Goal: Communication & Community: Answer question/provide support

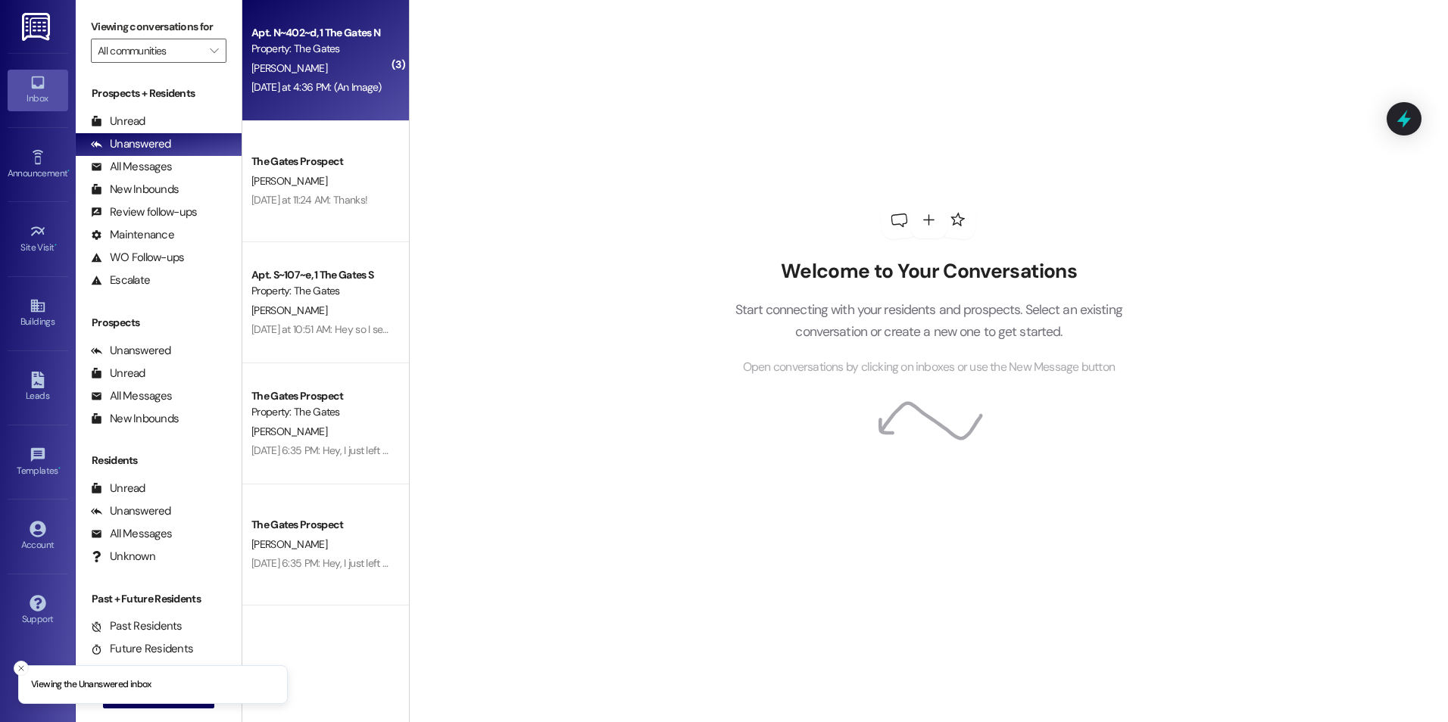
click at [354, 82] on div "[DATE] at 4:36 PM: (An Image) [DATE] at 4:36 PM: (An Image)" at bounding box center [316, 87] width 130 height 14
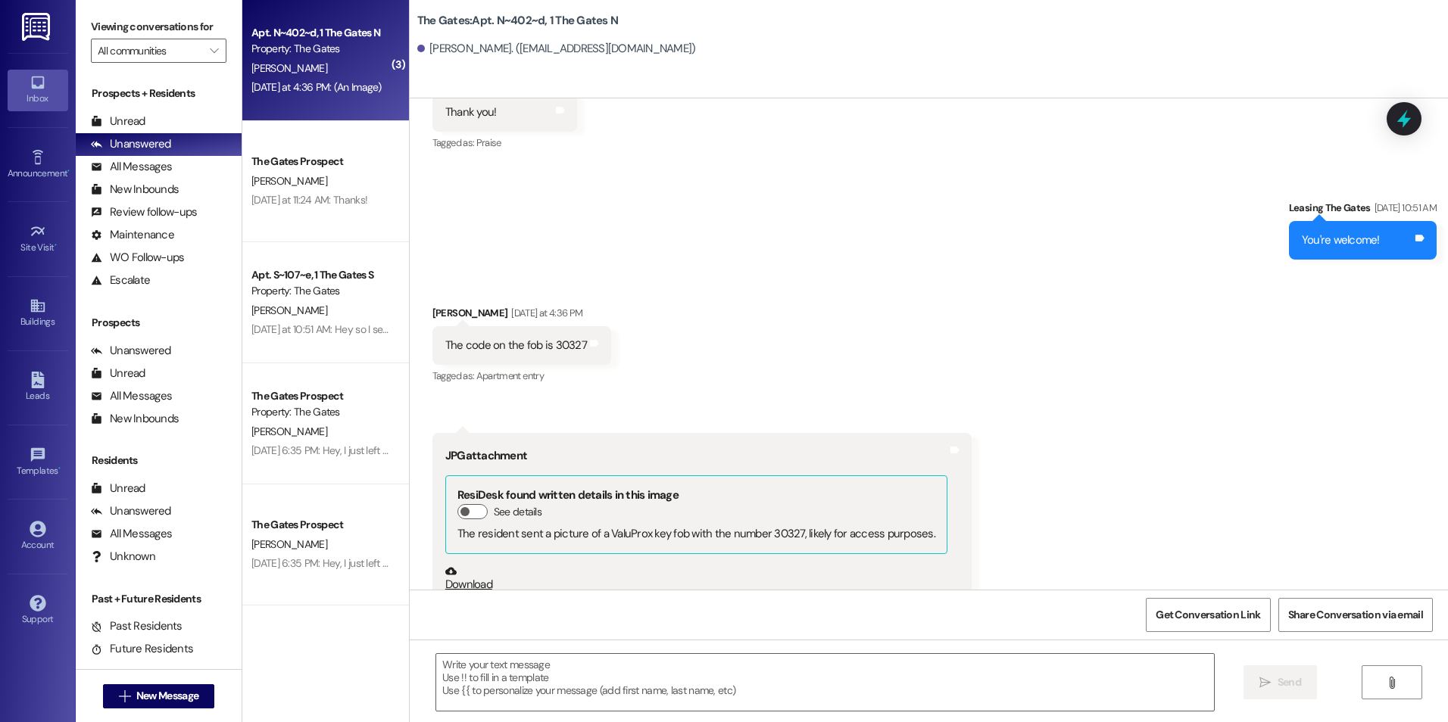
click at [335, 80] on div "[DATE] at 4:36 PM: (An Image) [DATE] at 4:36 PM: (An Image)" at bounding box center [316, 87] width 130 height 14
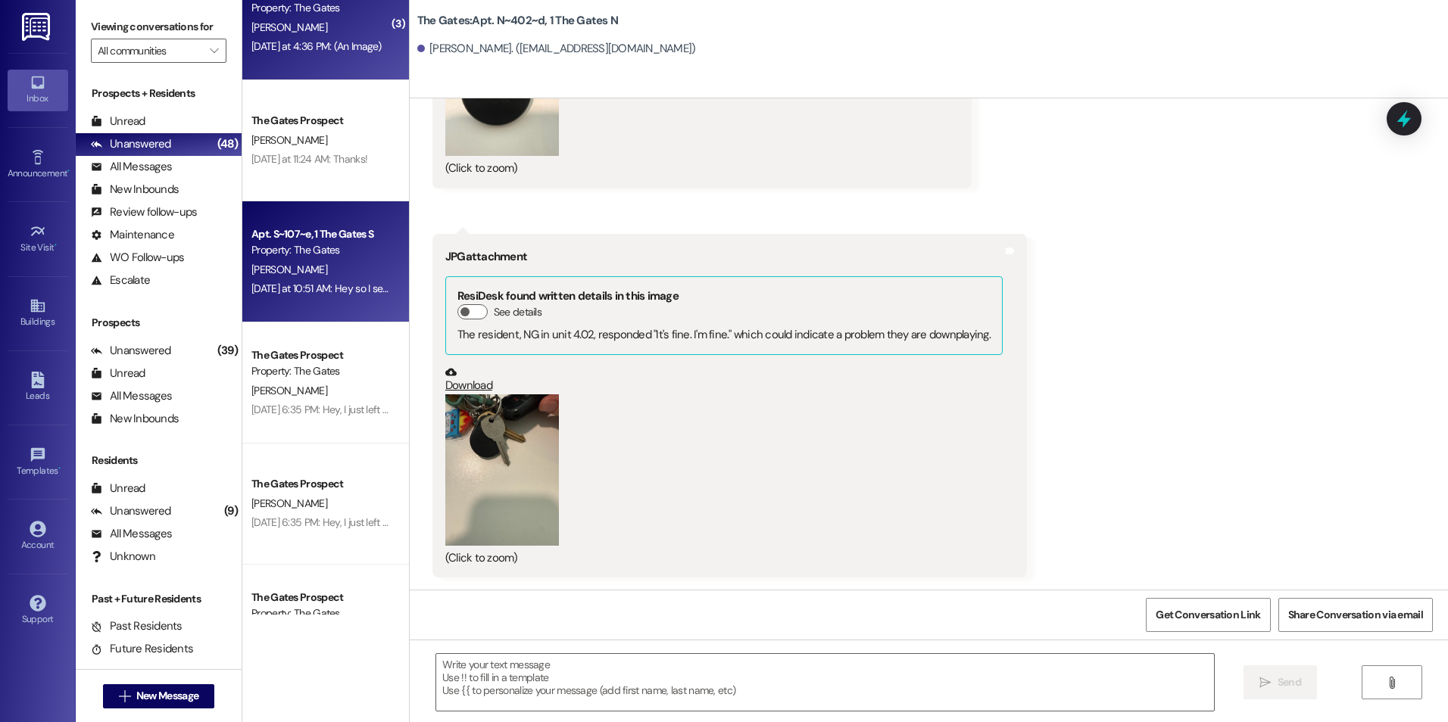
scroll to position [76, 0]
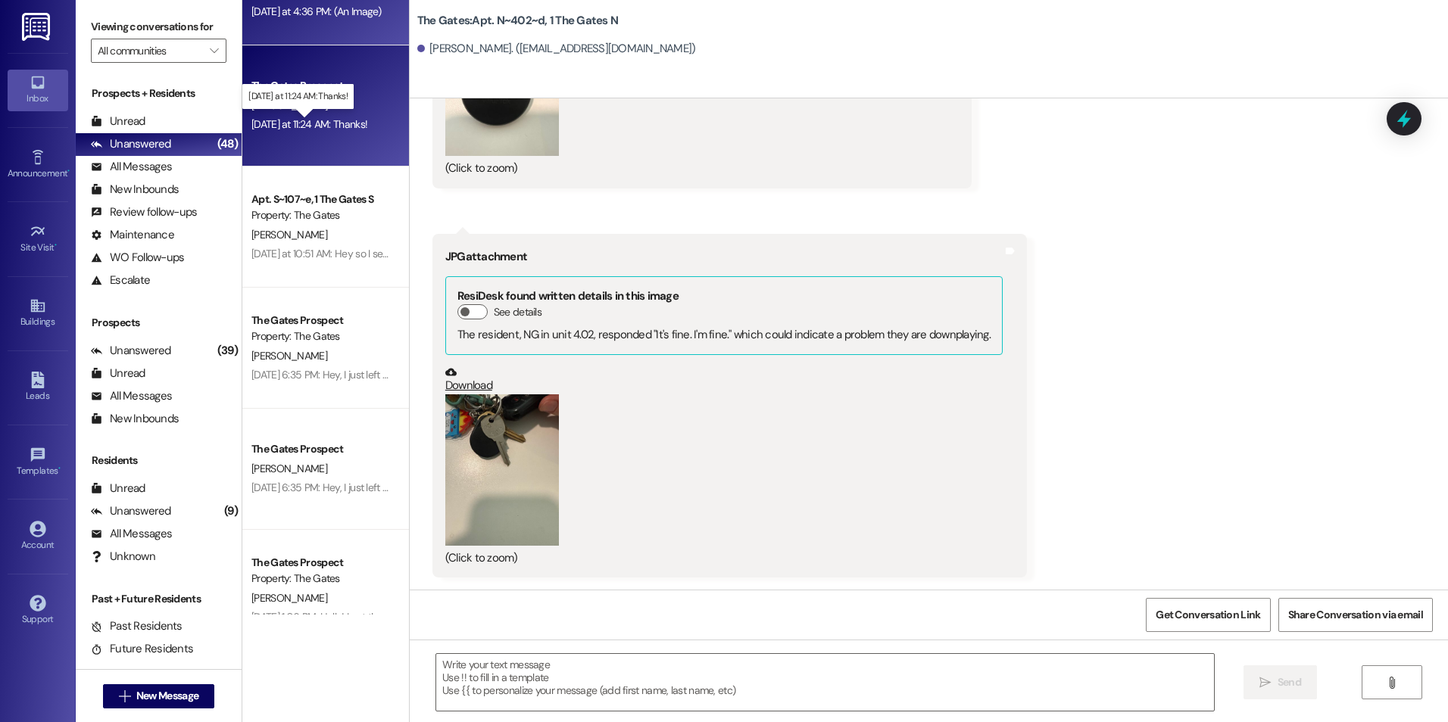
click at [347, 127] on div "[DATE] at 11:24 AM: Thanks! [DATE] at 11:24 AM: Thanks!" at bounding box center [309, 124] width 116 height 14
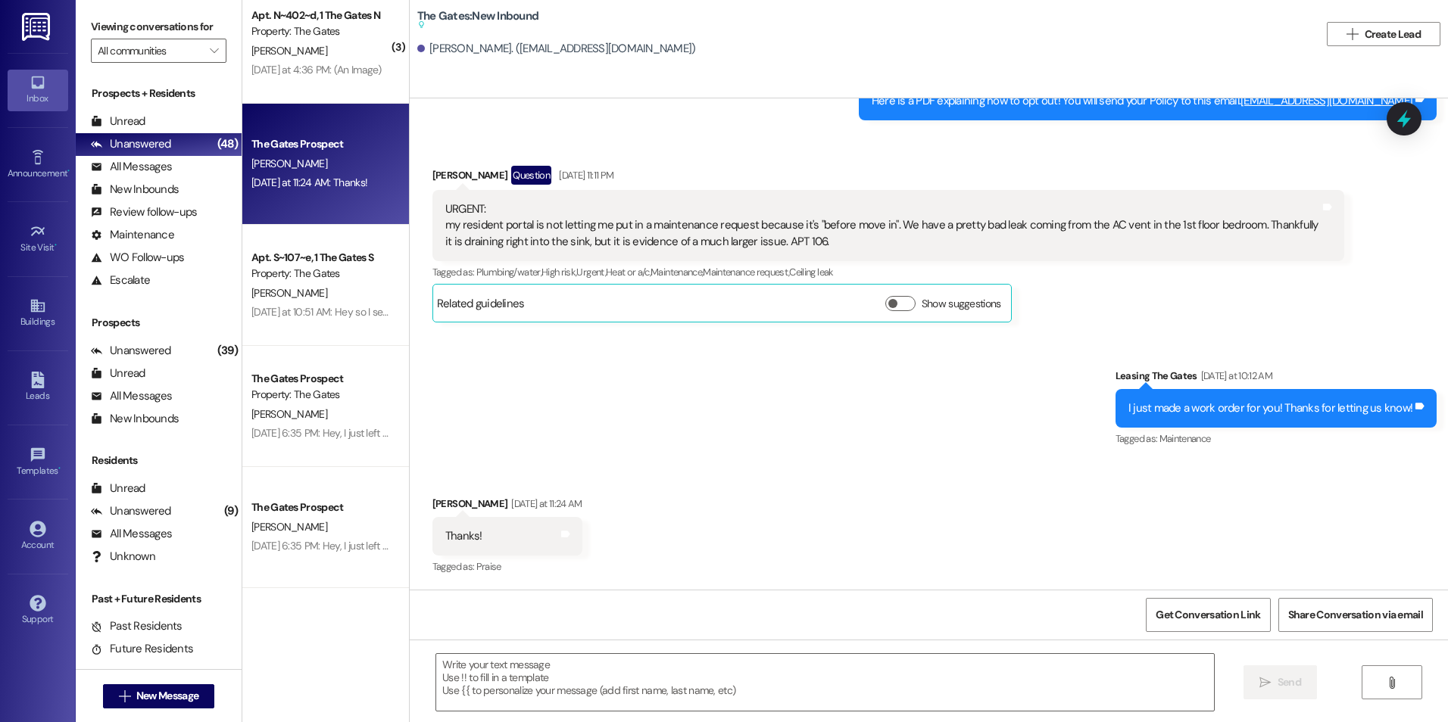
scroll to position [0, 0]
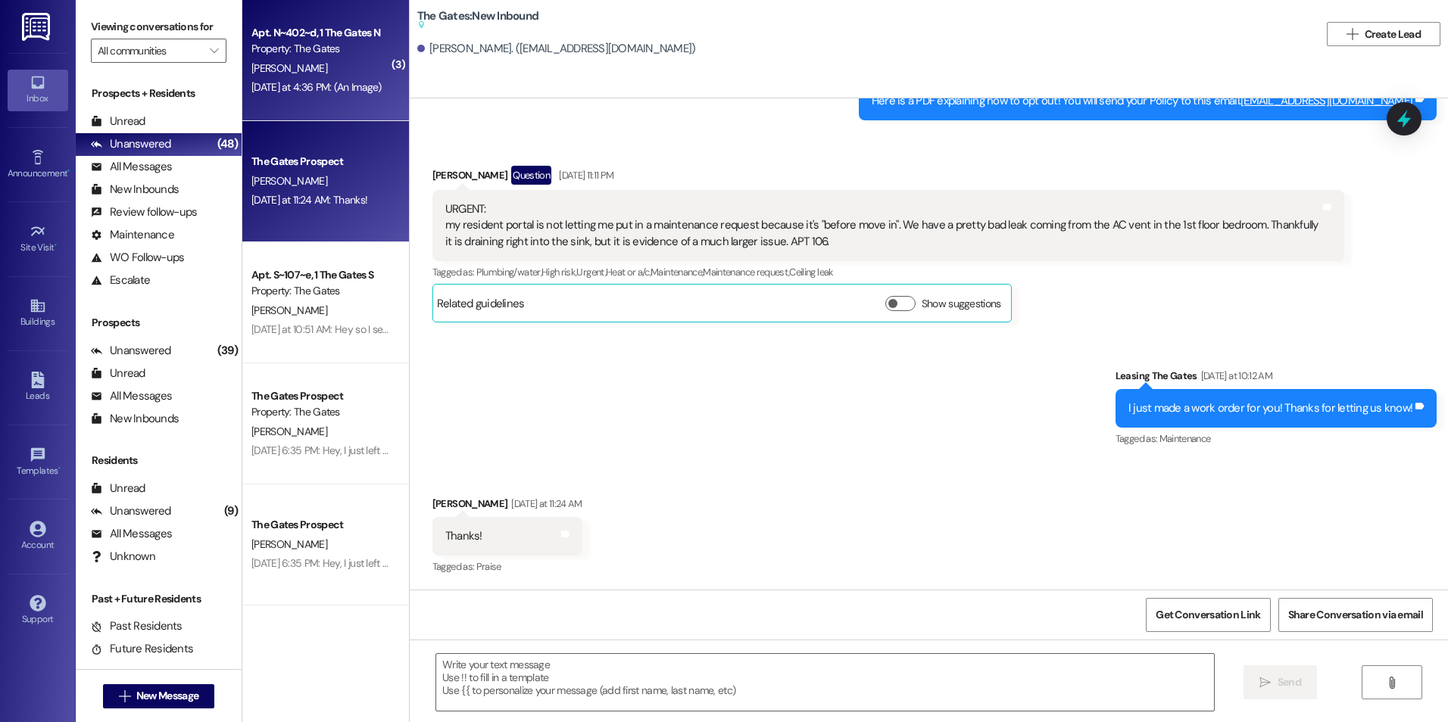
click at [294, 95] on div "[DATE] at 4:36 PM: (An Image) [DATE] at 4:36 PM: (An Image)" at bounding box center [321, 87] width 143 height 19
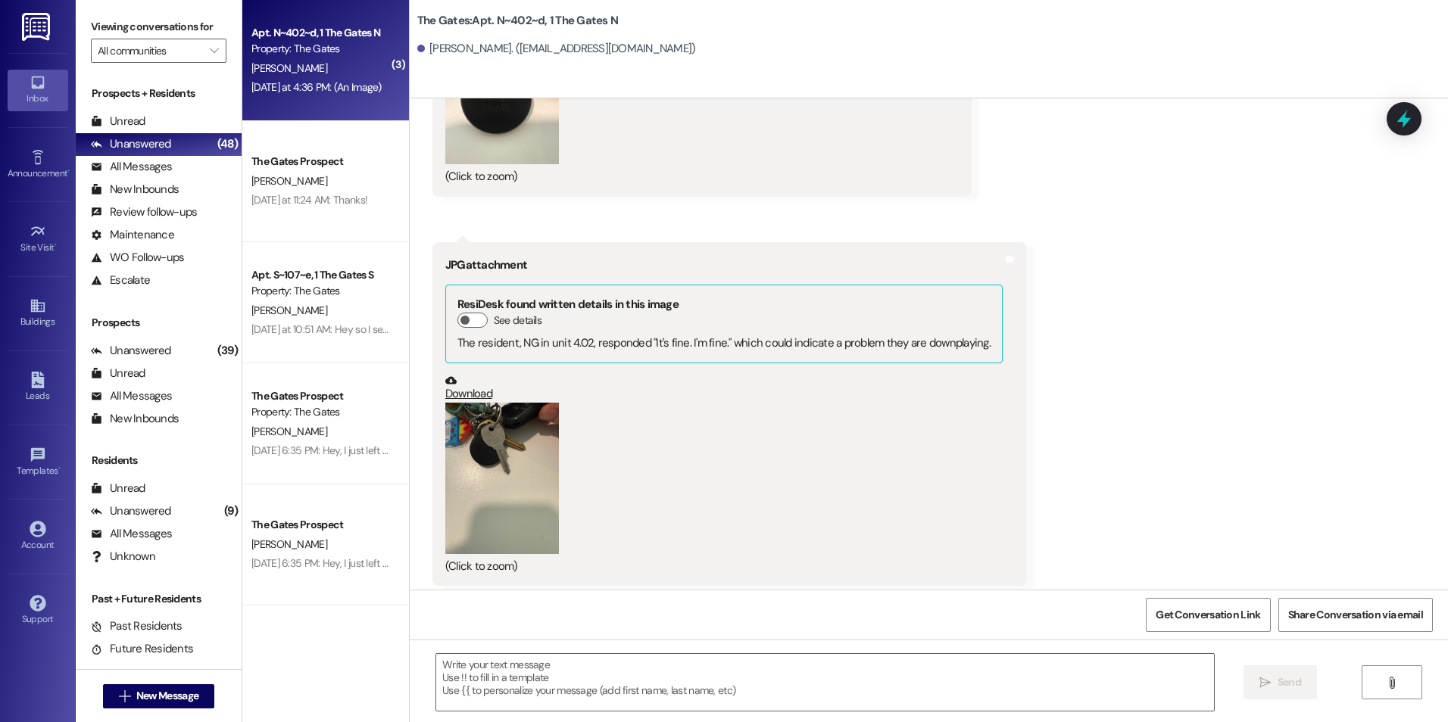
scroll to position [9074, 0]
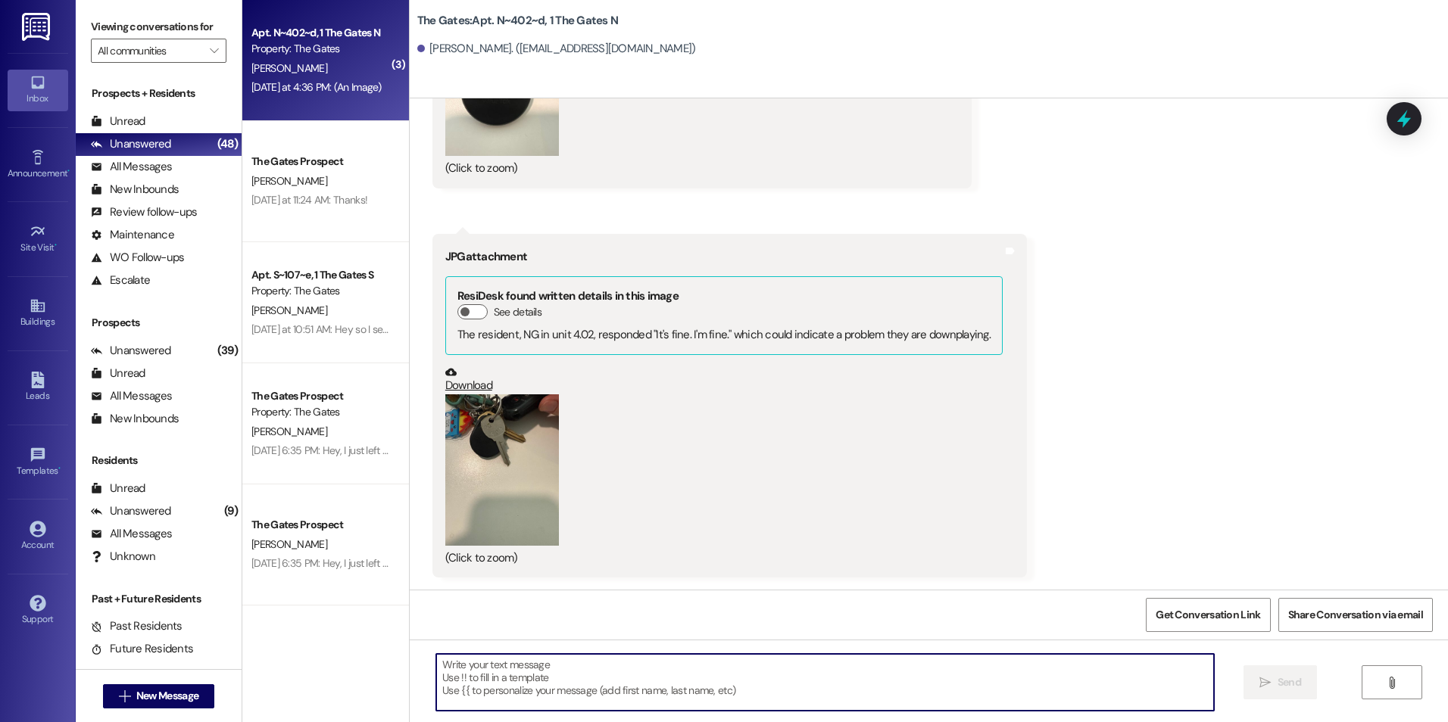
click at [506, 657] on textarea at bounding box center [824, 682] width 777 height 57
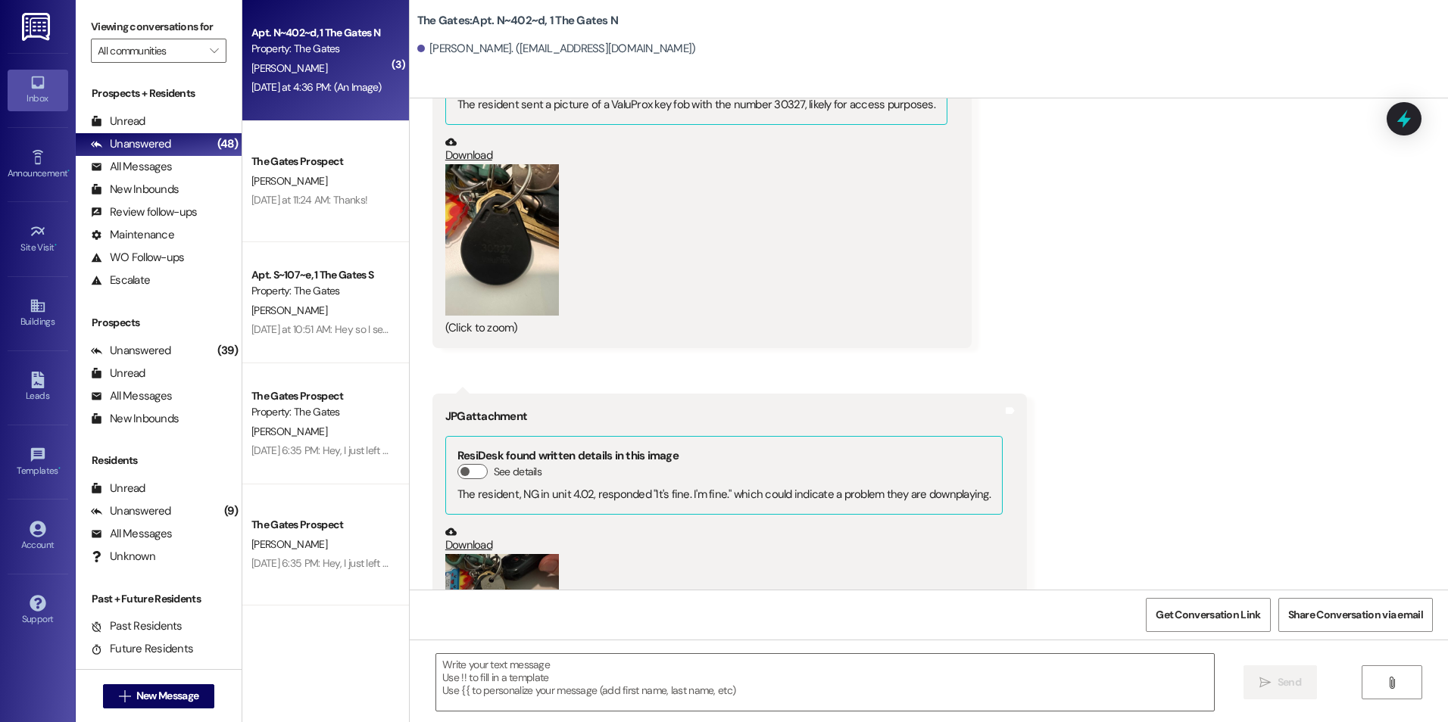
scroll to position [8772, 0]
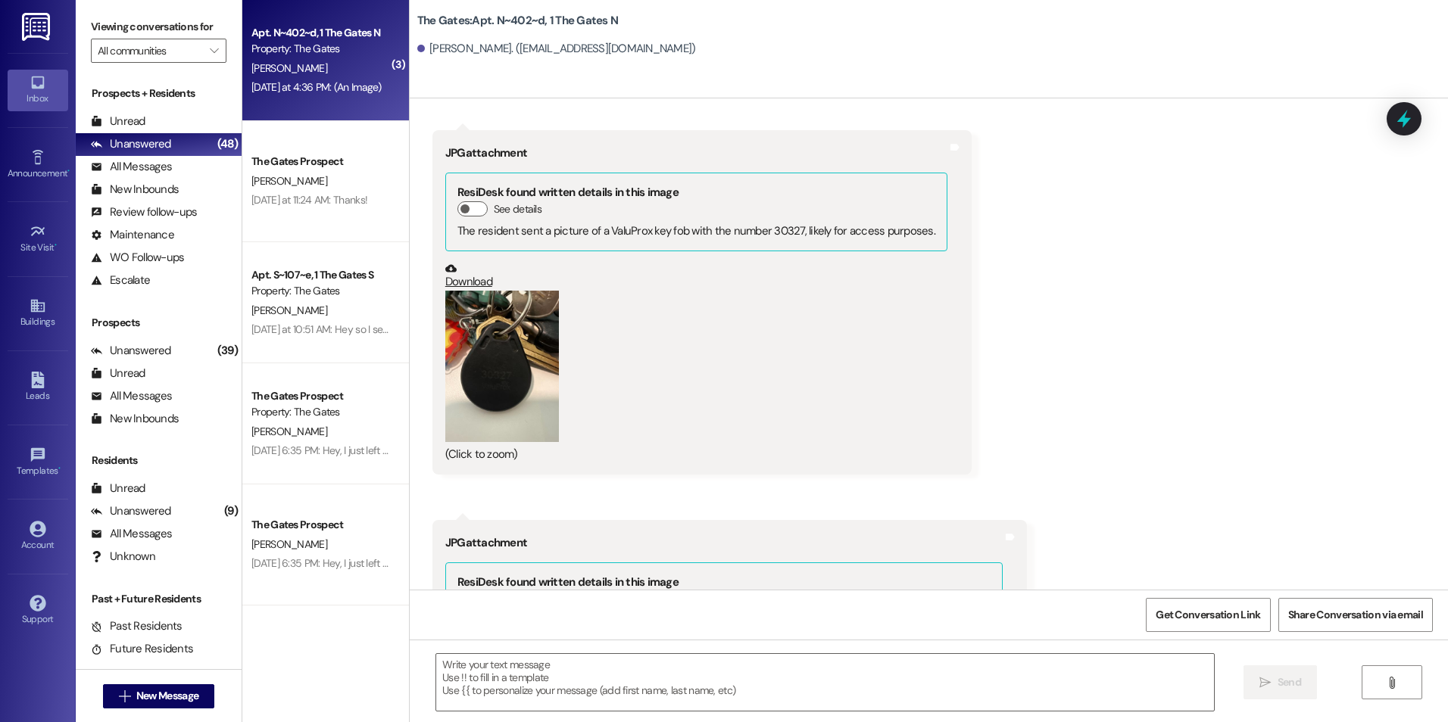
click at [500, 388] on button "Zoom image" at bounding box center [502, 366] width 114 height 151
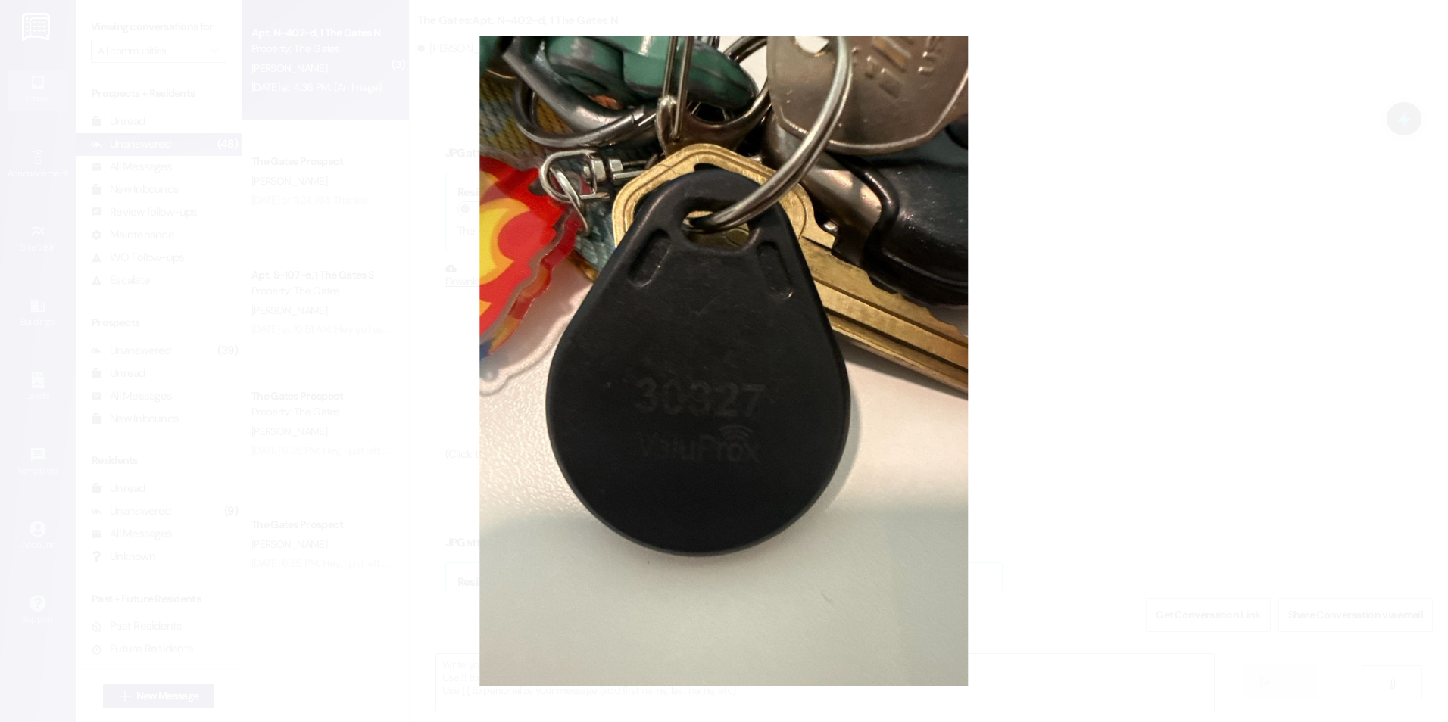
drag, startPoint x: 1146, startPoint y: 118, endPoint x: 1066, endPoint y: 278, distance: 178.8
click at [1089, 312] on button "Unzoom image" at bounding box center [724, 361] width 1448 height 722
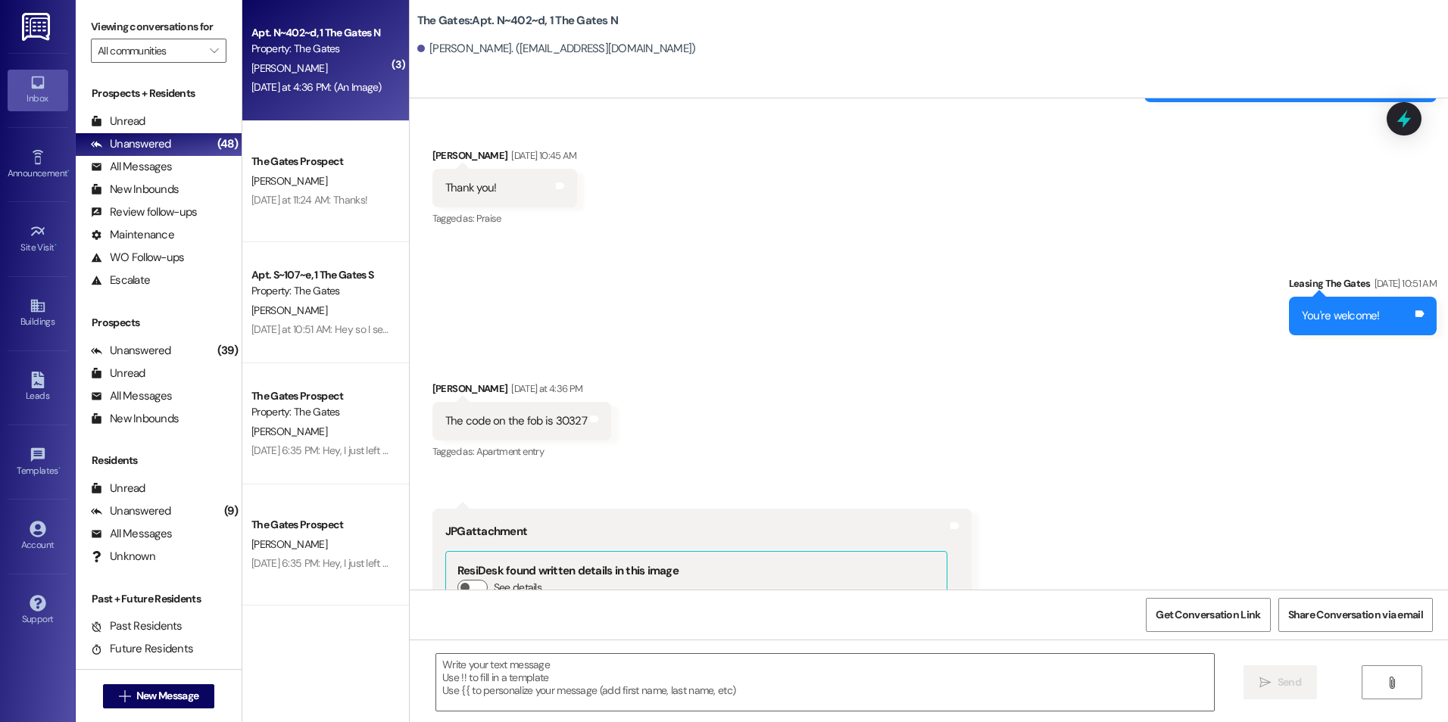
scroll to position [8469, 0]
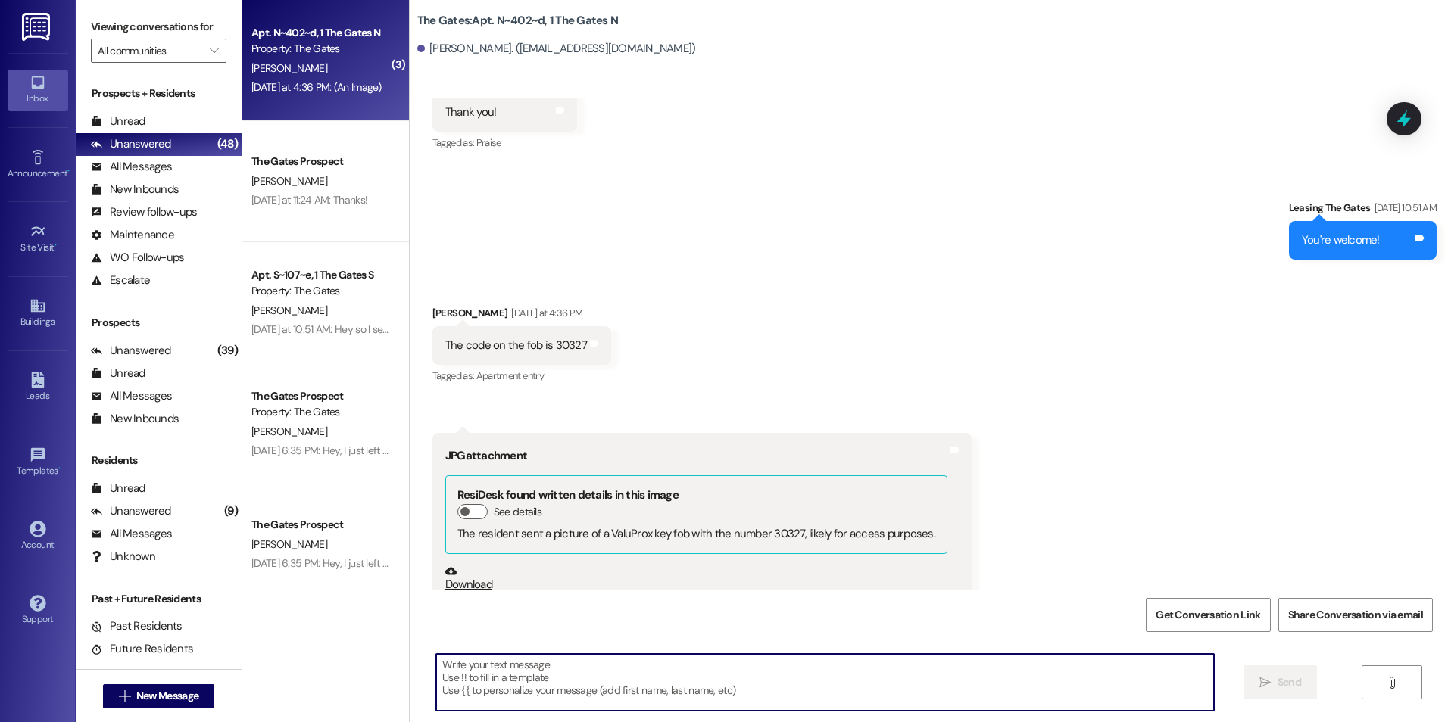
click at [552, 671] on textarea at bounding box center [824, 682] width 777 height 57
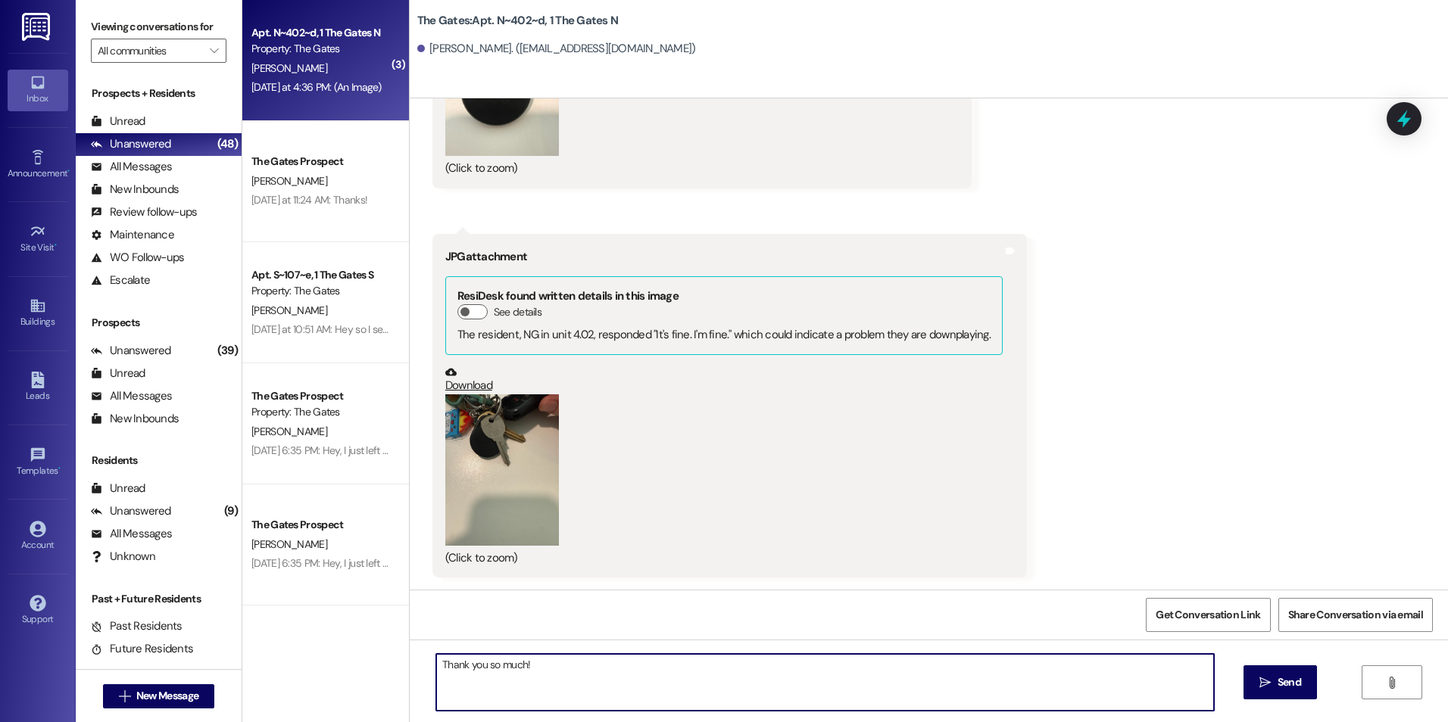
scroll to position [9074, 0]
click at [614, 665] on textarea "Thank you so much!" at bounding box center [824, 682] width 777 height 57
type textarea "Thank you so much!"
click at [1286, 685] on span "Send" at bounding box center [1288, 683] width 23 height 16
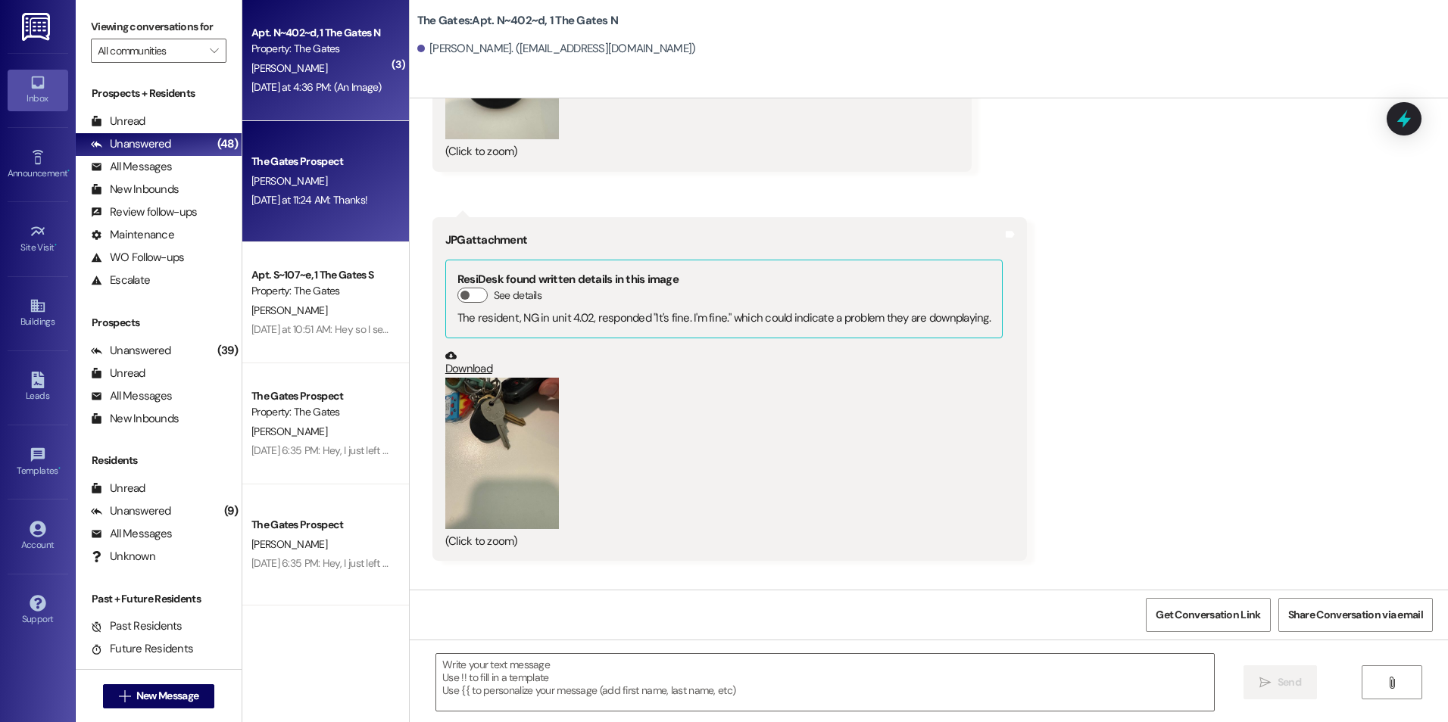
click at [335, 187] on div "[PERSON_NAME]" at bounding box center [321, 181] width 143 height 19
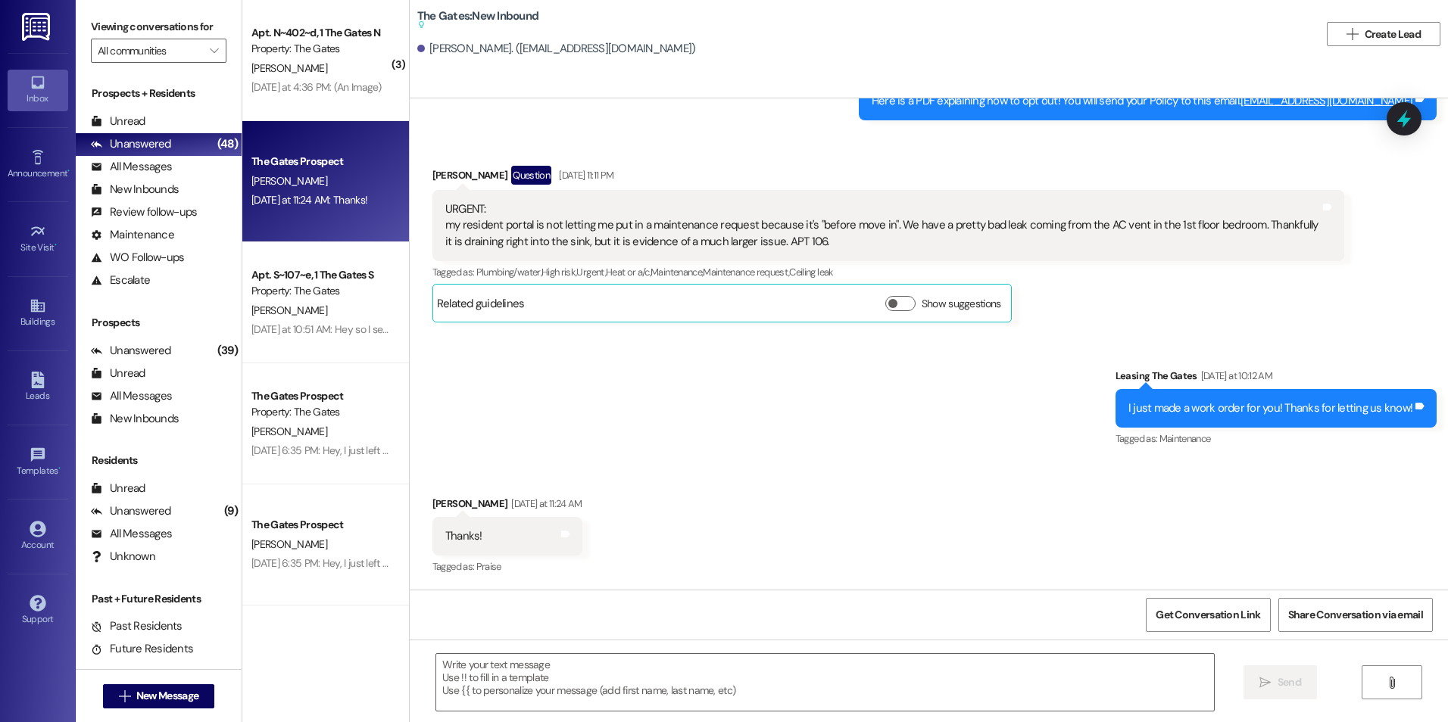
scroll to position [5295, 0]
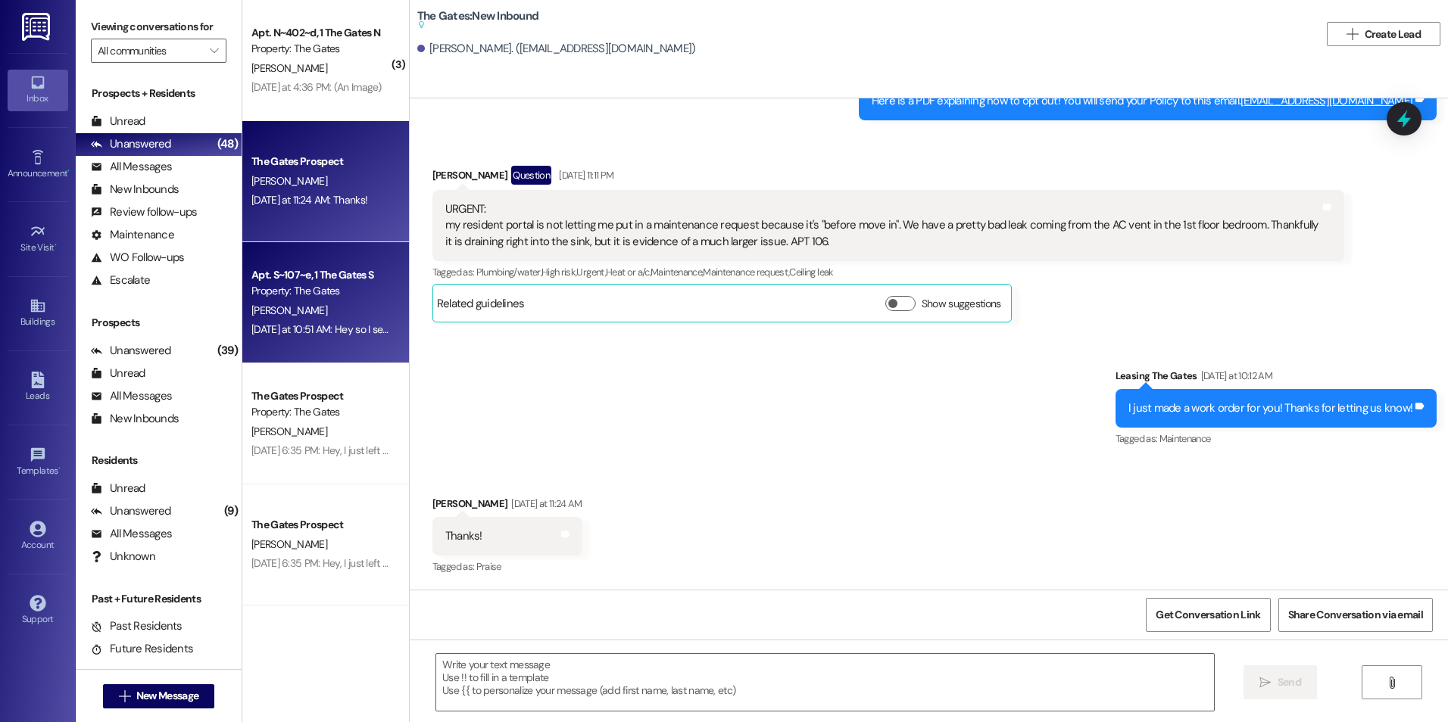
click at [284, 274] on div "Apt. S~107~e, 1 The Gates S" at bounding box center [321, 275] width 140 height 16
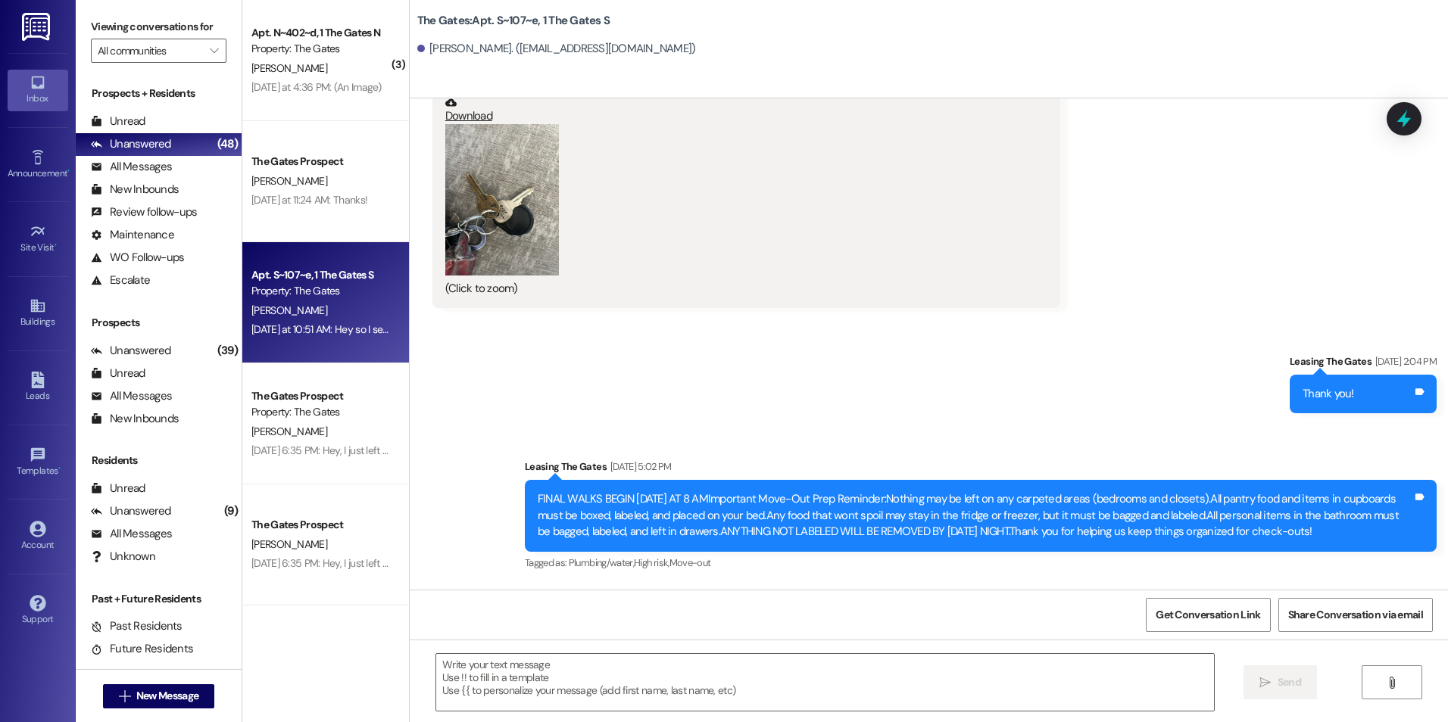
scroll to position [57527, 0]
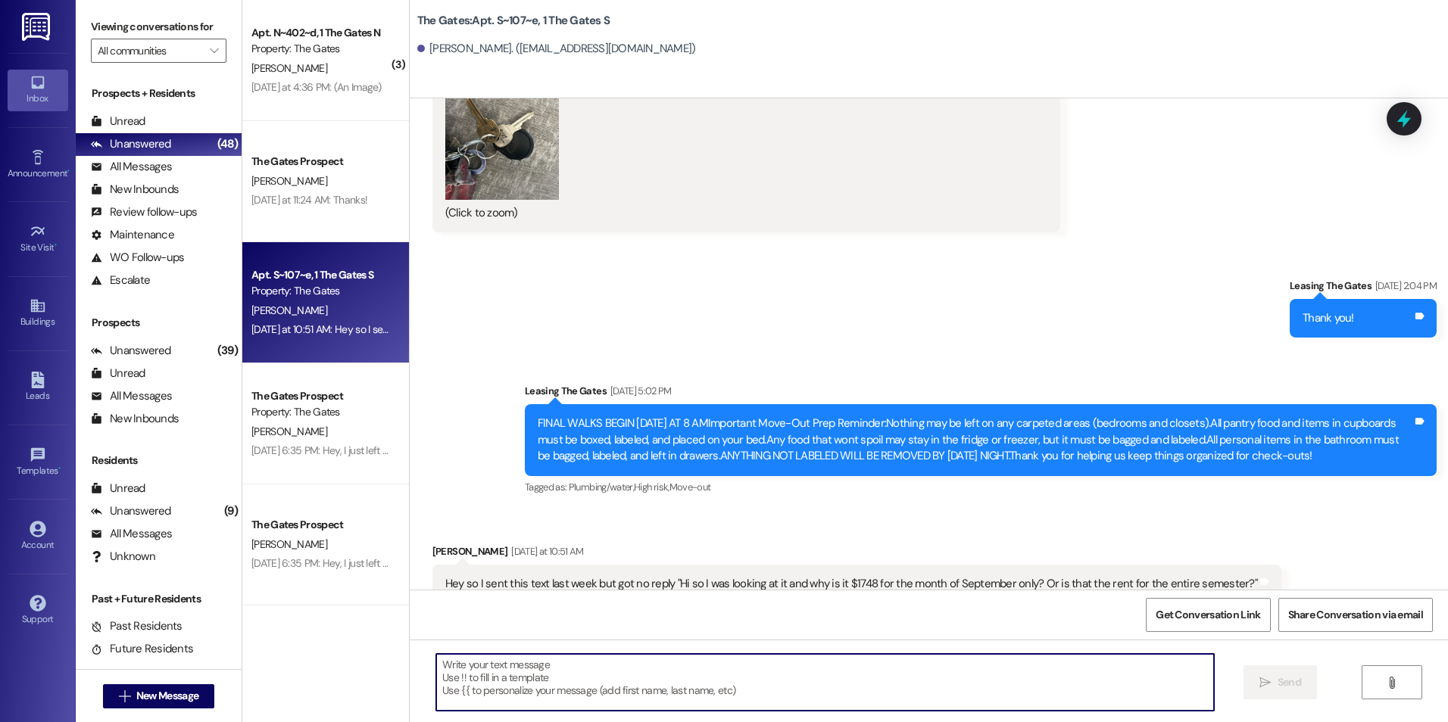
click at [689, 665] on textarea at bounding box center [824, 682] width 777 height 57
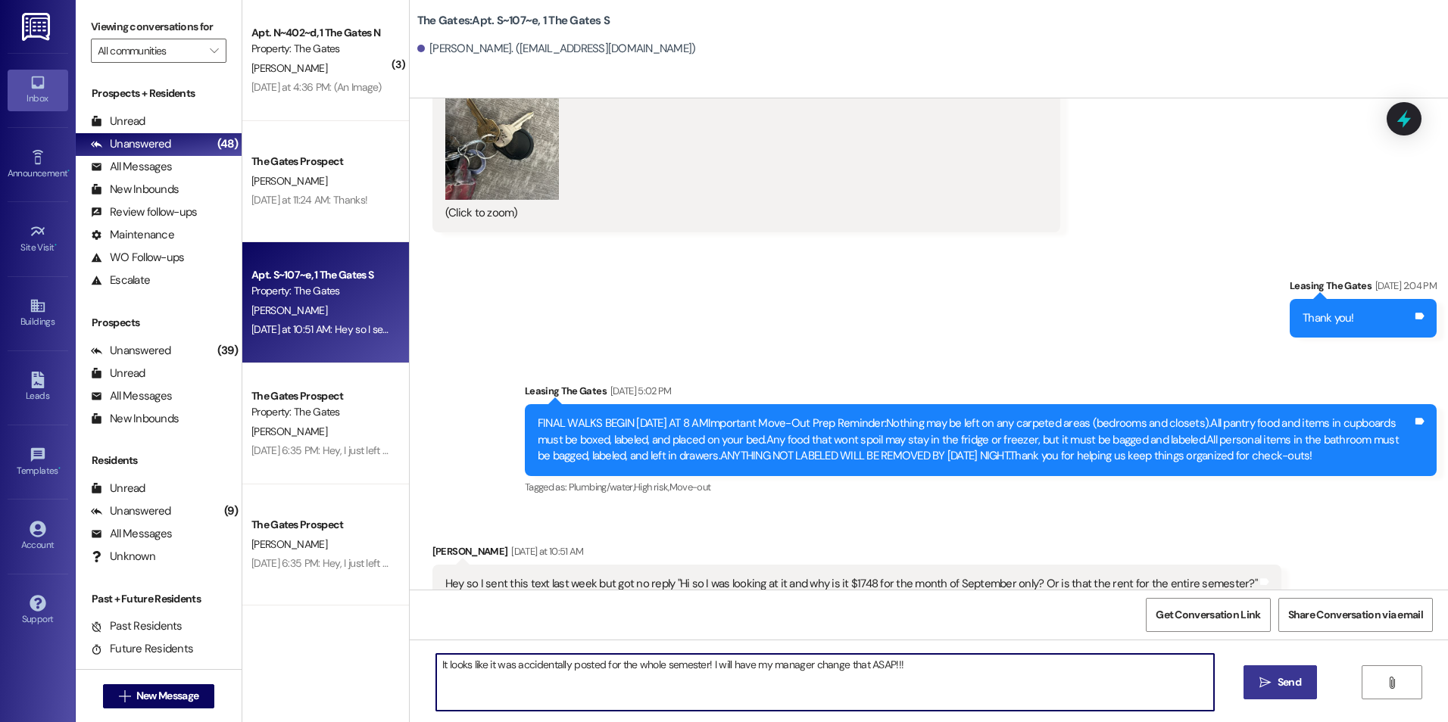
type textarea "It looks like it was accidentally posted for the whole semester! I will have my…"
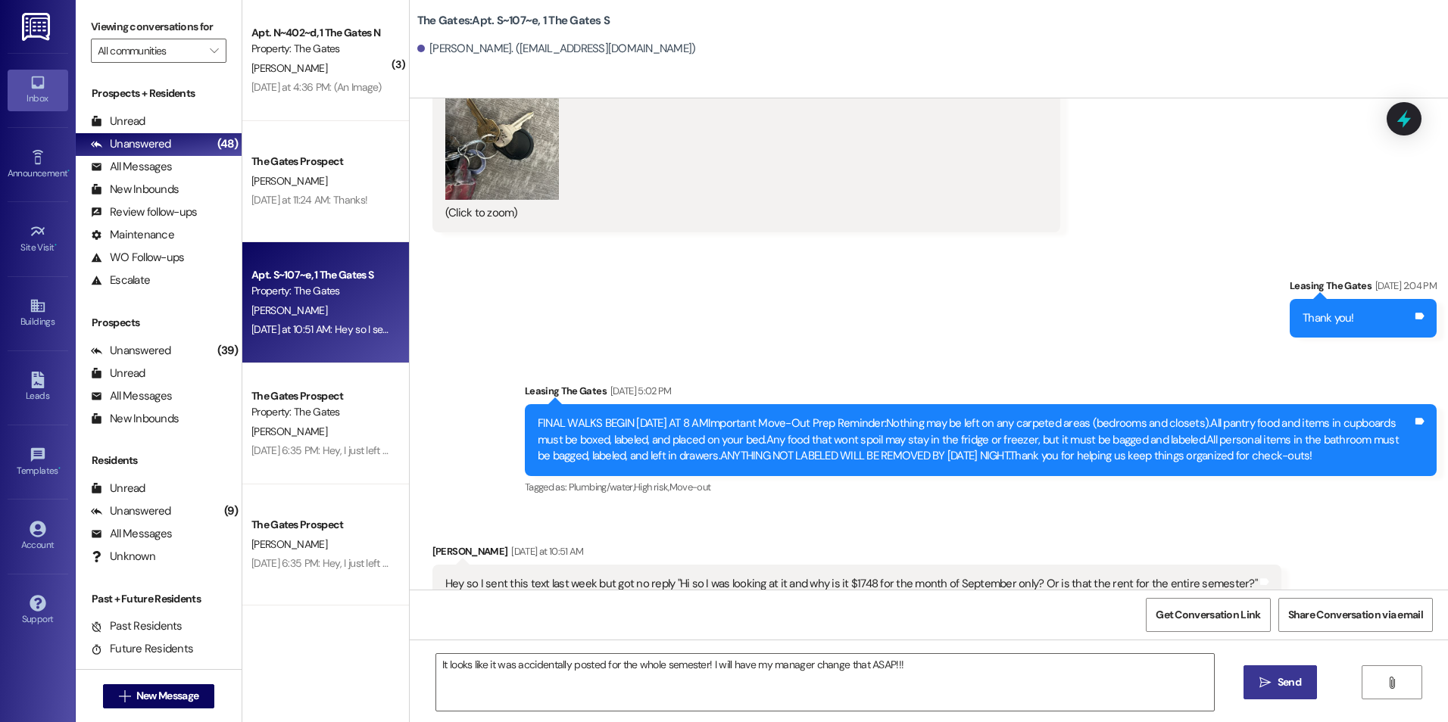
click at [1271, 694] on button " Send" at bounding box center [1279, 683] width 73 height 34
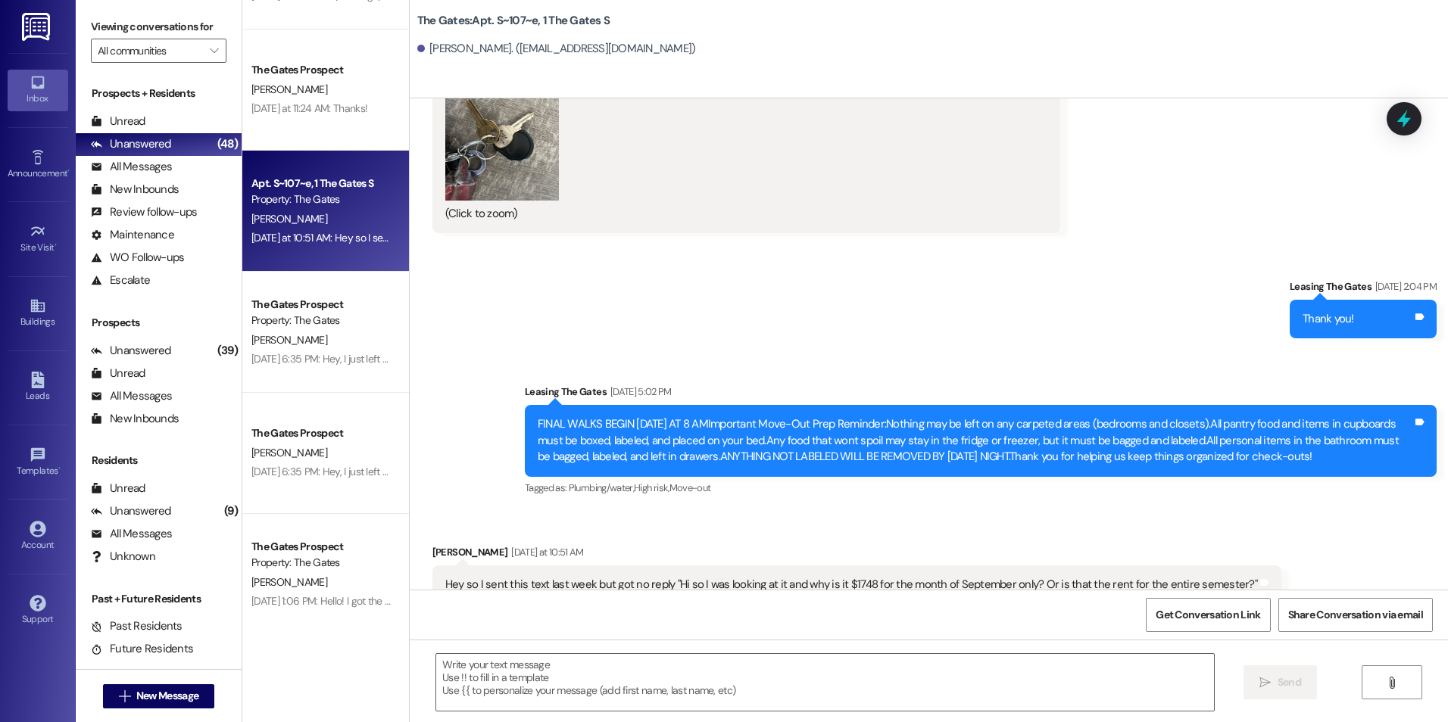
scroll to position [151, 0]
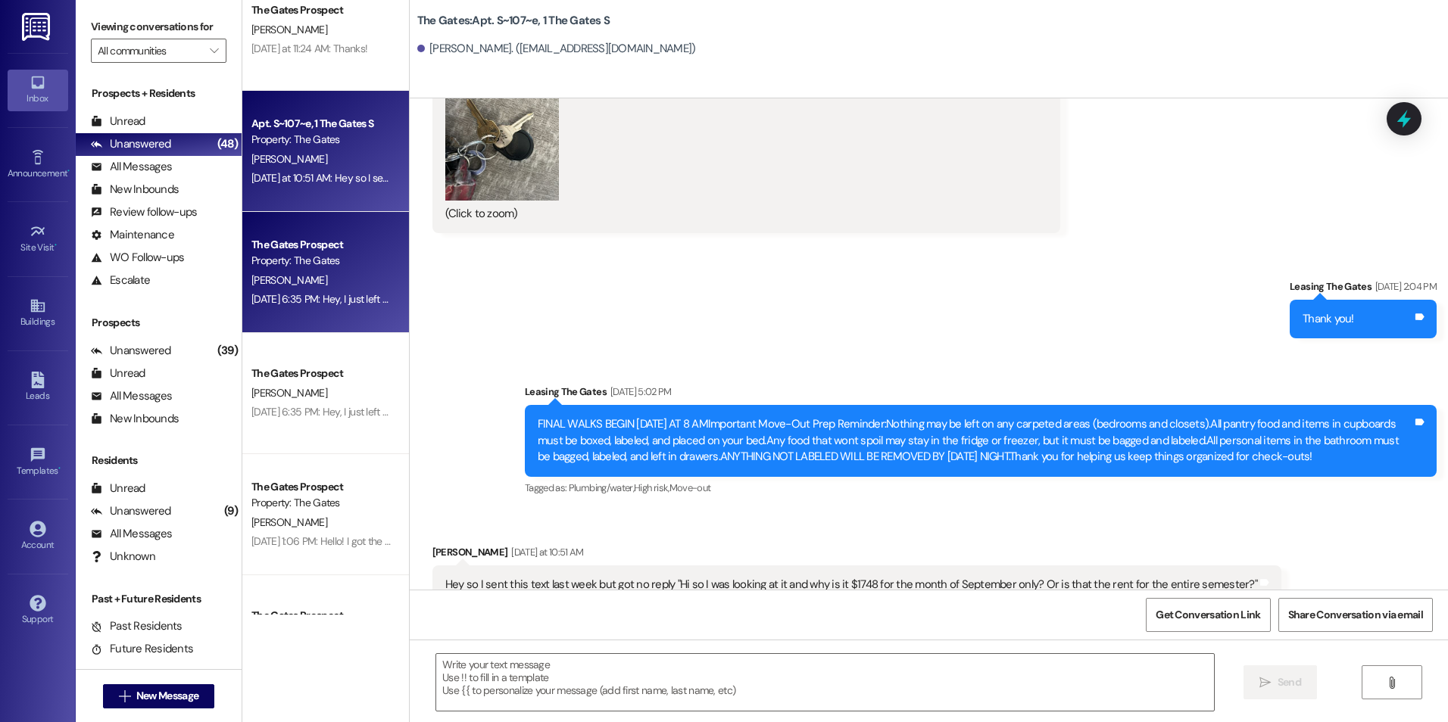
click at [313, 251] on div "The Gates Prospect" at bounding box center [321, 245] width 140 height 16
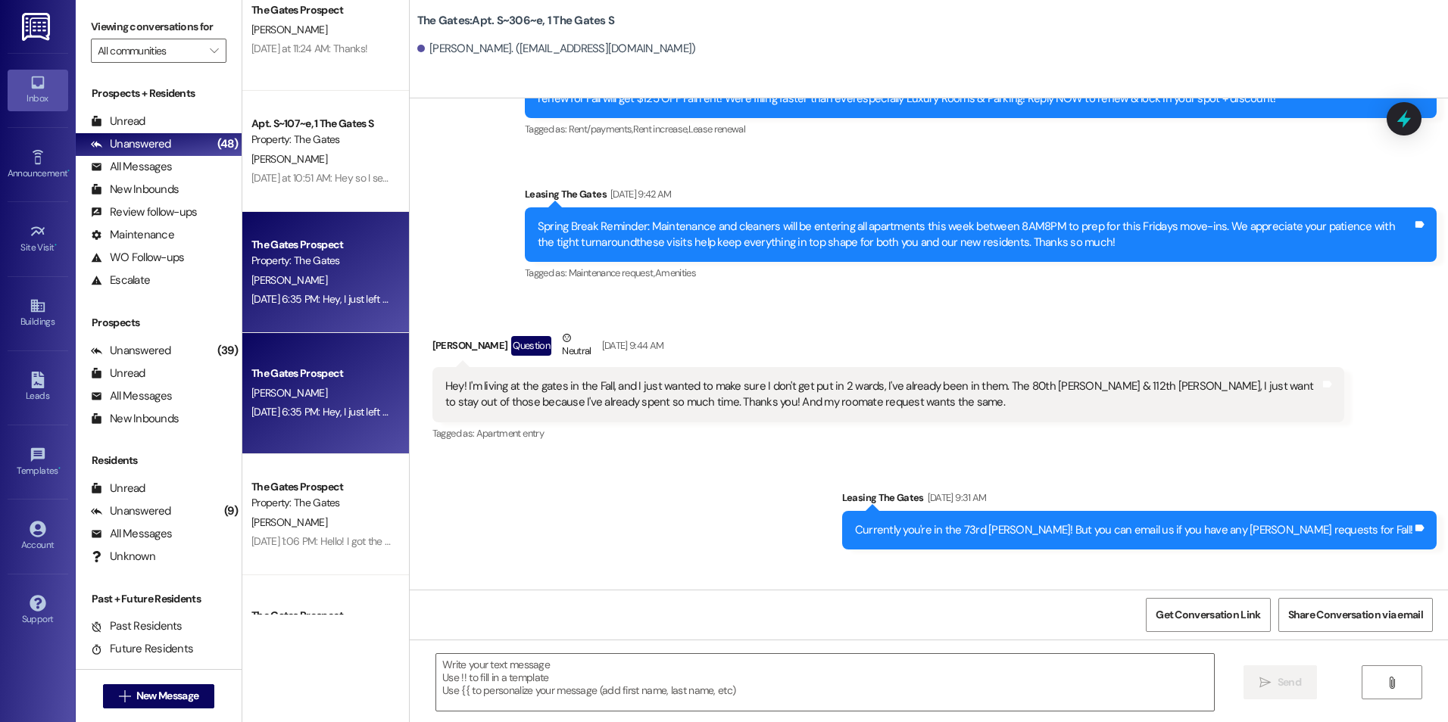
scroll to position [25276, 0]
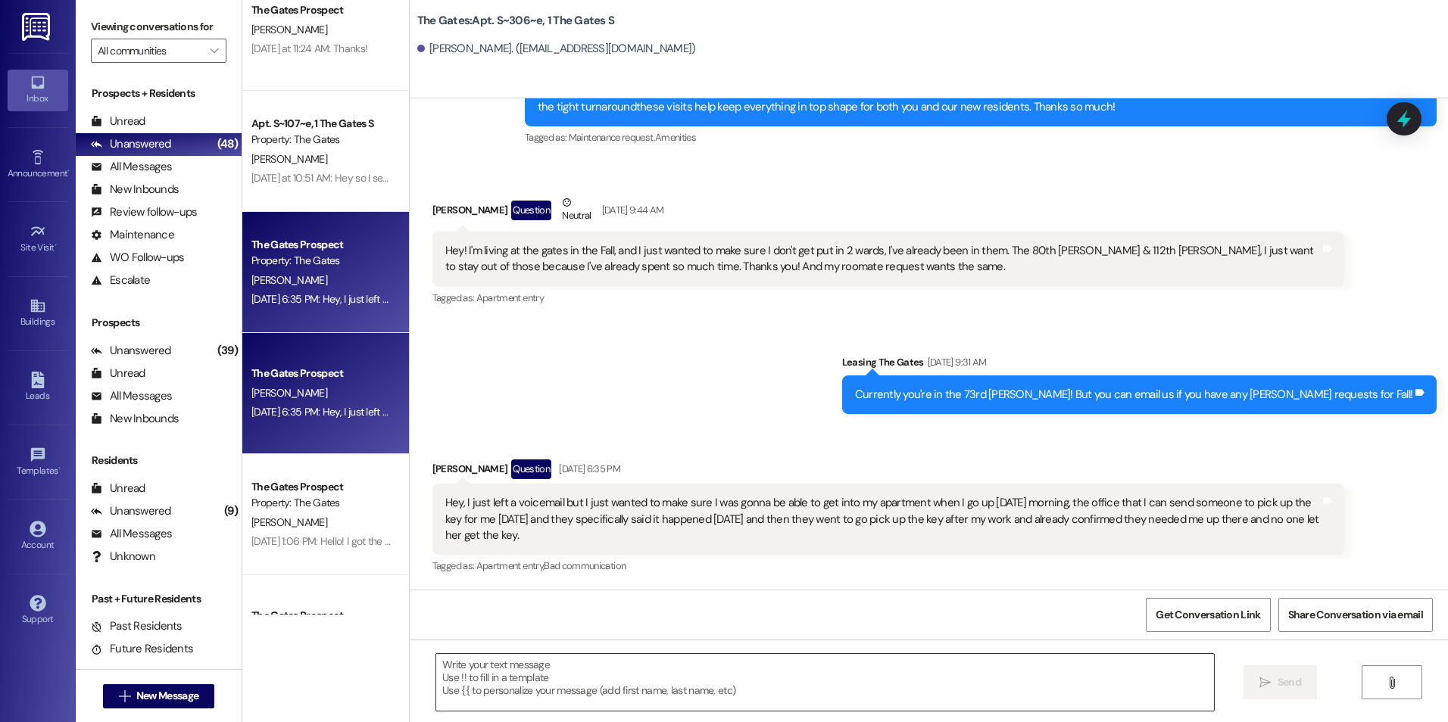
click at [638, 676] on textarea at bounding box center [824, 682] width 777 height 57
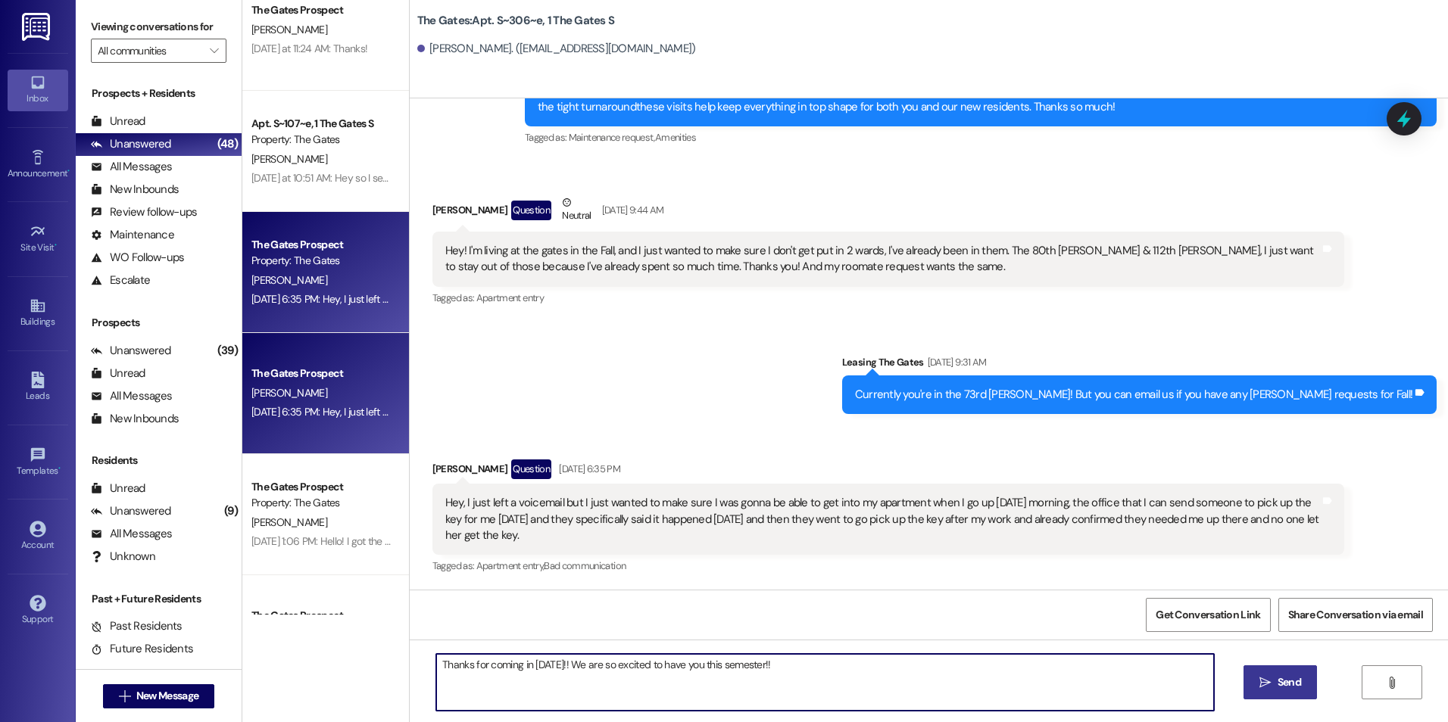
type textarea "Thanks for coming in [DATE]!! We are so excited to have you this semester!!"
click at [1311, 698] on button " Send" at bounding box center [1279, 683] width 73 height 34
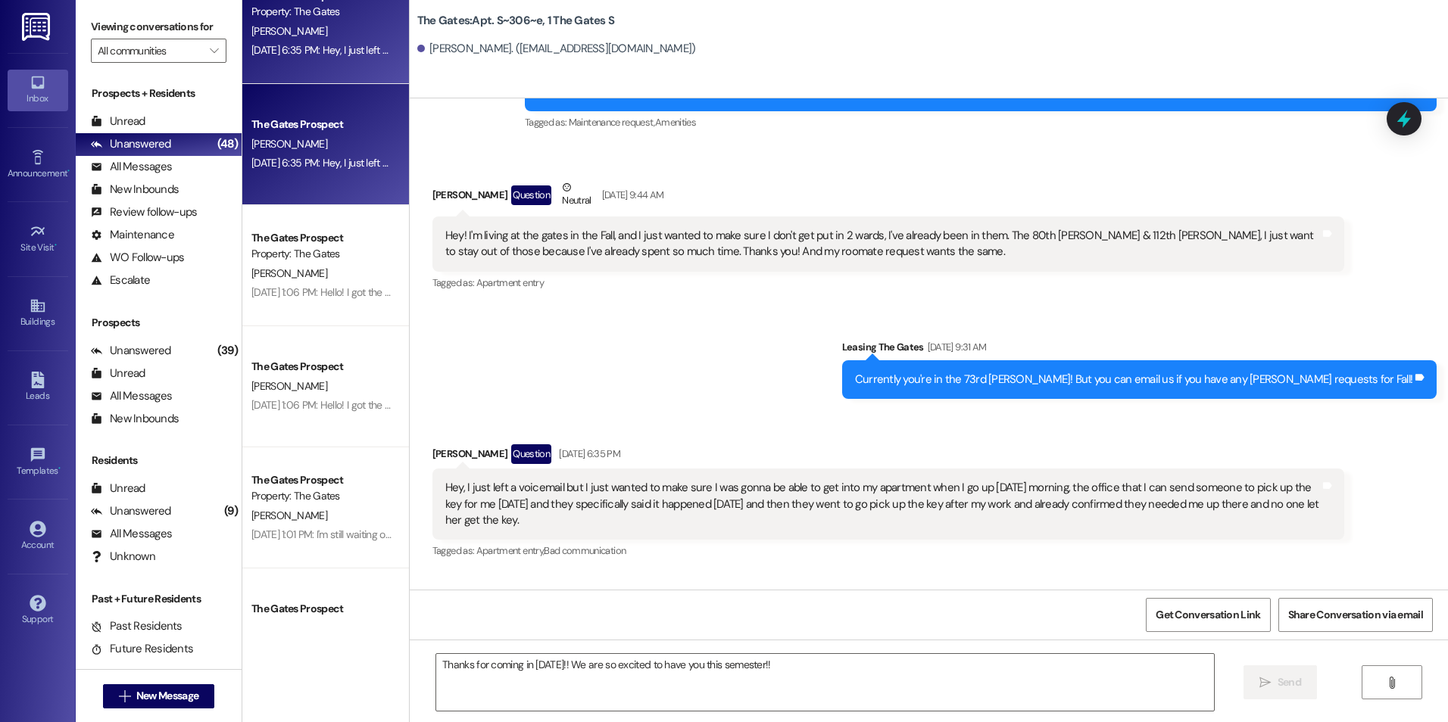
scroll to position [454, 0]
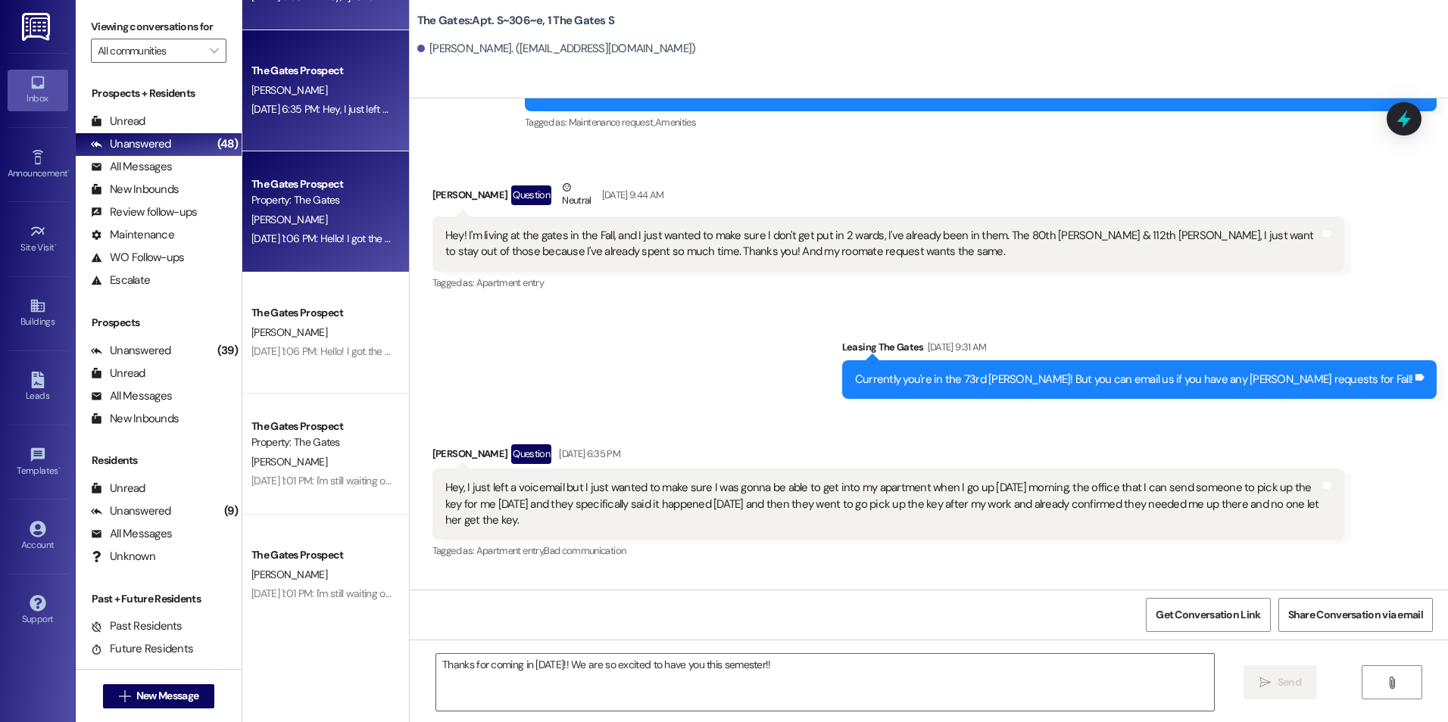
click at [329, 224] on div "[PERSON_NAME]" at bounding box center [321, 220] width 143 height 19
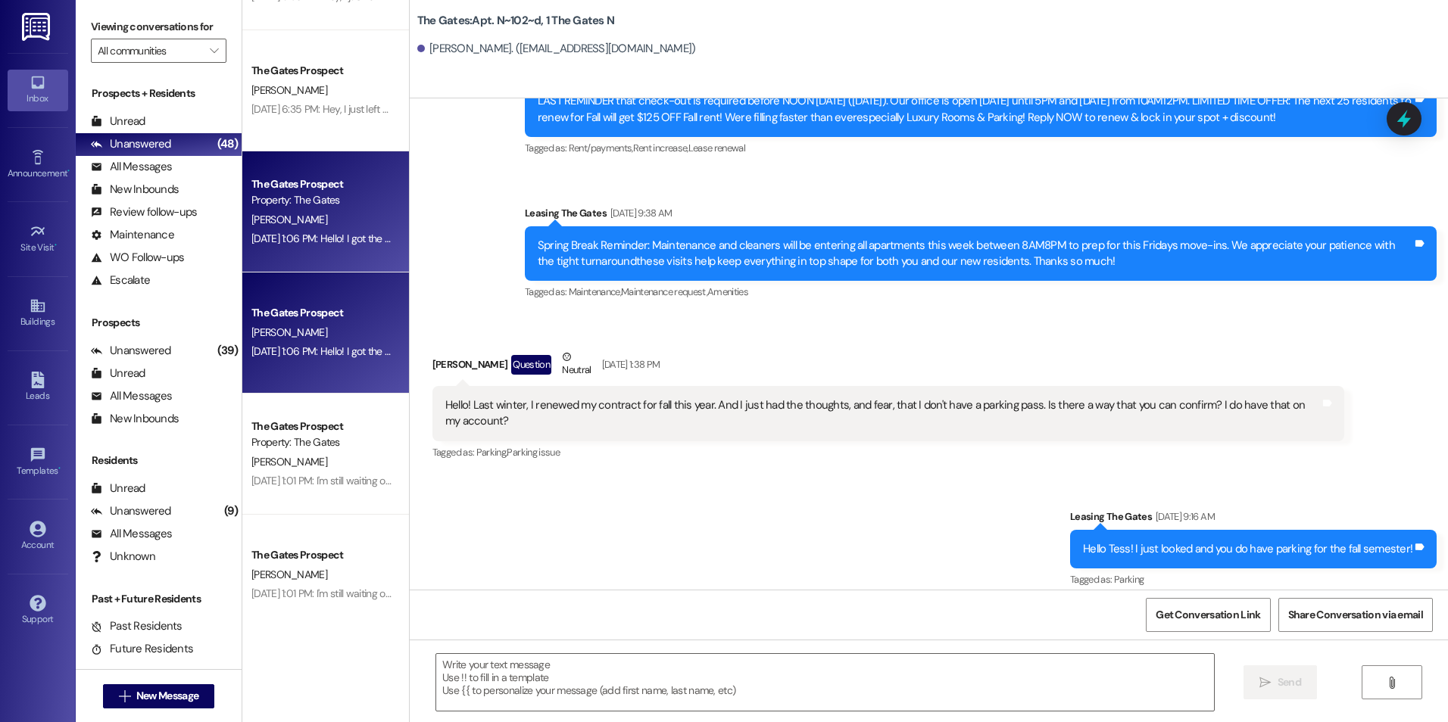
scroll to position [12407, 0]
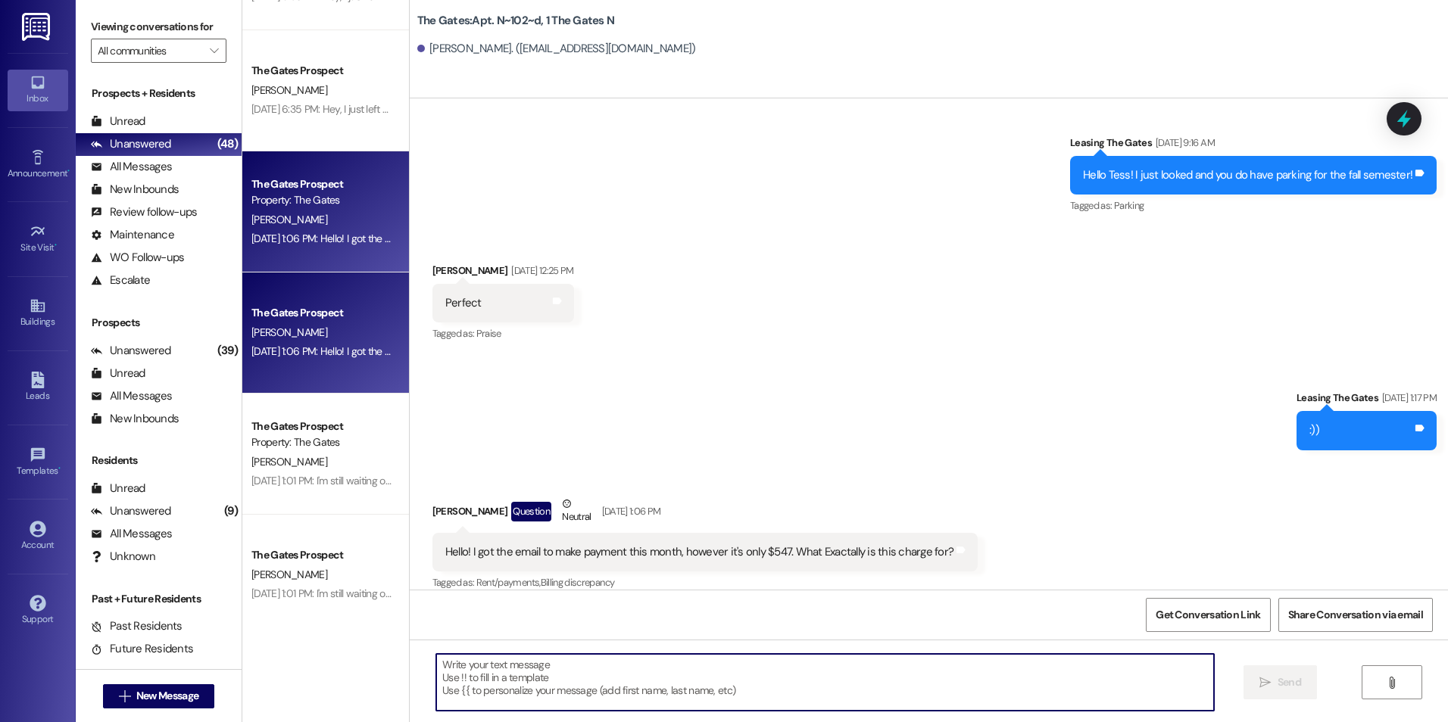
click at [697, 691] on textarea at bounding box center [824, 682] width 777 height 57
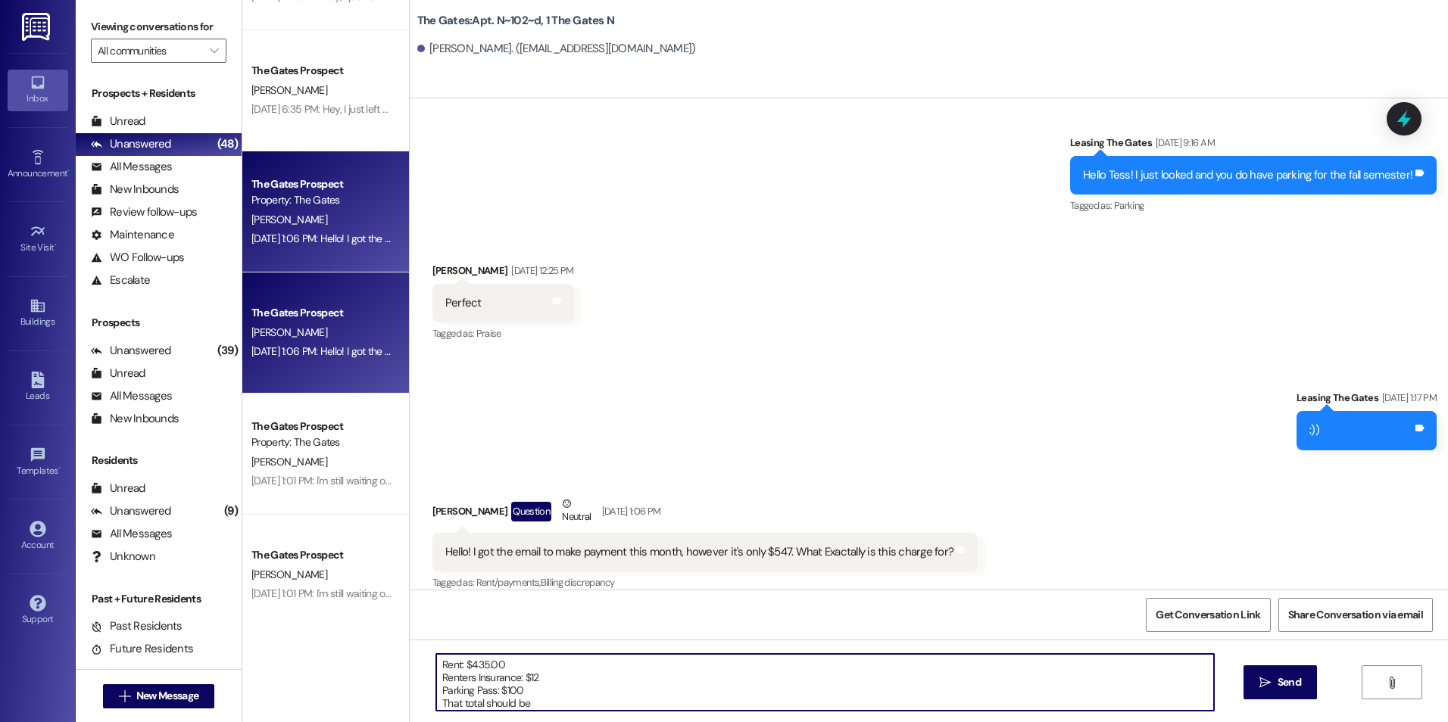
click at [550, 704] on textarea "I can break it down for you! Rent: $435.00 Renters Insurance: $12 Parking Pass:…" at bounding box center [824, 682] width 777 height 57
type textarea "I can break it down for you! Rent: $435.00 Renters Insurance: $12 Parking Pass:…"
click at [1280, 685] on span "Send" at bounding box center [1288, 683] width 23 height 16
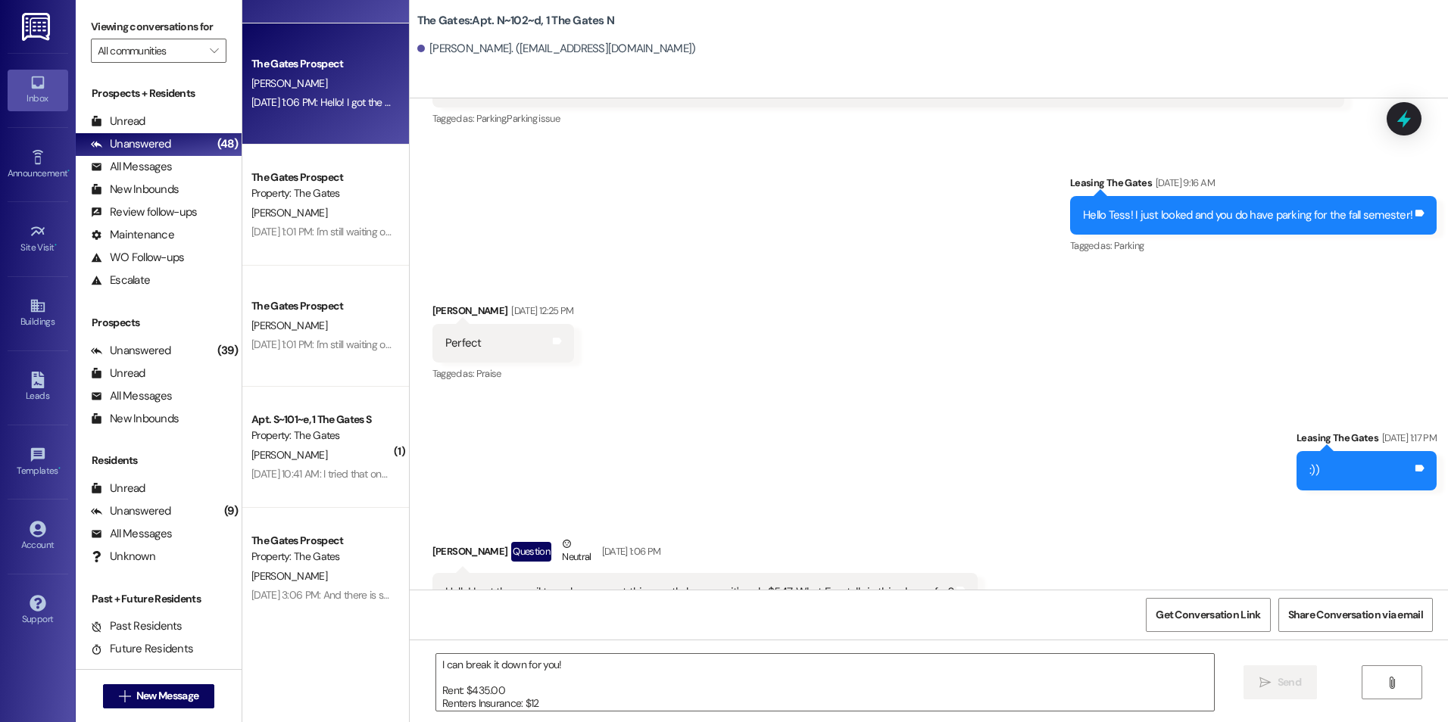
scroll to position [757, 0]
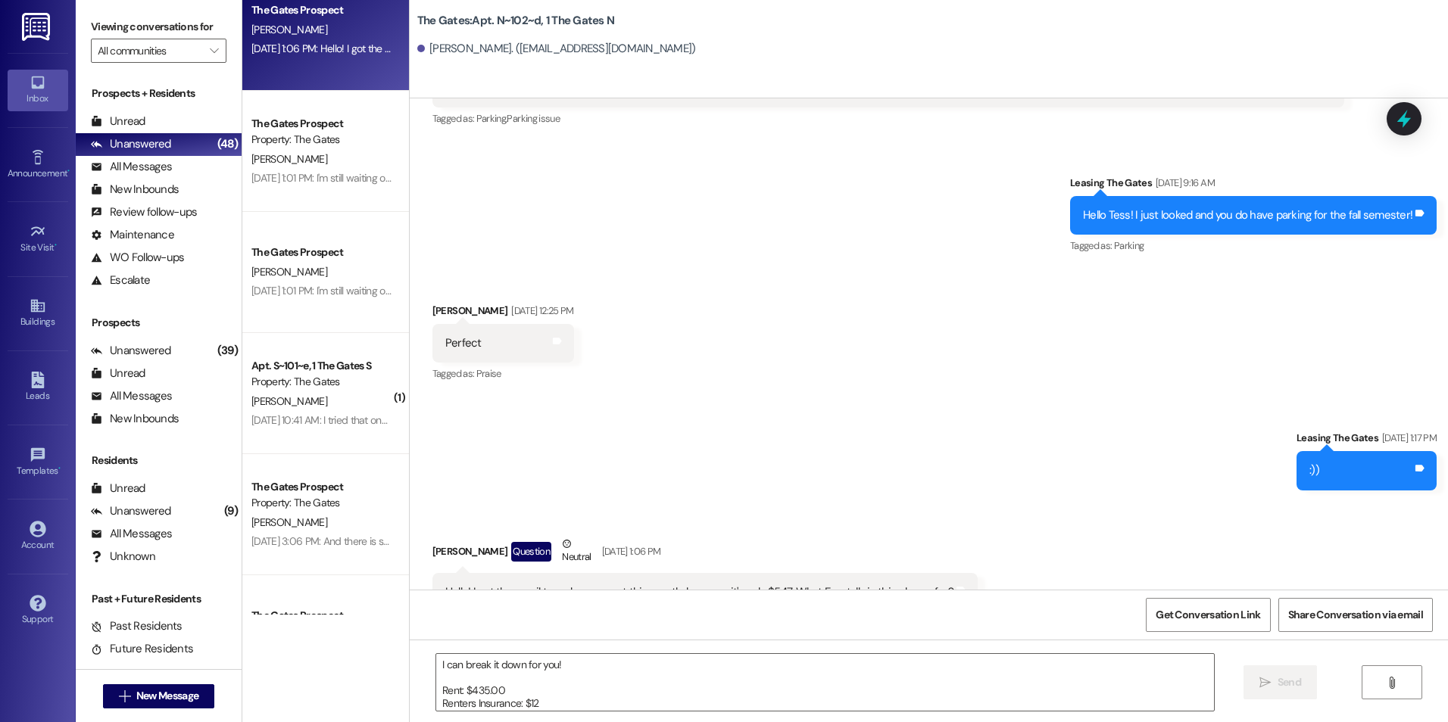
click at [302, 164] on div "[PERSON_NAME]" at bounding box center [321, 159] width 143 height 19
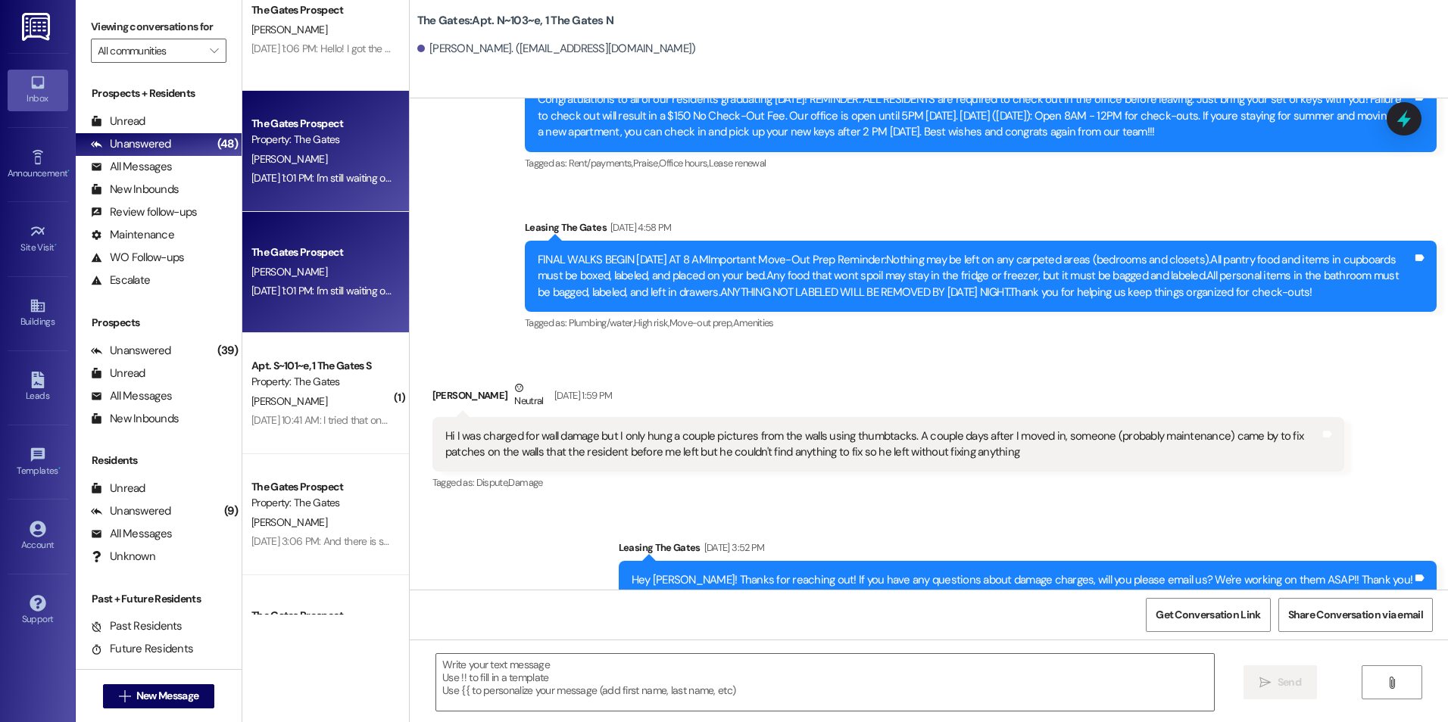
scroll to position [8724, 0]
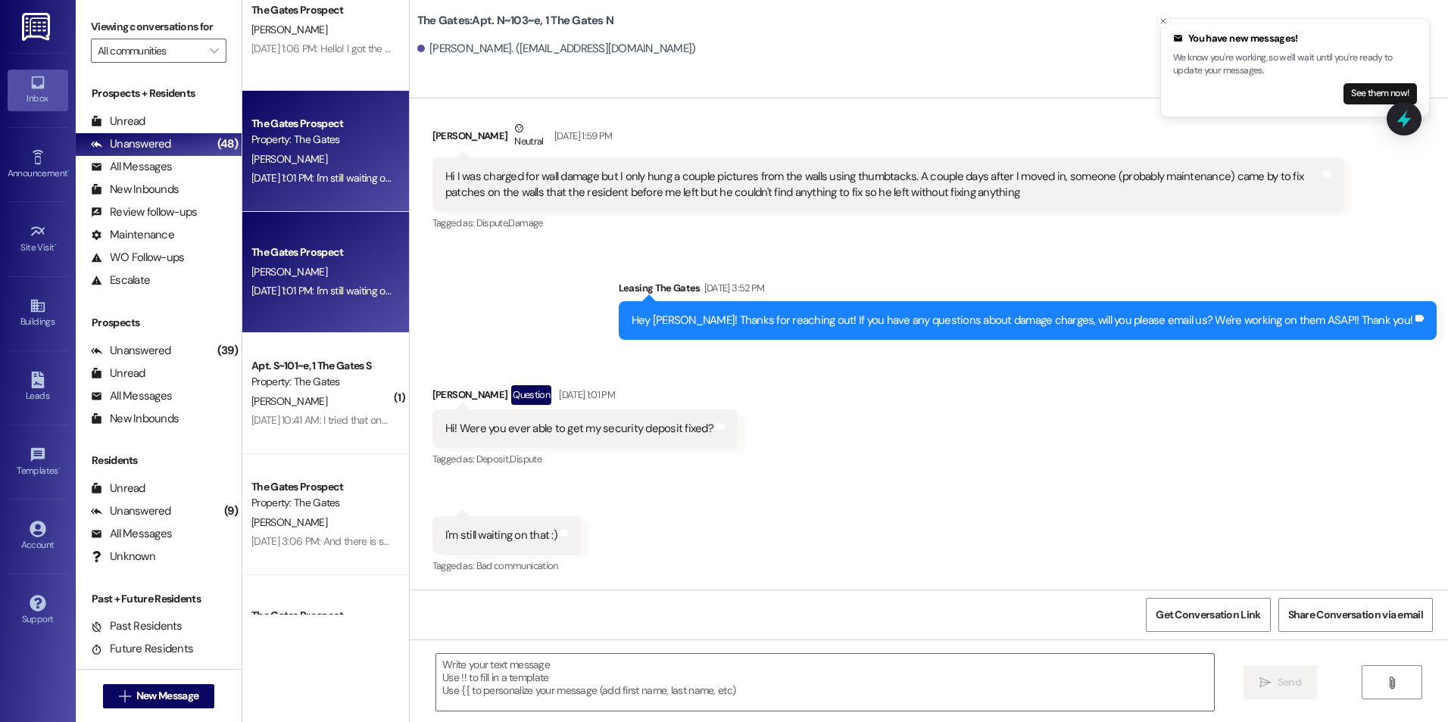
click at [1149, 226] on div "Tagged as: Dispute , Click to highlight conversations about Dispute Damage Clic…" at bounding box center [888, 223] width 912 height 22
click at [1158, 23] on button "Close toast" at bounding box center [1163, 21] width 15 height 15
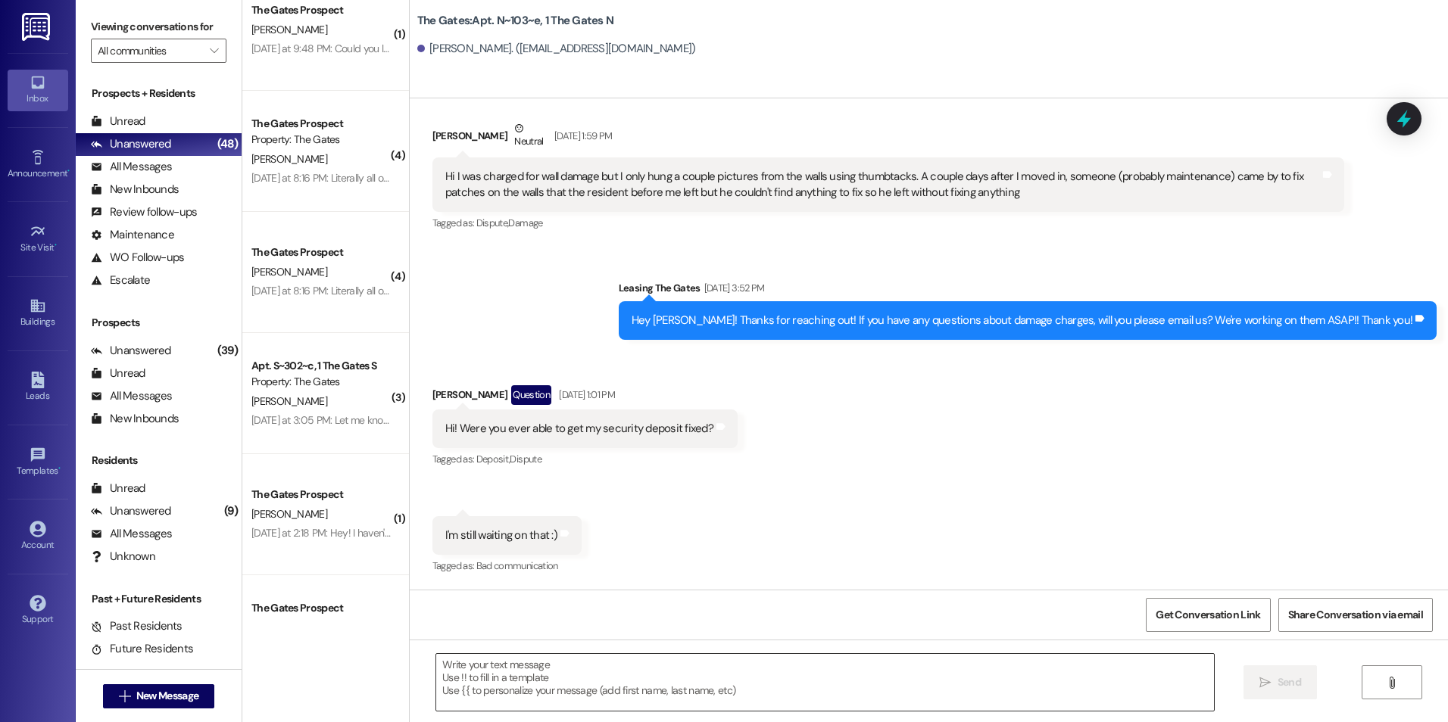
click at [552, 669] on textarea at bounding box center [824, 682] width 777 height 57
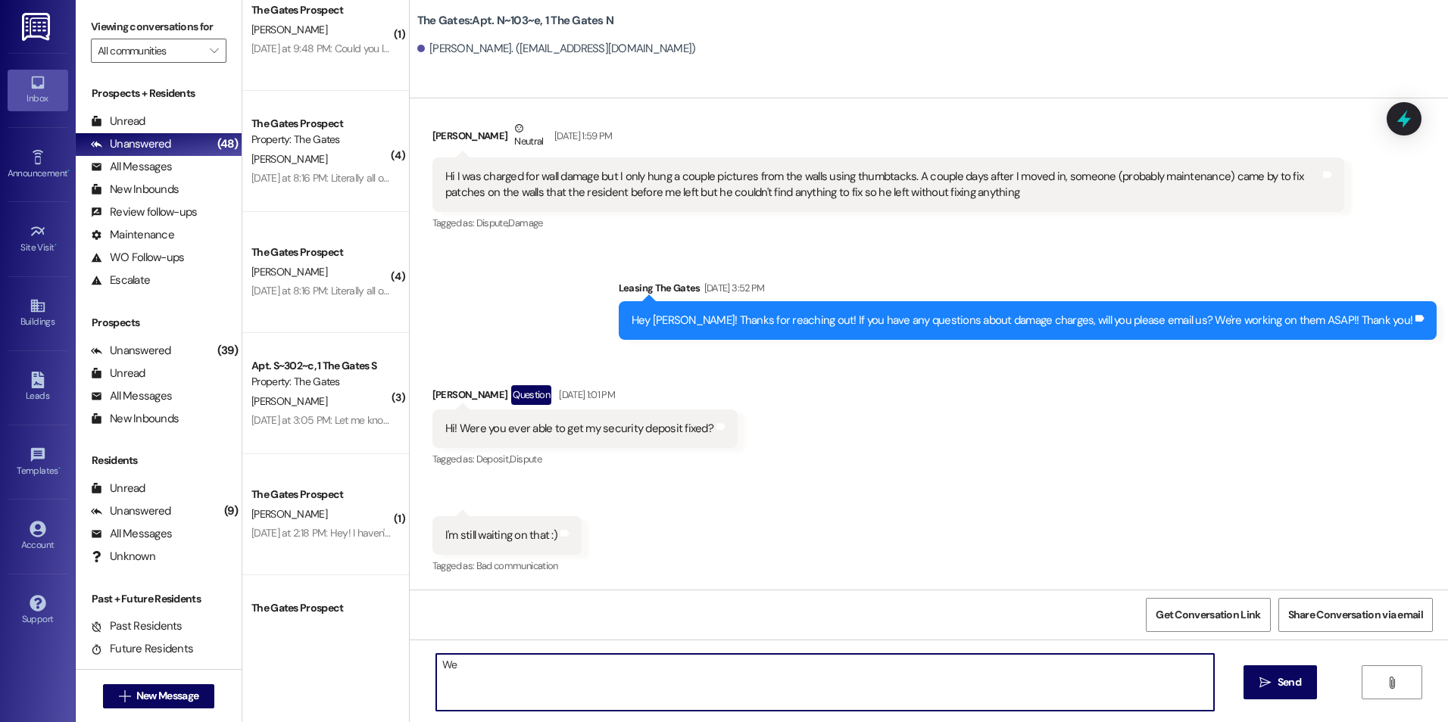
type textarea "W"
type textarea "It should be sent back to you within the next week or two!!"
click at [1262, 690] on span " Send" at bounding box center [1280, 683] width 48 height 16
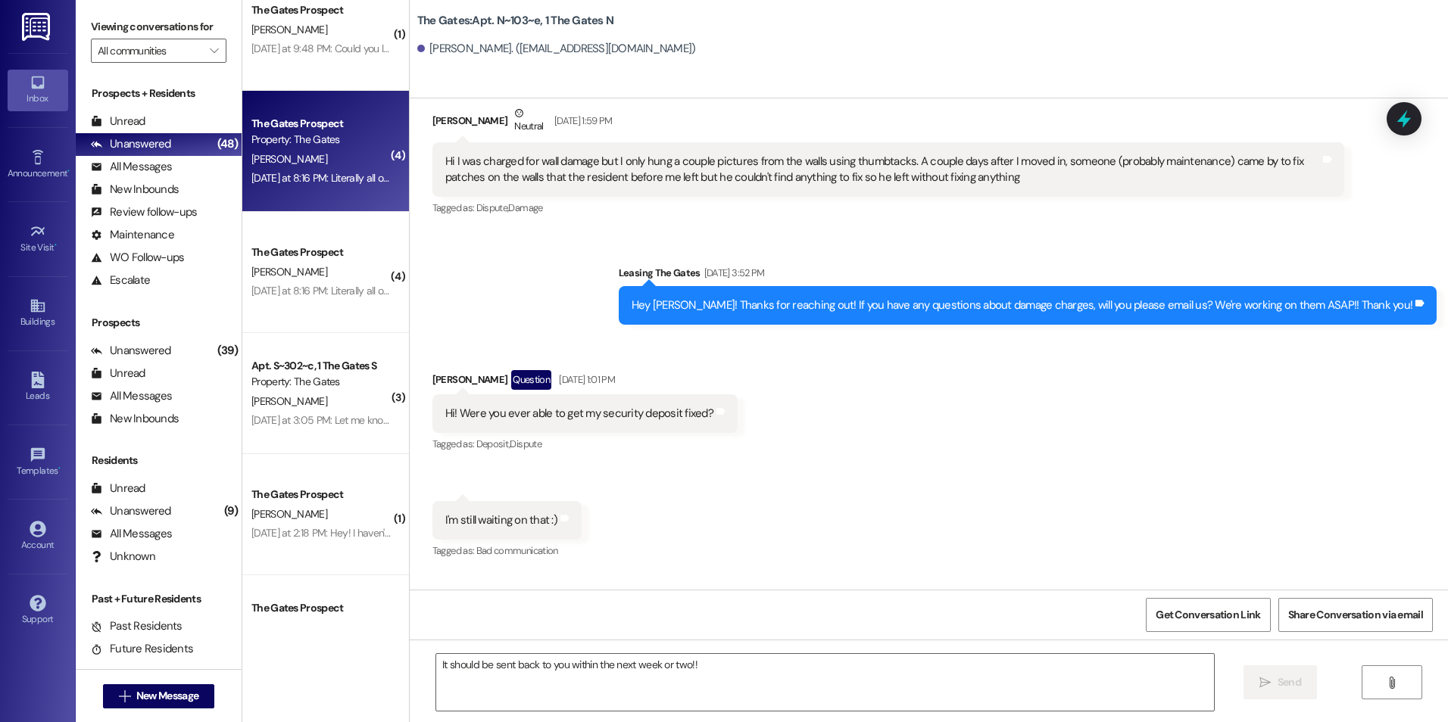
click at [366, 147] on div "Property: The Gates" at bounding box center [321, 140] width 140 height 16
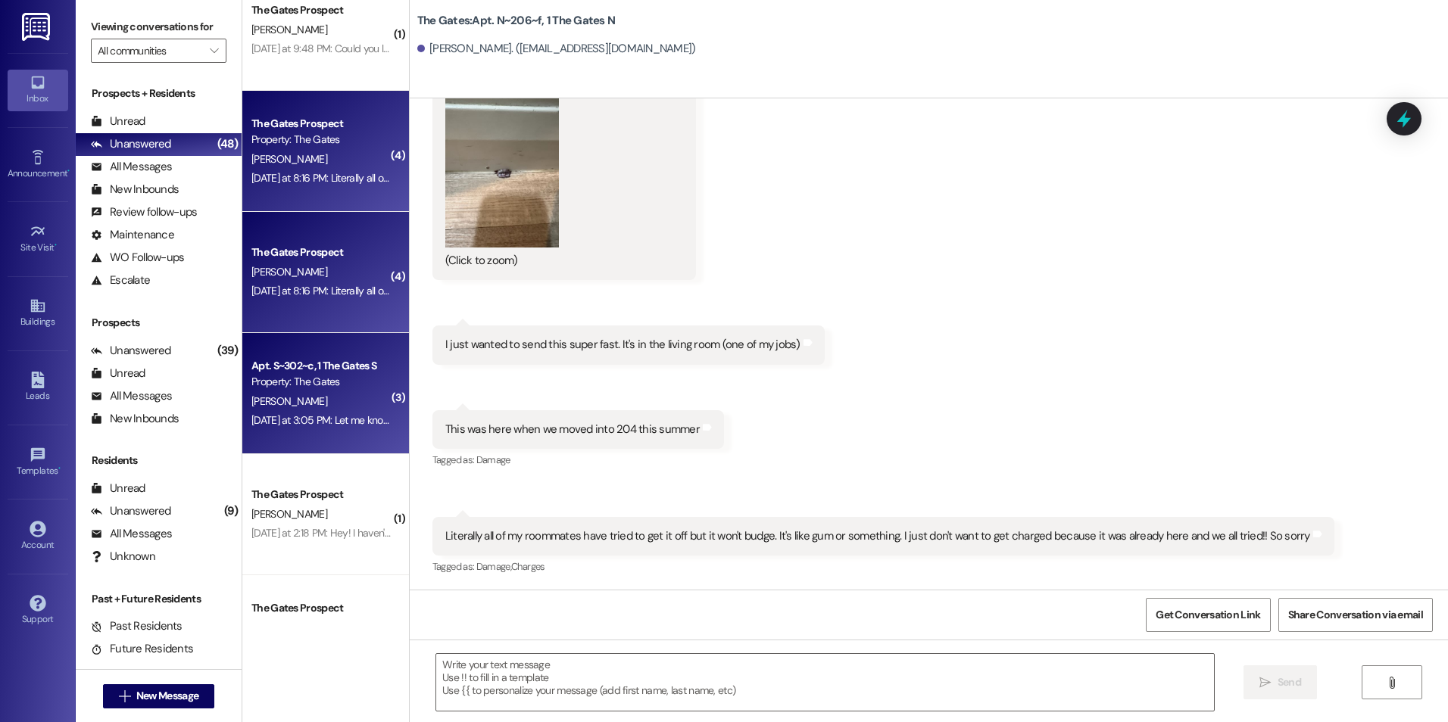
scroll to position [14971, 0]
click at [326, 378] on div "Property: The Gates" at bounding box center [321, 382] width 140 height 16
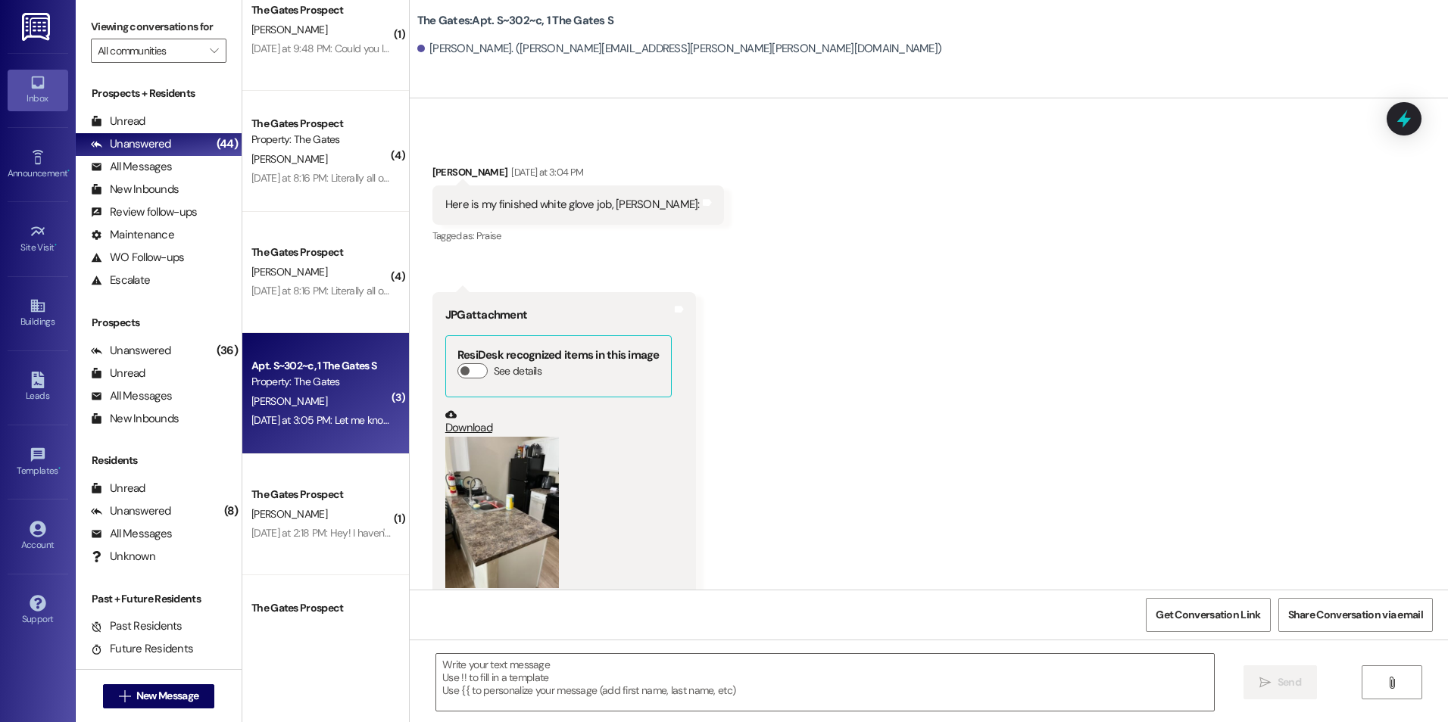
scroll to position [62989, 0]
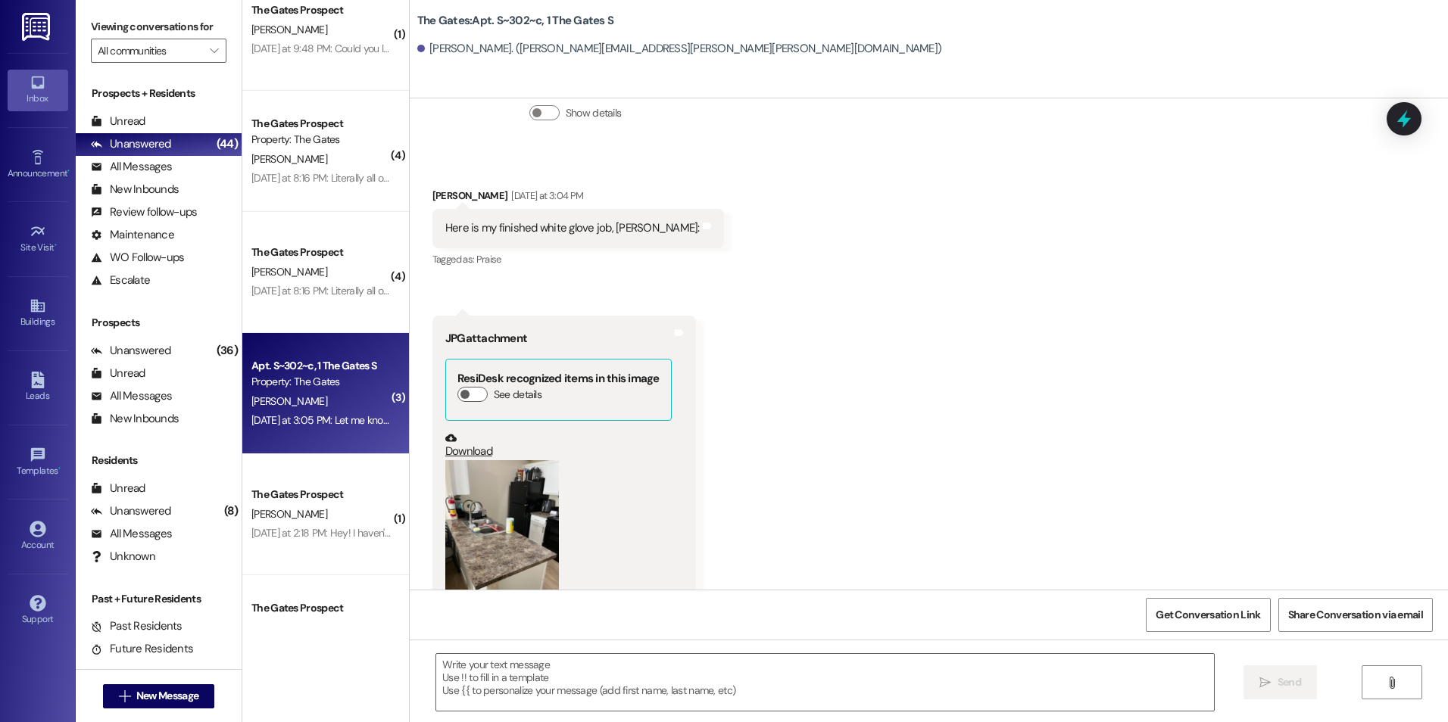
click at [515, 460] on button "Zoom image" at bounding box center [502, 535] width 114 height 151
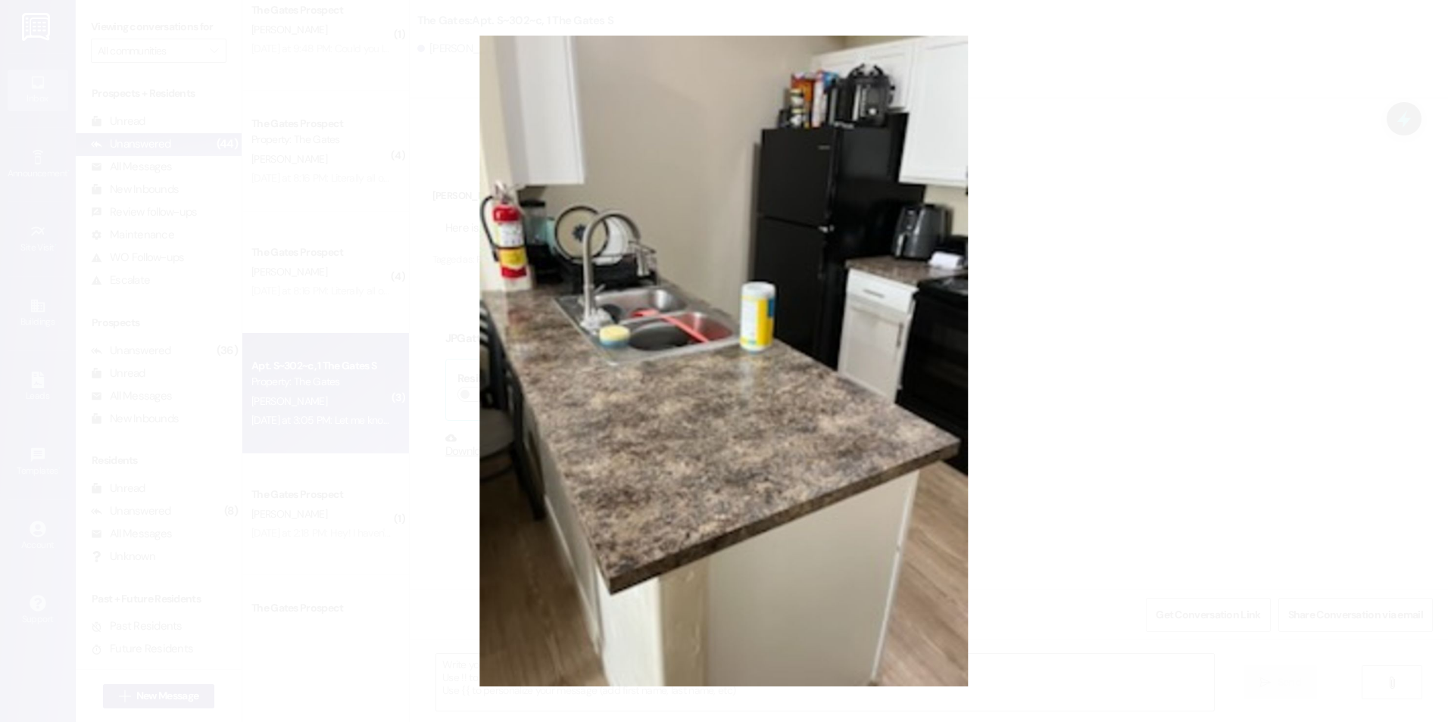
drag, startPoint x: 1191, startPoint y: 179, endPoint x: 856, endPoint y: 471, distance: 444.3
click at [875, 478] on button "Unzoom image" at bounding box center [724, 361] width 1448 height 722
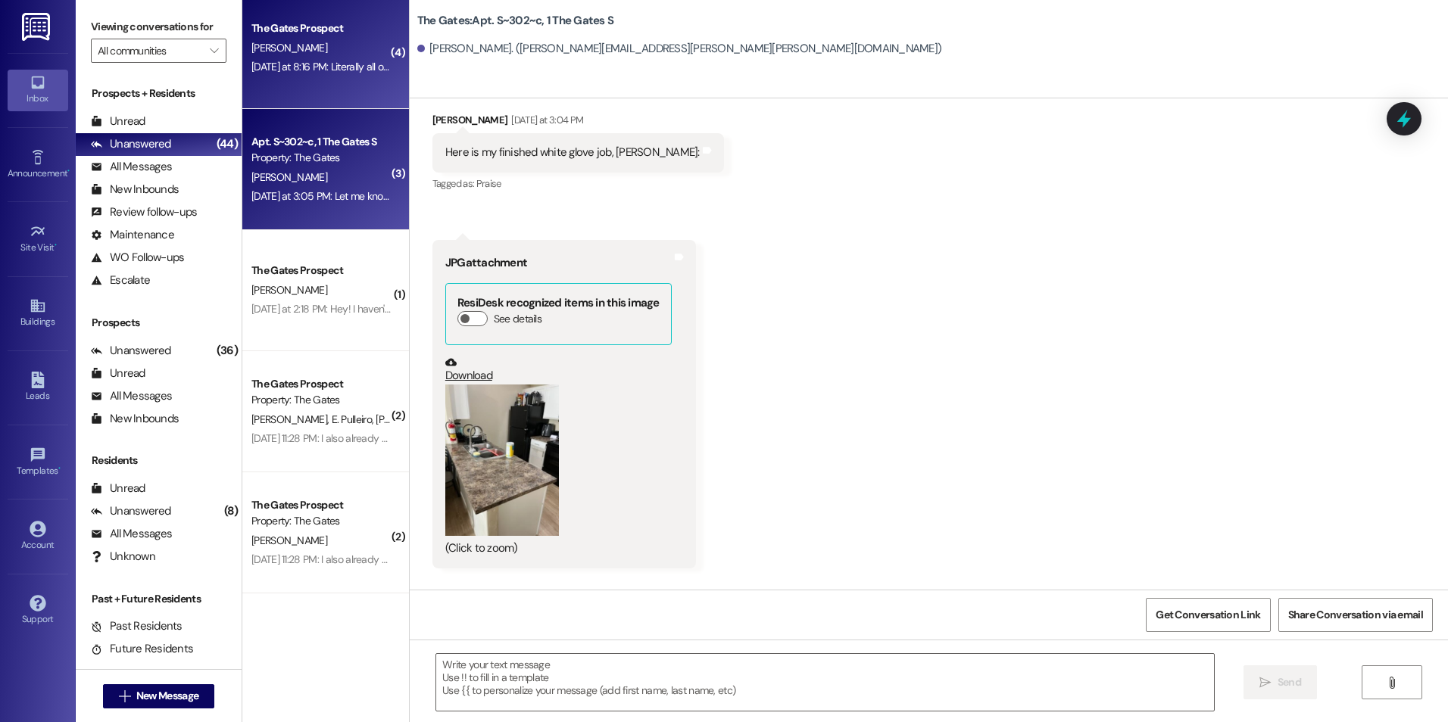
scroll to position [984, 0]
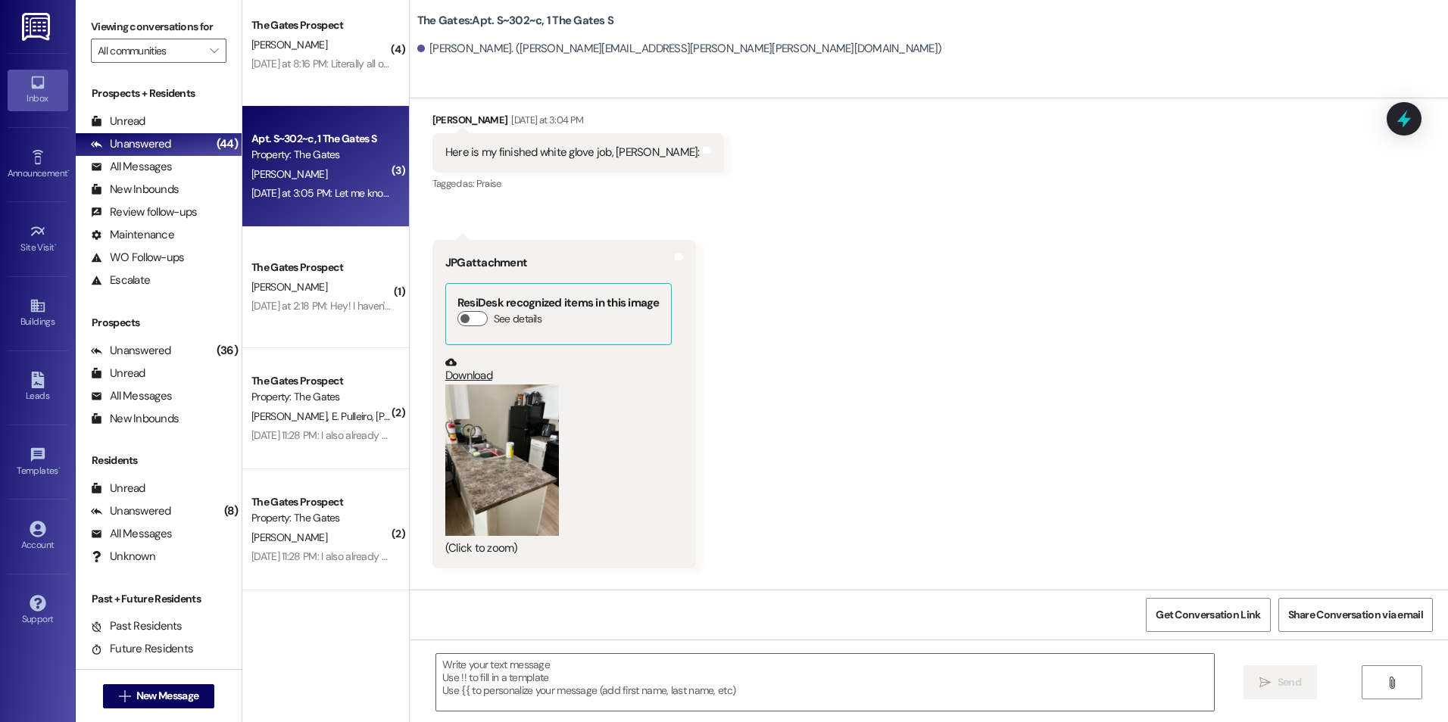
click at [472, 385] on button "Zoom image" at bounding box center [502, 460] width 114 height 151
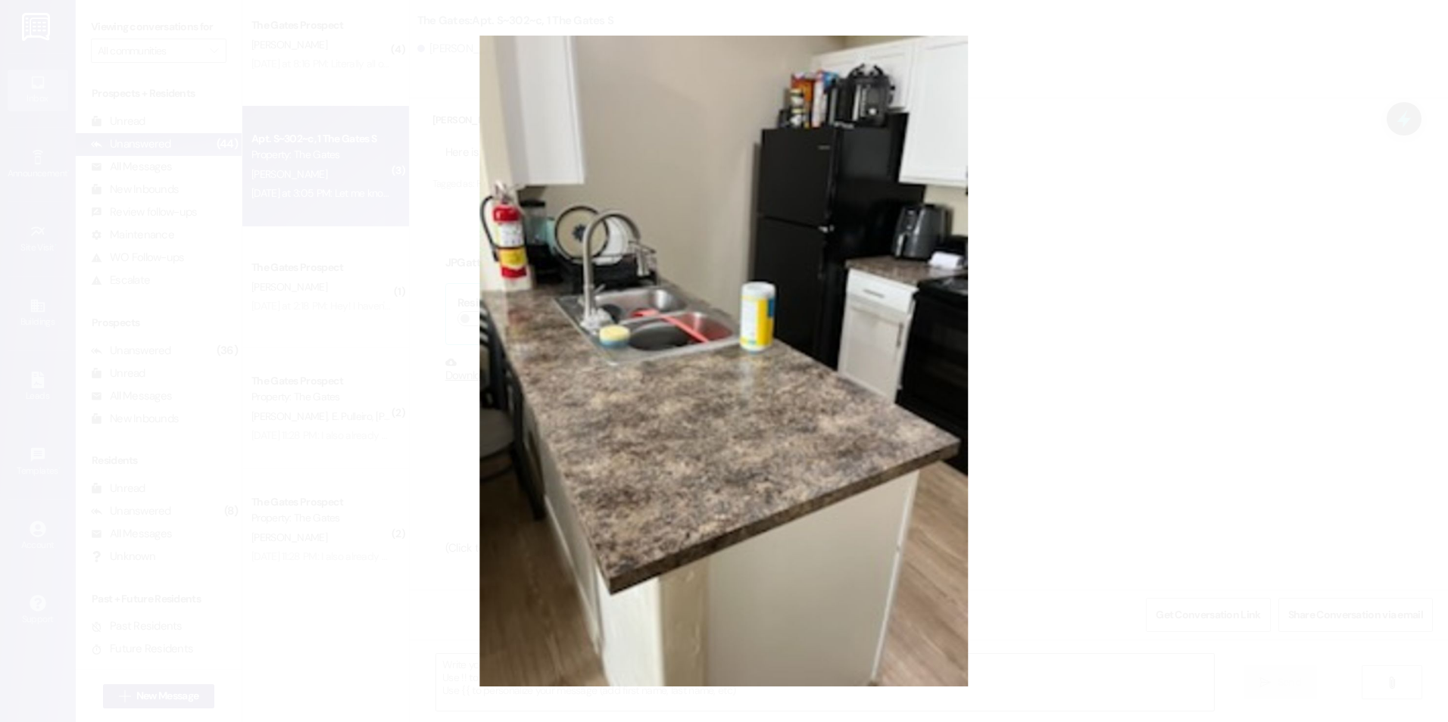
drag, startPoint x: 1213, startPoint y: 136, endPoint x: 1187, endPoint y: 356, distance: 221.9
click at [1187, 356] on button "Unzoom image" at bounding box center [724, 361] width 1448 height 722
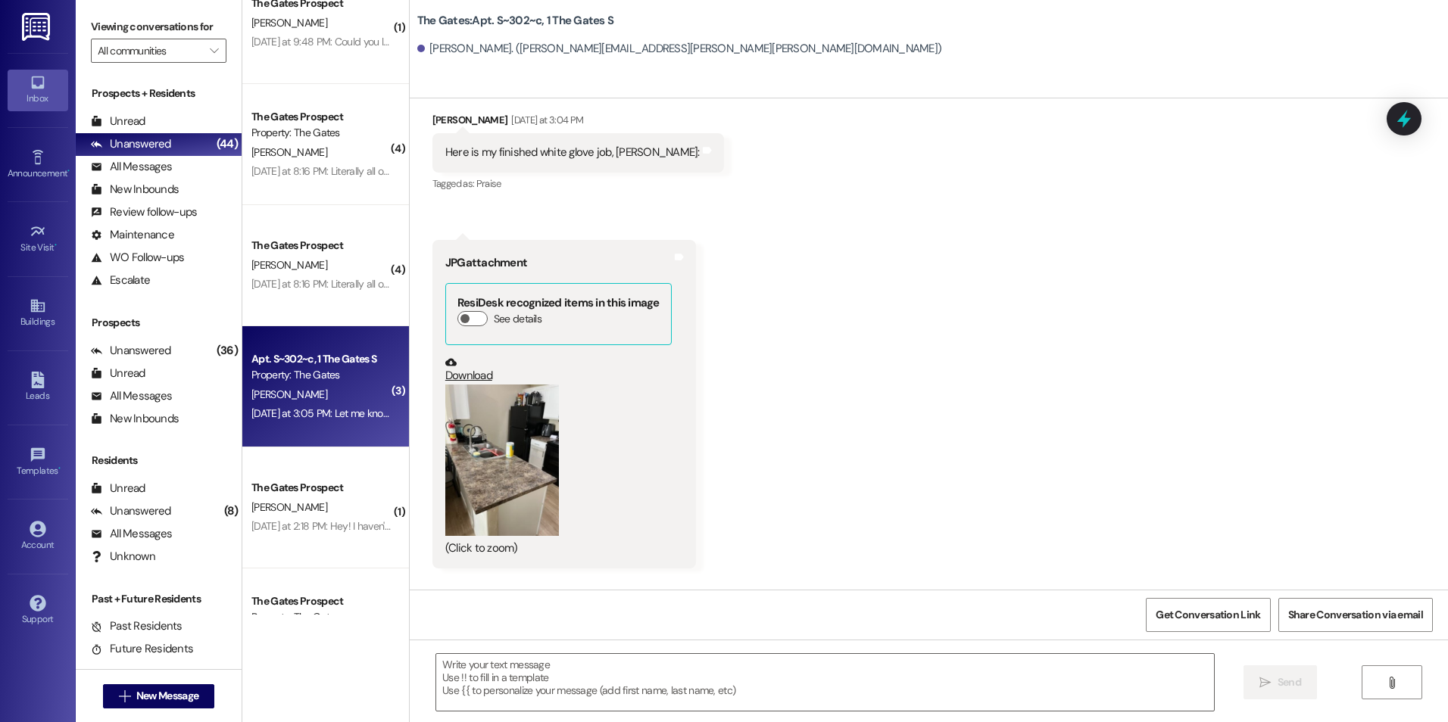
scroll to position [757, 0]
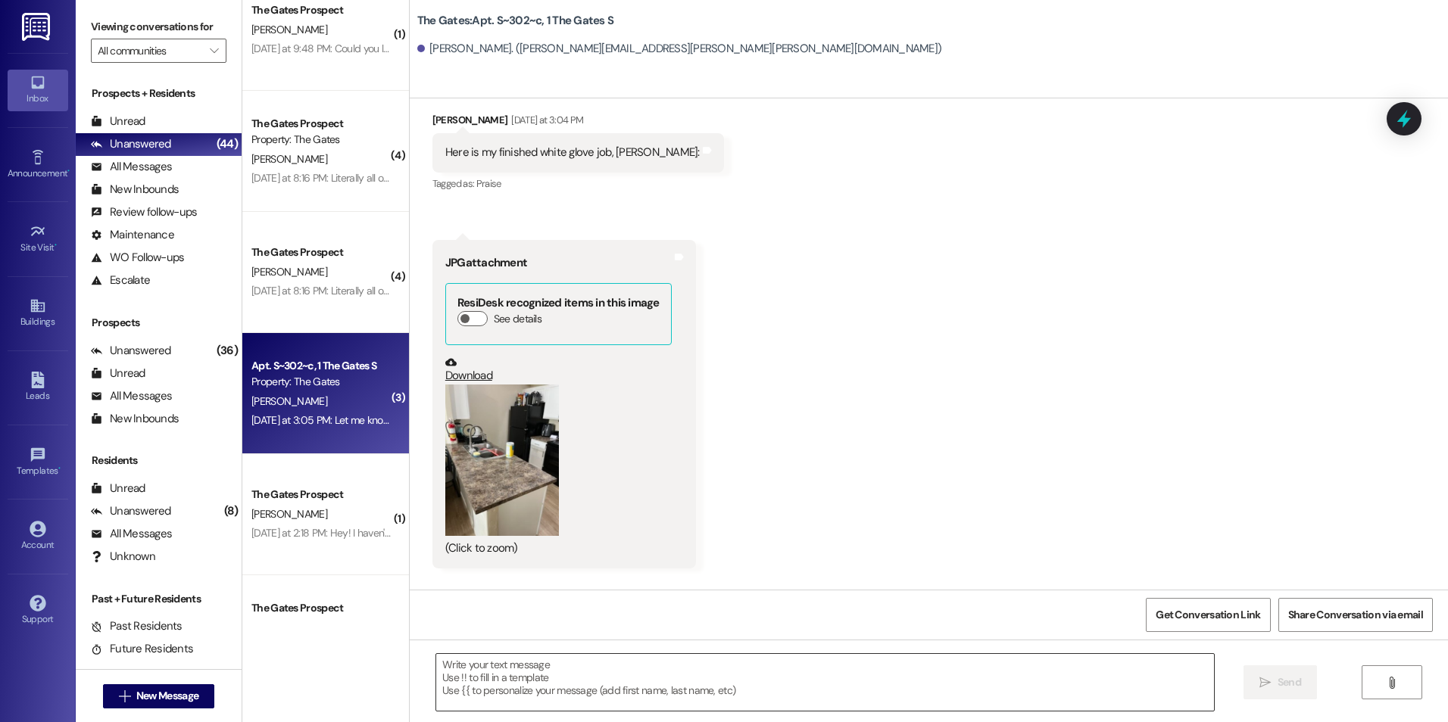
click at [661, 680] on textarea at bounding box center [824, 682] width 777 height 57
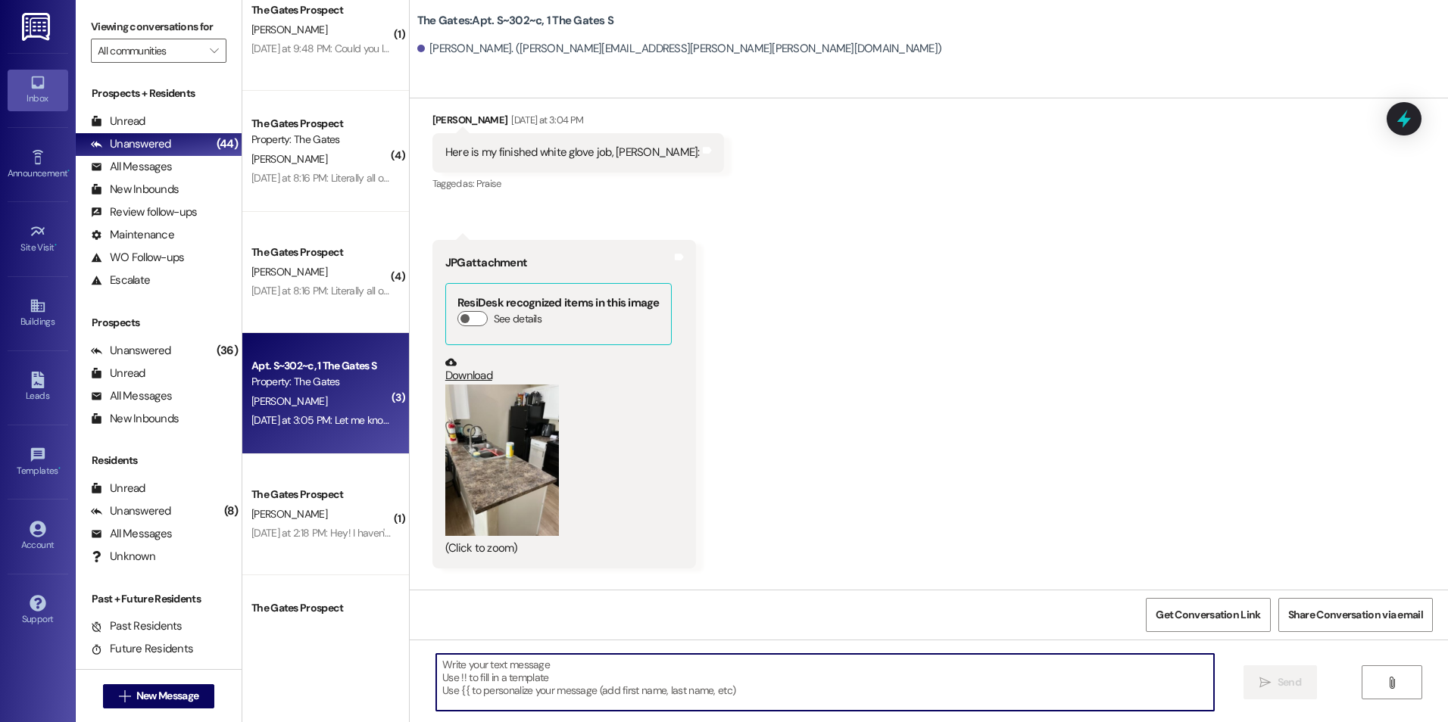
click at [661, 680] on textarea at bounding box center [824, 682] width 777 height 57
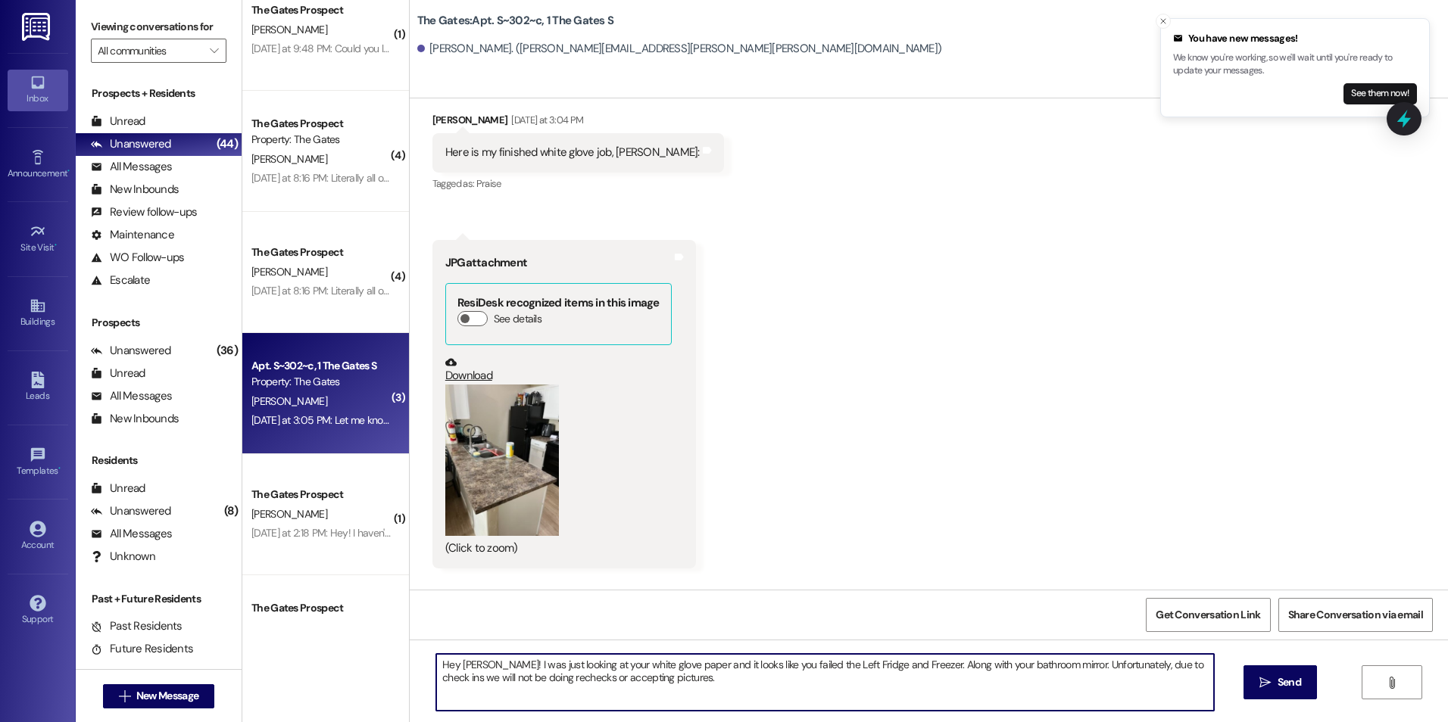
drag, startPoint x: 651, startPoint y: 681, endPoint x: 402, endPoint y: 655, distance: 250.5
click at [410, 655] on div "Hey [PERSON_NAME]! I was just looking at your white glove paper and it looks li…" at bounding box center [929, 697] width 1038 height 114
click at [758, 702] on textarea "Hey [PERSON_NAME]! I was just looking at your white glove paper and it looks li…" at bounding box center [824, 682] width 777 height 57
type textarea "Hey [PERSON_NAME]! I was just looking at your white glove paper and it looks li…"
drag, startPoint x: 628, startPoint y: 671, endPoint x: 408, endPoint y: 662, distance: 220.5
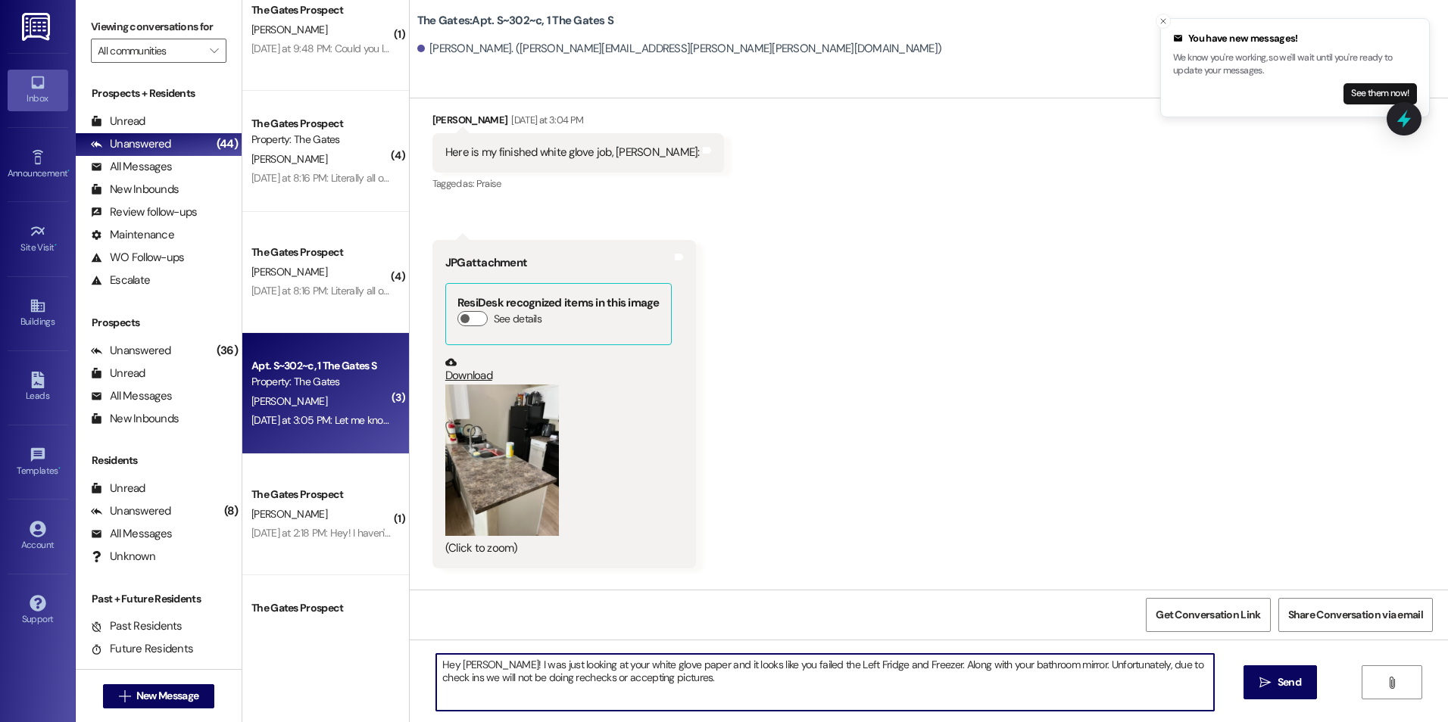
click at [410, 662] on div "Hey [PERSON_NAME]! I was just looking at your white glove paper and it looks li…" at bounding box center [929, 697] width 1038 height 114
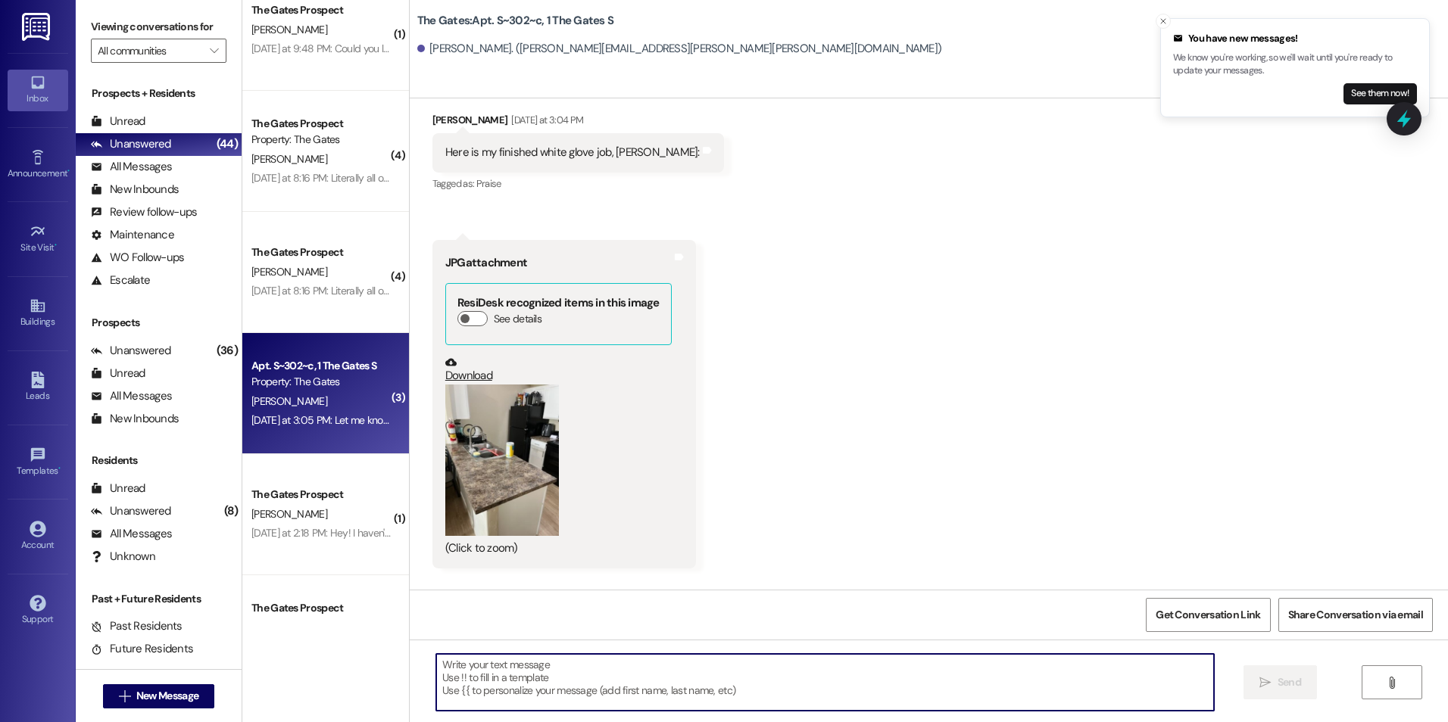
paste textarea "Hey [PERSON_NAME], I just finished reviewing your White Glove paper, and it loo…"
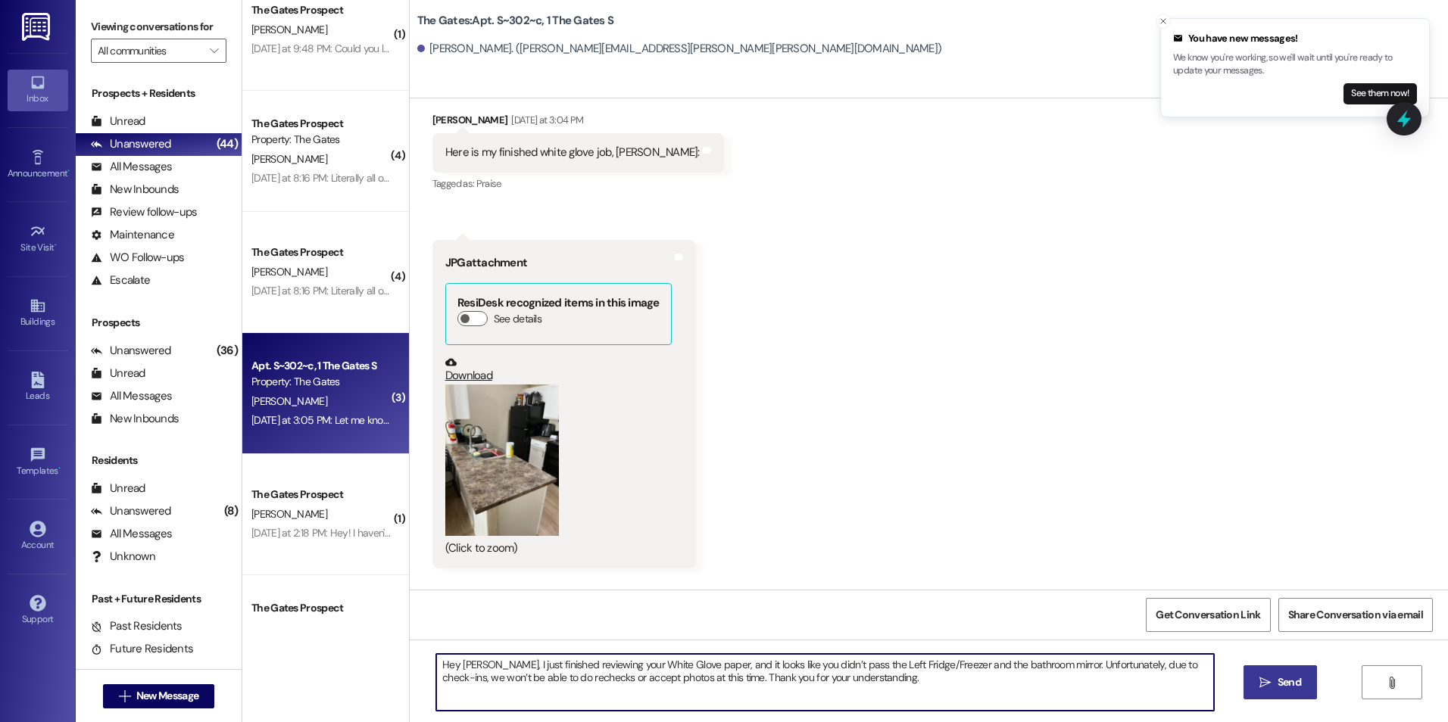
type textarea "Hey [PERSON_NAME], I just finished reviewing your White Glove paper, and it loo…"
click at [1295, 694] on button " Send" at bounding box center [1279, 683] width 73 height 34
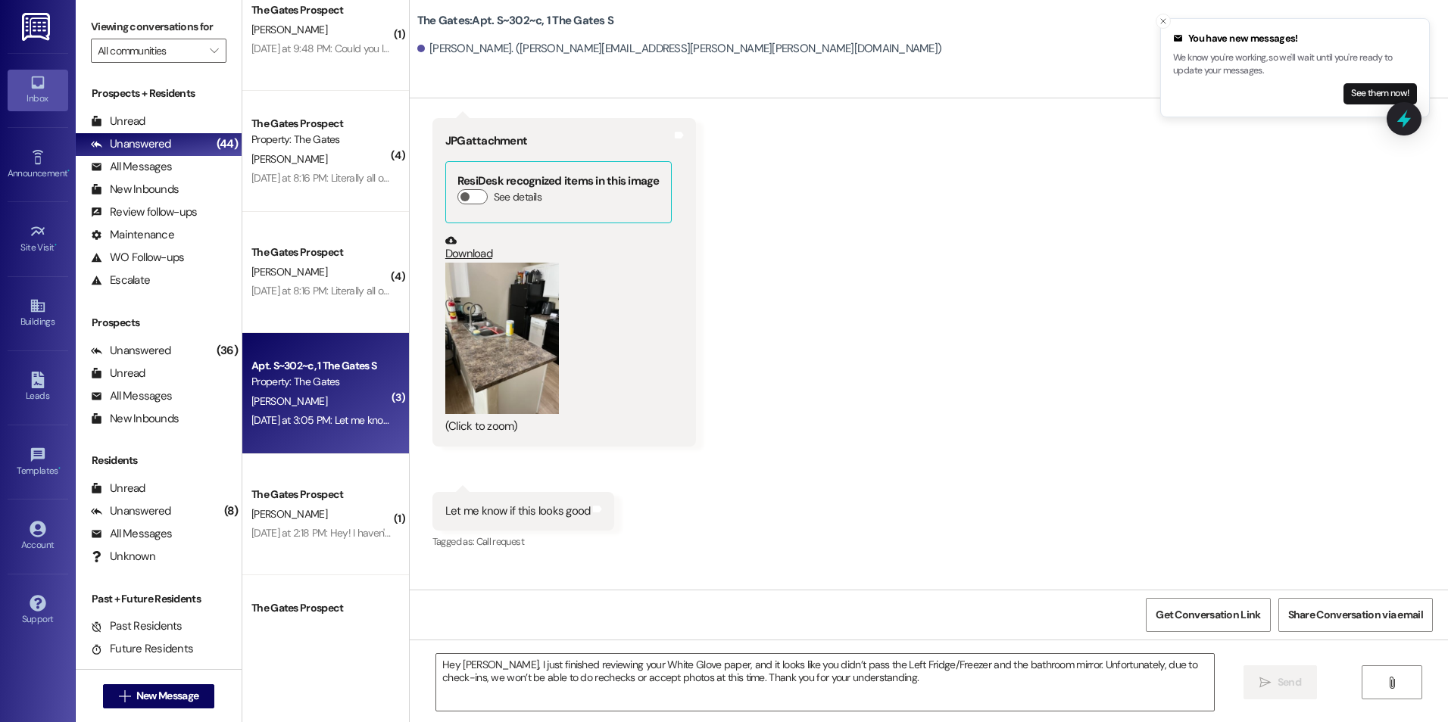
scroll to position [984, 0]
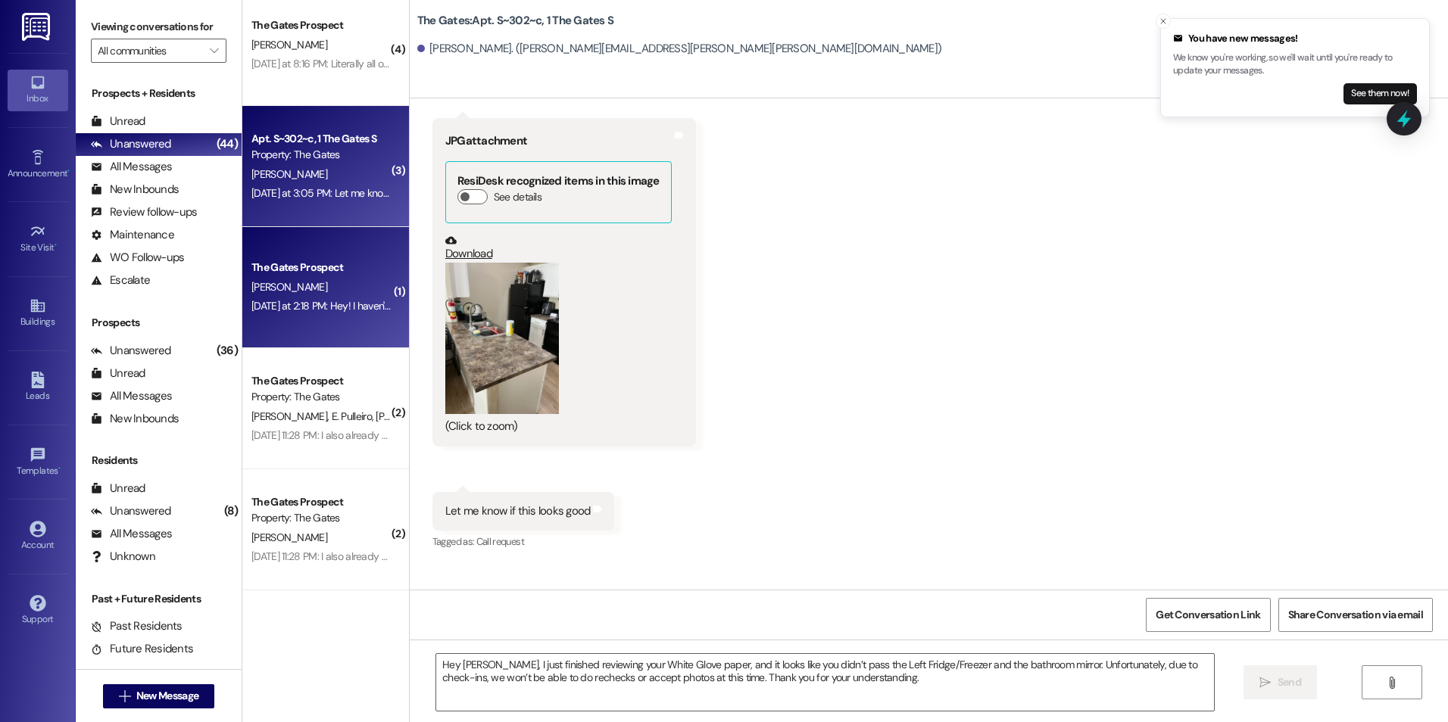
click at [313, 254] on div "The Gates Prospect [PERSON_NAME] [DATE] at 2:18 PM: Hey! I haven't gotten an em…" at bounding box center [325, 287] width 167 height 121
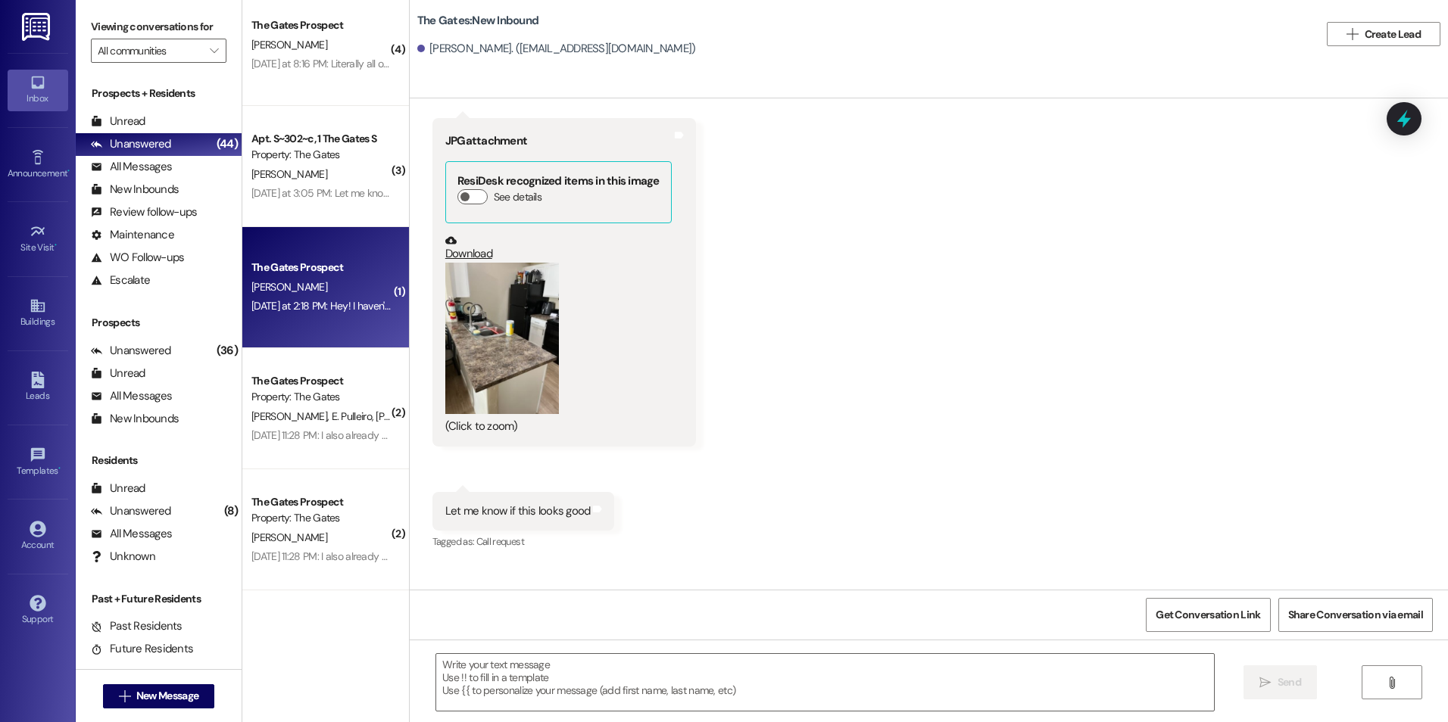
scroll to position [663, 0]
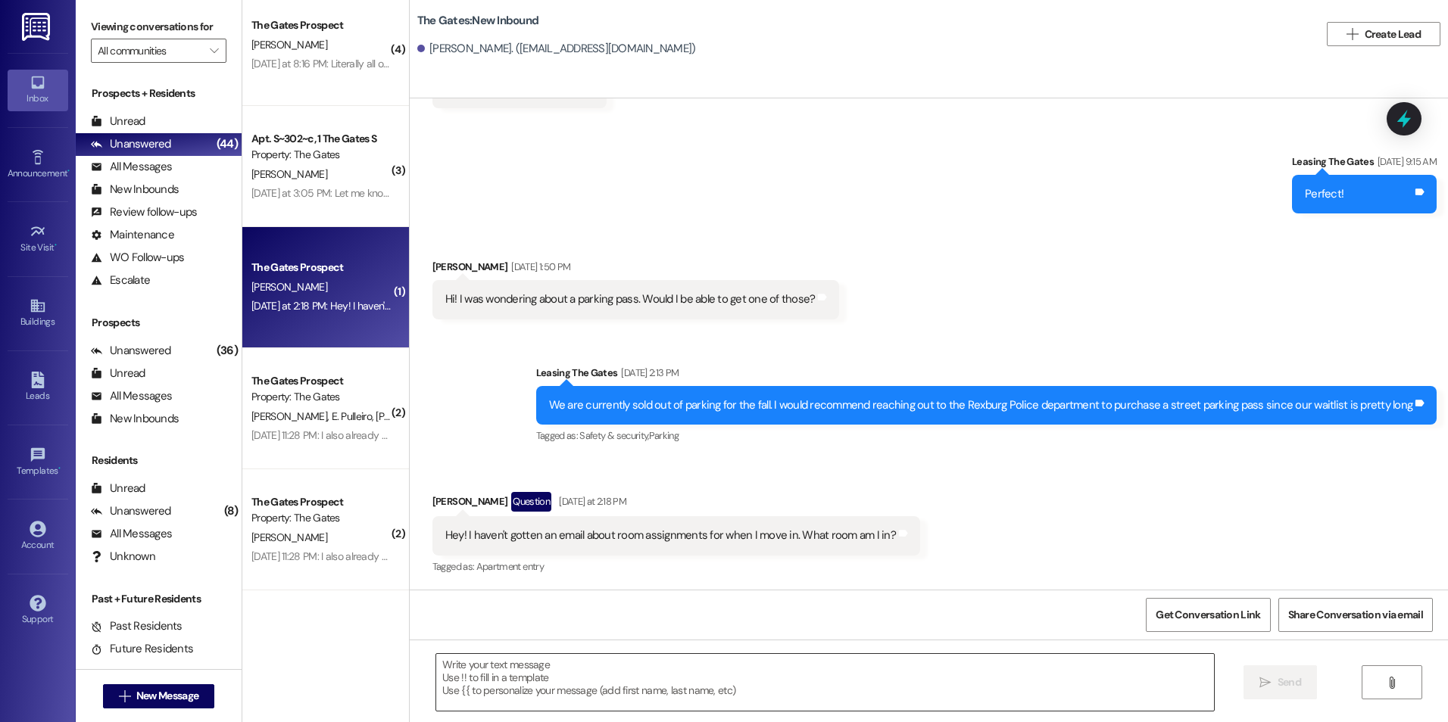
click at [555, 670] on textarea at bounding box center [824, 682] width 777 height 57
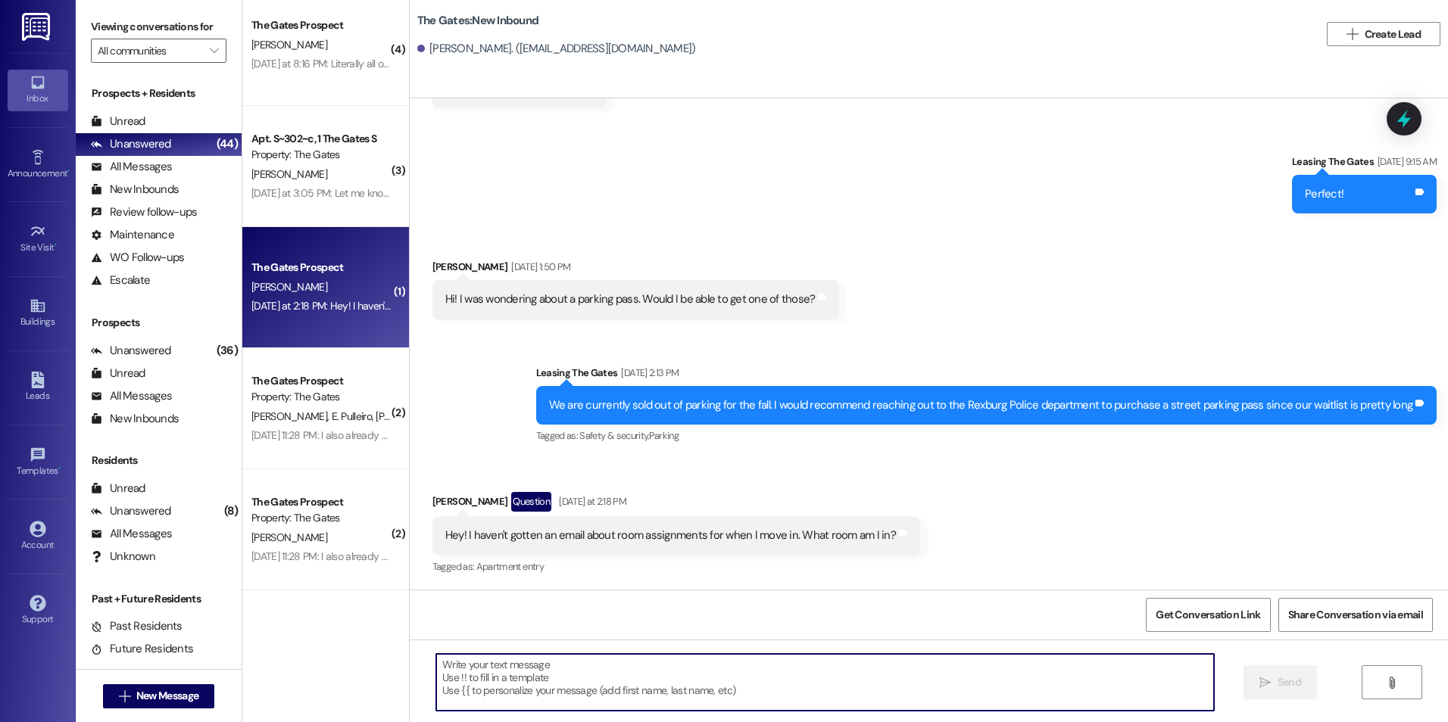
click at [541, 677] on textarea at bounding box center [824, 682] width 777 height 57
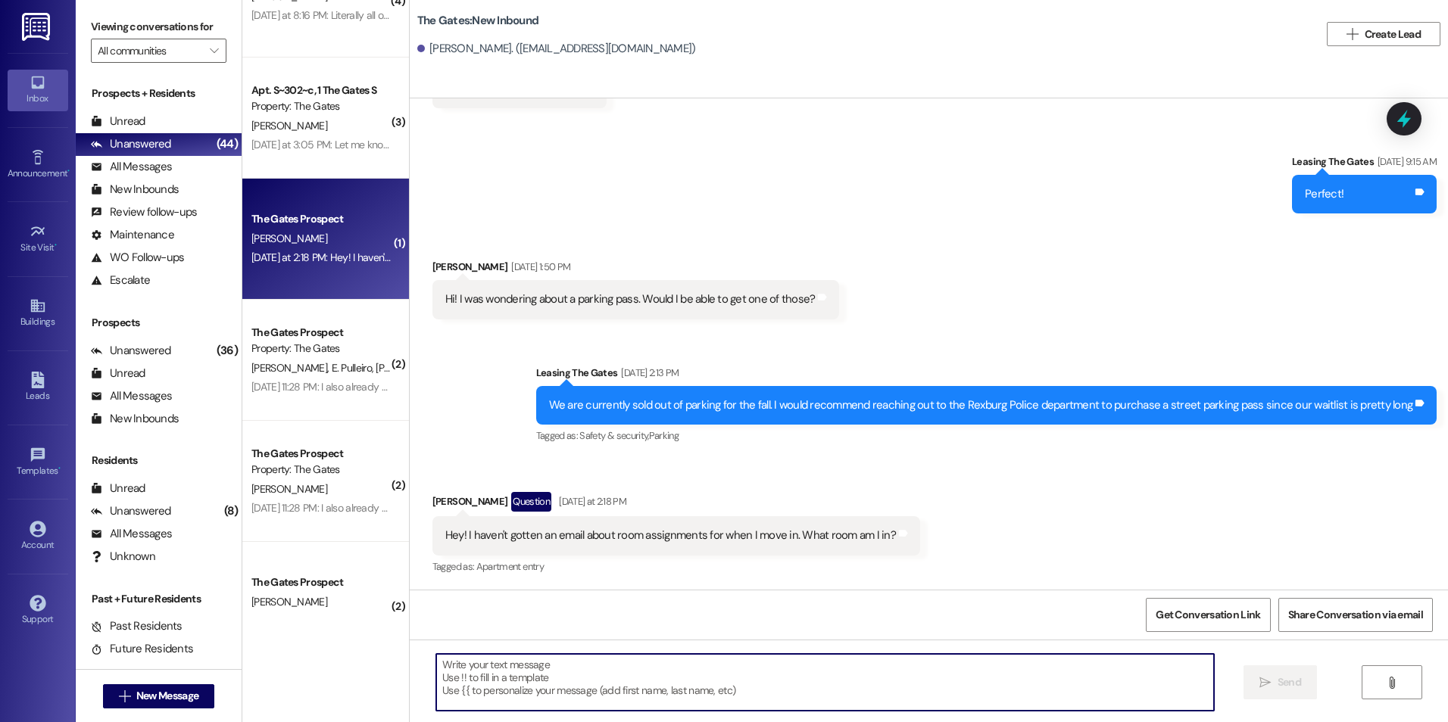
scroll to position [984, 0]
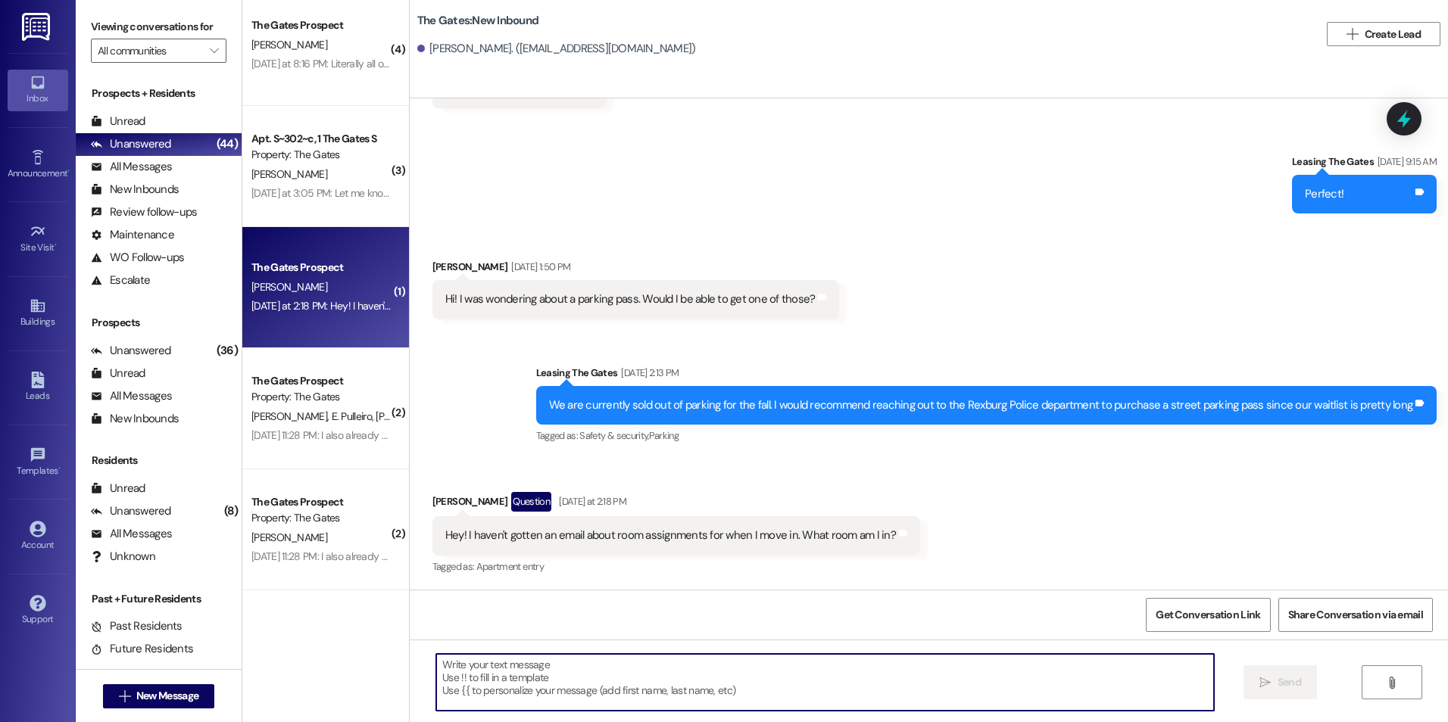
paste textarea "[PERSON_NAME] 81st 3X3 Women Premium [PERSON_NAME] 81st 3X3 Women Premium [PERS…"
type textarea "[PERSON_NAME] 81st 3X3 Women Premium [PERSON_NAME] 81st 3X3 Women Premium [PERS…"
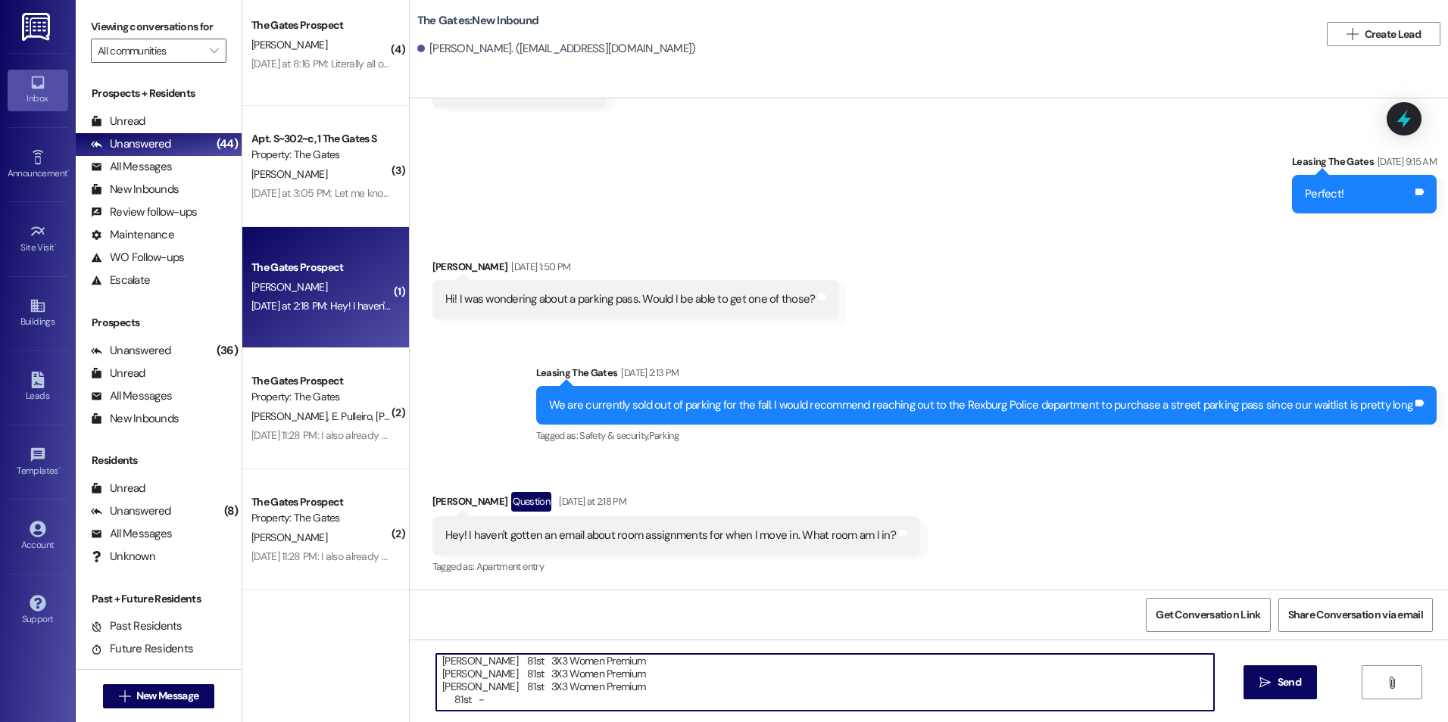
scroll to position [0, 0]
drag, startPoint x: 649, startPoint y: 703, endPoint x: 394, endPoint y: 651, distance: 260.3
click at [394, 651] on div "( 1 ) The Gates Prospect [PERSON_NAME] [DATE] at 9:48 PM: Could you let me know…" at bounding box center [844, 361] width 1205 height 722
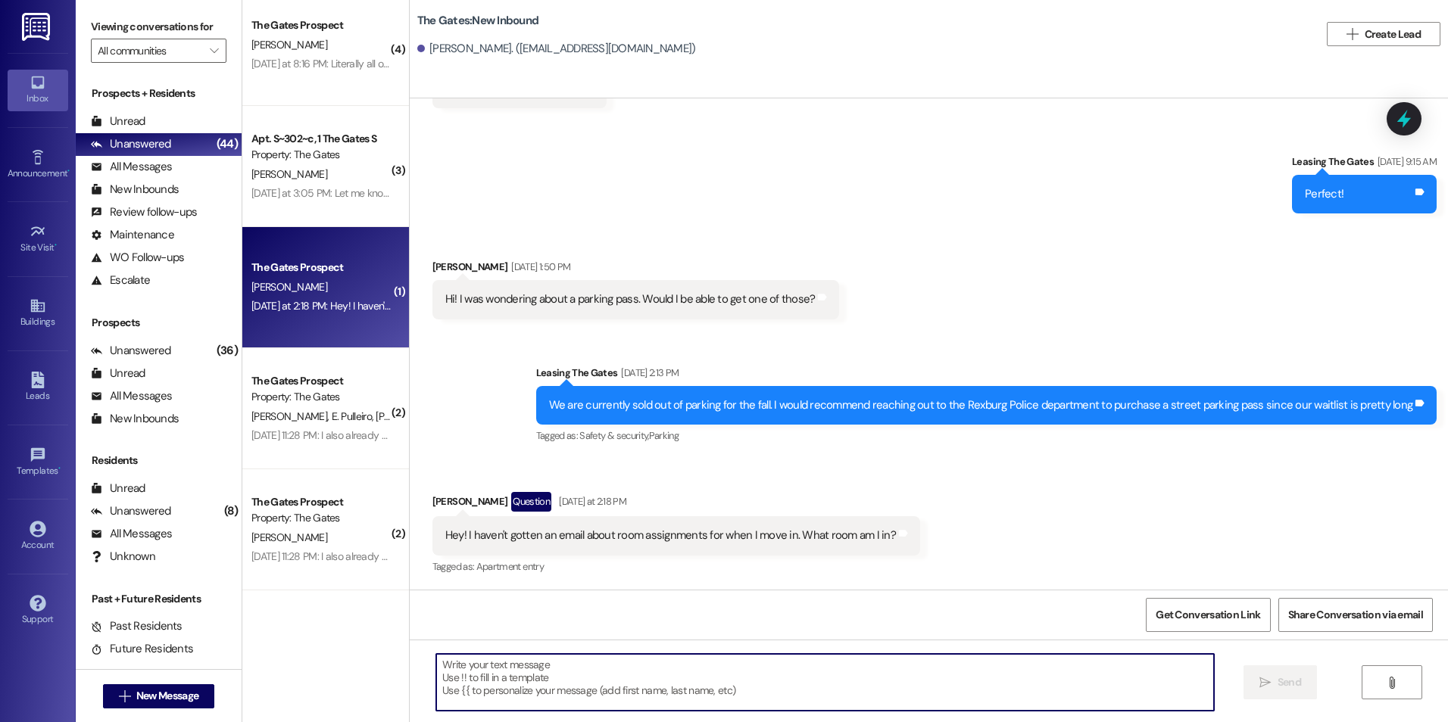
click at [541, 684] on textarea at bounding box center [824, 682] width 777 height 57
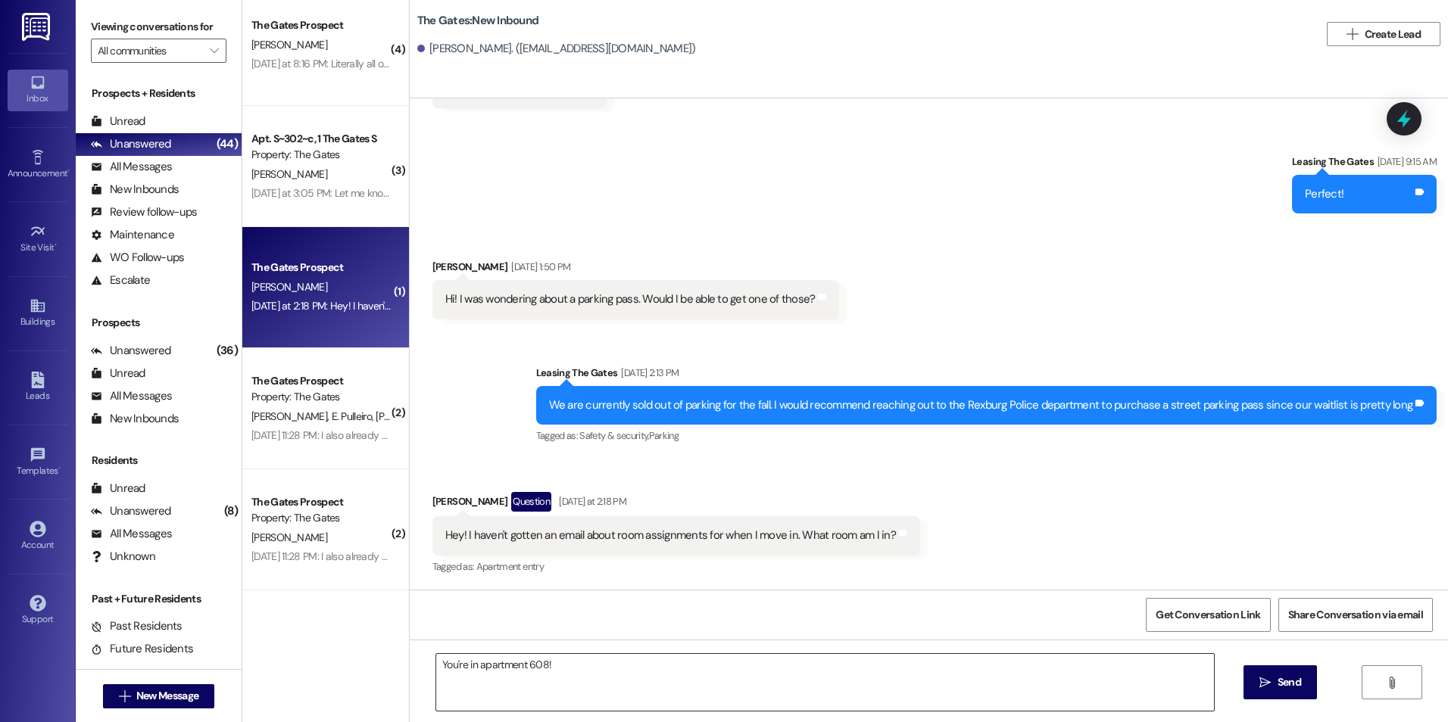
click at [607, 675] on textarea "You're in apartment 608!" at bounding box center [824, 682] width 777 height 57
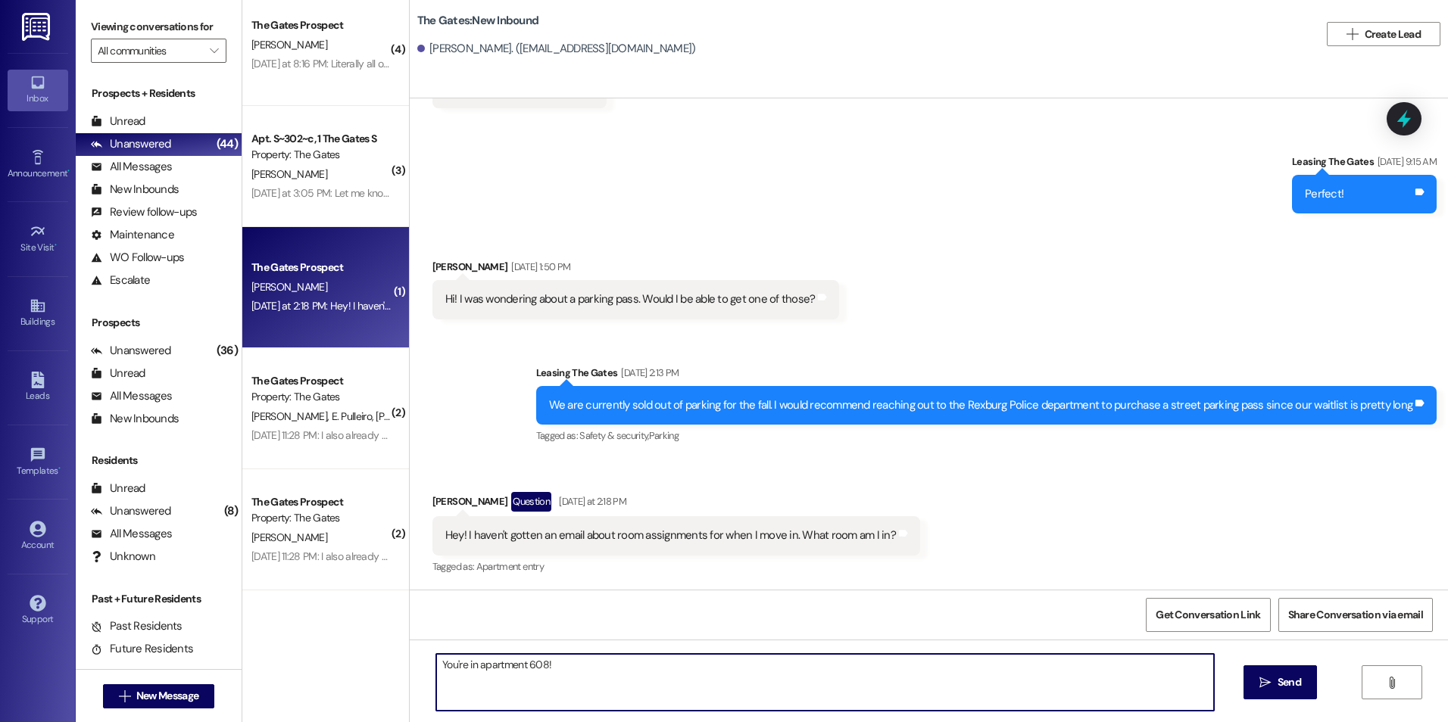
paste textarea "[PERSON_NAME] 81st 3X3 Women Premium [PERSON_NAME] 81st 3X3 Women Premium [PERS…"
type textarea "You're in apartment 608! [PERSON_NAME] 81st 3X3 Women Premium [PERSON_NAME] 81s…"
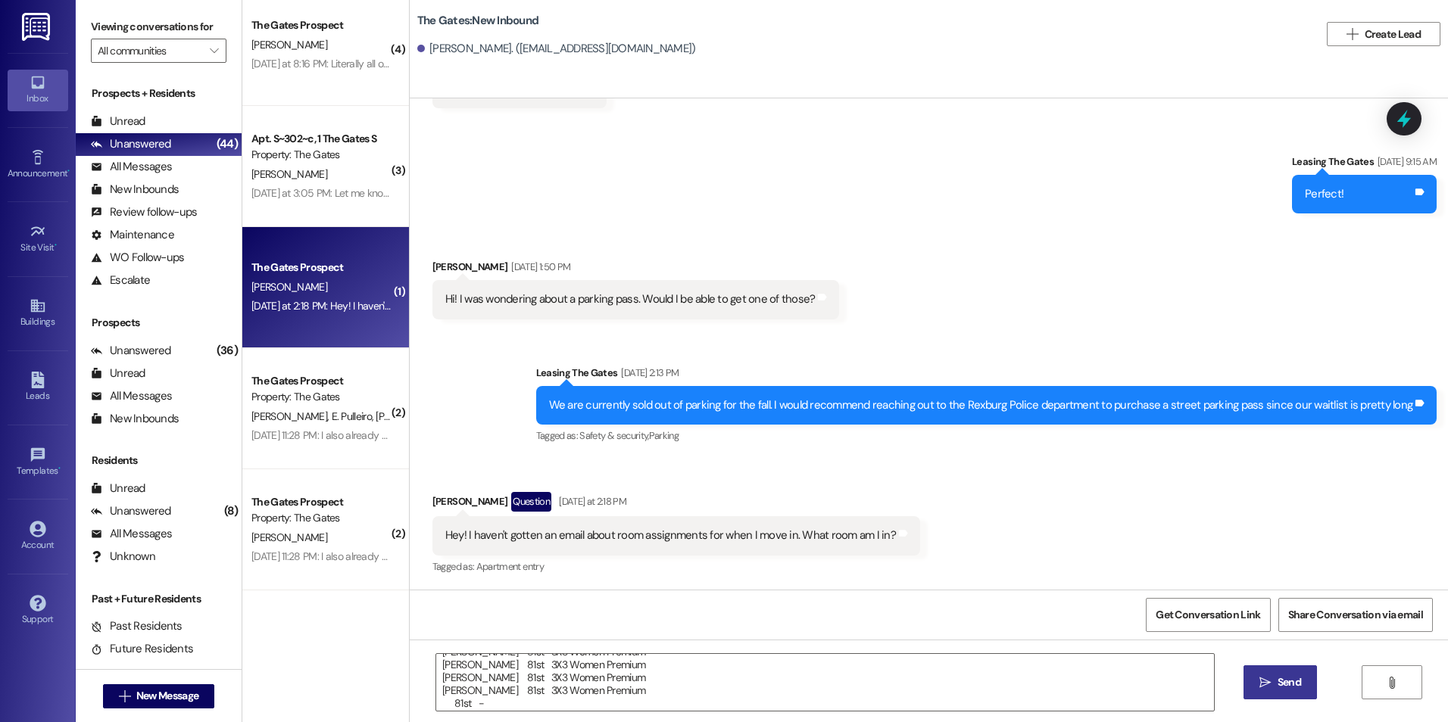
click at [1274, 686] on span "Send" at bounding box center [1289, 683] width 30 height 16
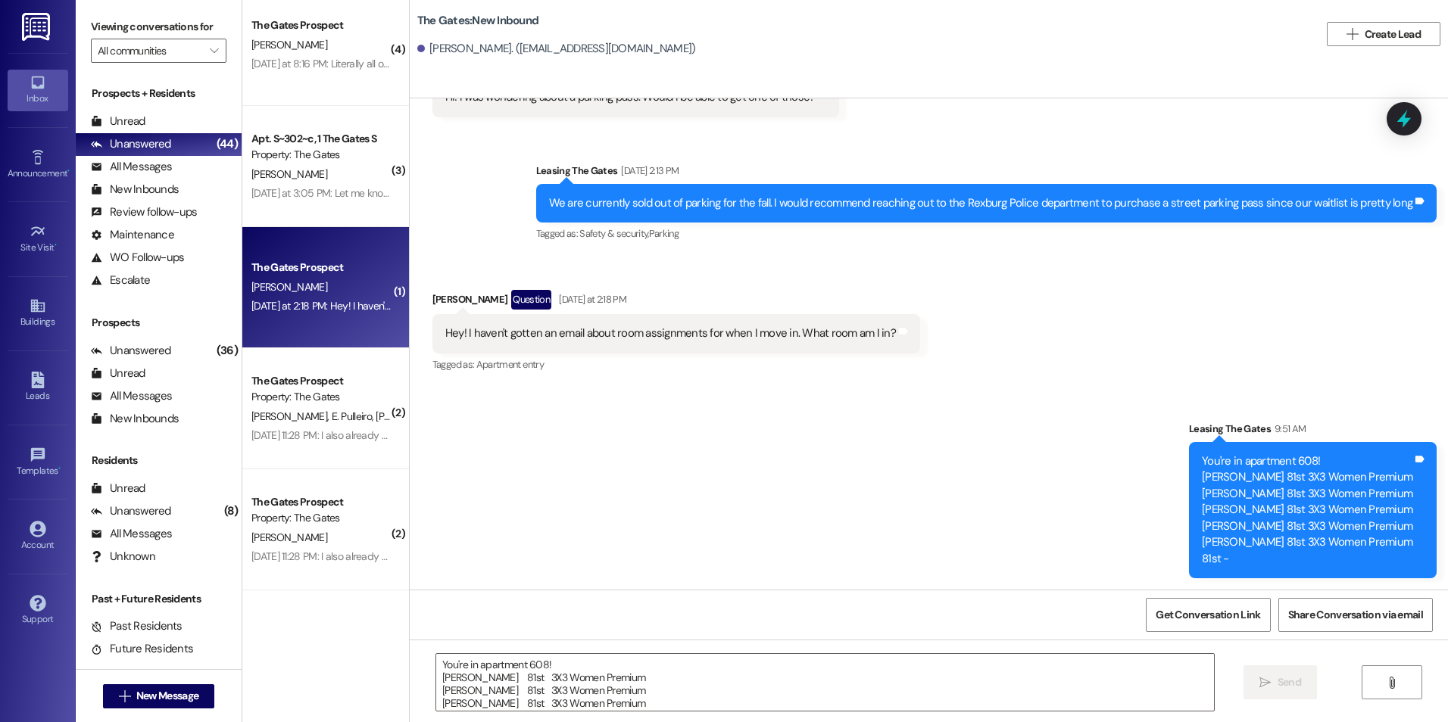
scroll to position [865, 0]
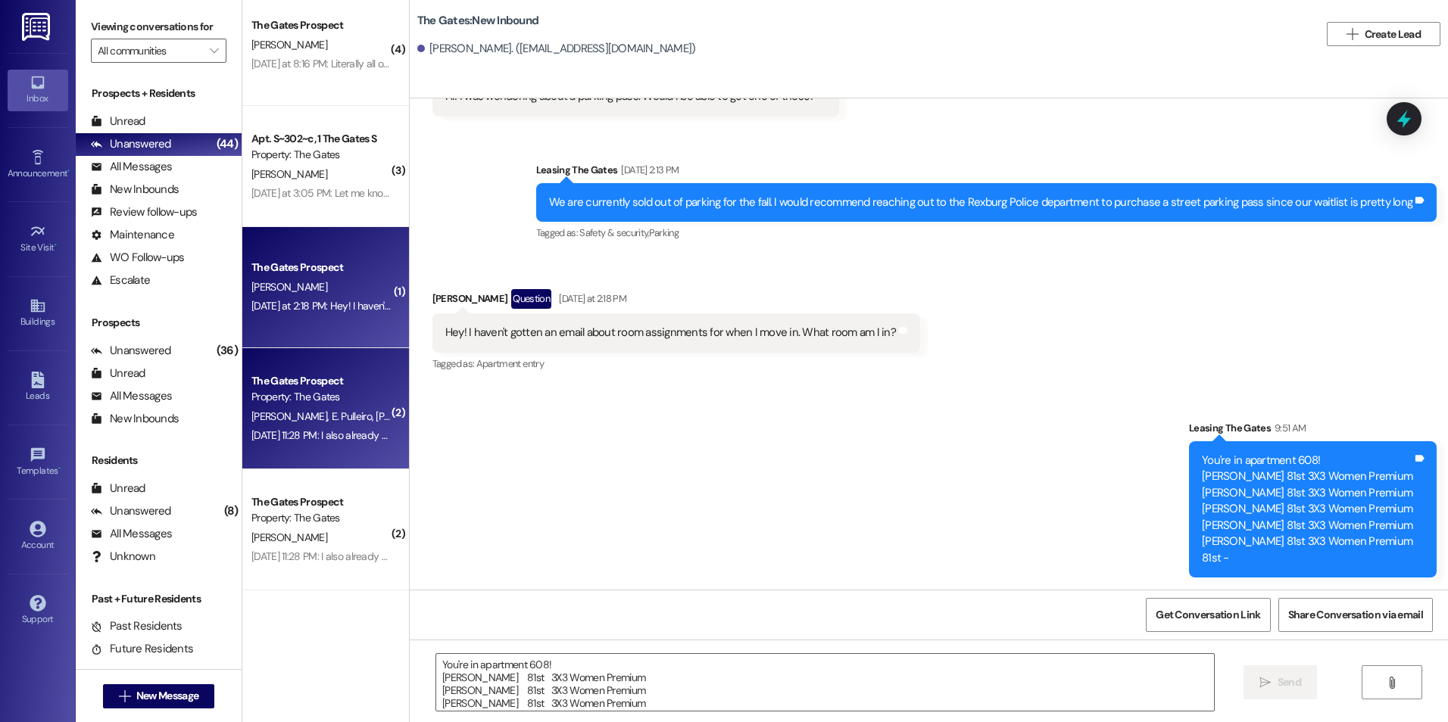
click at [277, 385] on div "The Gates Prospect" at bounding box center [321, 381] width 140 height 16
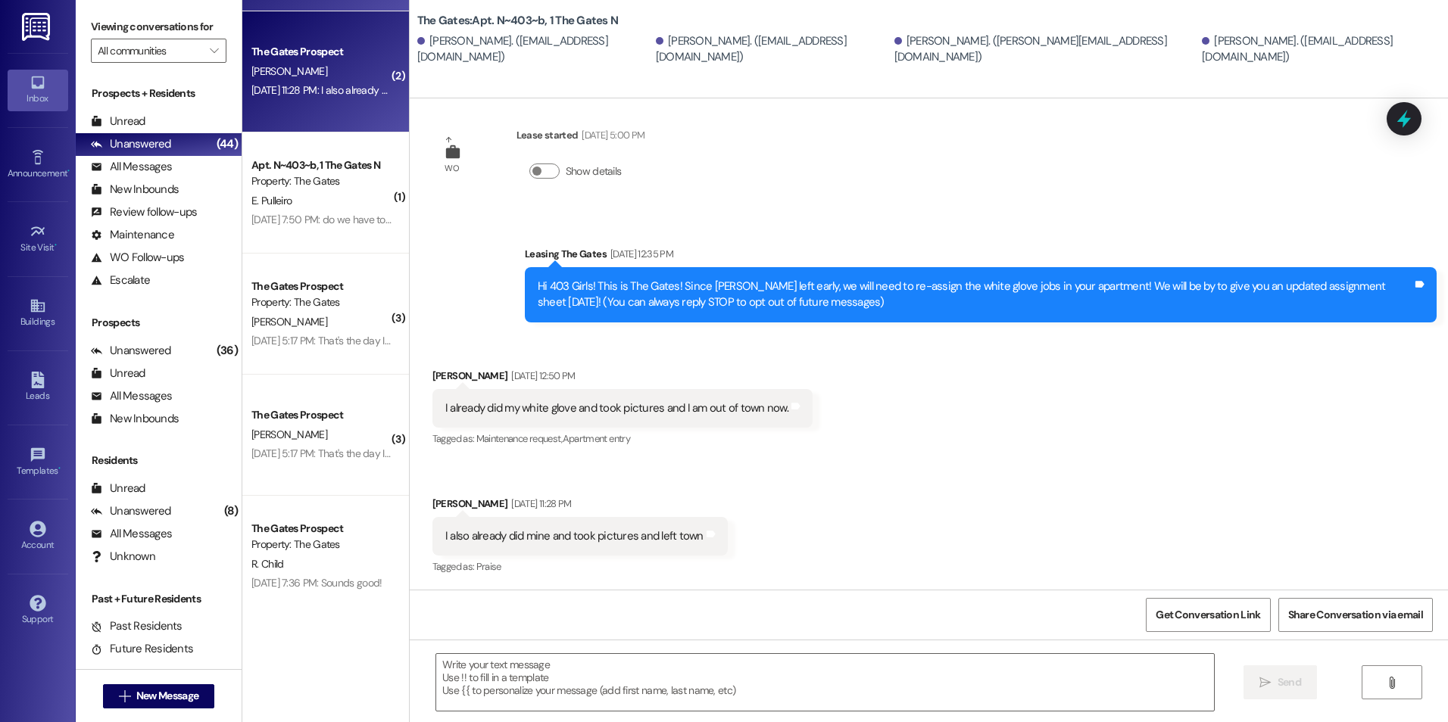
scroll to position [1590, 0]
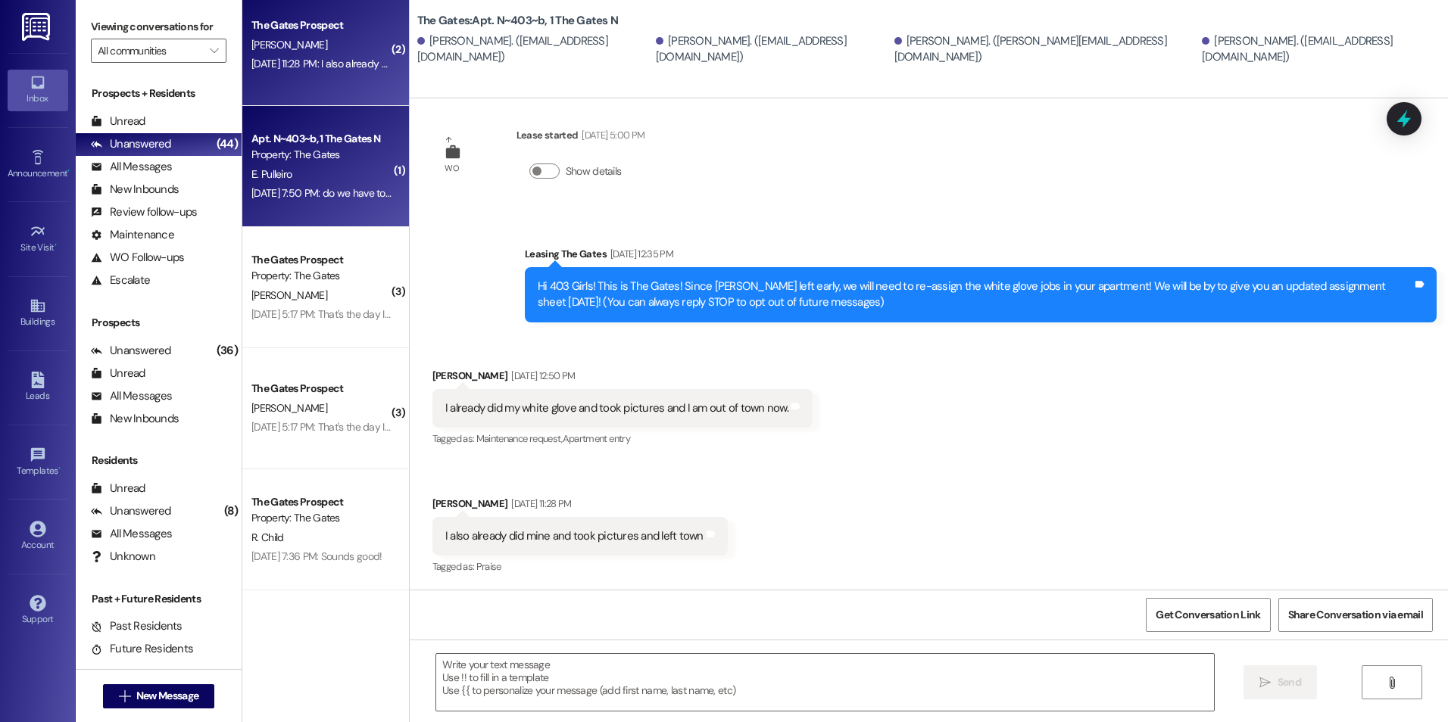
click at [306, 197] on div "[DATE] 7:50 PM: do we have to check out if we're staying in the same apartment …" at bounding box center [441, 193] width 380 height 14
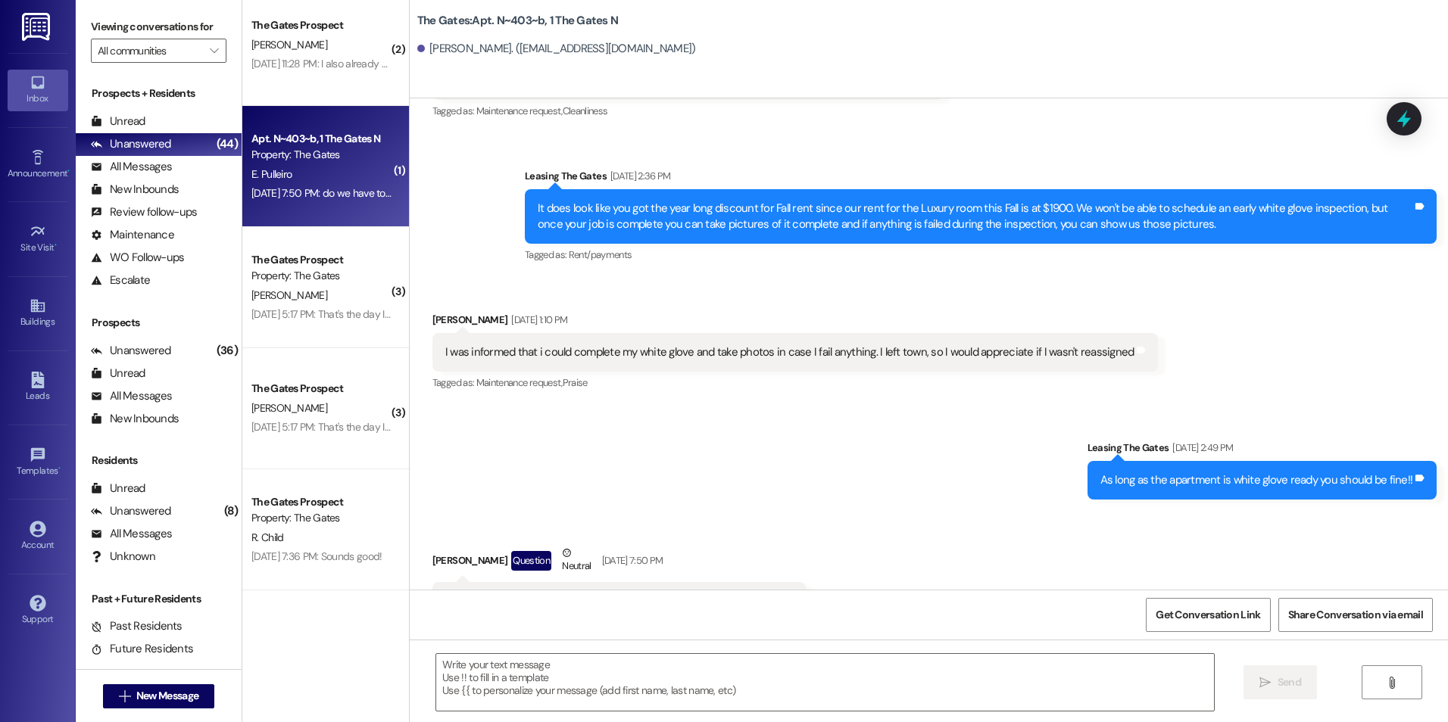
scroll to position [39733, 0]
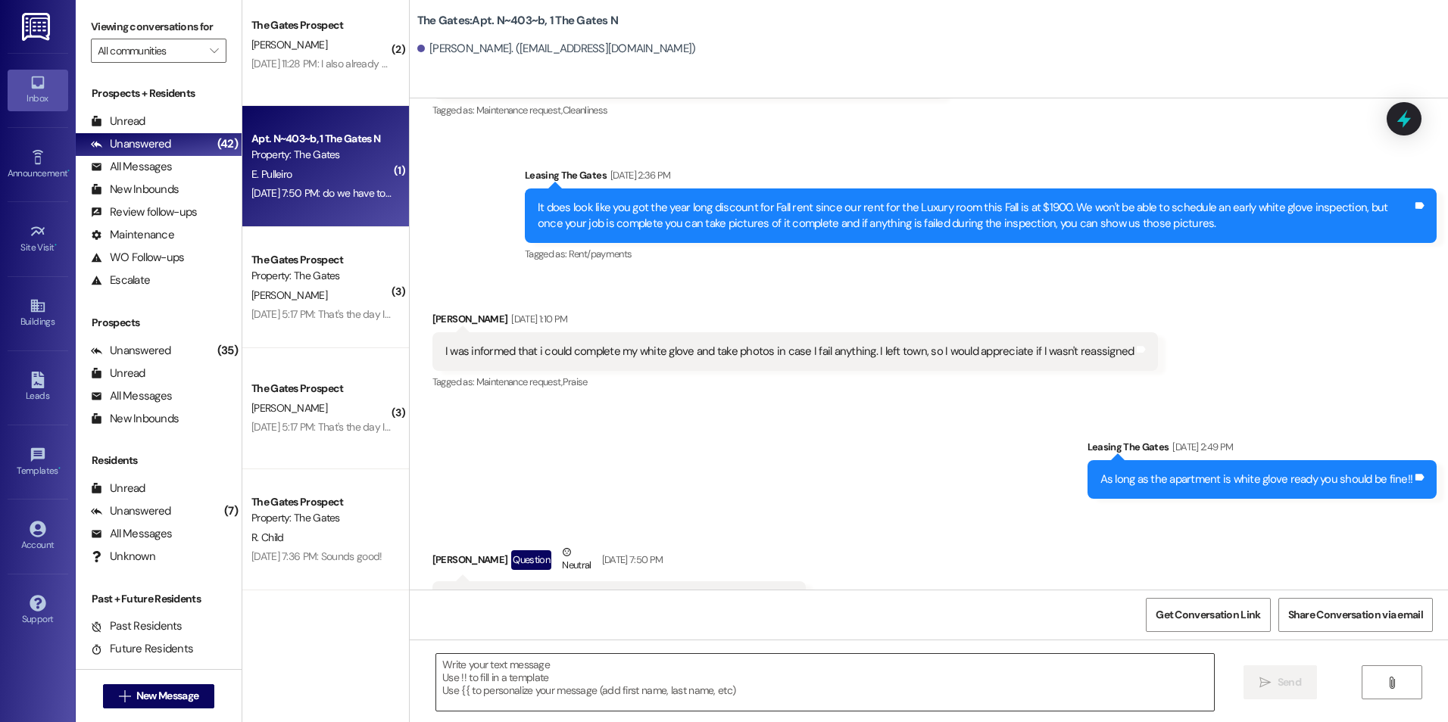
click at [665, 694] on textarea at bounding box center [824, 682] width 777 height 57
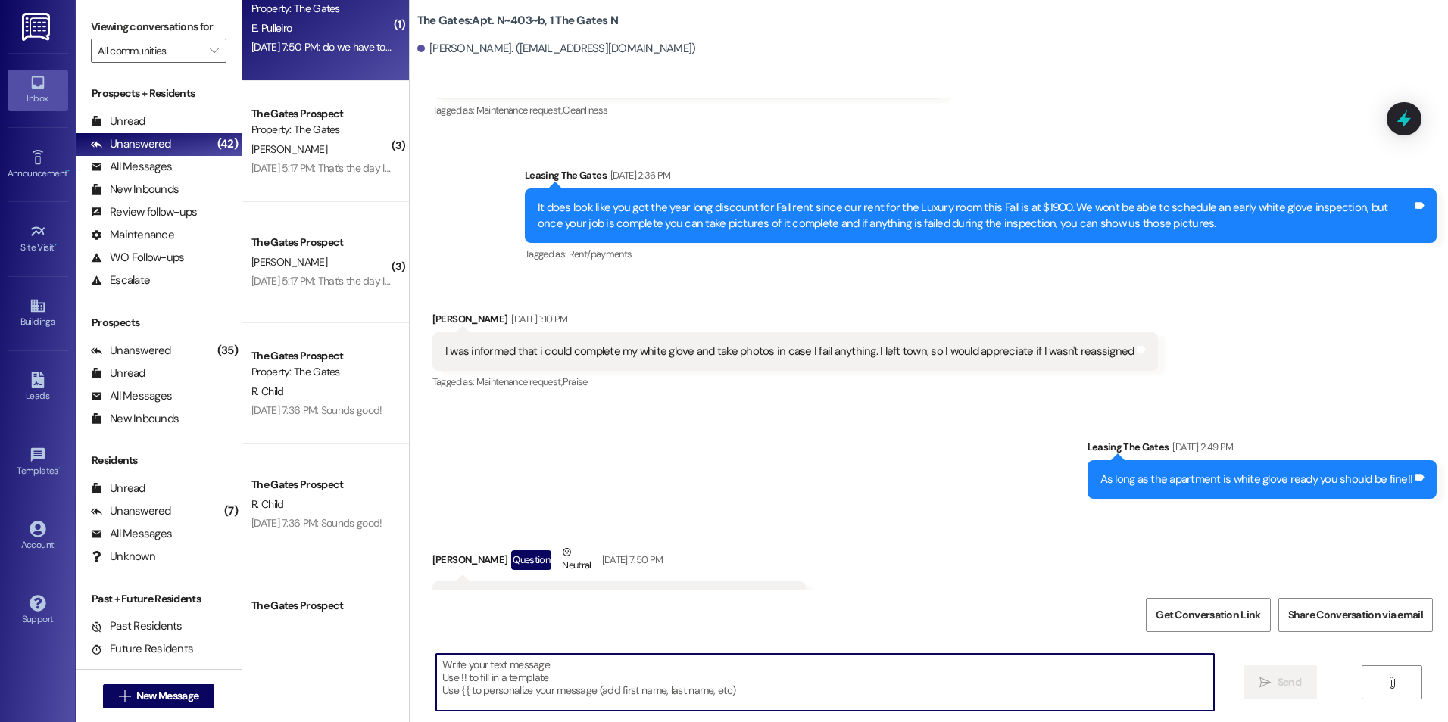
scroll to position [1666, 0]
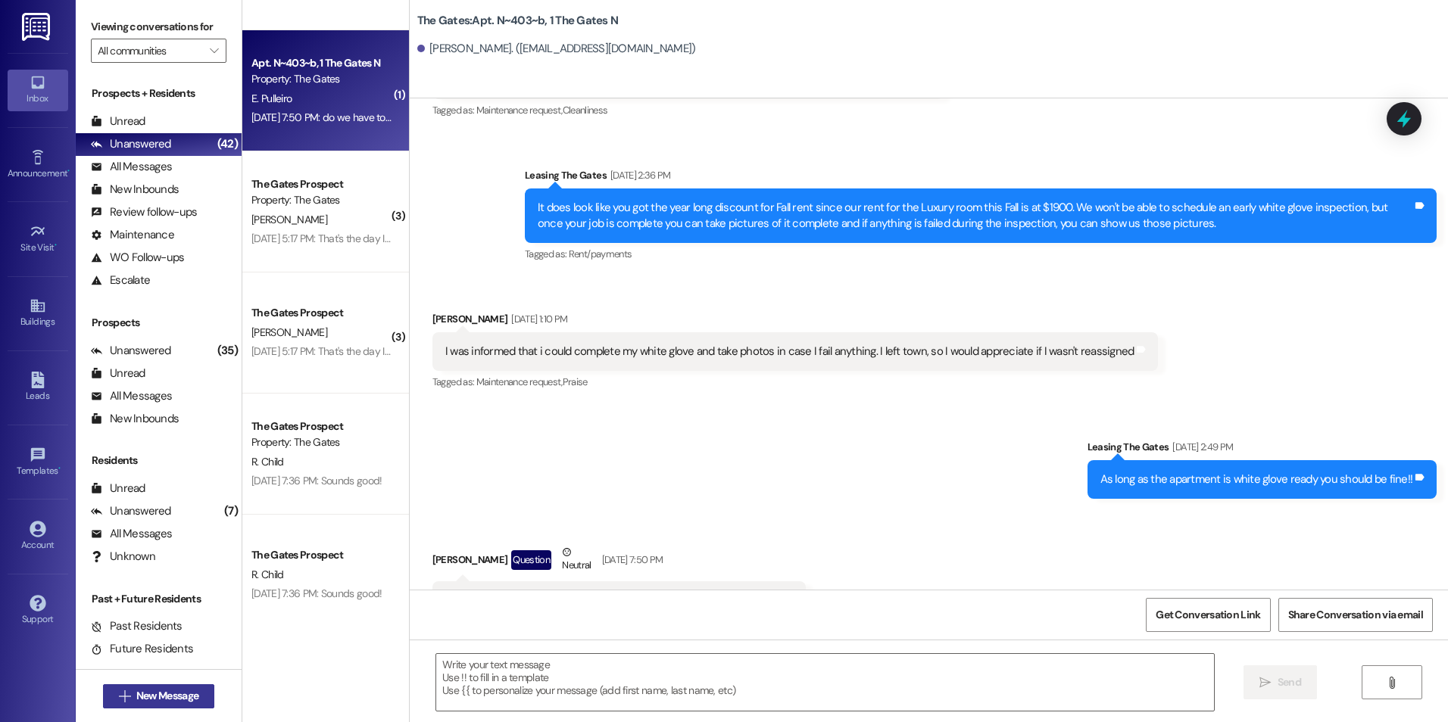
click at [160, 701] on span "New Message" at bounding box center [167, 696] width 62 height 16
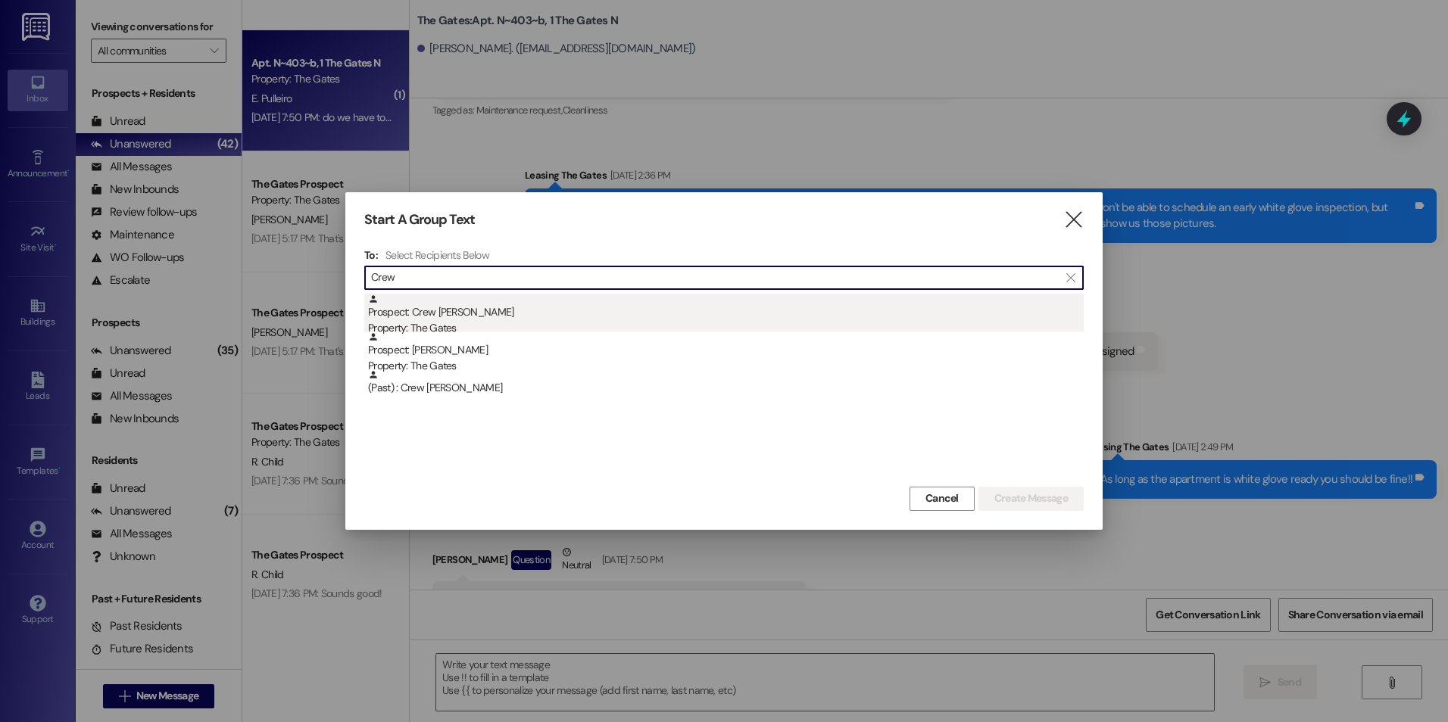
type input "Crew"
click at [428, 315] on div "Prospect: Crew [PERSON_NAME] Property: The Gates" at bounding box center [726, 315] width 716 height 43
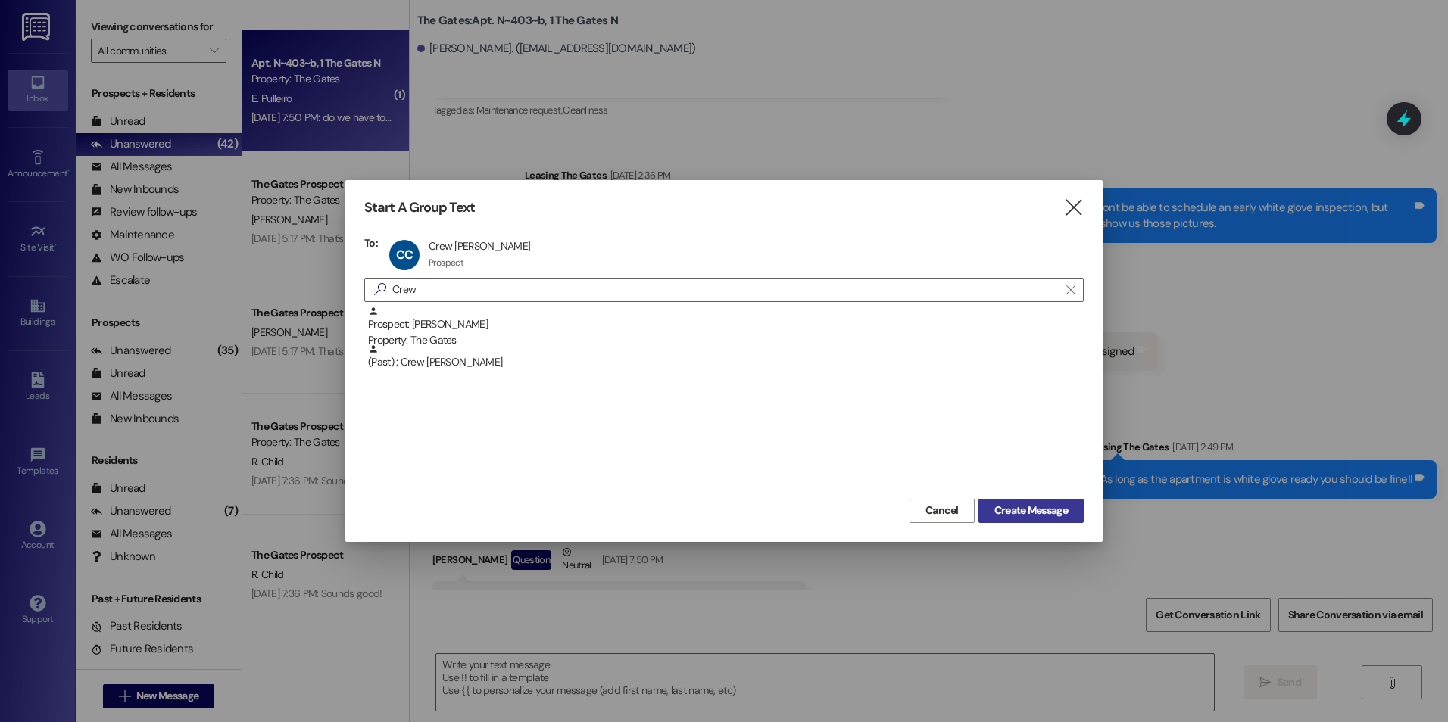
click at [1065, 522] on button "Create Message" at bounding box center [1030, 511] width 105 height 24
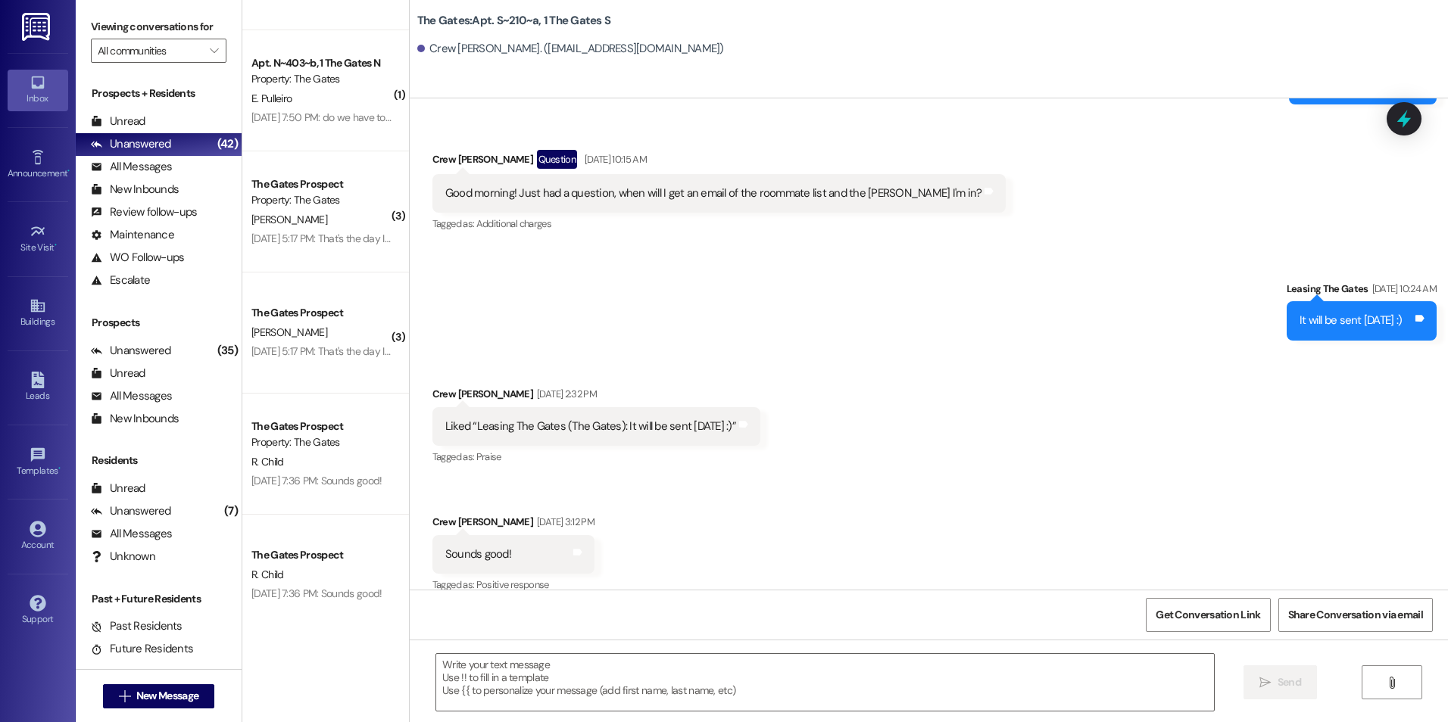
scroll to position [10200, 0]
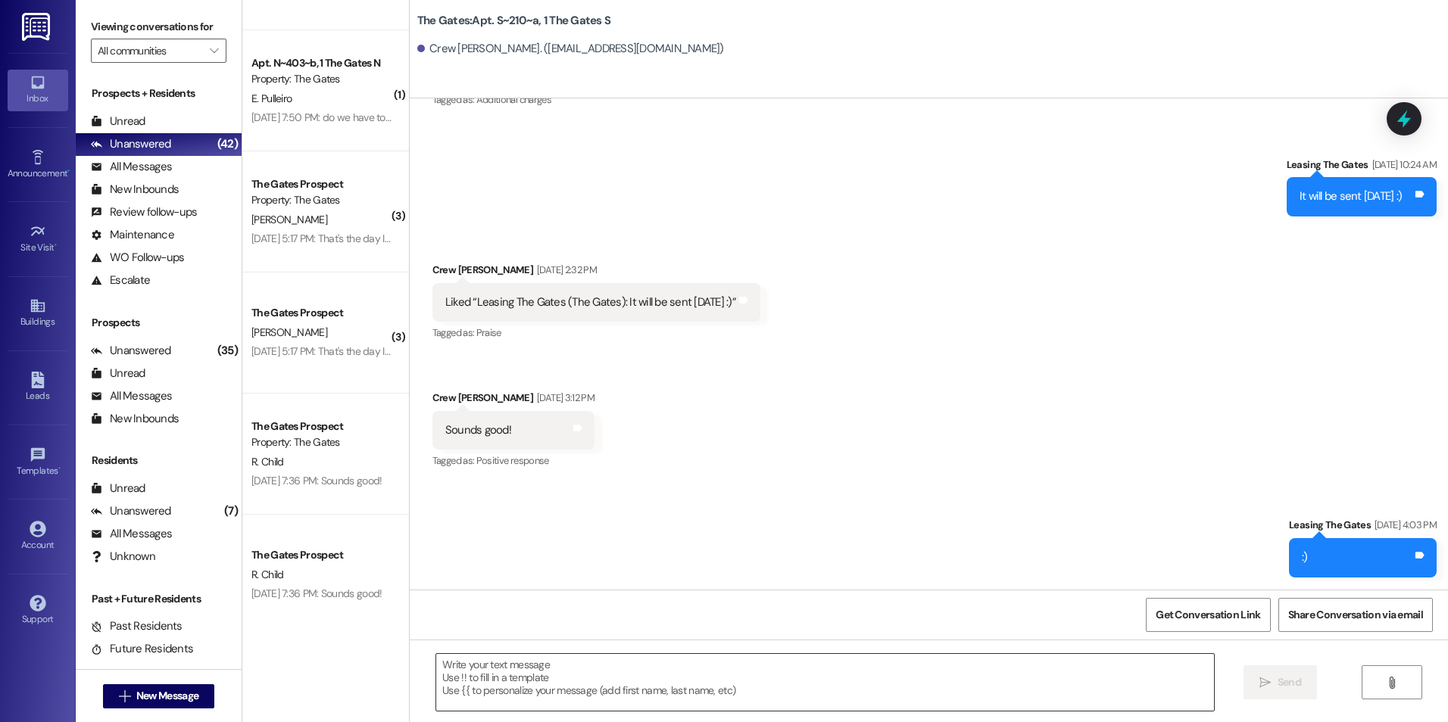
click at [644, 688] on textarea at bounding box center [824, 682] width 777 height 57
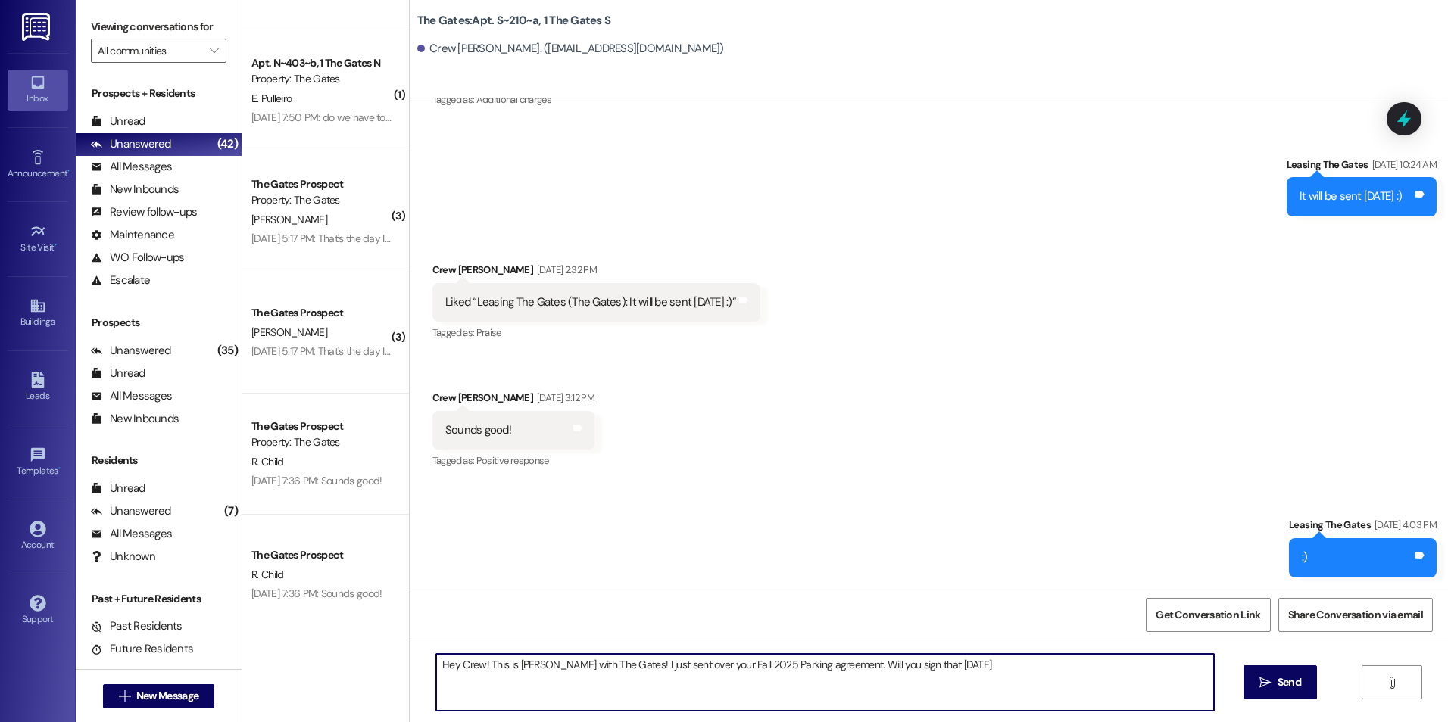
click at [952, 660] on textarea "Hey Crew! This is [PERSON_NAME] with The Gates! I just sent over your Fall 2025…" at bounding box center [824, 682] width 777 height 57
click at [1107, 672] on textarea "Hey Crew! This is [PERSON_NAME] with The Gates! I just sent over your Fall 2025…" at bounding box center [824, 682] width 777 height 57
type textarea "Hey Crew! This is [PERSON_NAME] with The Gates! I just sent over your Fall 2025…"
click at [1292, 695] on button " Send" at bounding box center [1279, 683] width 73 height 34
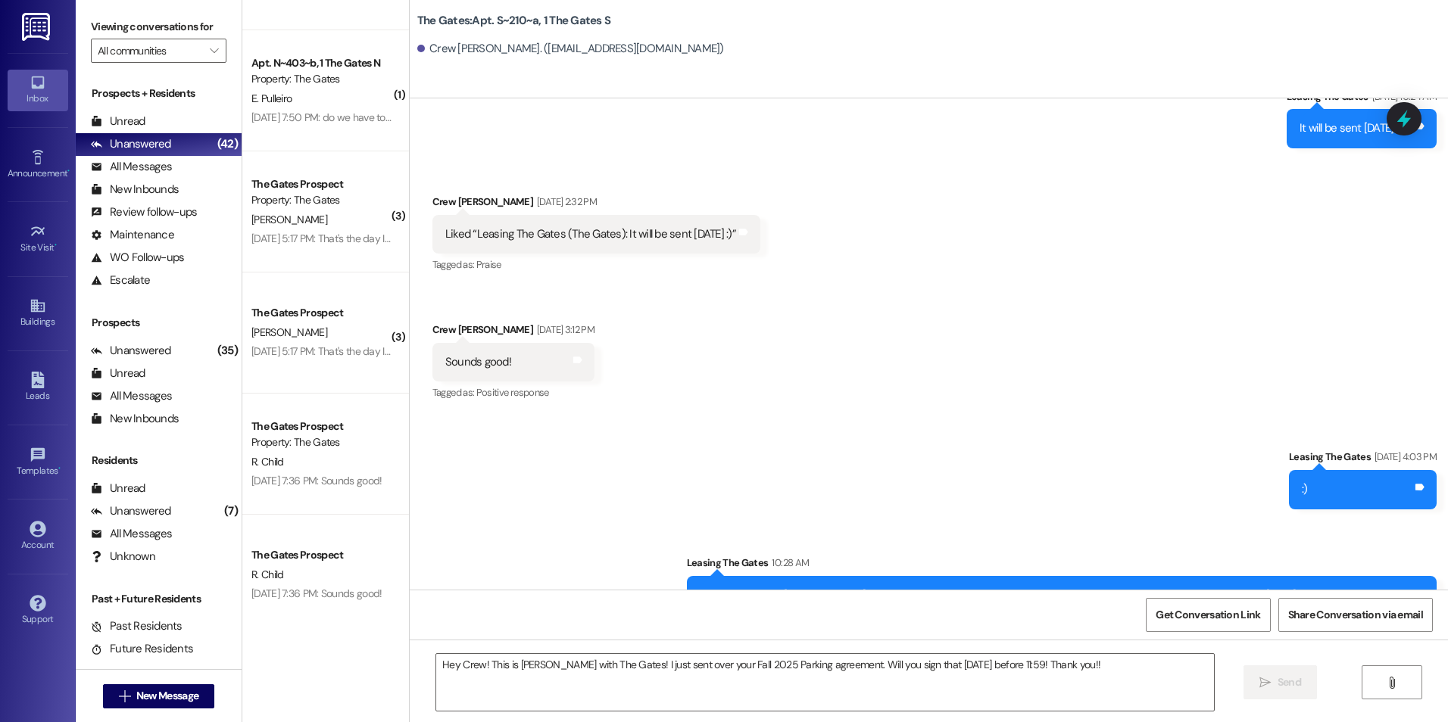
scroll to position [10306, 0]
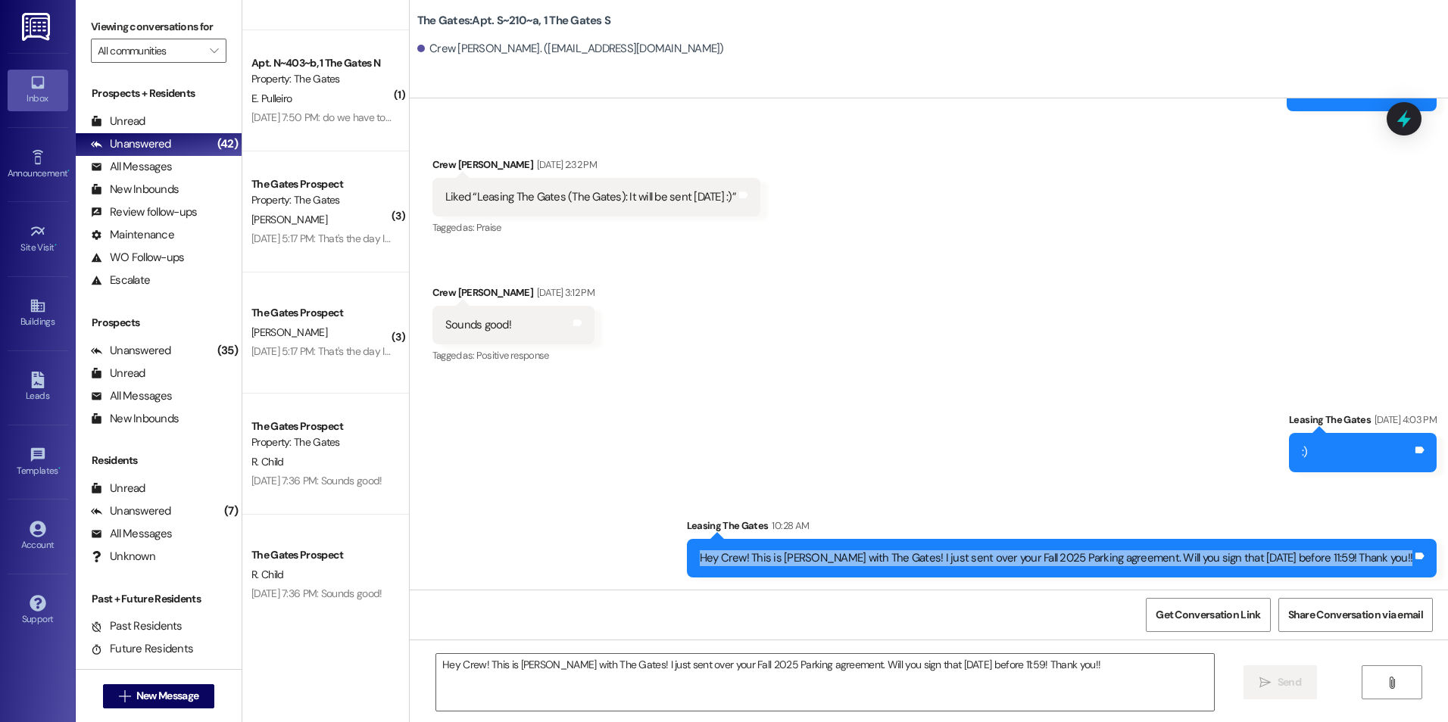
drag, startPoint x: 778, startPoint y: 560, endPoint x: 1424, endPoint y: 570, distance: 645.2
click at [1424, 570] on div "Hey Crew! This is [PERSON_NAME] with The Gates! I just sent over your Fall 2025…" at bounding box center [1062, 558] width 750 height 39
drag, startPoint x: 1424, startPoint y: 570, endPoint x: 1323, endPoint y: 560, distance: 101.2
copy div "Hey Crew! This is [PERSON_NAME] with The Gates! I just sent over your Fall 2025…"
click at [151, 690] on span "New Message" at bounding box center [167, 696] width 62 height 16
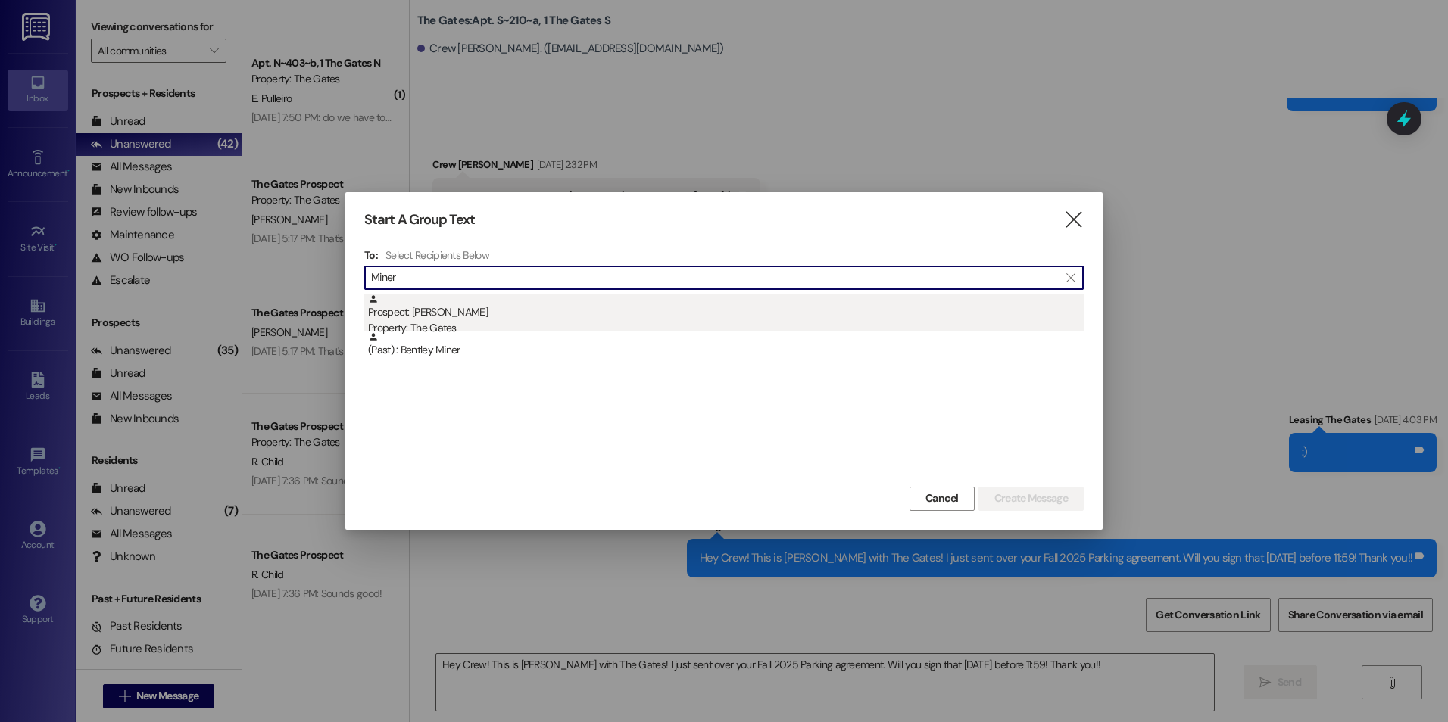
type input "Miner"
click at [509, 323] on div "Property: The Gates" at bounding box center [726, 328] width 716 height 16
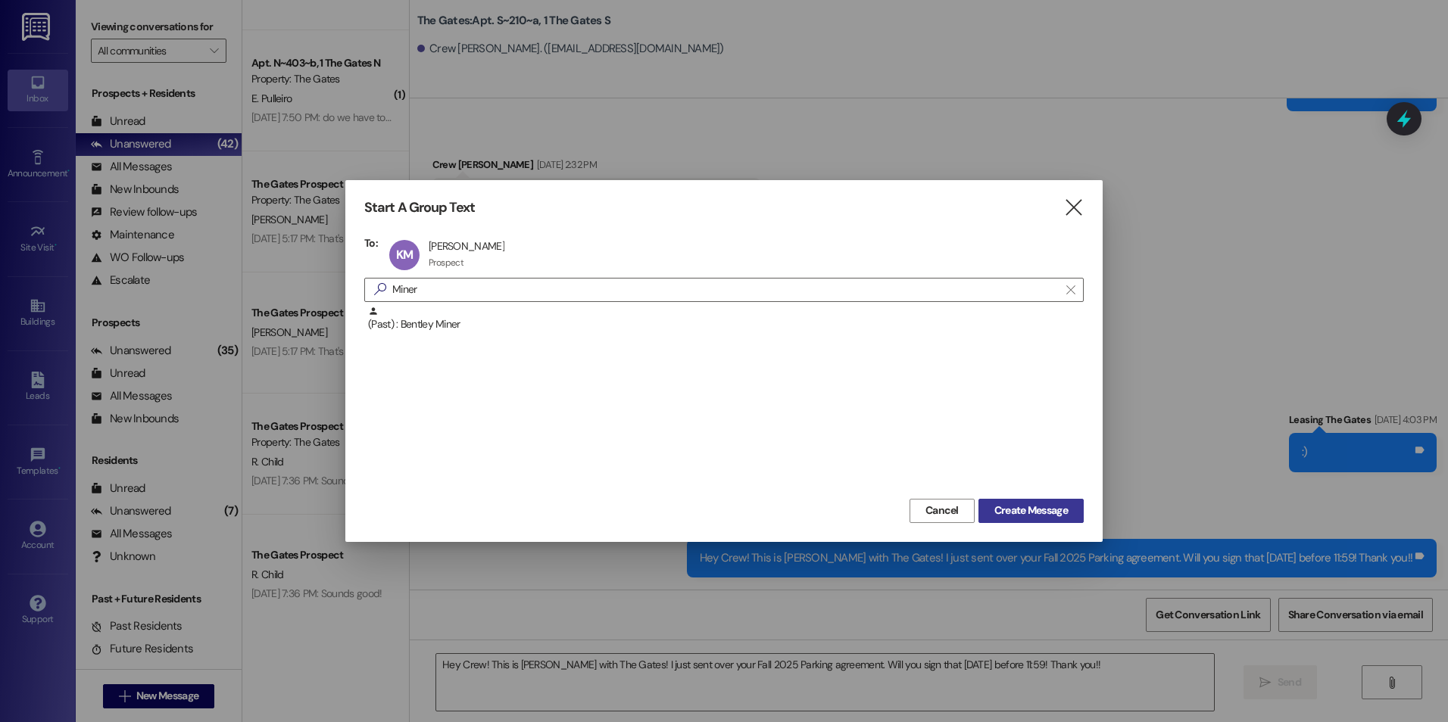
click at [1051, 504] on span "Create Message" at bounding box center [1030, 511] width 73 height 16
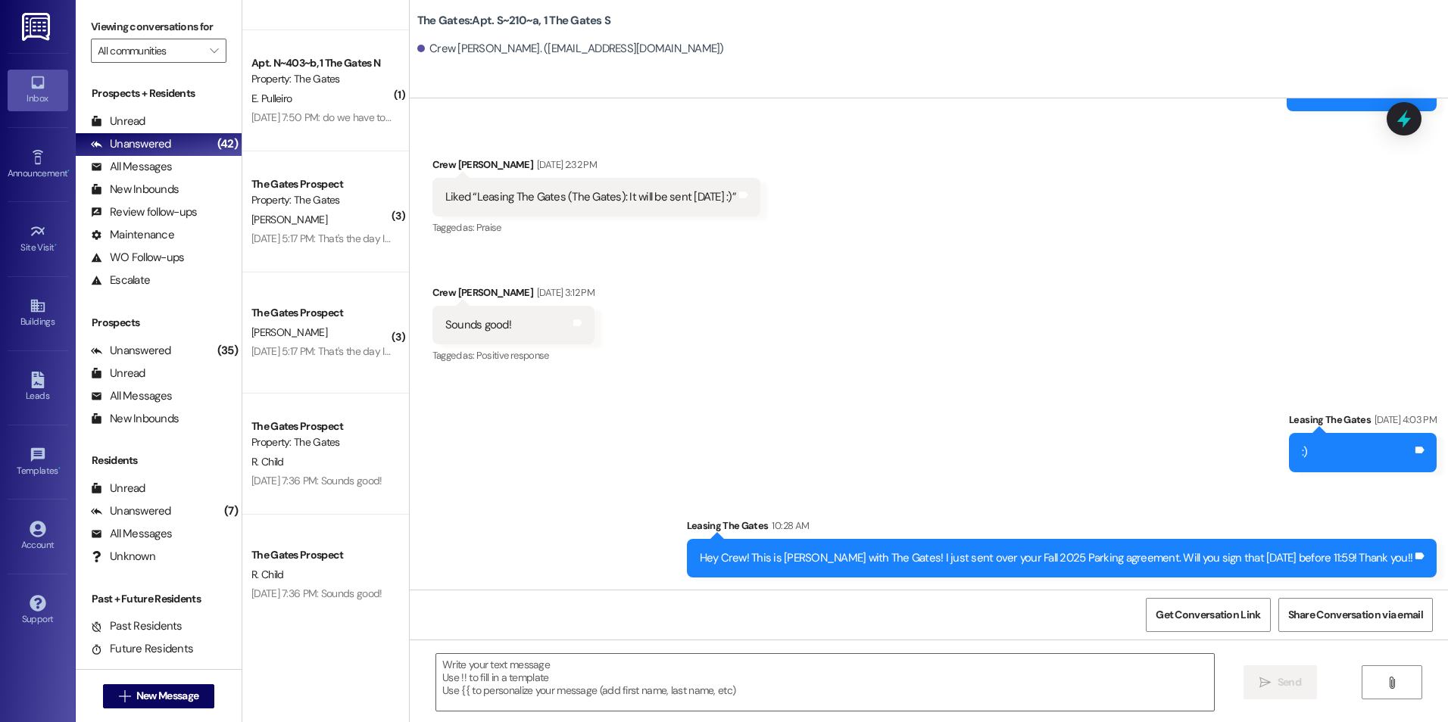
scroll to position [1, 0]
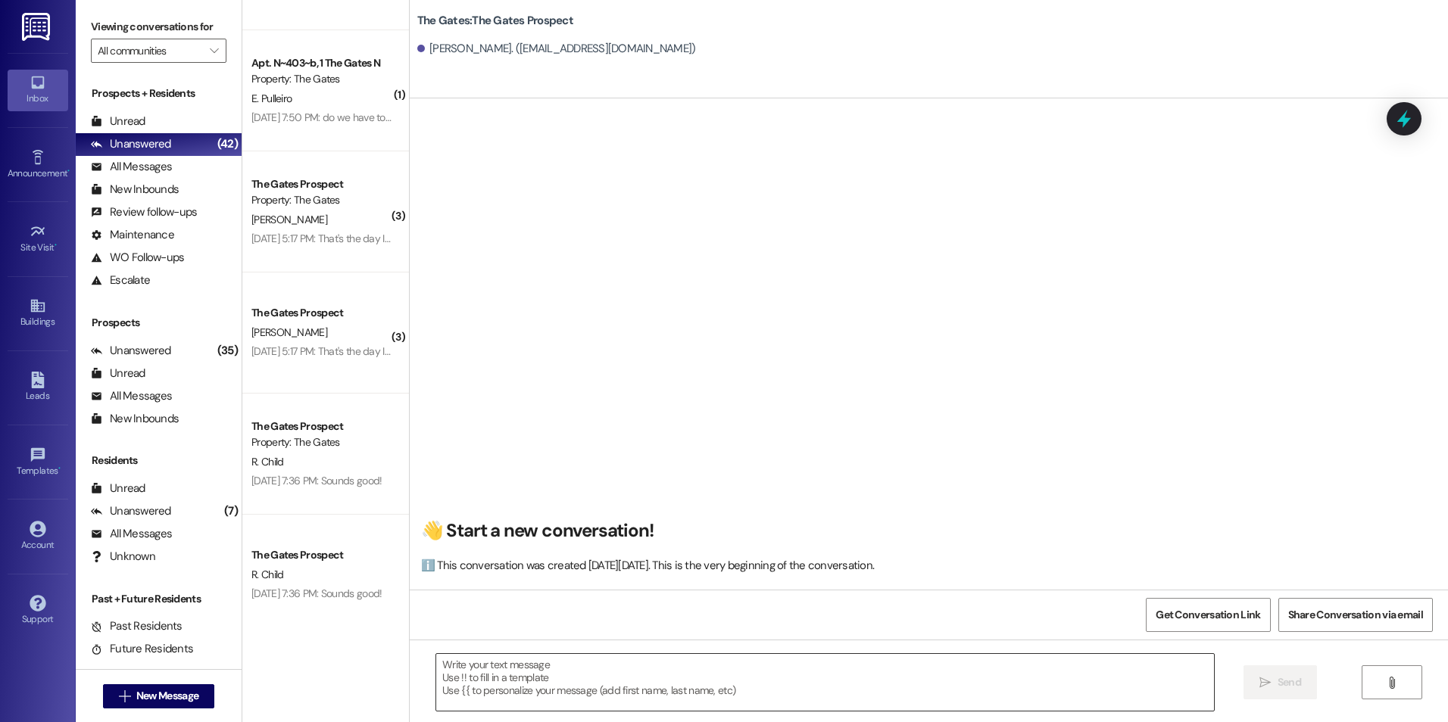
click at [635, 666] on textarea at bounding box center [824, 682] width 777 height 57
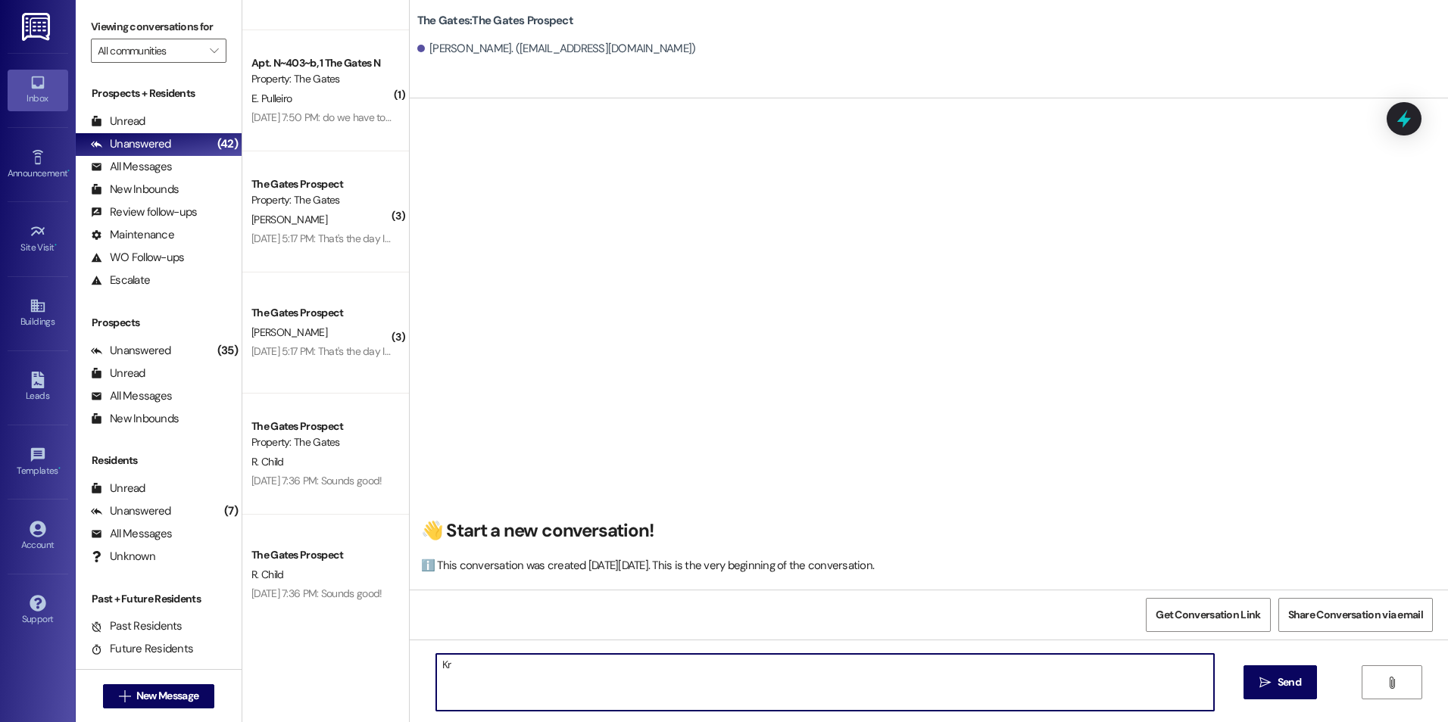
type textarea "K"
paste textarea "Hey Crew! This is [PERSON_NAME] with The Gates! I just sent over your Fall 2025…"
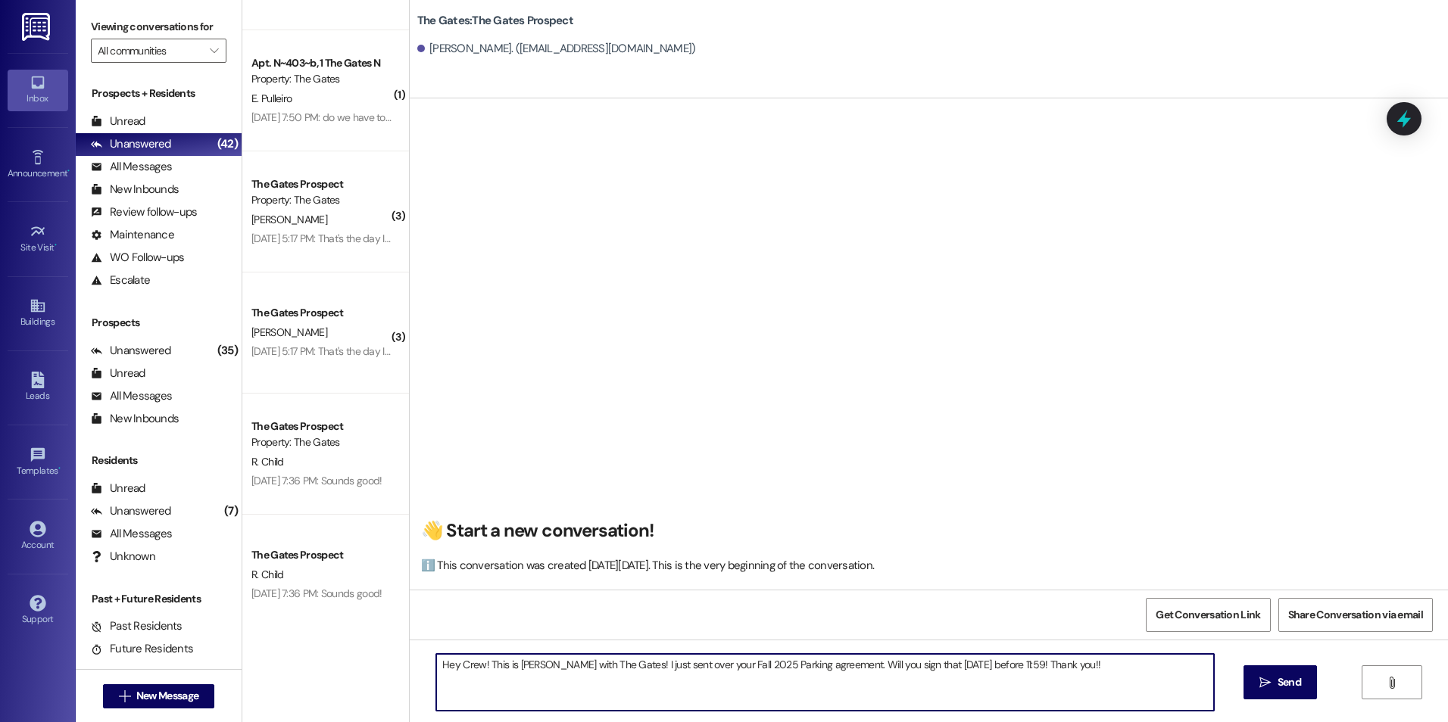
click at [475, 666] on textarea "Hey Crew! This is [PERSON_NAME] with The Gates! I just sent over your Fall 2025…" at bounding box center [824, 682] width 777 height 57
click at [1156, 675] on textarea "Hey [PERSON_NAME]! This is [PERSON_NAME] with The Gates! I just sent over your …" at bounding box center [824, 682] width 777 height 57
click at [1071, 668] on textarea "Hey [PERSON_NAME]! This is [PERSON_NAME] with The Gates! I just sent over your …" at bounding box center [824, 682] width 777 height 57
click at [977, 662] on textarea "Hey [PERSON_NAME]! This is [PERSON_NAME] with The Gates! I just sent over your …" at bounding box center [824, 682] width 777 height 57
drag, startPoint x: 1127, startPoint y: 664, endPoint x: 423, endPoint y: 655, distance: 704.3
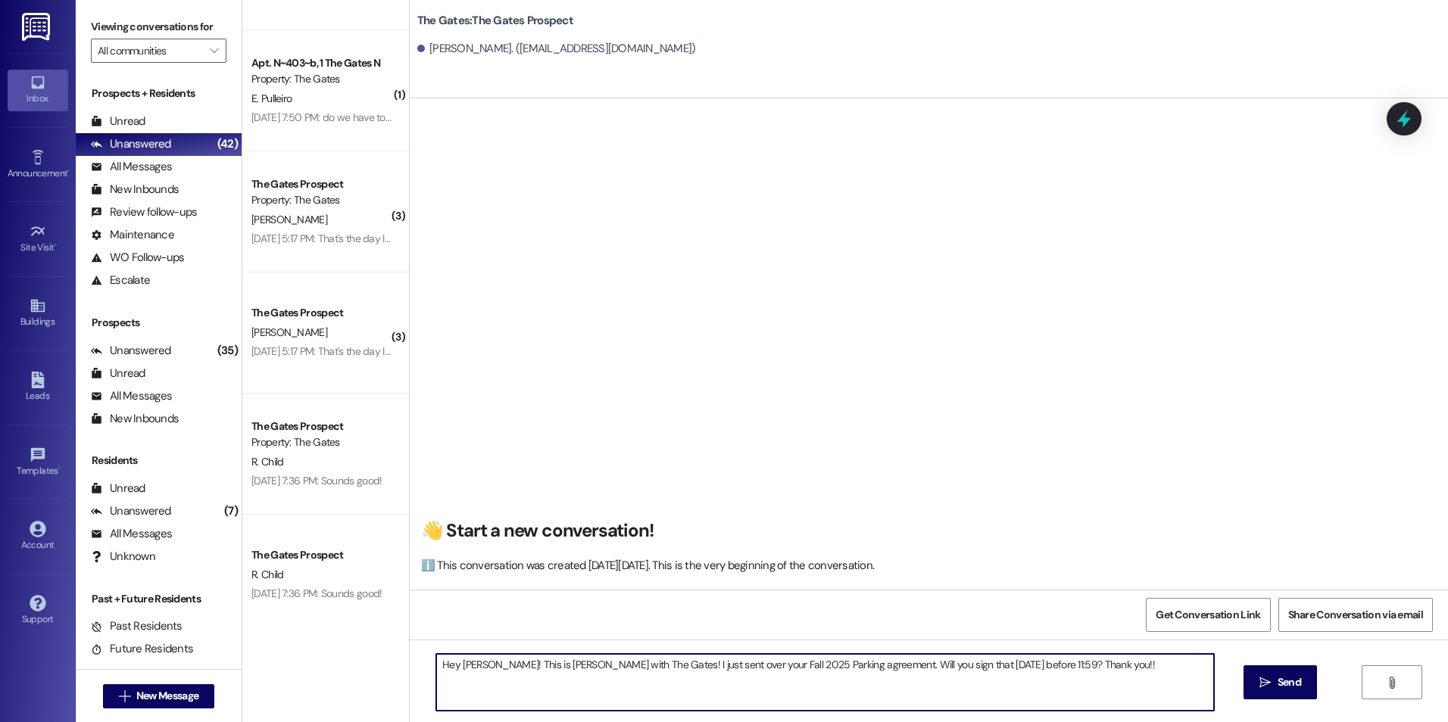
click at [428, 655] on div "Hey [PERSON_NAME]! This is [PERSON_NAME] with The Gates! I just sent over your …" at bounding box center [817, 682] width 778 height 58
type textarea "Hey [PERSON_NAME]! This is [PERSON_NAME] with The Gates! I just sent over your …"
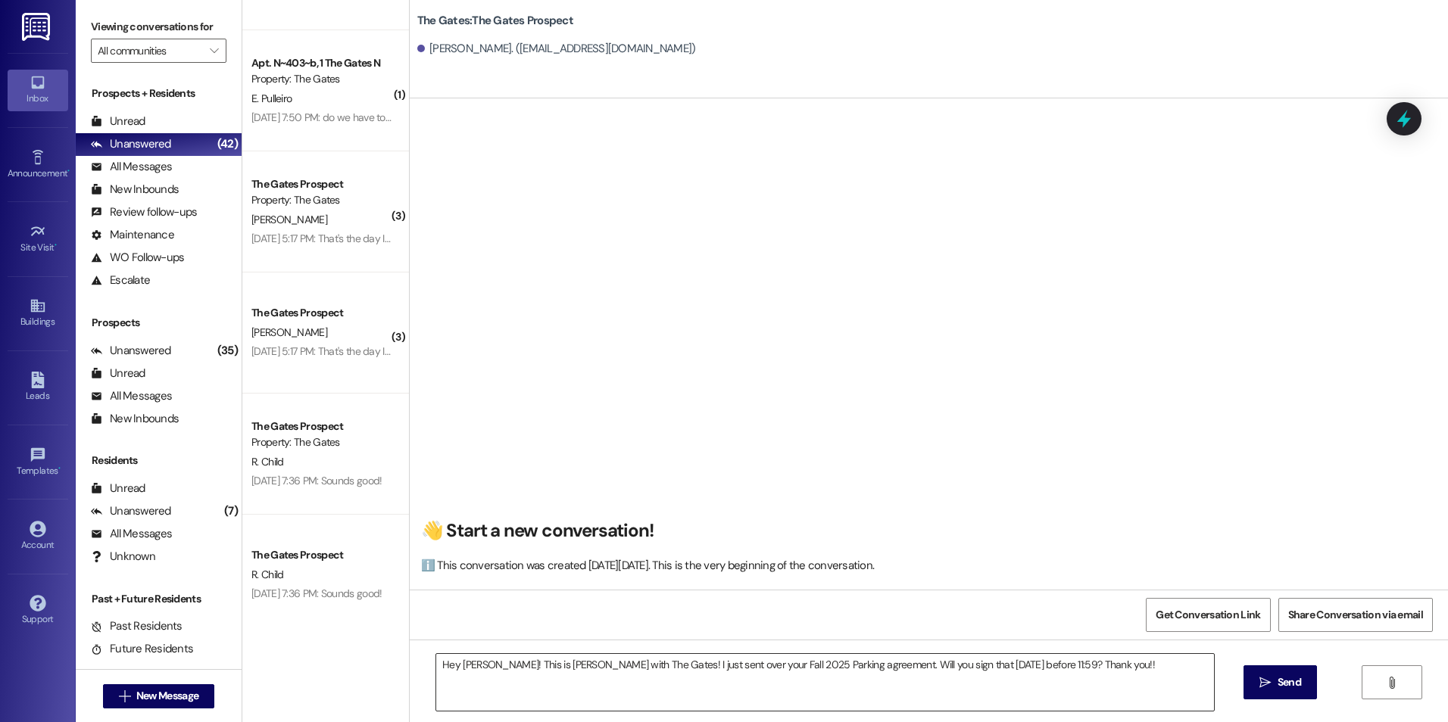
drag, startPoint x: 463, startPoint y: 657, endPoint x: 444, endPoint y: 672, distance: 24.2
click at [444, 672] on textarea "Hey [PERSON_NAME]! This is [PERSON_NAME] with The Gates! I just sent over your …" at bounding box center [824, 682] width 777 height 57
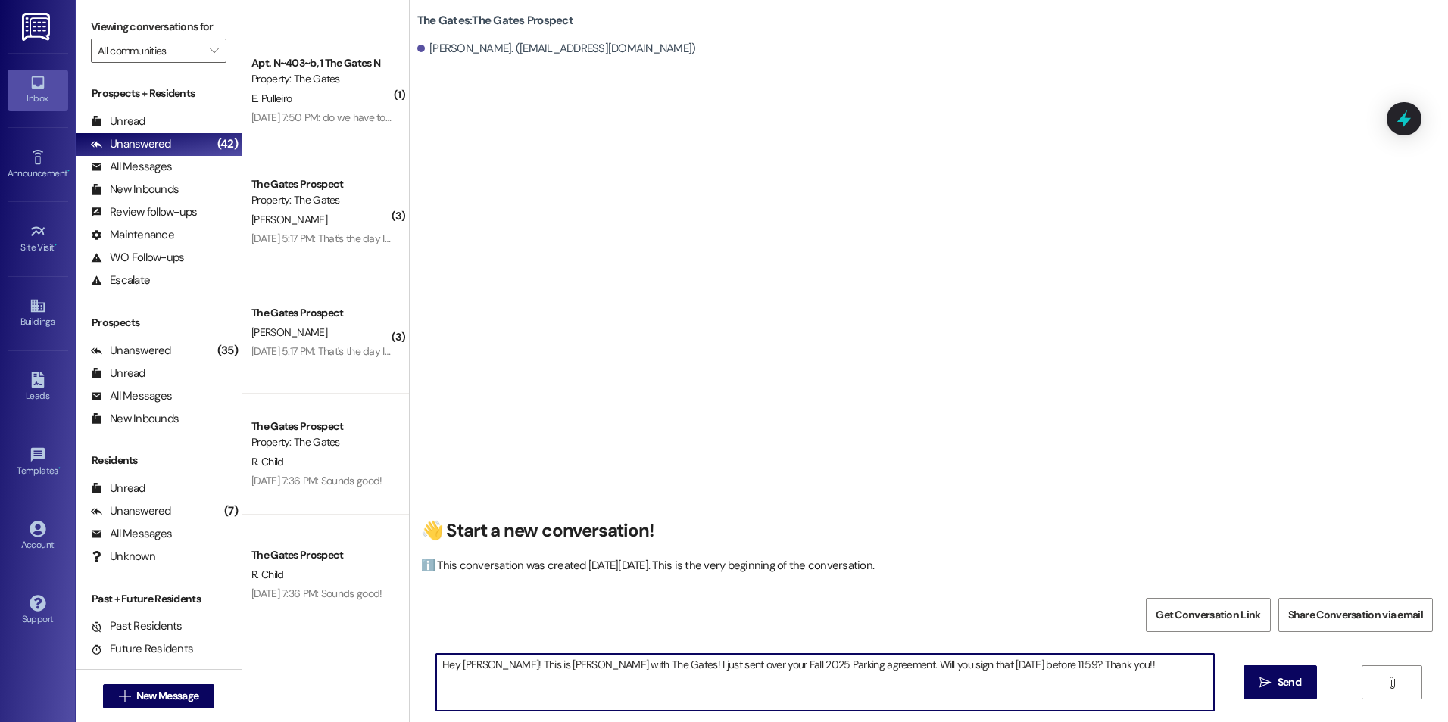
drag, startPoint x: 432, startPoint y: 664, endPoint x: 926, endPoint y: 715, distance: 497.1
click at [926, 715] on div "Hey [PERSON_NAME]! This is [PERSON_NAME] with The Gates! I just sent over your …" at bounding box center [929, 697] width 1038 height 114
click at [1129, 679] on textarea "Hey [PERSON_NAME]! This is [PERSON_NAME] with The Gates! I just sent over your …" at bounding box center [824, 682] width 777 height 57
click at [1300, 674] on button " Send" at bounding box center [1279, 683] width 73 height 34
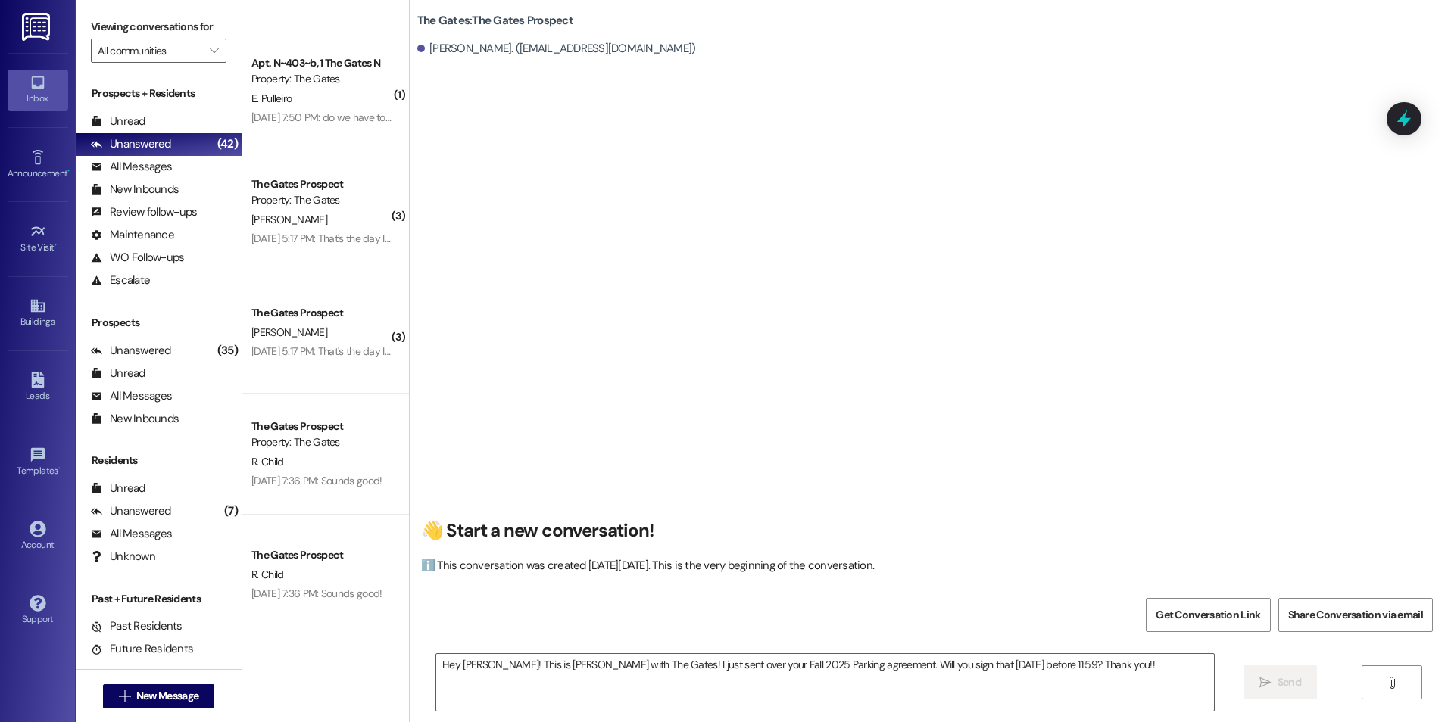
scroll to position [0, 0]
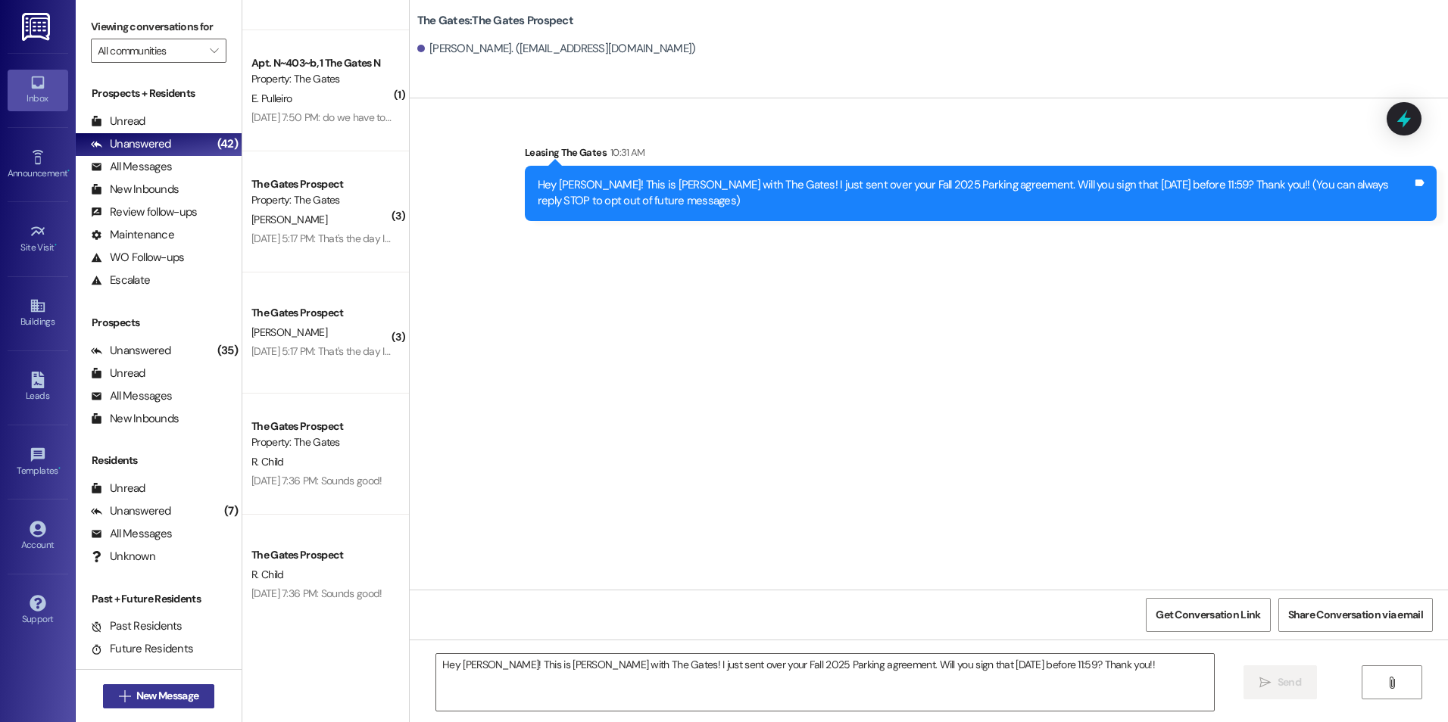
click at [174, 688] on span "New Message" at bounding box center [167, 696] width 62 height 16
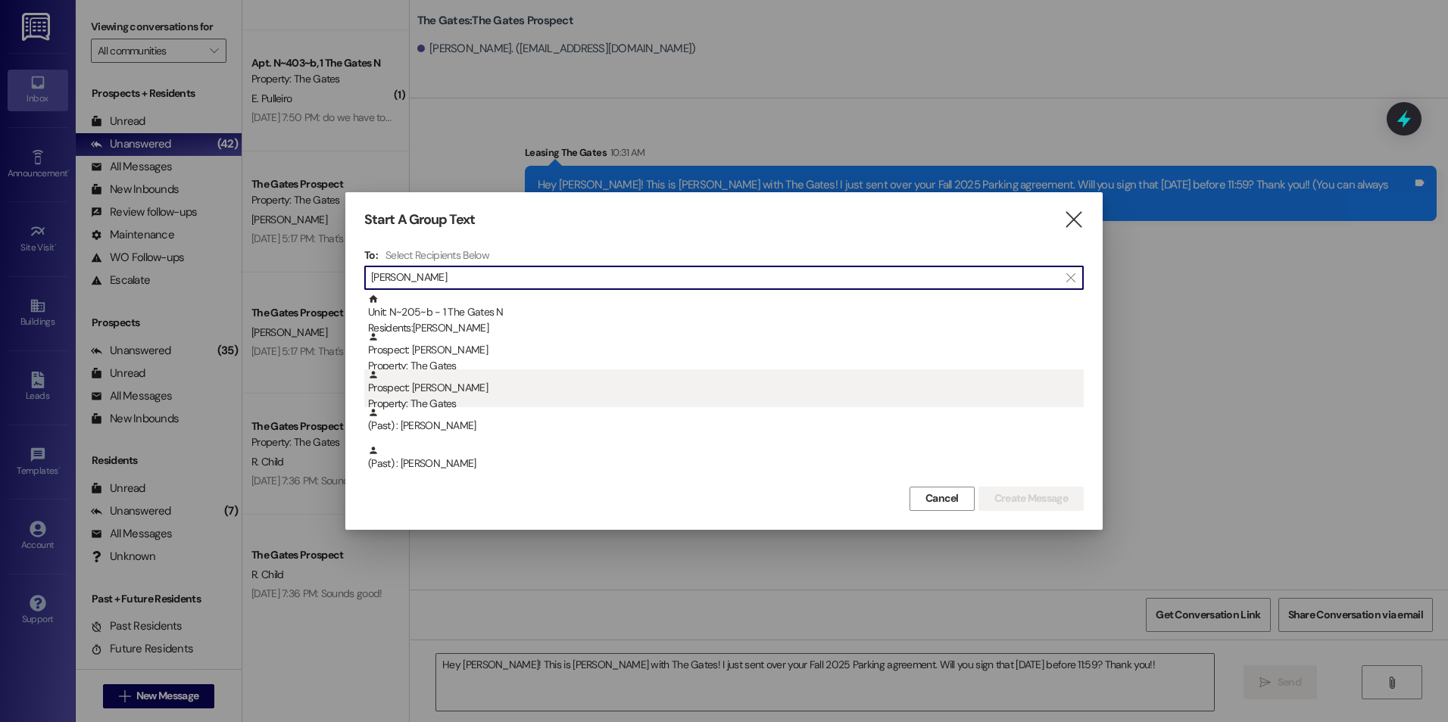
type input "[PERSON_NAME]"
click at [539, 391] on div "Prospect: [PERSON_NAME][GEOGRAPHIC_DATA] Property: The Gates" at bounding box center [726, 391] width 716 height 43
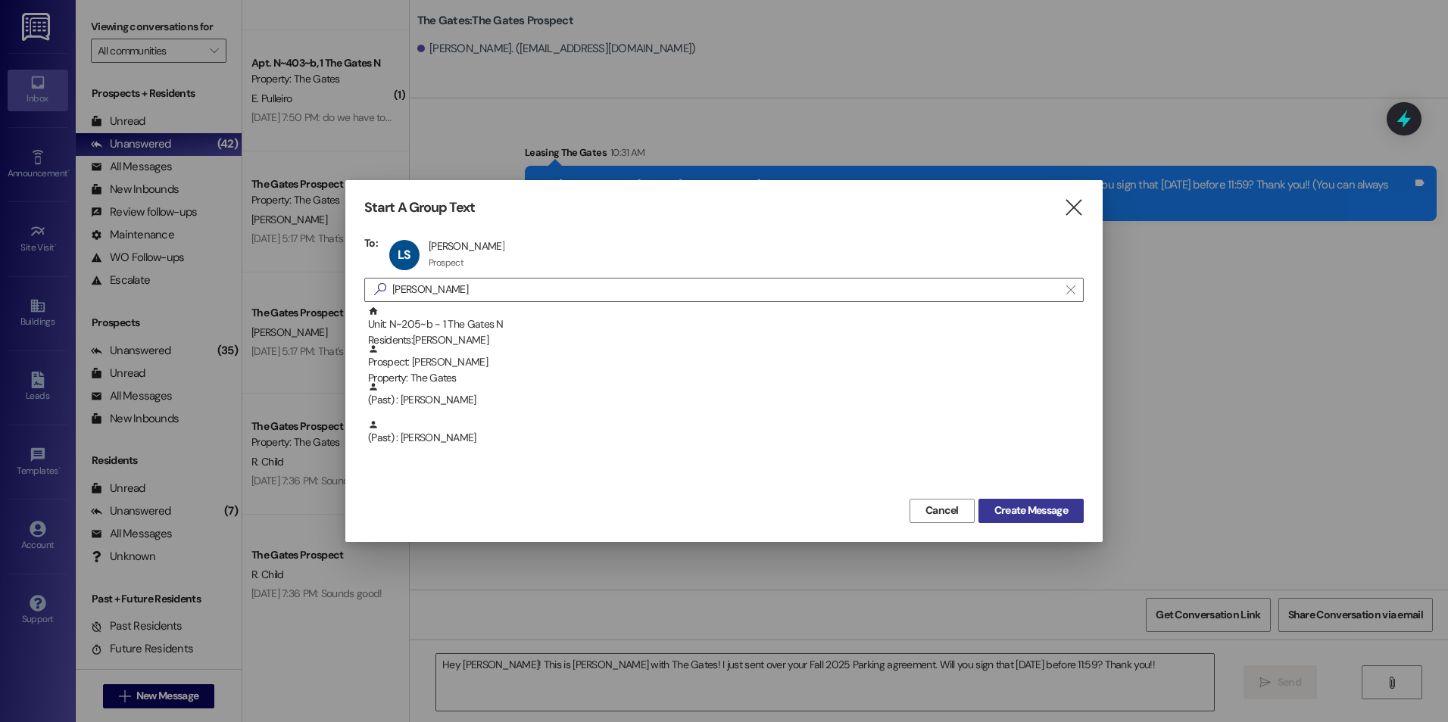
click at [1008, 499] on button "Create Message" at bounding box center [1030, 511] width 105 height 24
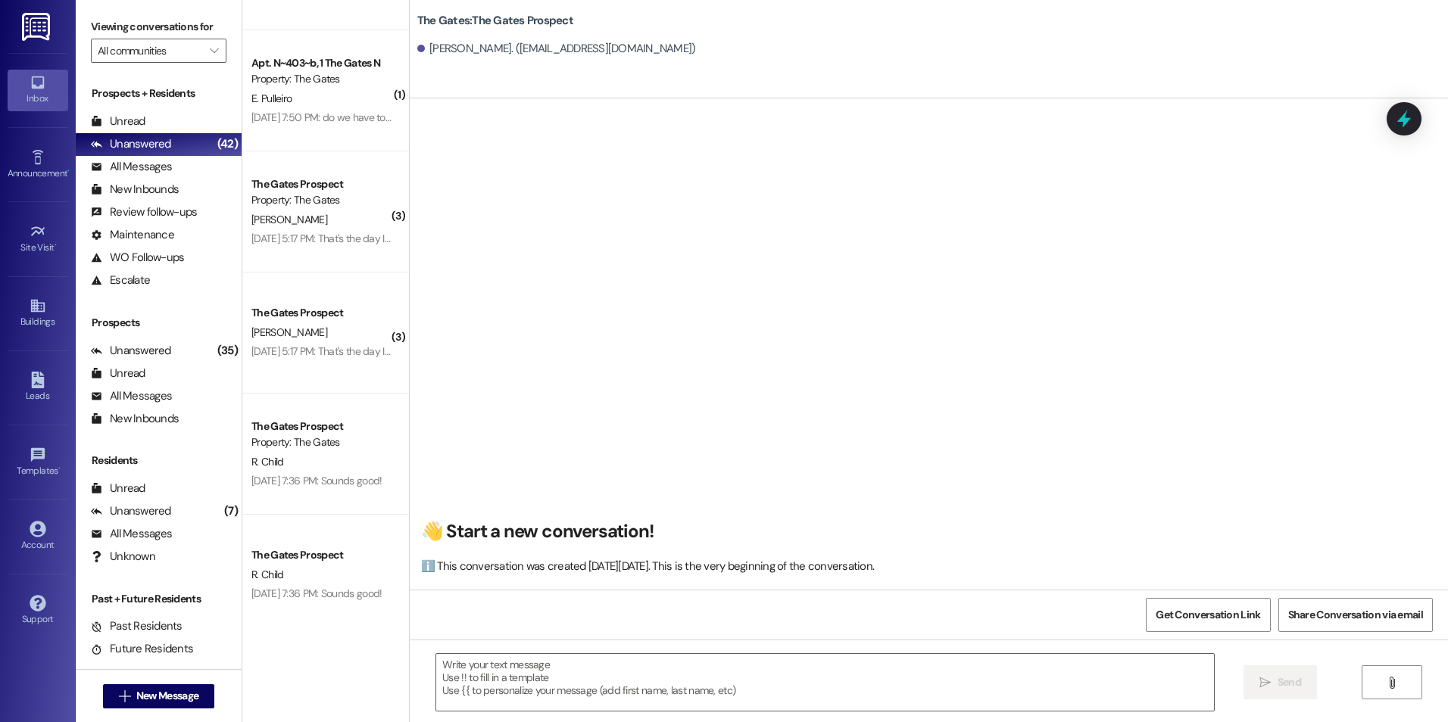
scroll to position [1, 0]
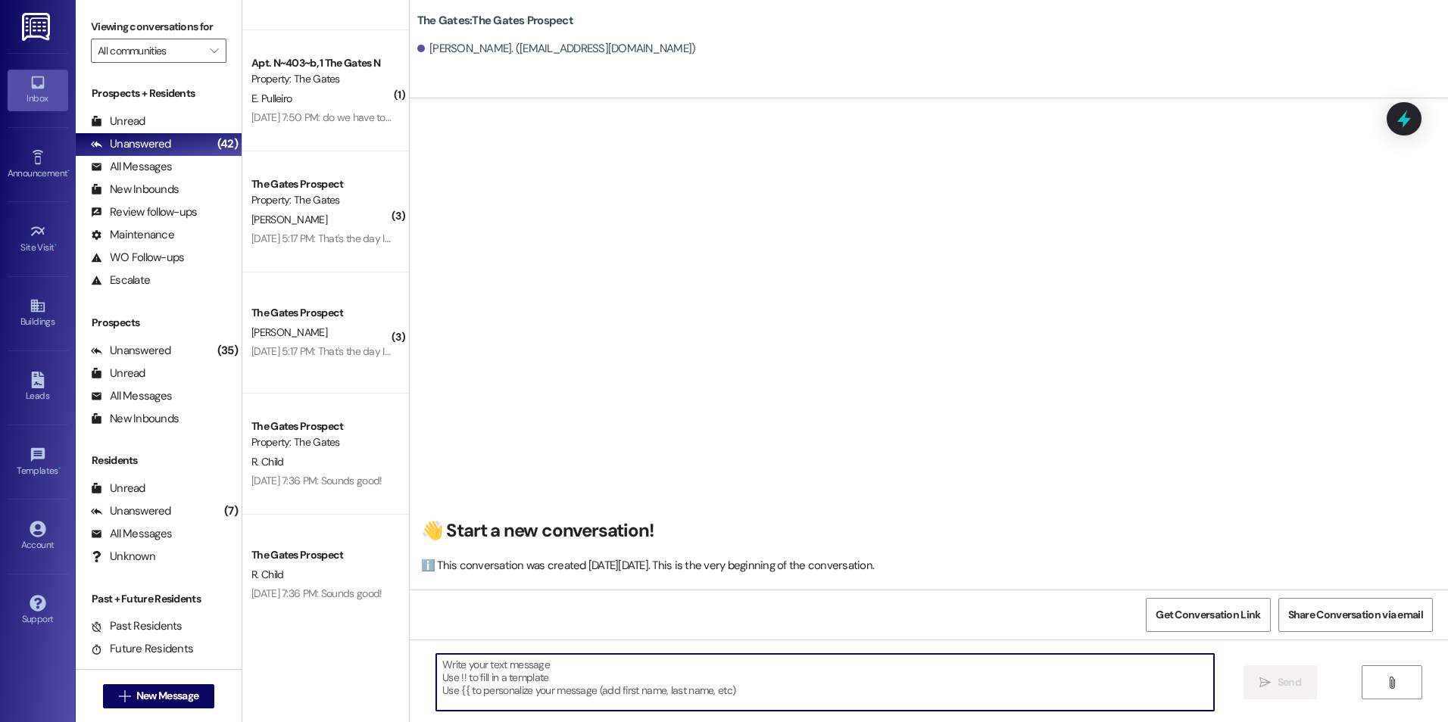
paste textarea "Hey [PERSON_NAME]! This is [PERSON_NAME] with The Gates! I just sent over your …"
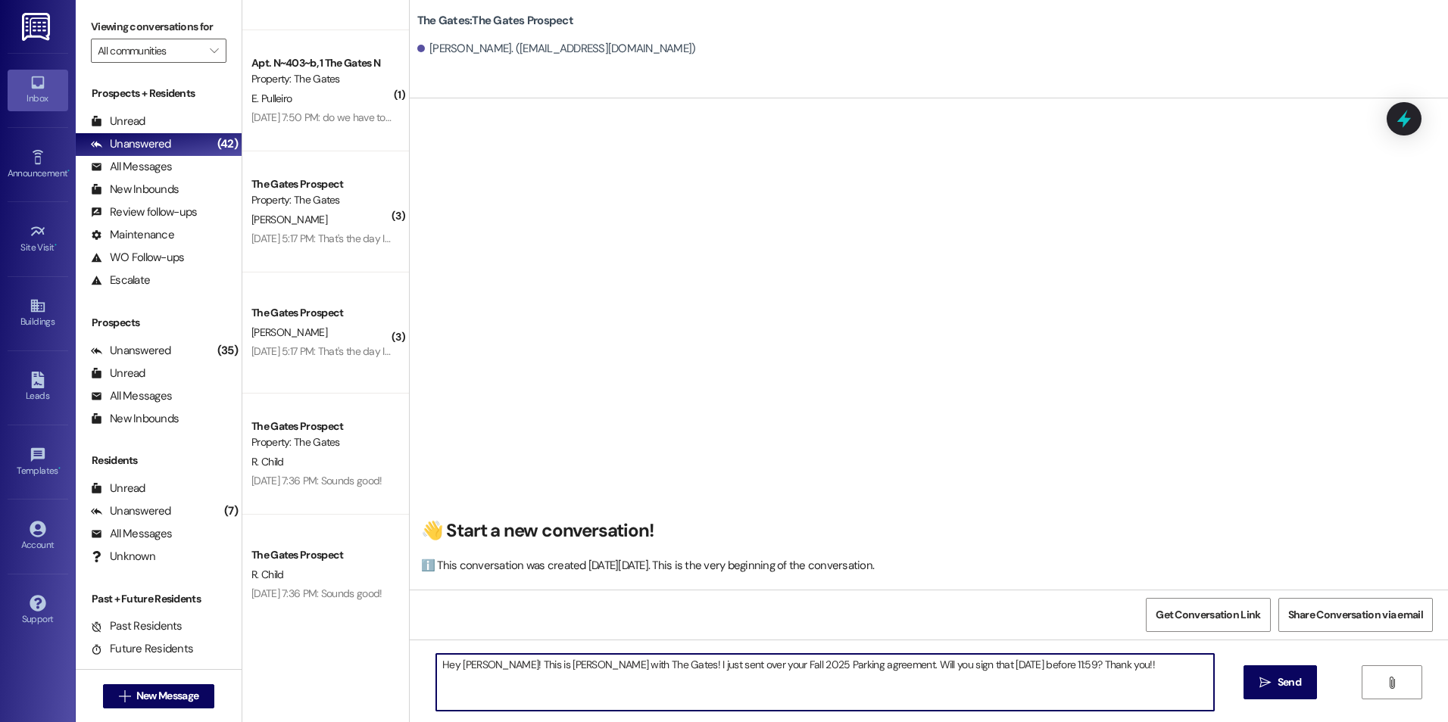
click at [482, 666] on textarea "Hey [PERSON_NAME]! This is [PERSON_NAME] with The Gates! I just sent over your …" at bounding box center [824, 682] width 777 height 57
type textarea "Hey [PERSON_NAME]! This is [PERSON_NAME] with The Gates! I just sent over your …"
click at [1271, 682] on span " Send" at bounding box center [1280, 683] width 48 height 16
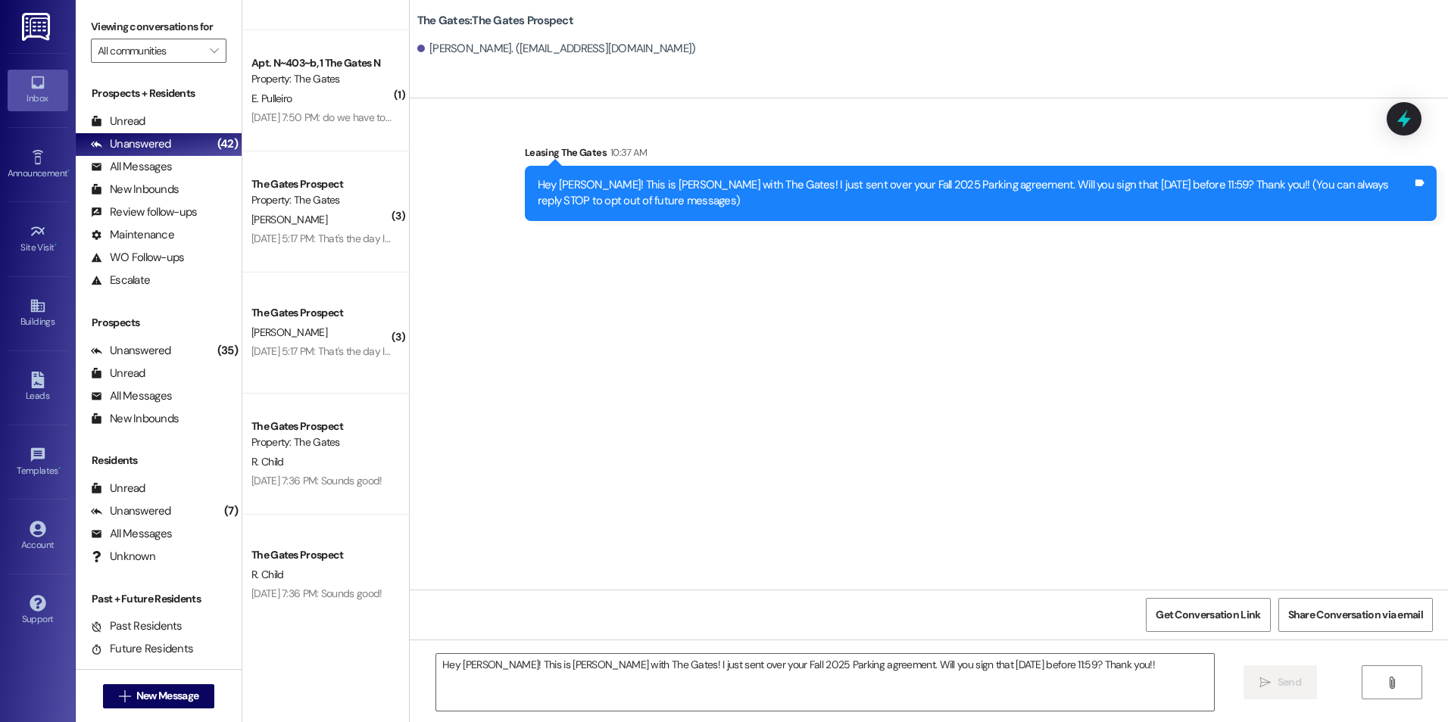
scroll to position [0, 0]
click at [192, 688] on span "New Message" at bounding box center [167, 696] width 62 height 16
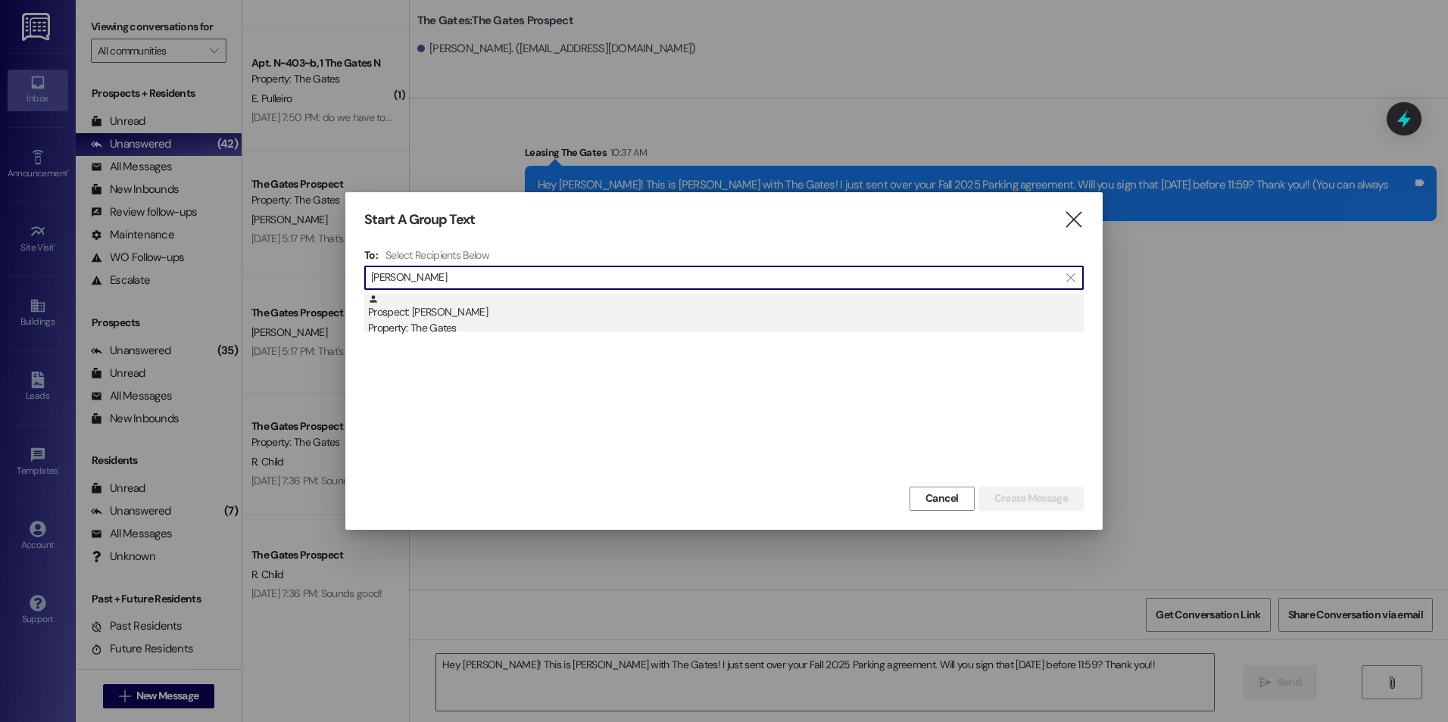
type input "[PERSON_NAME]"
click at [591, 309] on div "Prospect: [PERSON_NAME] Property: The Gates" at bounding box center [726, 315] width 716 height 43
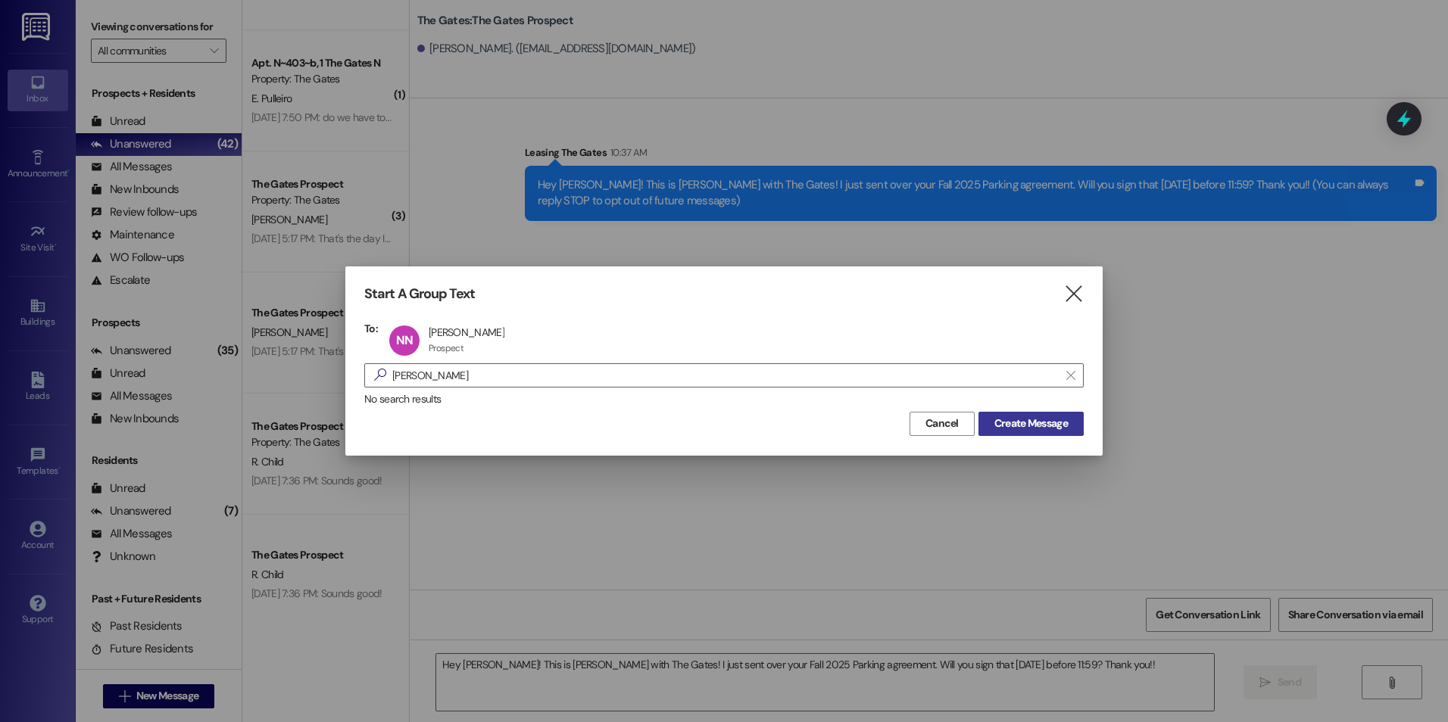
click at [1030, 419] on span "Create Message" at bounding box center [1030, 424] width 73 height 16
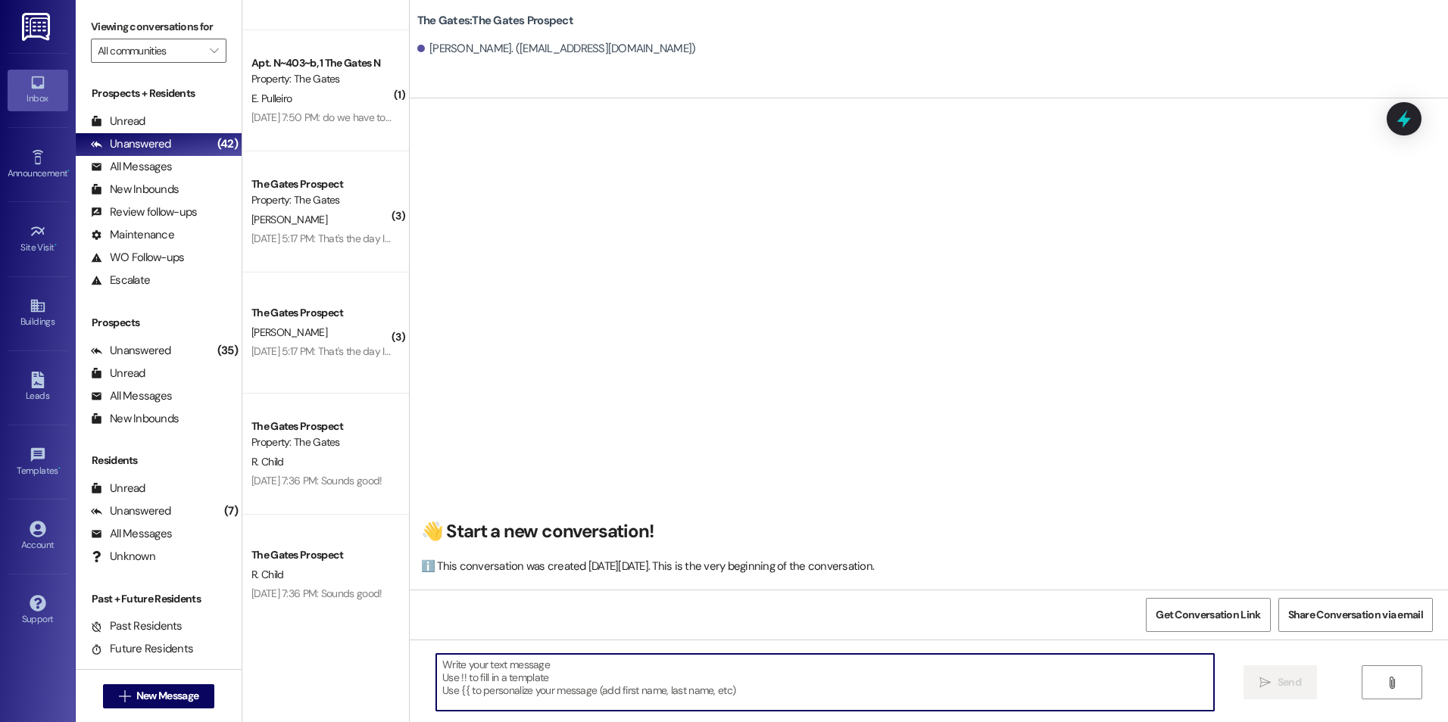
paste textarea "Hey [PERSON_NAME]! This is [PERSON_NAME] with The Gates! I just sent over your …"
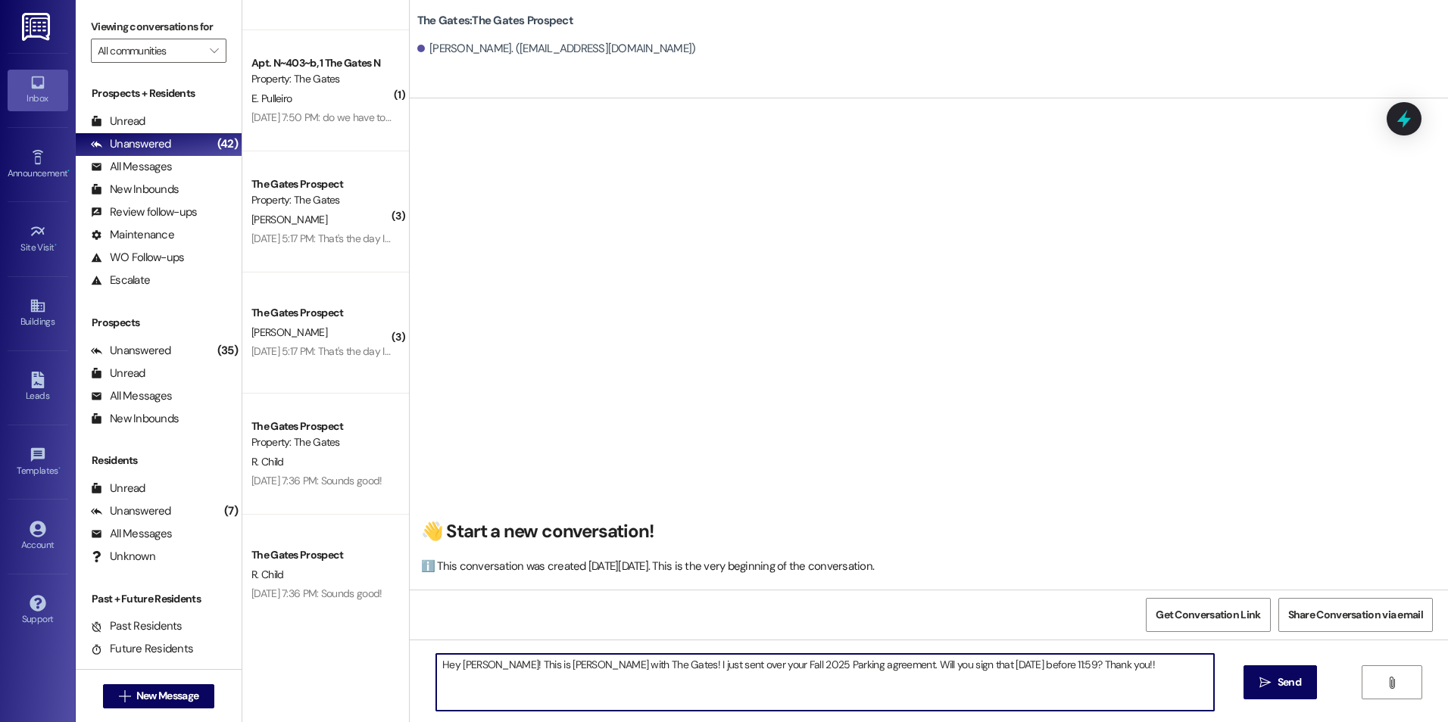
click at [479, 666] on textarea "Hey [PERSON_NAME]! This is [PERSON_NAME] with The Gates! I just sent over your …" at bounding box center [824, 682] width 777 height 57
click at [481, 663] on textarea "Hey [PERSON_NAME]! This is [PERSON_NAME] with The Gates! I just sent over your …" at bounding box center [824, 682] width 777 height 57
click at [1082, 667] on textarea "Hey [PERSON_NAME]! This is [PERSON_NAME] with The Gates! I just sent over your …" at bounding box center [824, 682] width 777 height 57
type textarea "Hey [PERSON_NAME]! This is [PERSON_NAME] with The Gates! I just sent over your …"
click at [1293, 678] on span "Send" at bounding box center [1288, 683] width 23 height 16
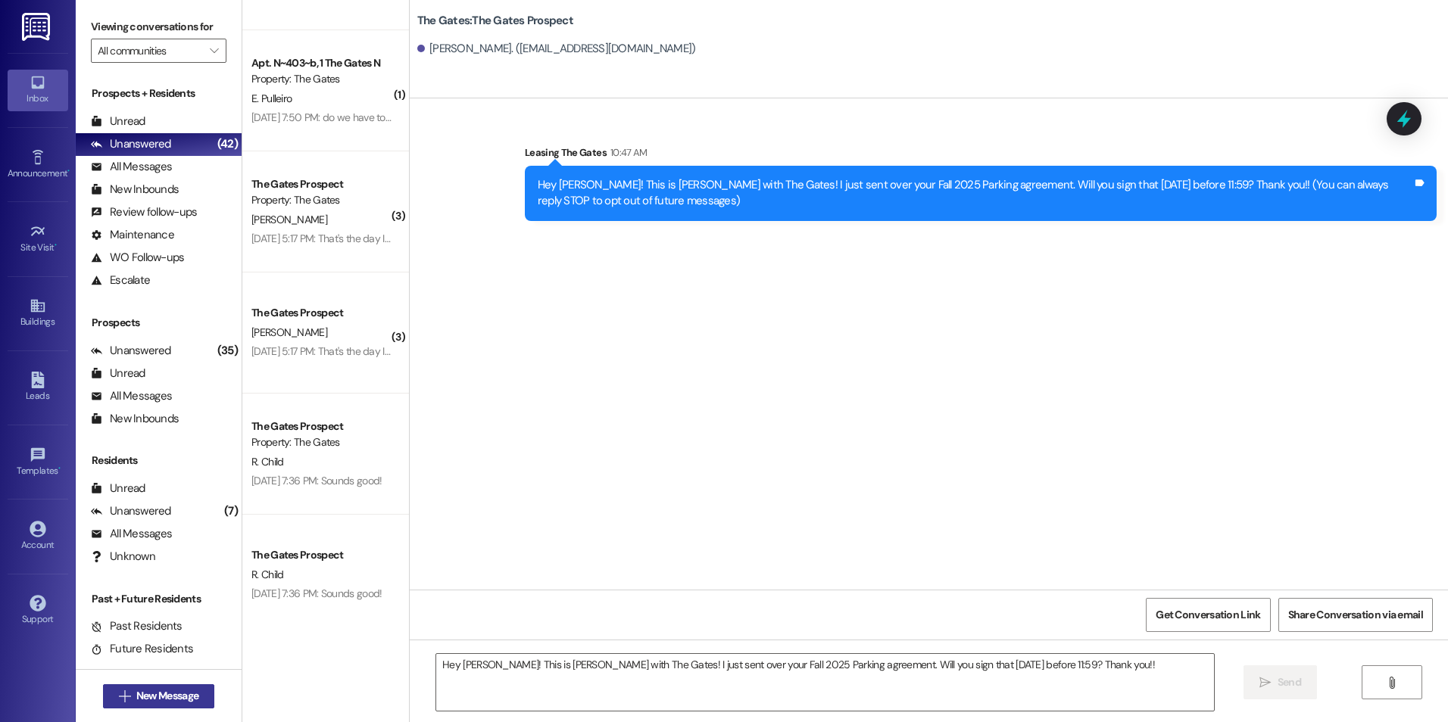
click at [147, 691] on span "New Message" at bounding box center [167, 696] width 62 height 16
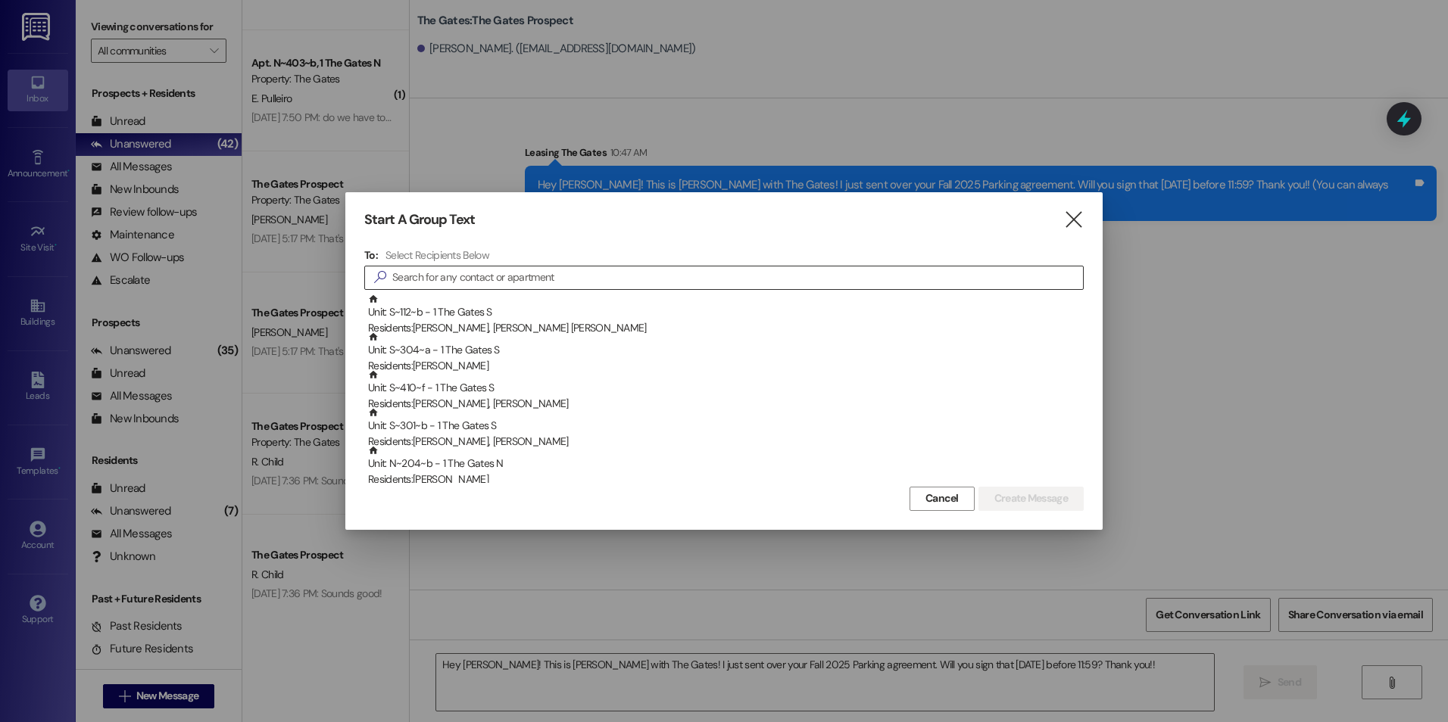
click at [627, 281] on input at bounding box center [737, 277] width 691 height 21
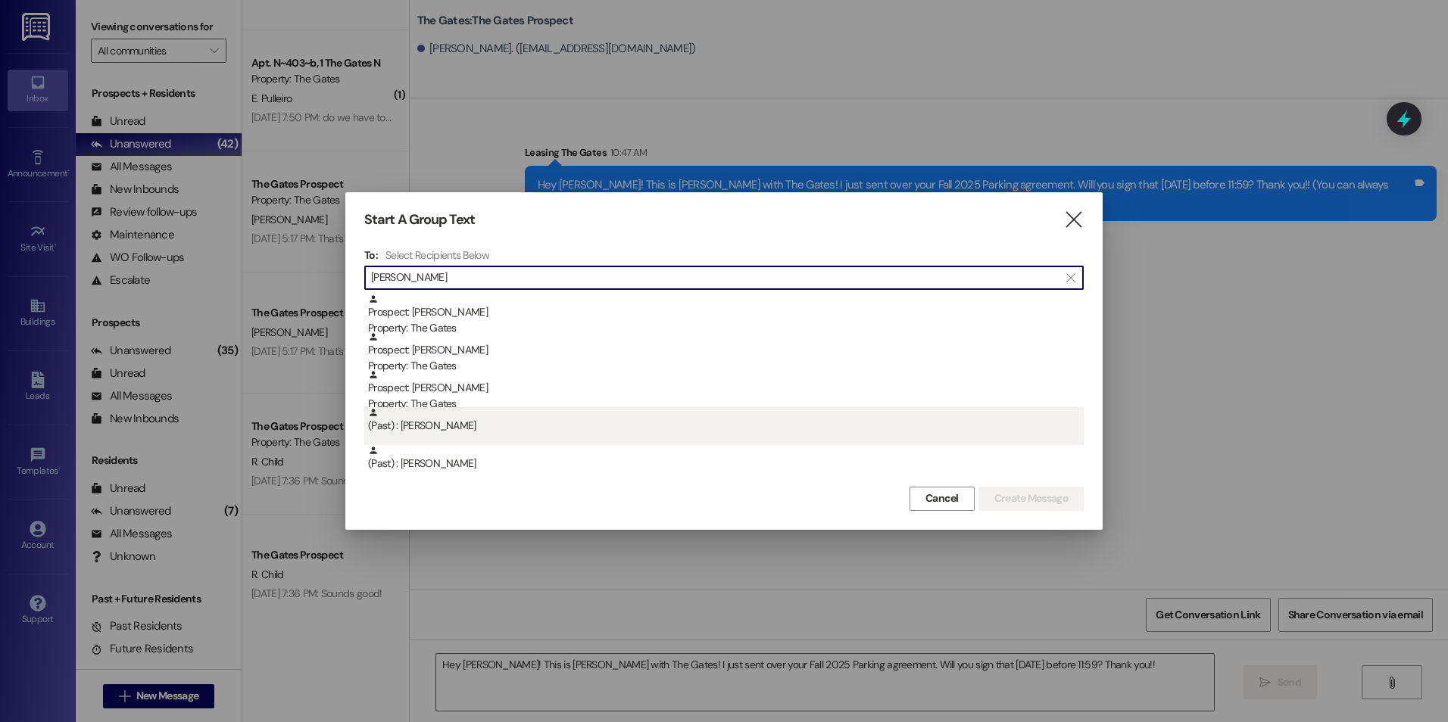
type input "[PERSON_NAME]"
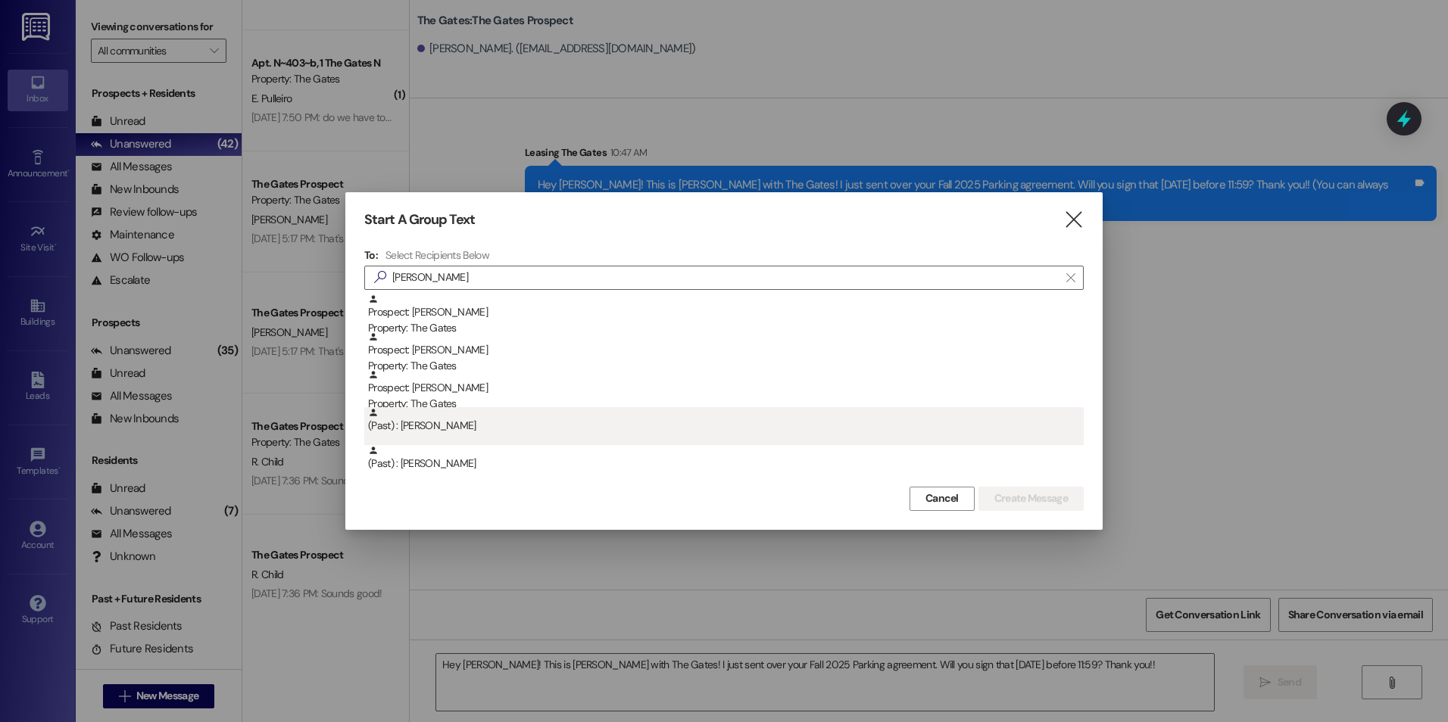
click at [537, 429] on div "(Past) : [PERSON_NAME]" at bounding box center [726, 420] width 716 height 27
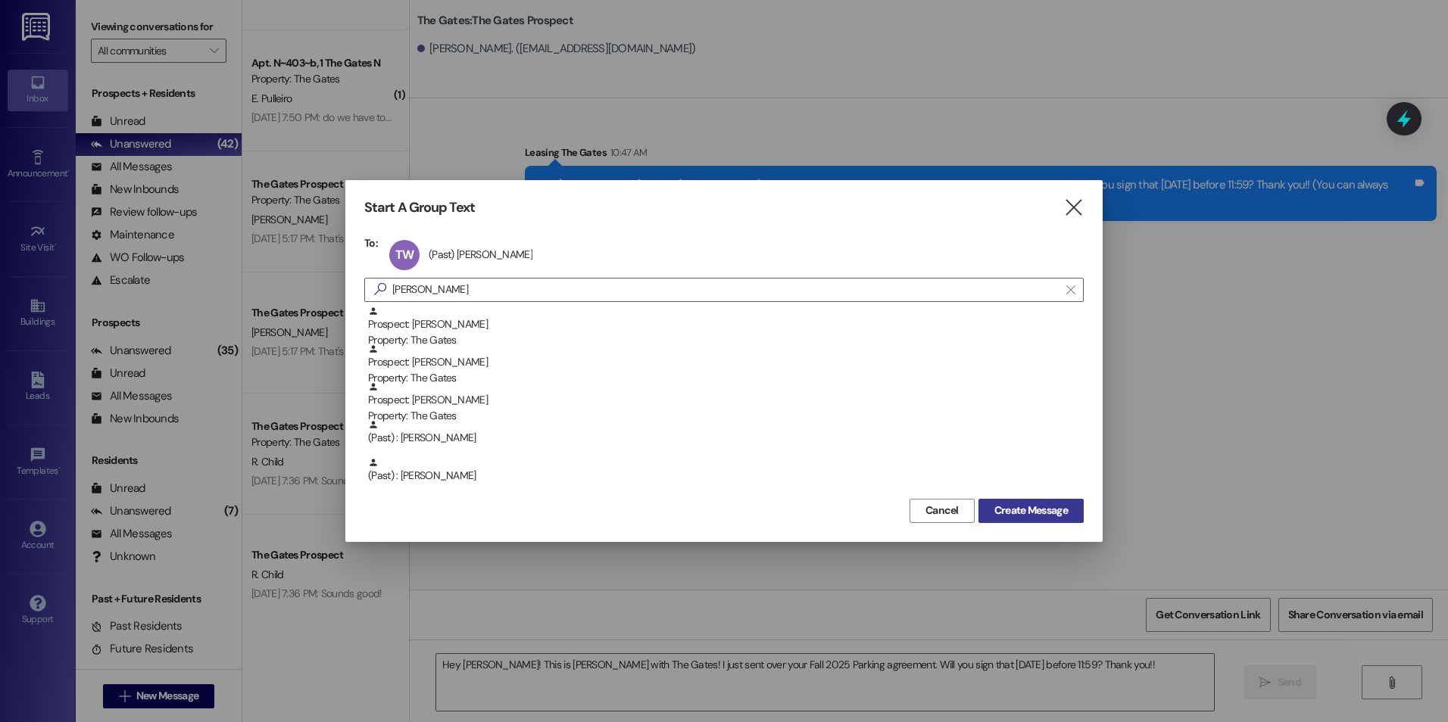
click at [1042, 512] on span "Create Message" at bounding box center [1030, 511] width 73 height 16
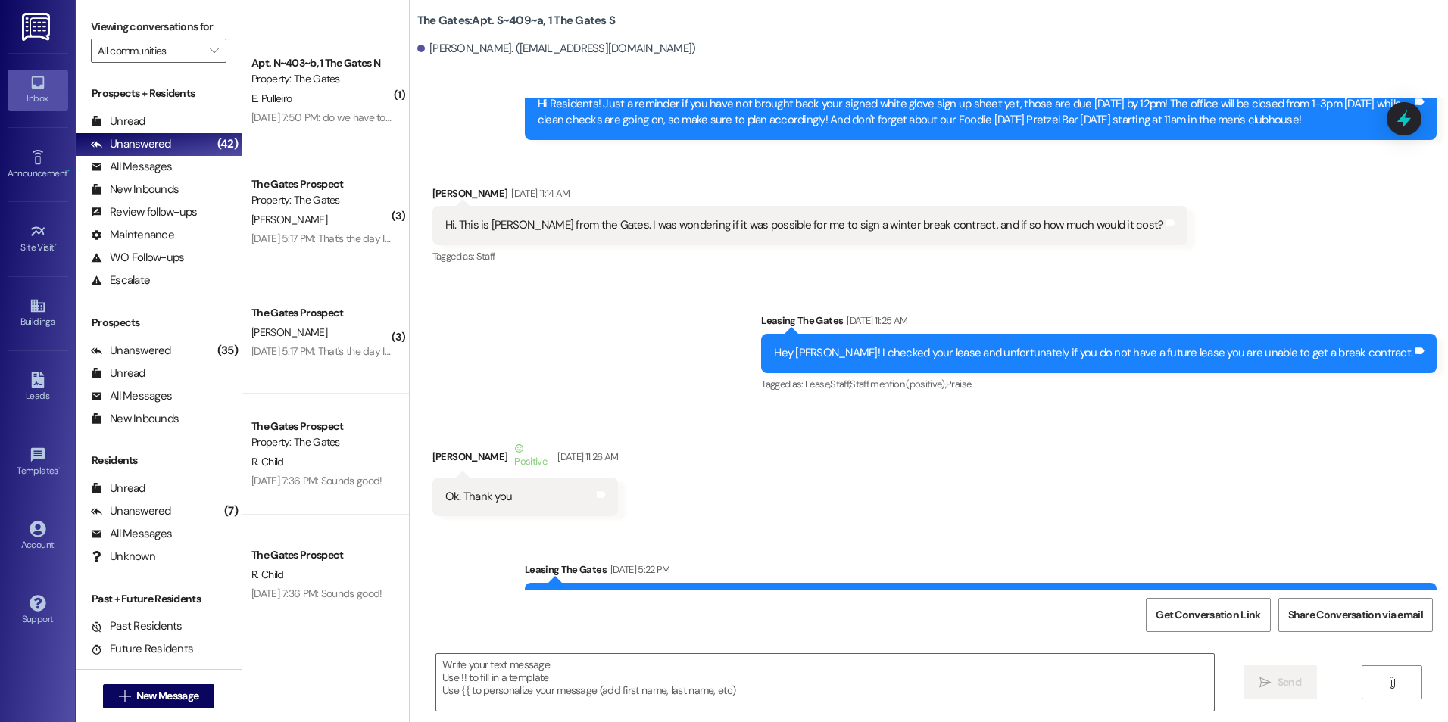
scroll to position [2986, 0]
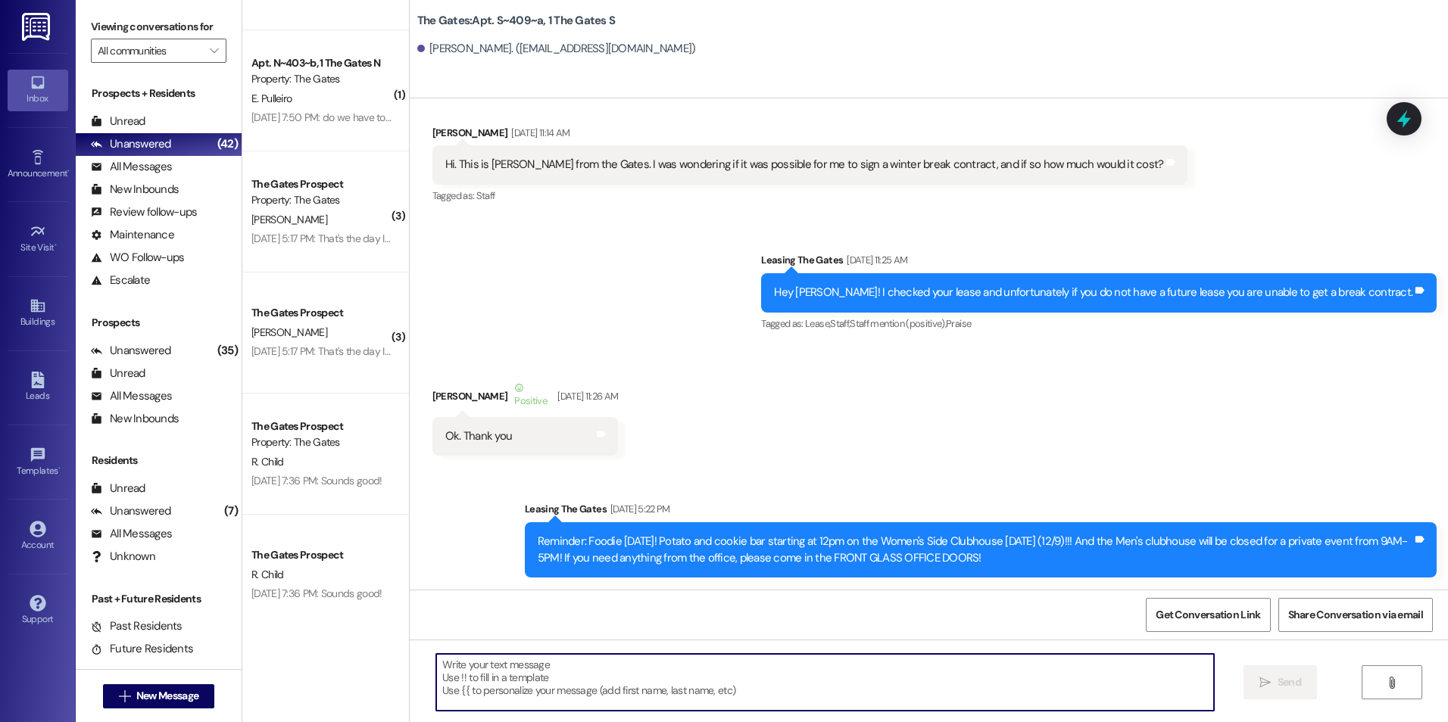
paste textarea "Hey [PERSON_NAME]! This is [PERSON_NAME] with The Gates! I just sent over your …"
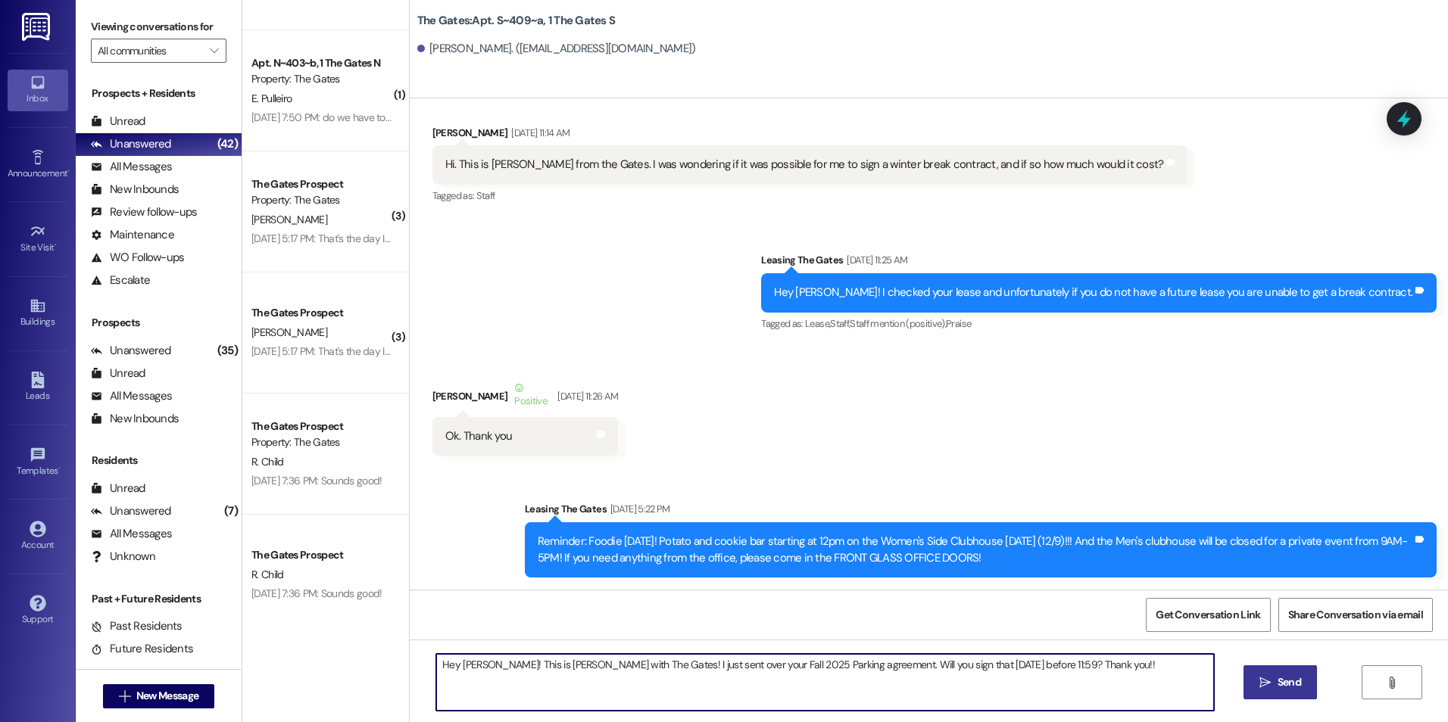
click at [482, 663] on textarea "Hey [PERSON_NAME]! This is [PERSON_NAME] with The Gates! I just sent over your …" at bounding box center [824, 682] width 777 height 57
click at [1064, 676] on textarea "Hey [PERSON_NAME]! This is [PERSON_NAME] with The Gates! I just sent over your …" at bounding box center [824, 682] width 777 height 57
type textarea "Hey [PERSON_NAME]! This is [PERSON_NAME] with The Gates! I just sent over your …"
click at [1265, 677] on icon "" at bounding box center [1264, 683] width 11 height 12
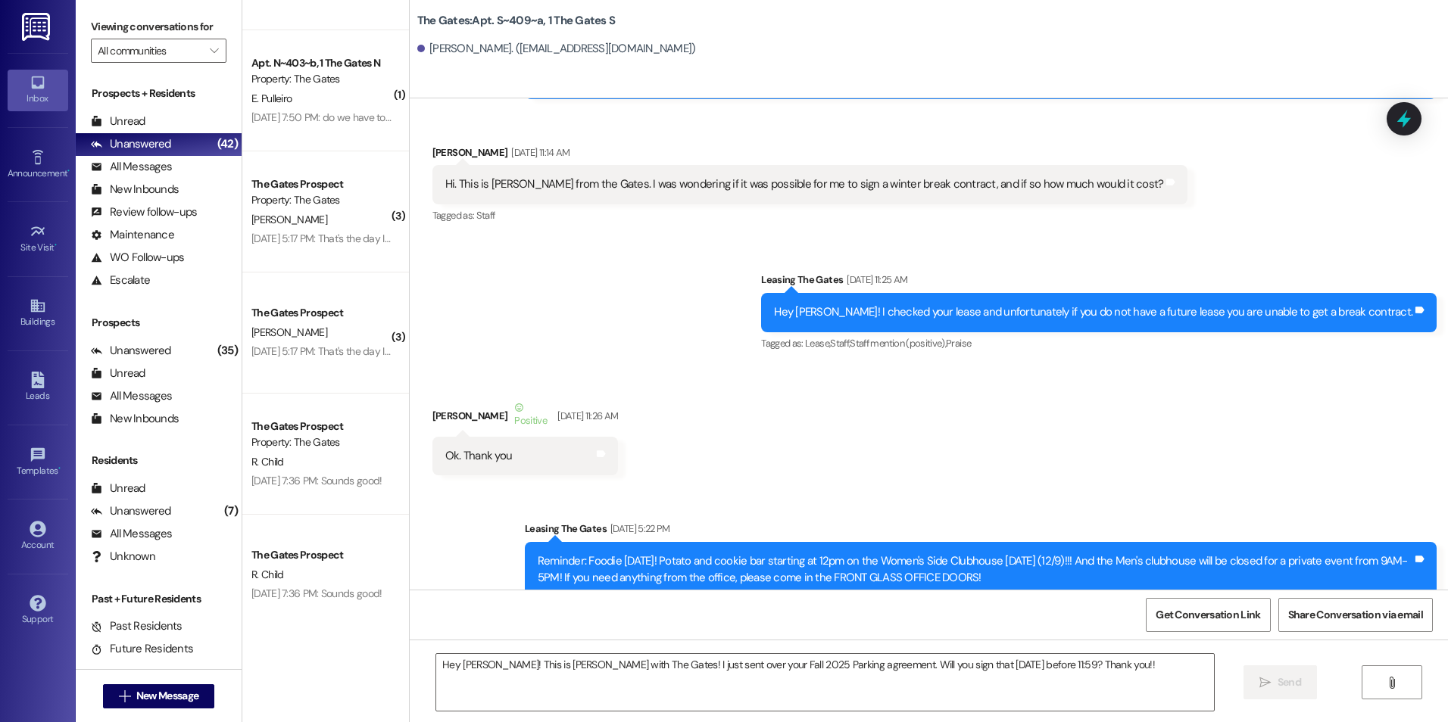
scroll to position [3092, 0]
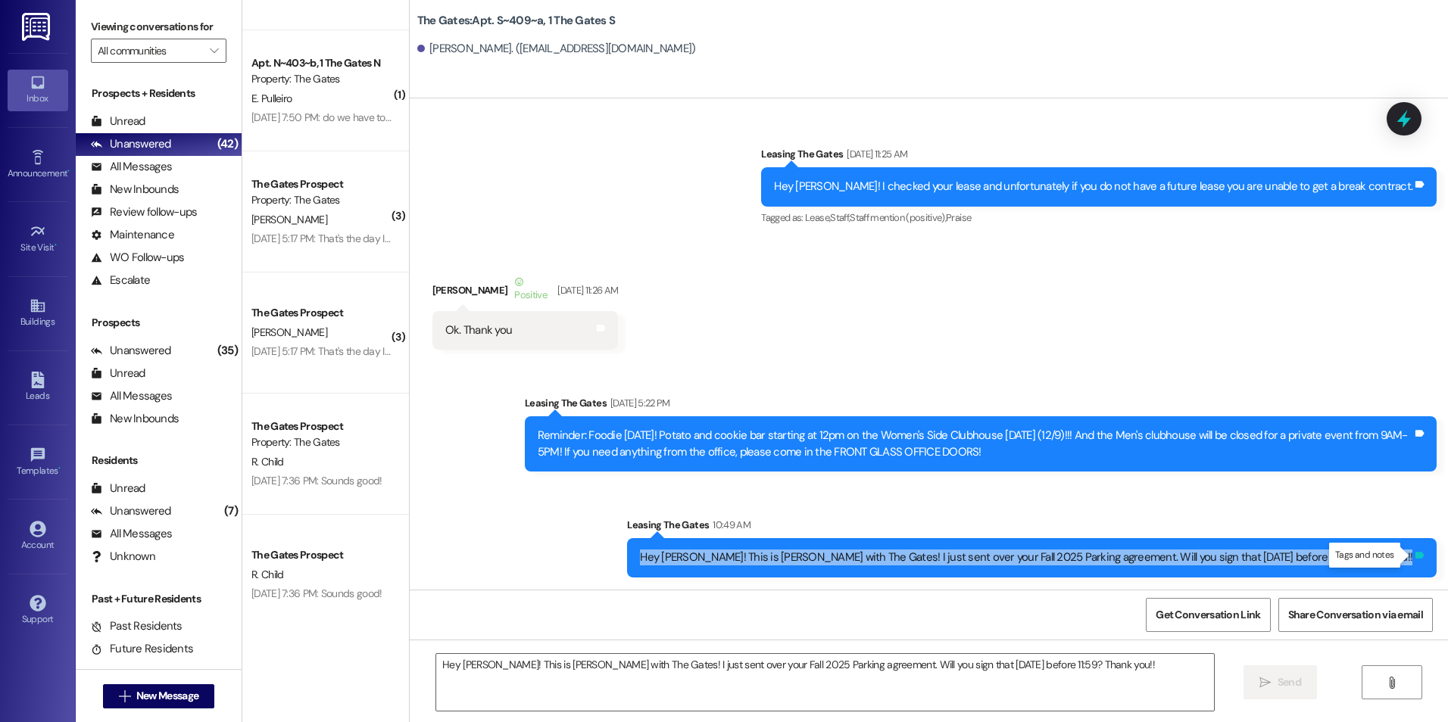
drag, startPoint x: 769, startPoint y: 559, endPoint x: 1408, endPoint y: 554, distance: 639.9
click at [1408, 554] on div "Hey [PERSON_NAME]! This is [PERSON_NAME] with The Gates! I just sent over your …" at bounding box center [1031, 557] width 809 height 39
copy div "Hey [PERSON_NAME]! This is [PERSON_NAME] with The Gates! I just sent over your …"
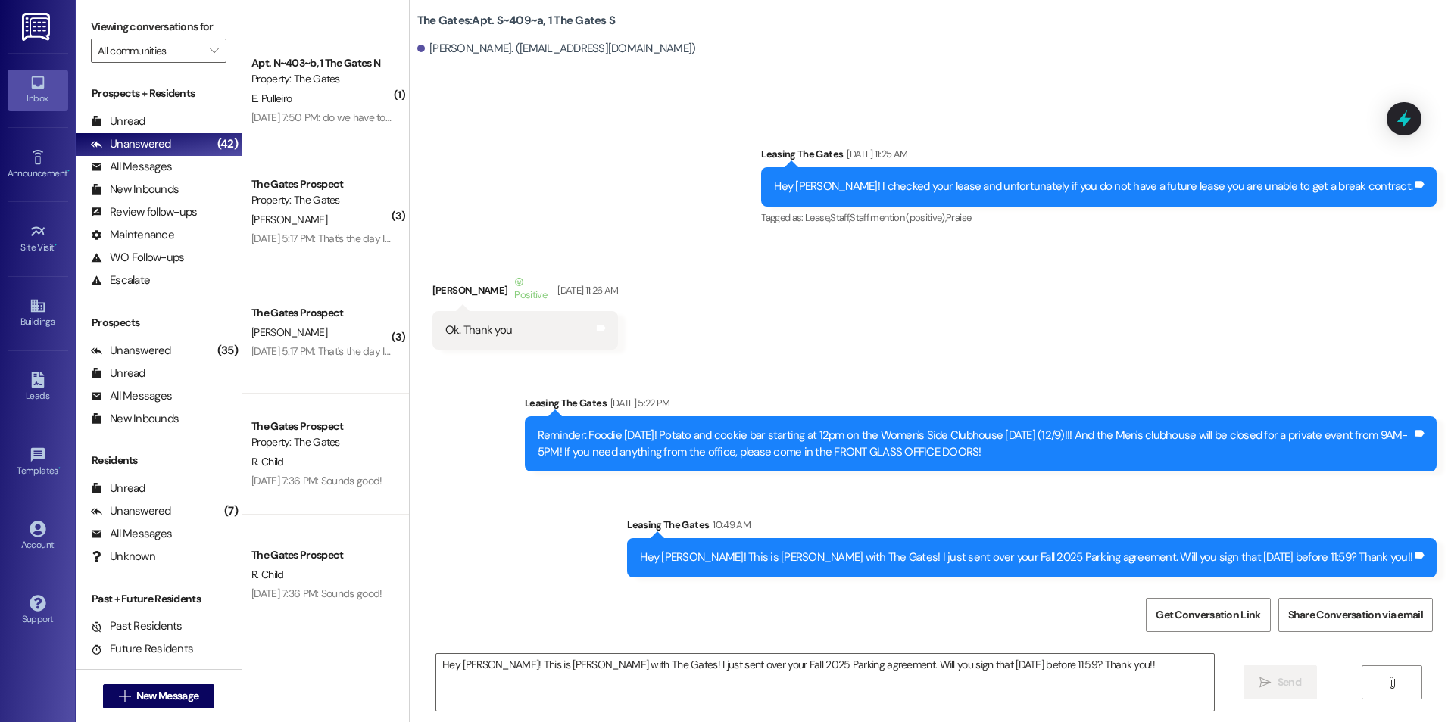
click at [969, 280] on div "Received via SMS [PERSON_NAME] Positive [DATE] 11:26 AM Ok. Thank you Tags and …" at bounding box center [929, 300] width 1038 height 121
click at [161, 697] on span "New Message" at bounding box center [167, 696] width 62 height 16
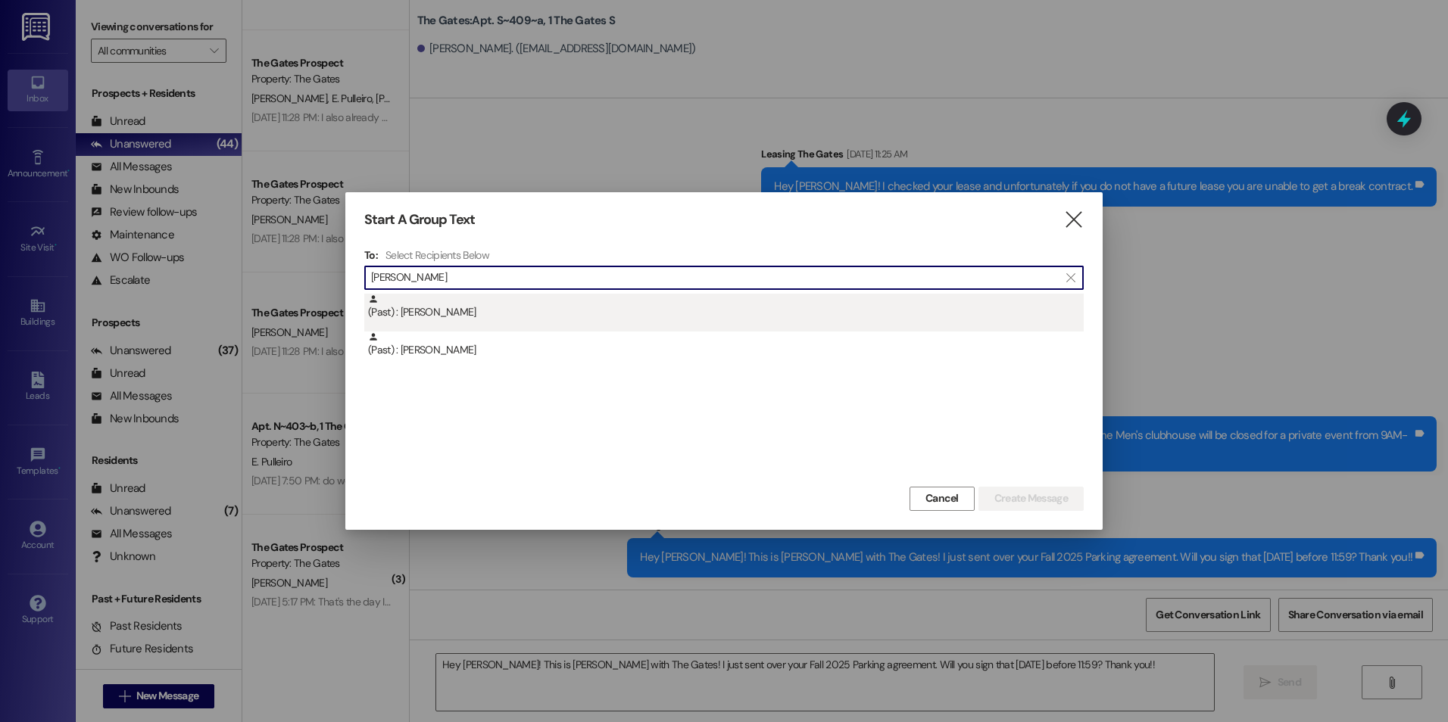
type input "[PERSON_NAME]"
click at [570, 311] on div "(Past) : [PERSON_NAME]" at bounding box center [726, 307] width 716 height 27
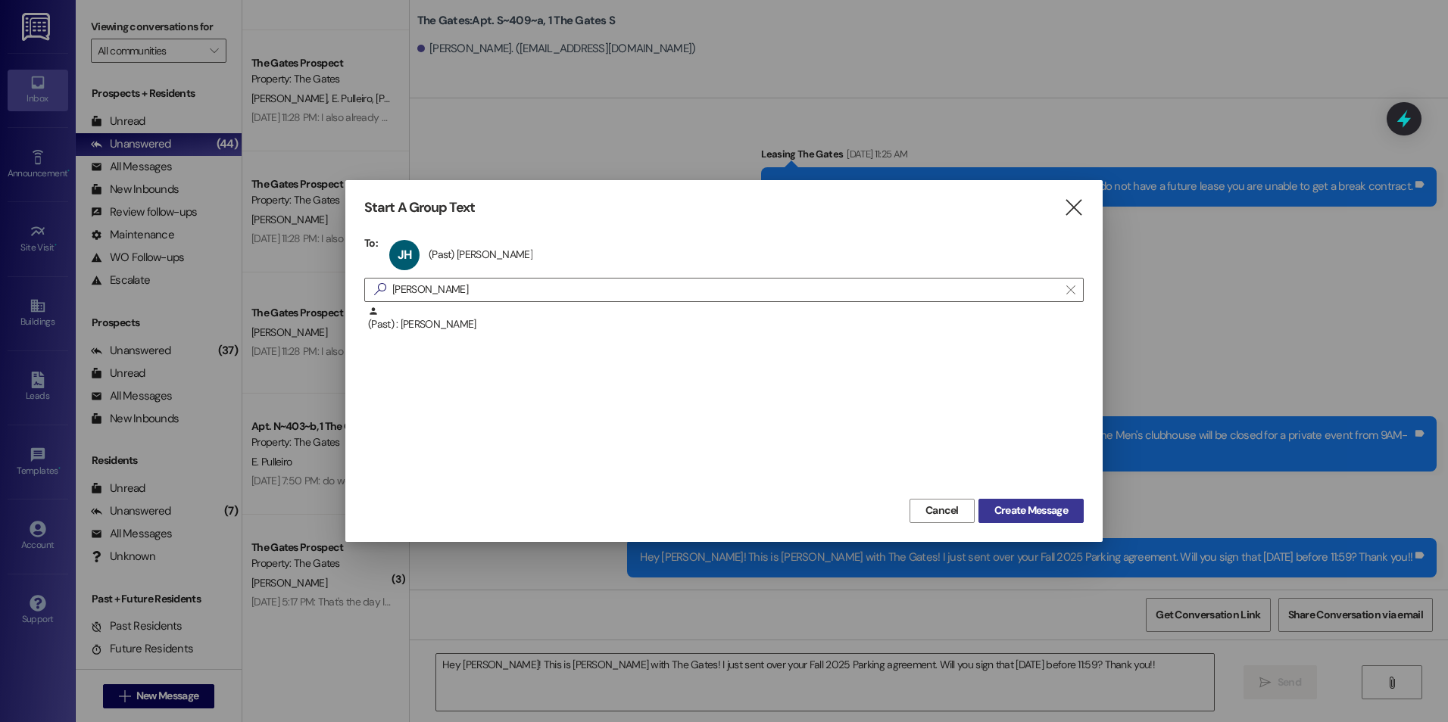
click at [1003, 507] on span "Create Message" at bounding box center [1030, 511] width 73 height 16
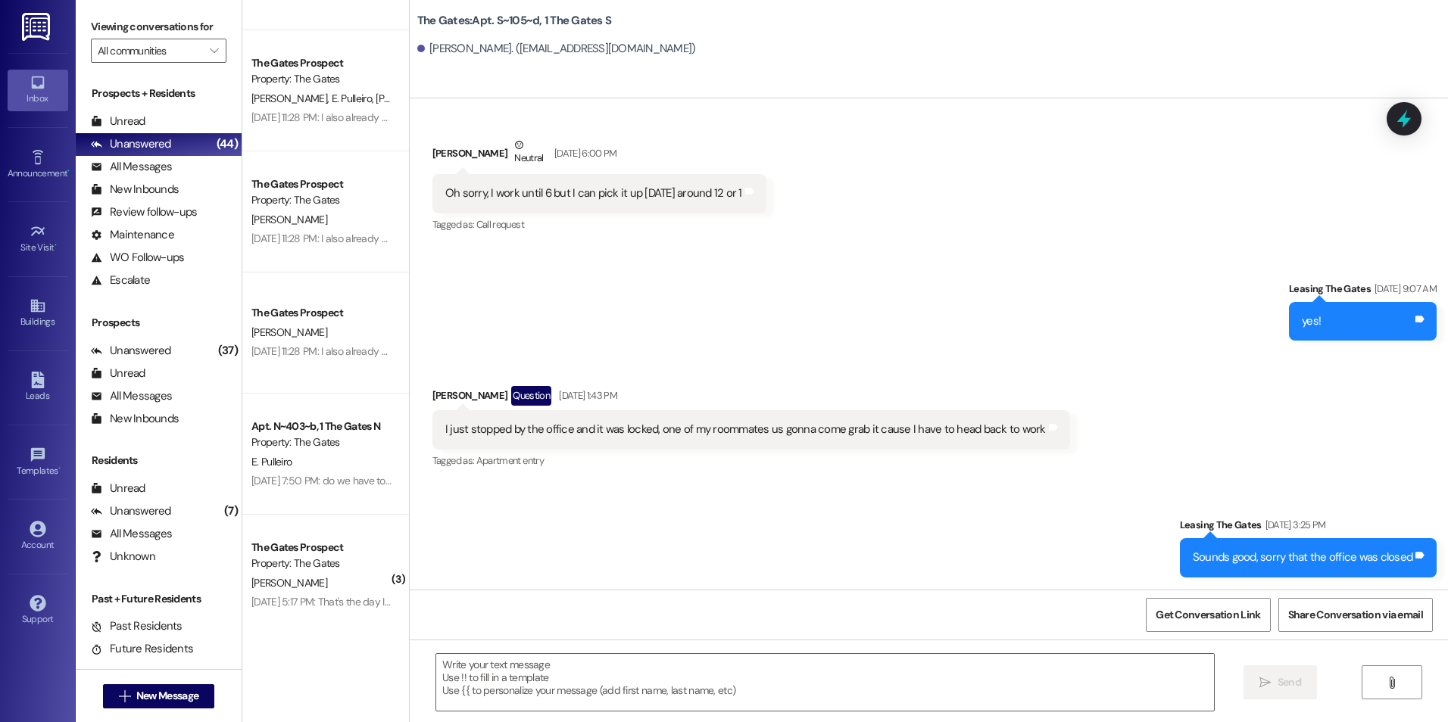
scroll to position [968, 0]
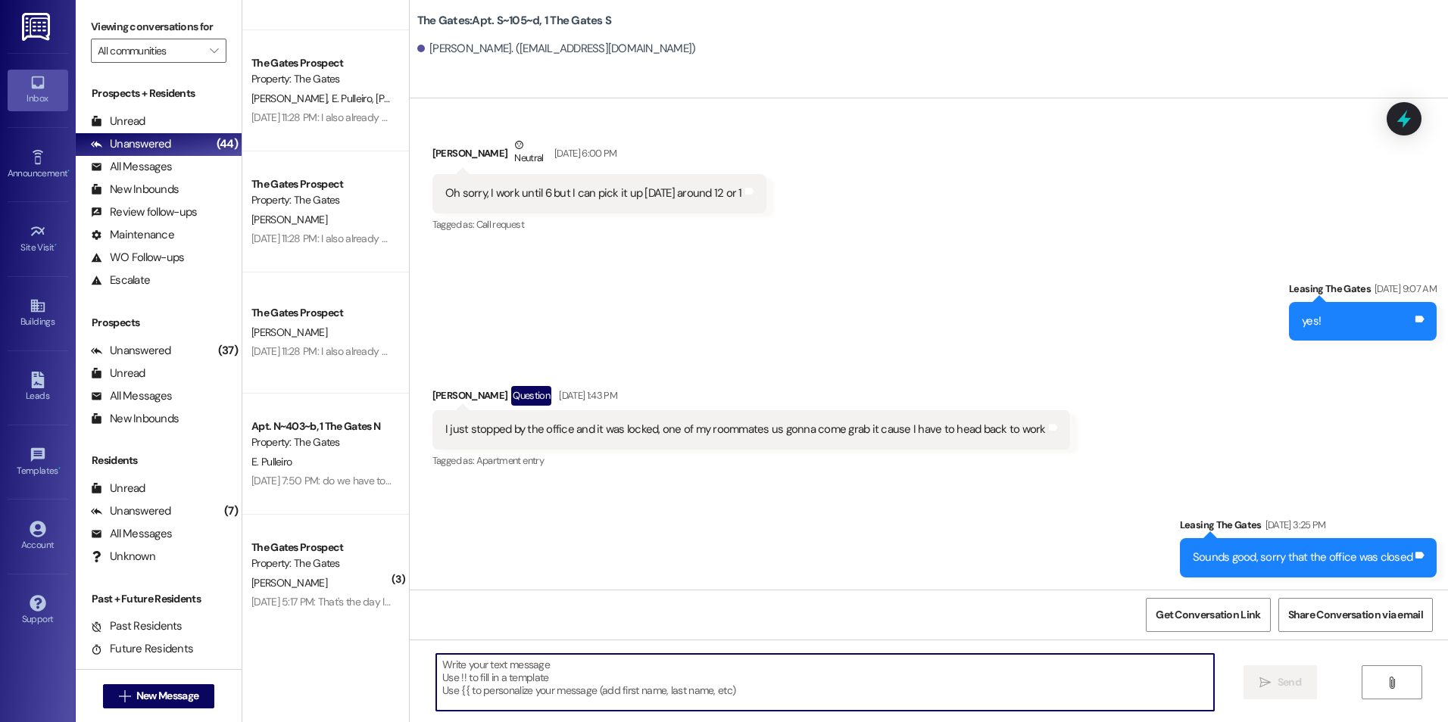
paste textarea "Hey [PERSON_NAME]! This is [PERSON_NAME] with The Gates! I just sent over your …"
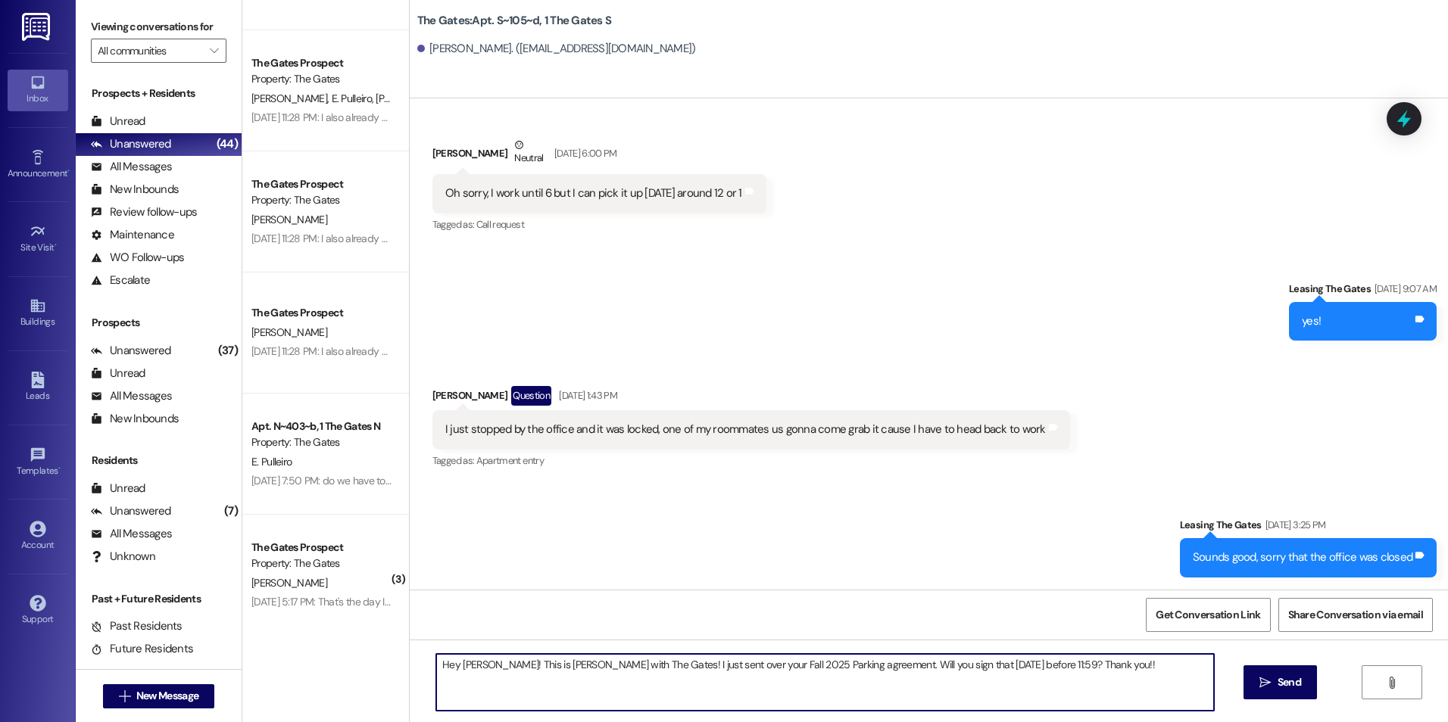
click at [475, 666] on textarea "Hey [PERSON_NAME]! This is [PERSON_NAME] with The Gates! I just sent over your …" at bounding box center [824, 682] width 777 height 57
type textarea "Hey [PERSON_NAME]! This is [PERSON_NAME] with The Gates! I just sent over your …"
click at [1257, 672] on button " Send" at bounding box center [1279, 683] width 73 height 34
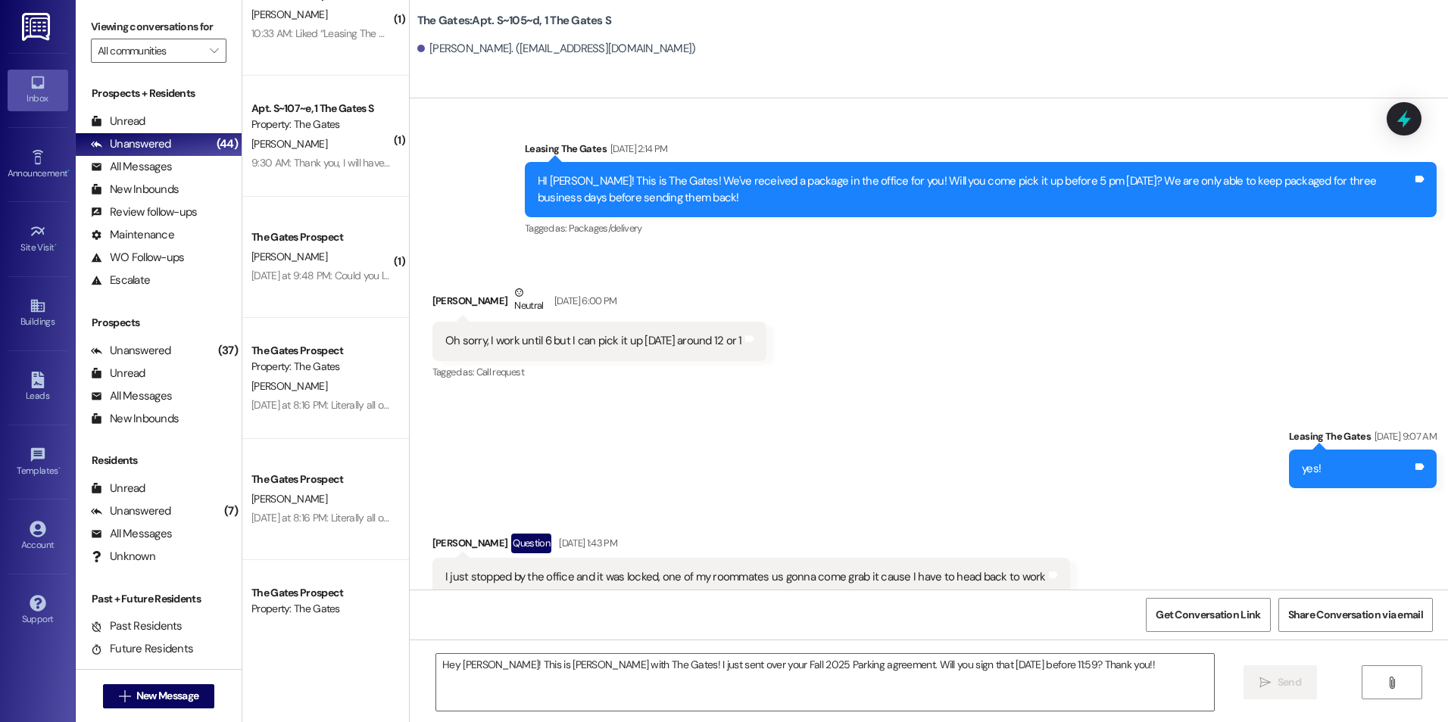
scroll to position [1074, 0]
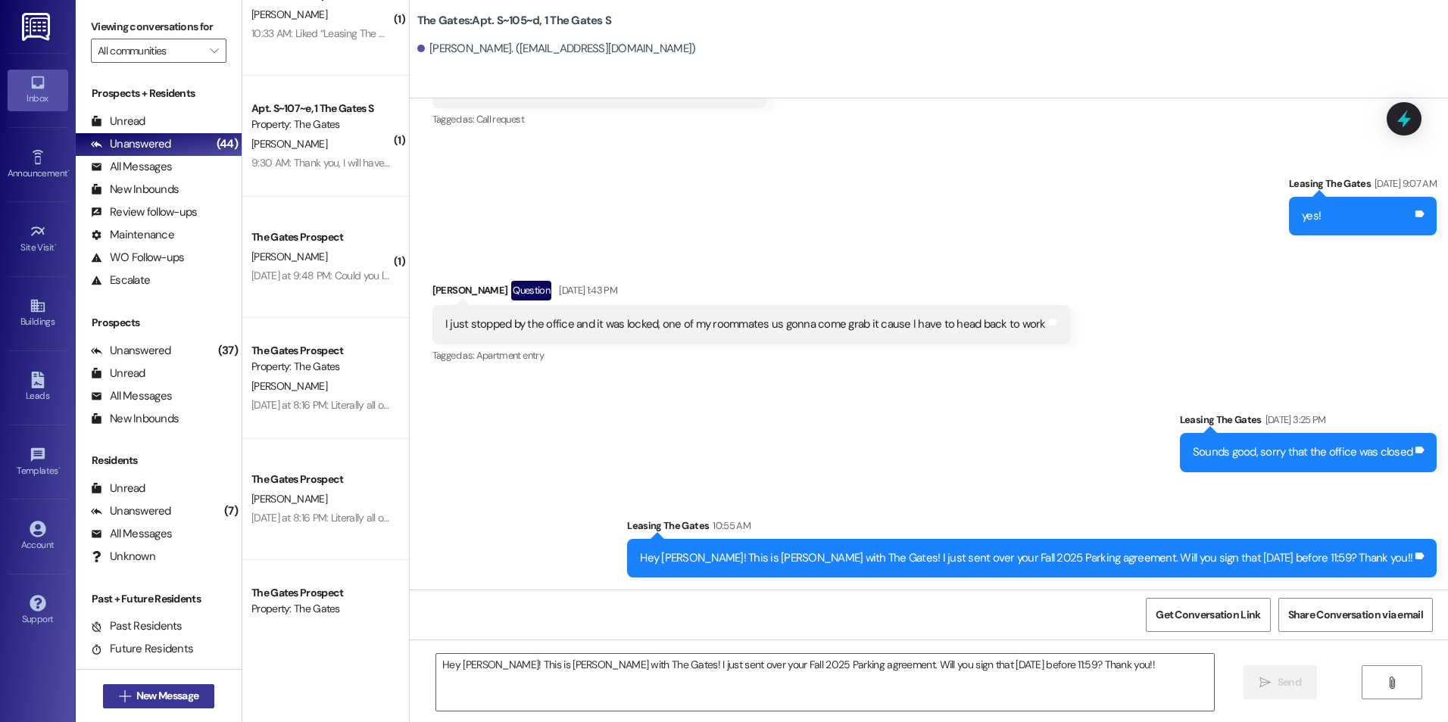
click at [148, 694] on span "New Message" at bounding box center [167, 696] width 62 height 16
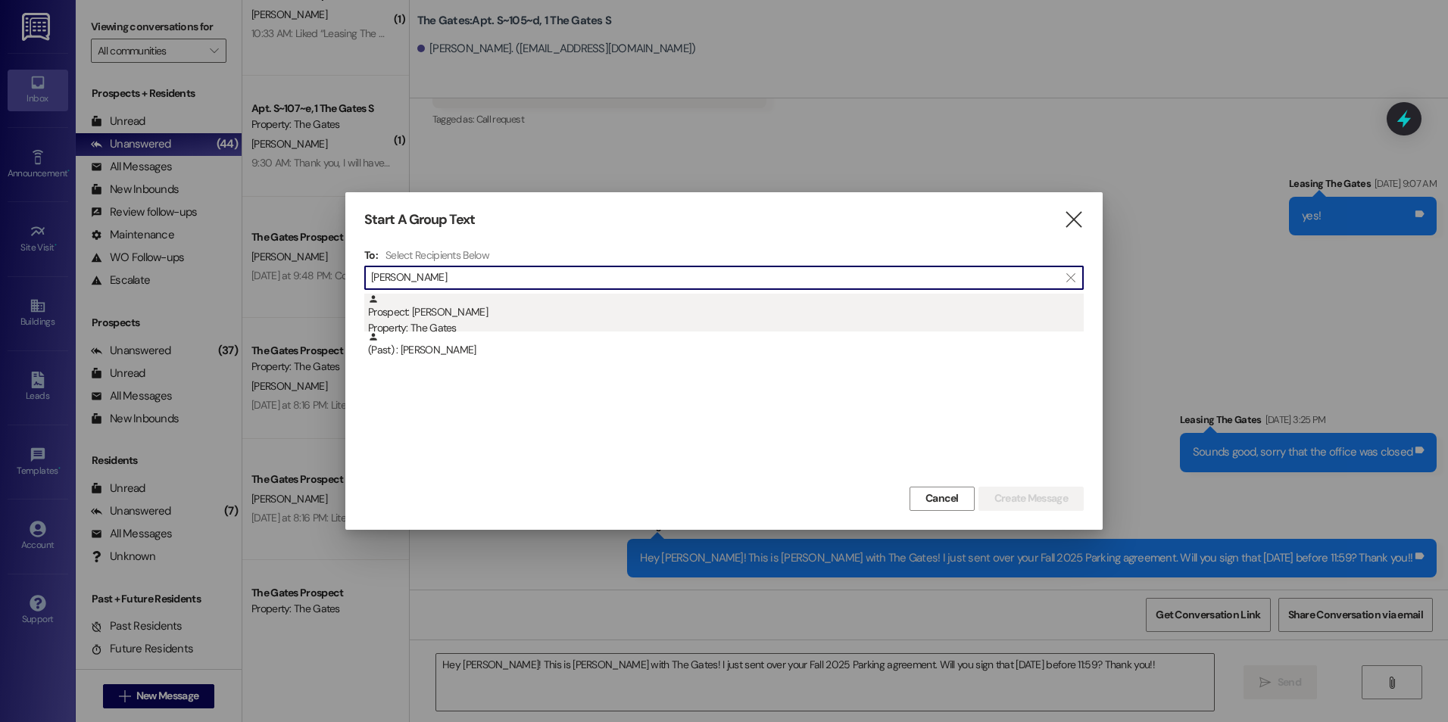
type input "[PERSON_NAME]"
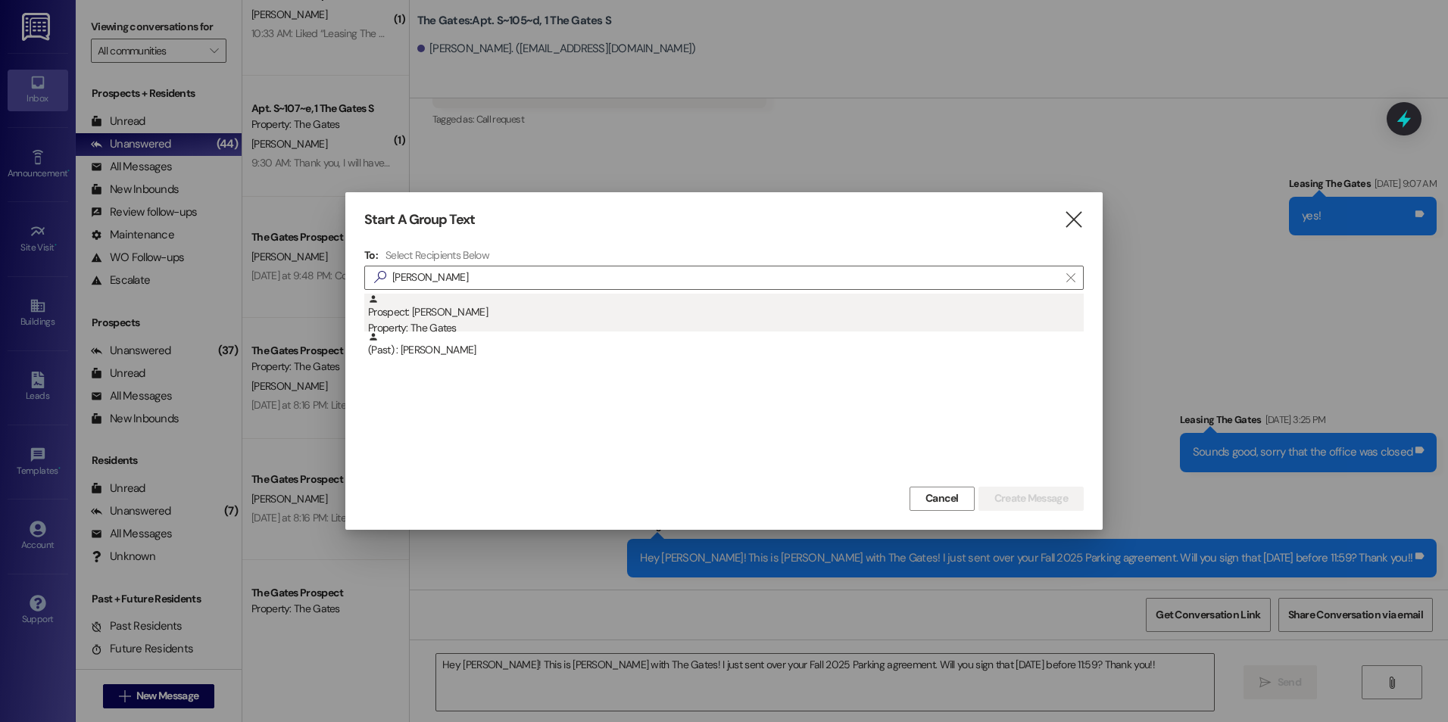
click at [464, 301] on div "Prospect: [PERSON_NAME] Property: The Gates" at bounding box center [726, 315] width 716 height 43
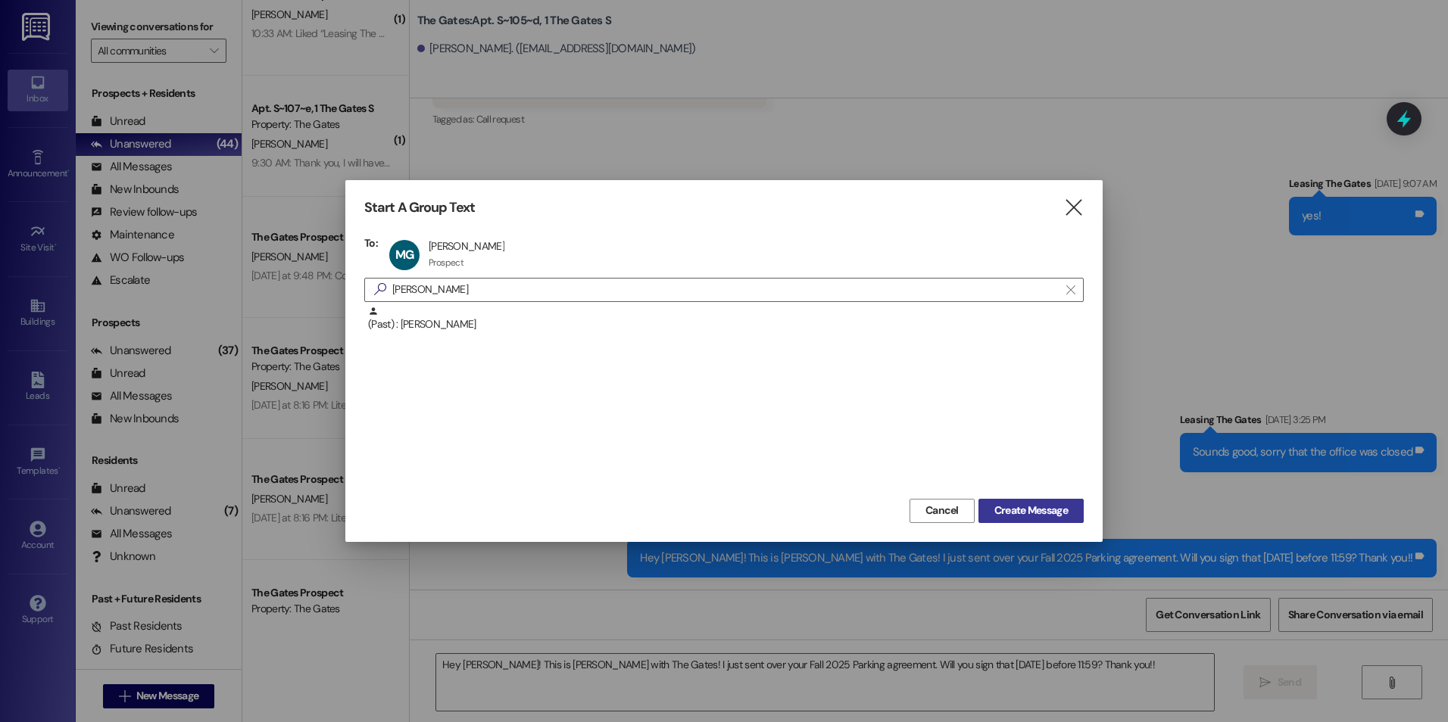
click at [1047, 510] on span "Create Message" at bounding box center [1030, 511] width 73 height 16
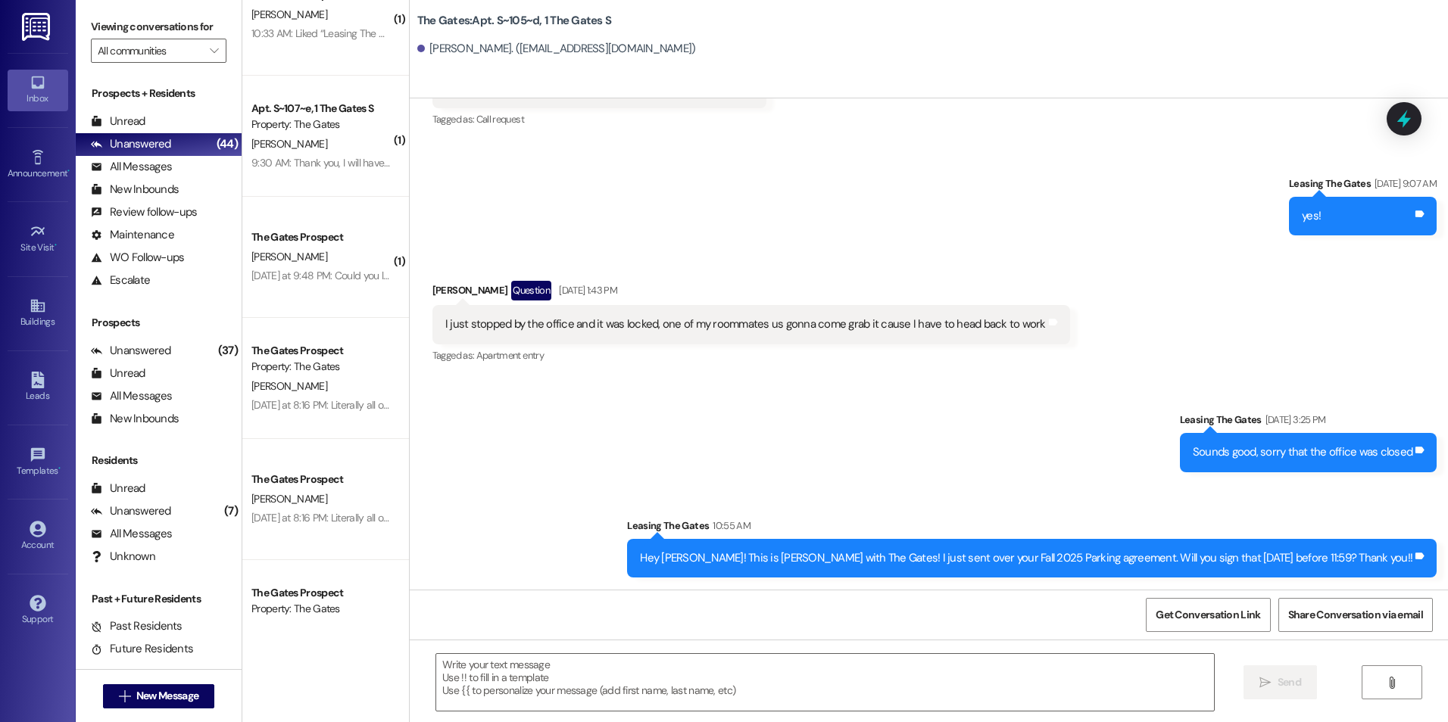
scroll to position [1, 0]
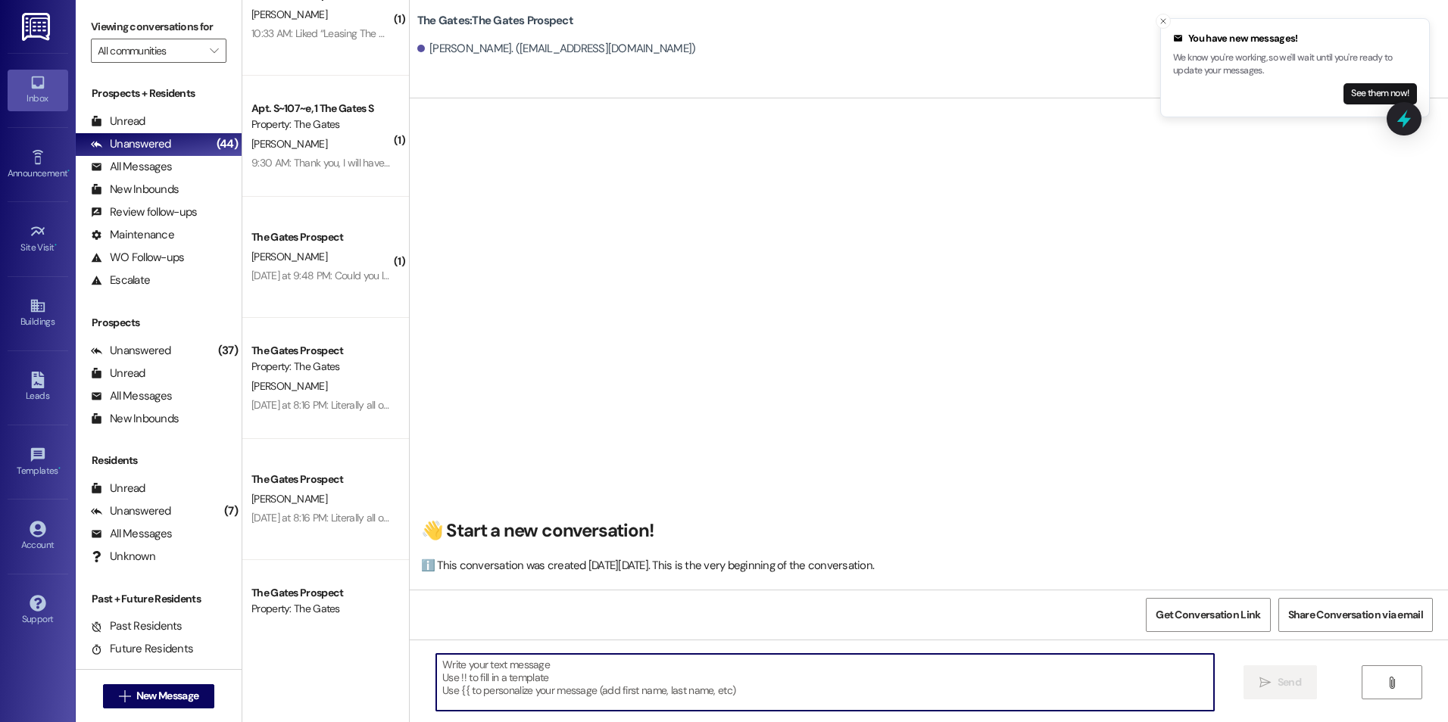
click at [666, 684] on textarea at bounding box center [824, 682] width 777 height 57
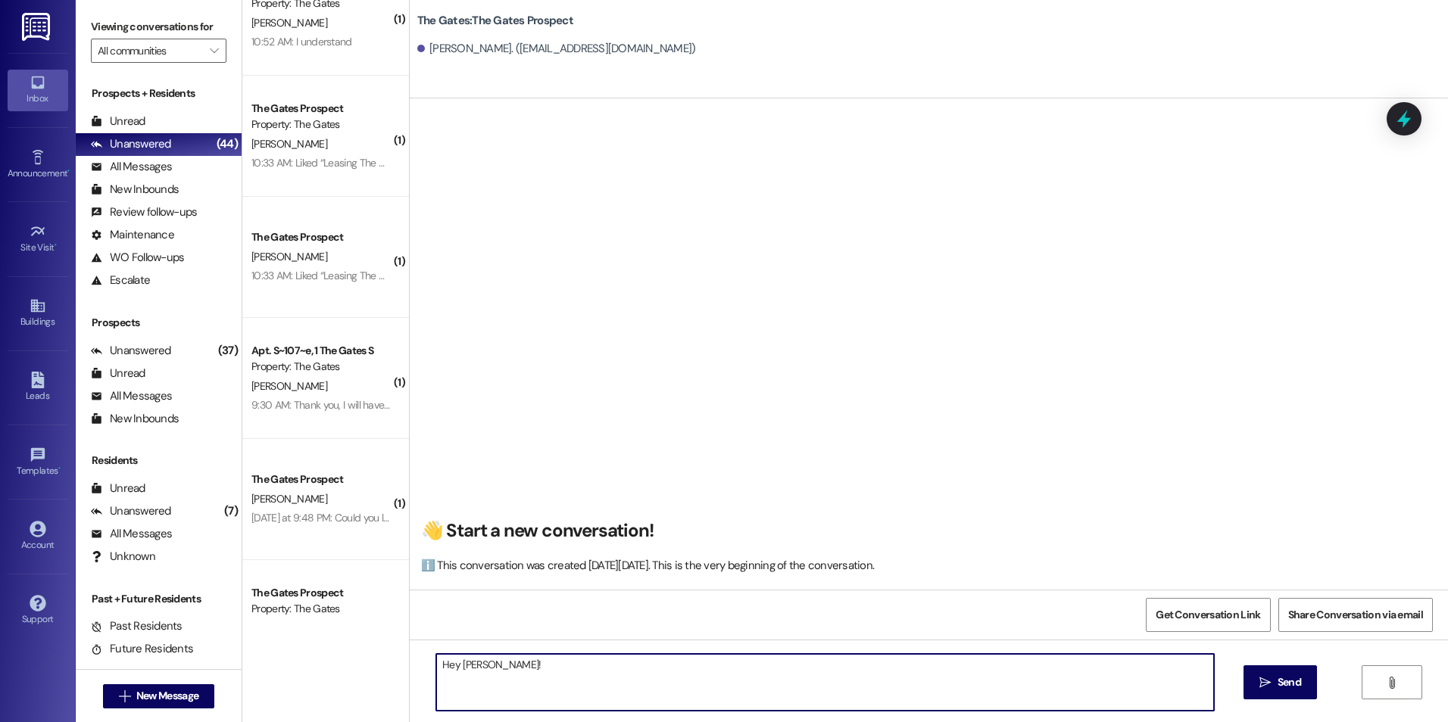
type textarea "Hey [PERSON_NAME]!"
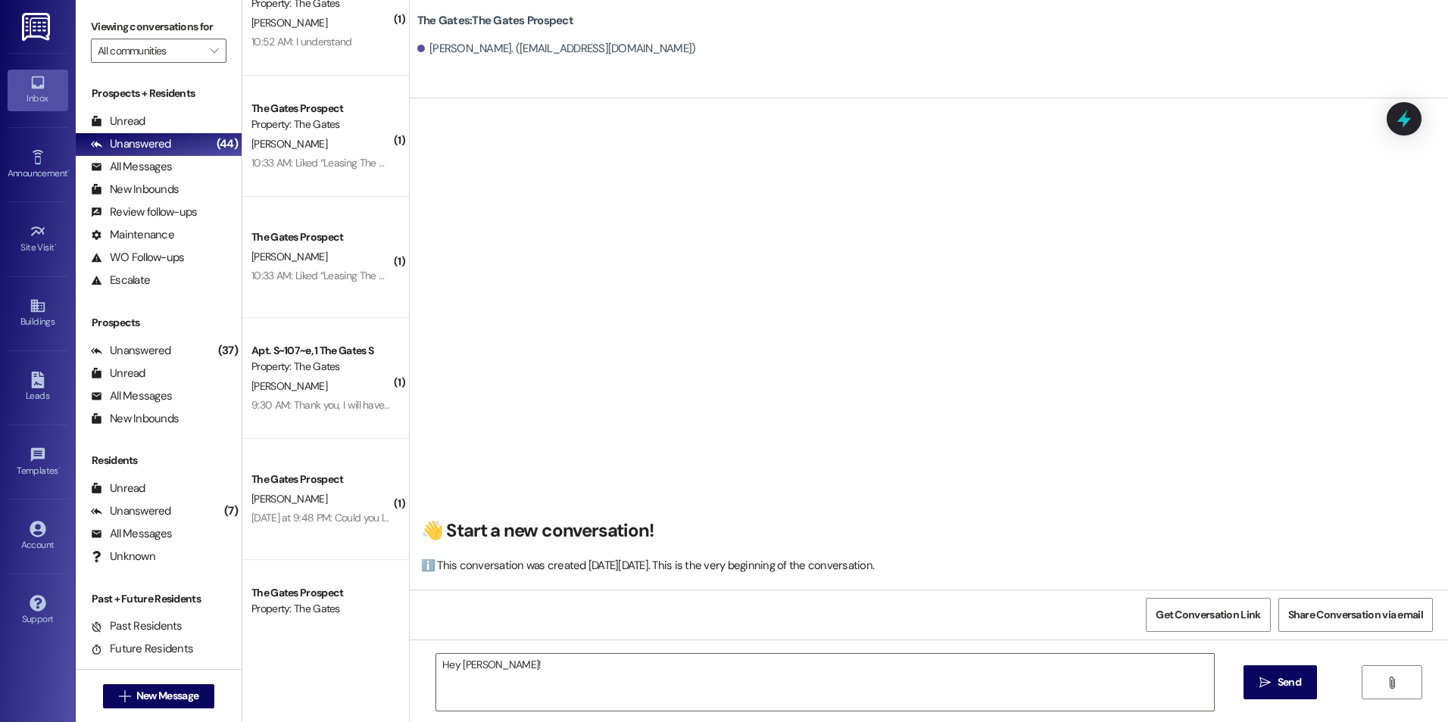
drag, startPoint x: 516, startPoint y: 649, endPoint x: 423, endPoint y: 644, distance: 93.2
click at [423, 644] on div "Hey [PERSON_NAME]!  Send " at bounding box center [929, 697] width 1038 height 114
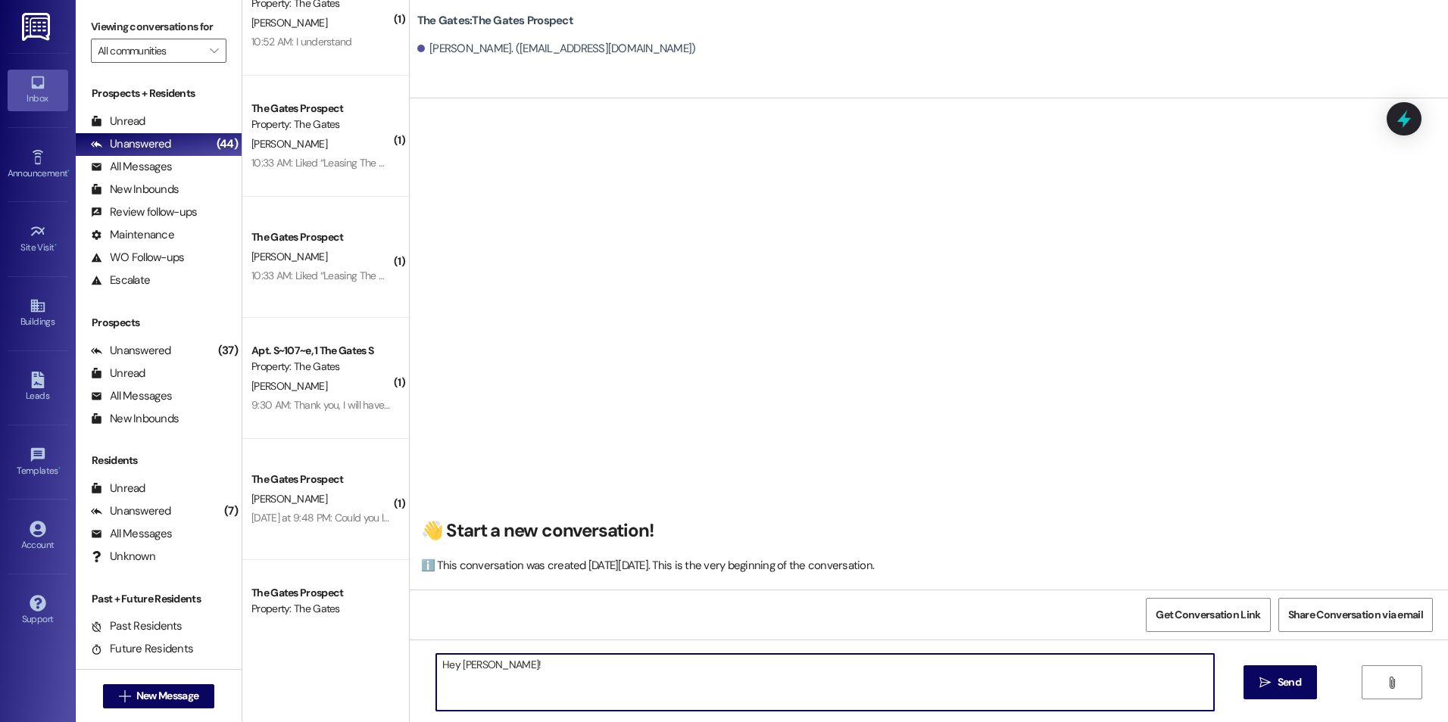
click at [410, 669] on div "Hey [PERSON_NAME]!  Send " at bounding box center [929, 697] width 1038 height 114
paste textarea "STY25580"
type textarea "STY25580"
drag, startPoint x: 491, startPoint y: 666, endPoint x: 387, endPoint y: 660, distance: 104.6
click at [387, 660] on div "The Gates Prospect [PERSON_NAME] [DATE] 3:06 PM: And there is still a 375$ bala…" at bounding box center [844, 361] width 1205 height 722
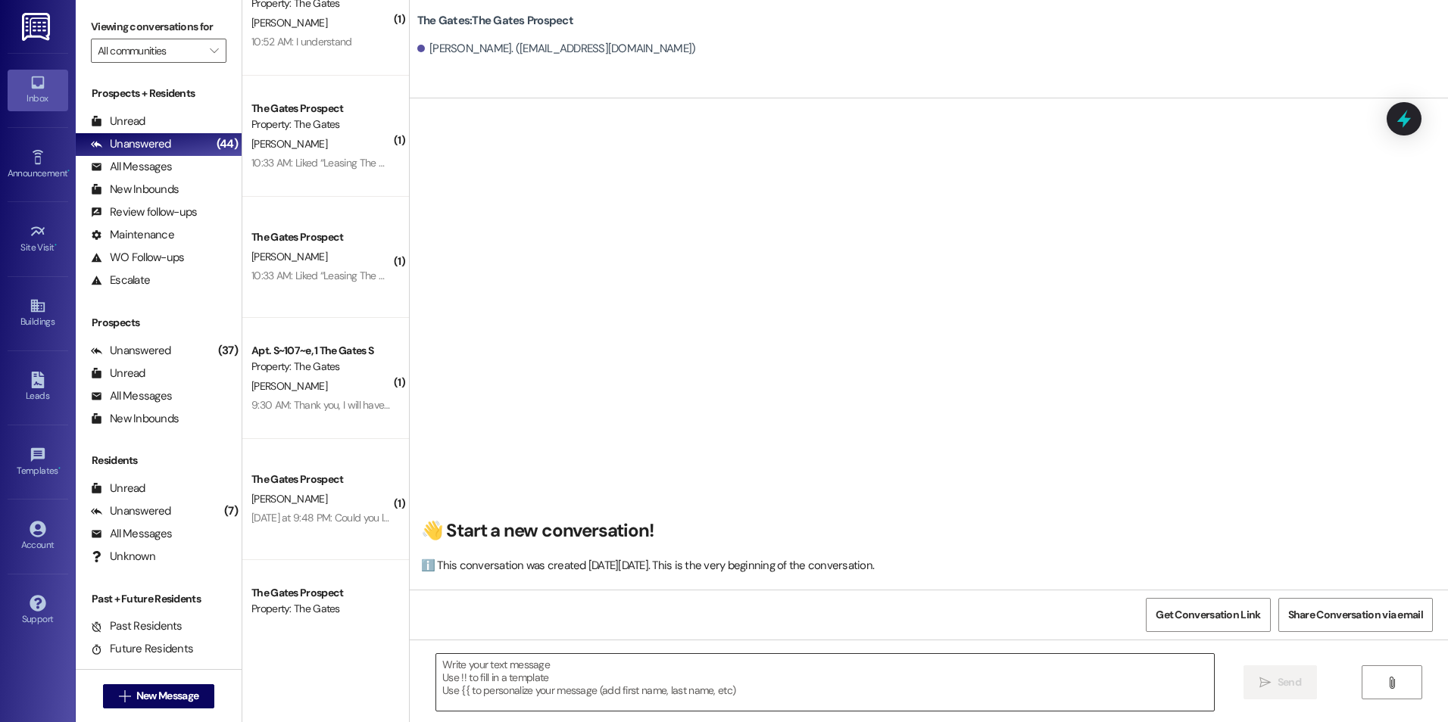
click at [797, 685] on textarea at bounding box center [824, 682] width 777 height 57
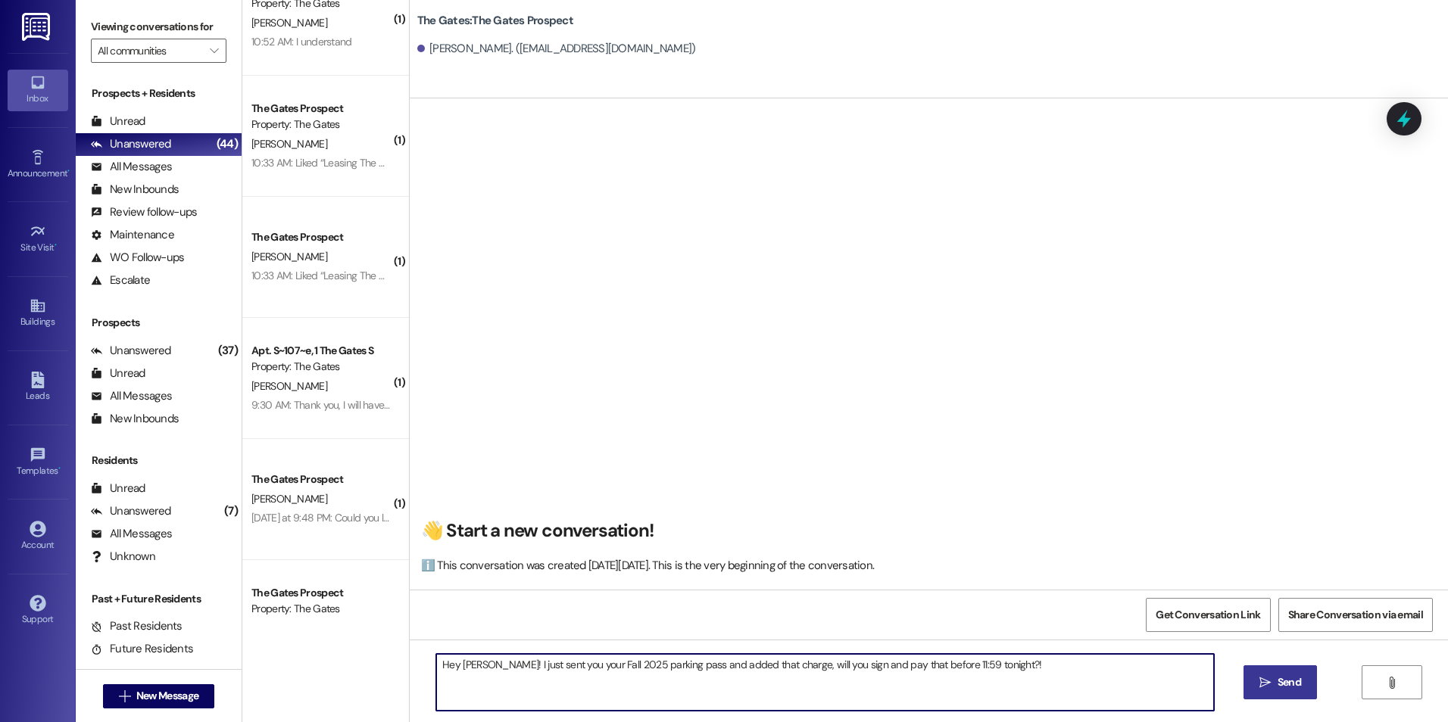
type textarea "Hey [PERSON_NAME]! I just sent you your Fall 2025 parking pass and added that c…"
click at [1261, 674] on button " Send" at bounding box center [1279, 683] width 73 height 34
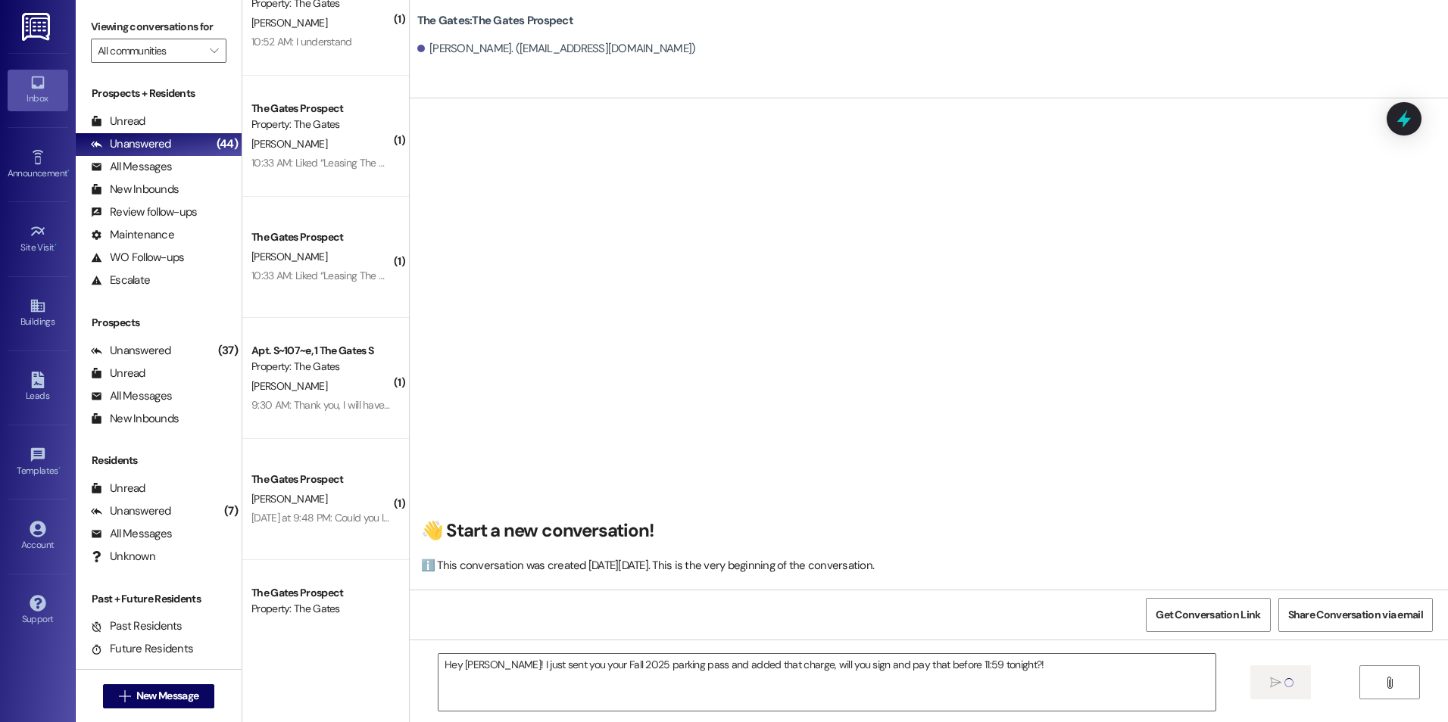
scroll to position [0, 0]
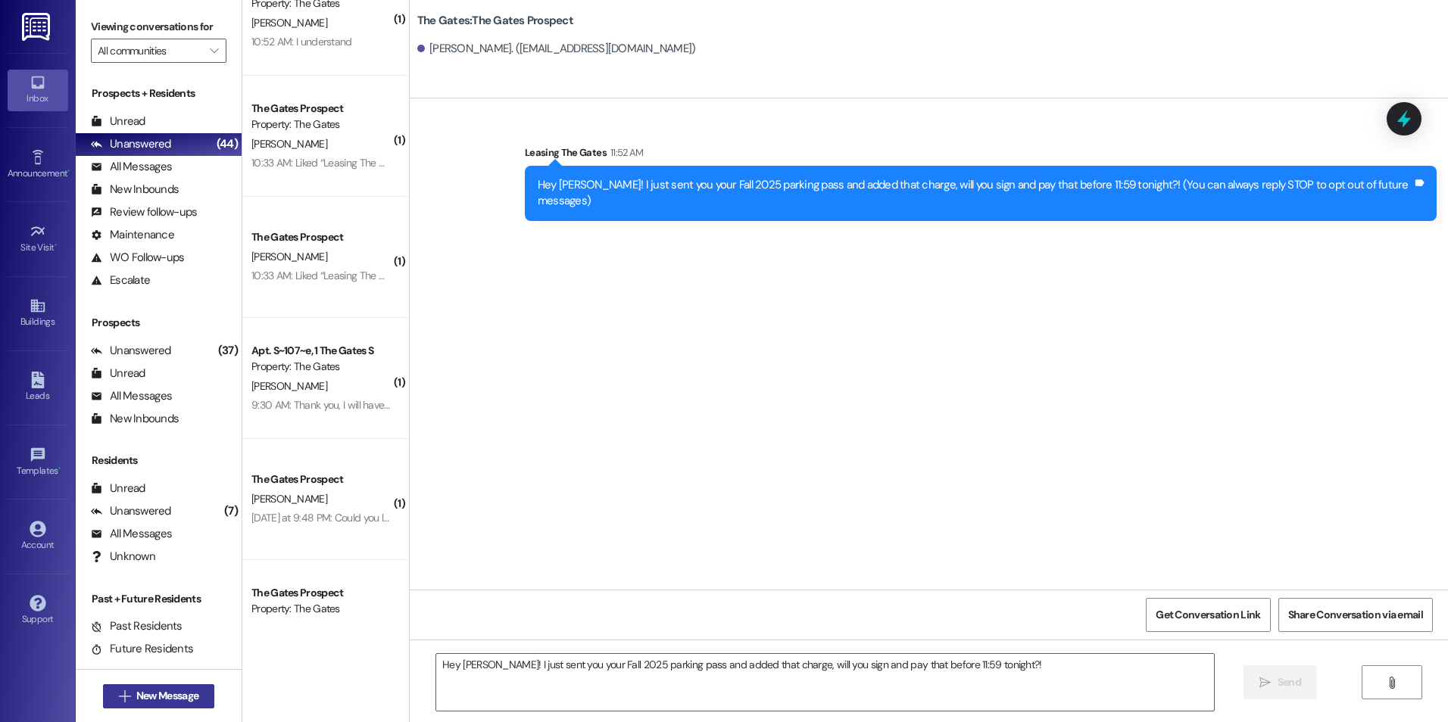
click at [121, 697] on icon "" at bounding box center [124, 697] width 11 height 12
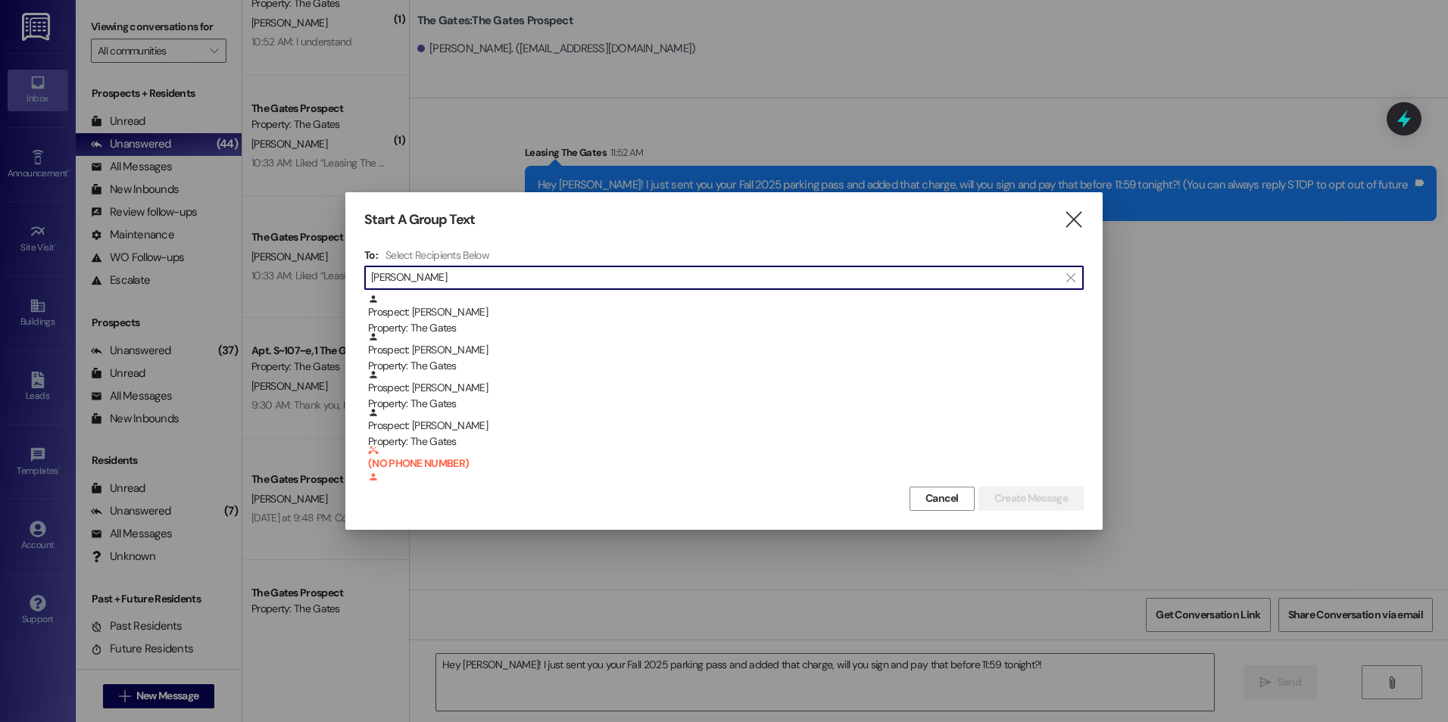
click at [510, 271] on input "[PERSON_NAME]" at bounding box center [715, 277] width 688 height 21
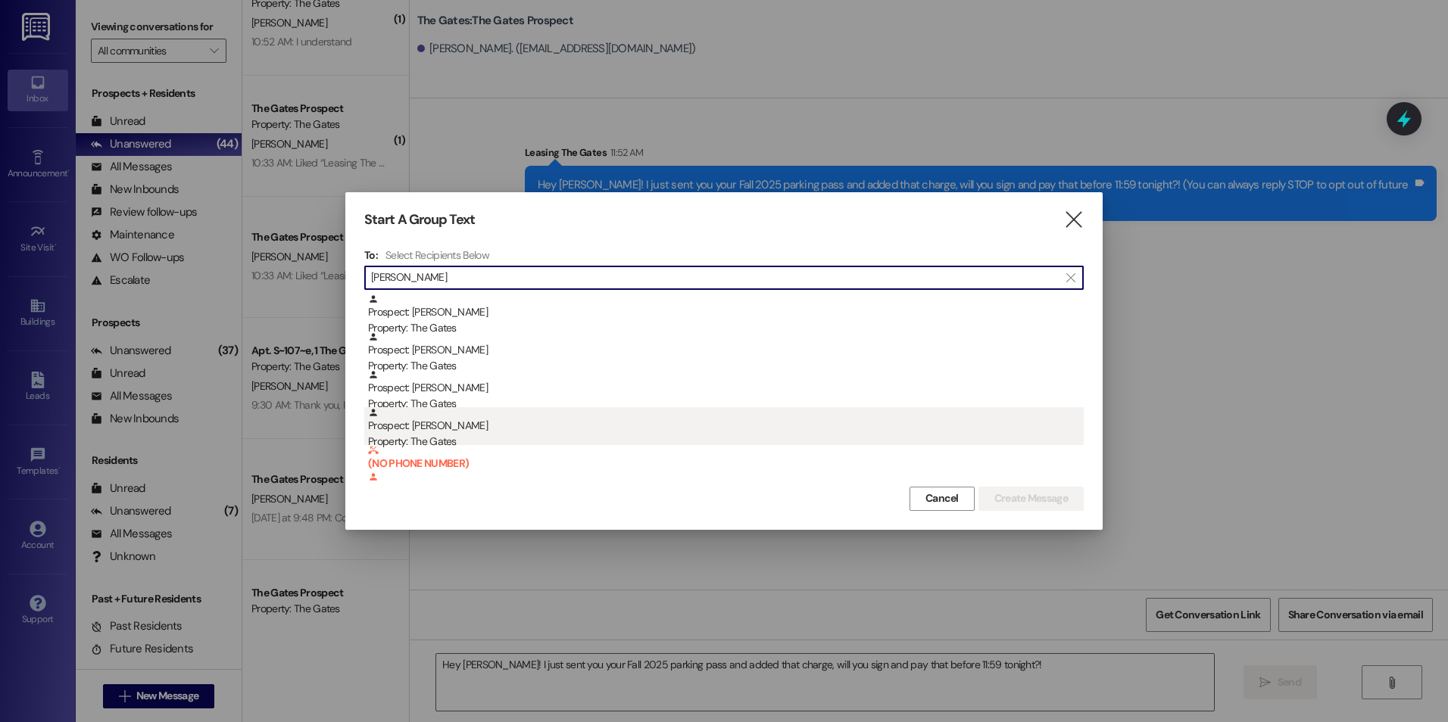
type input "[PERSON_NAME]"
click at [532, 422] on div "Prospect: [PERSON_NAME] Property: The Gates" at bounding box center [726, 428] width 716 height 43
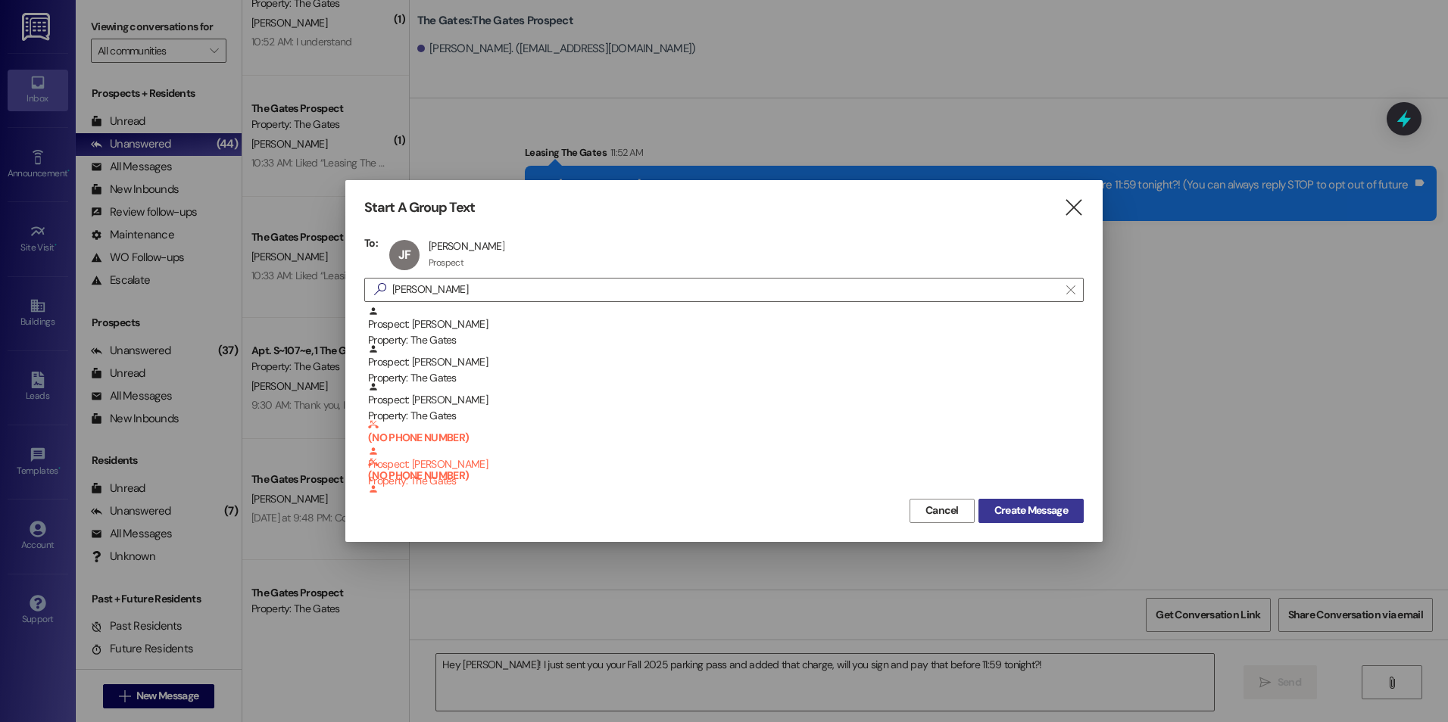
click at [1031, 506] on span "Create Message" at bounding box center [1030, 511] width 73 height 16
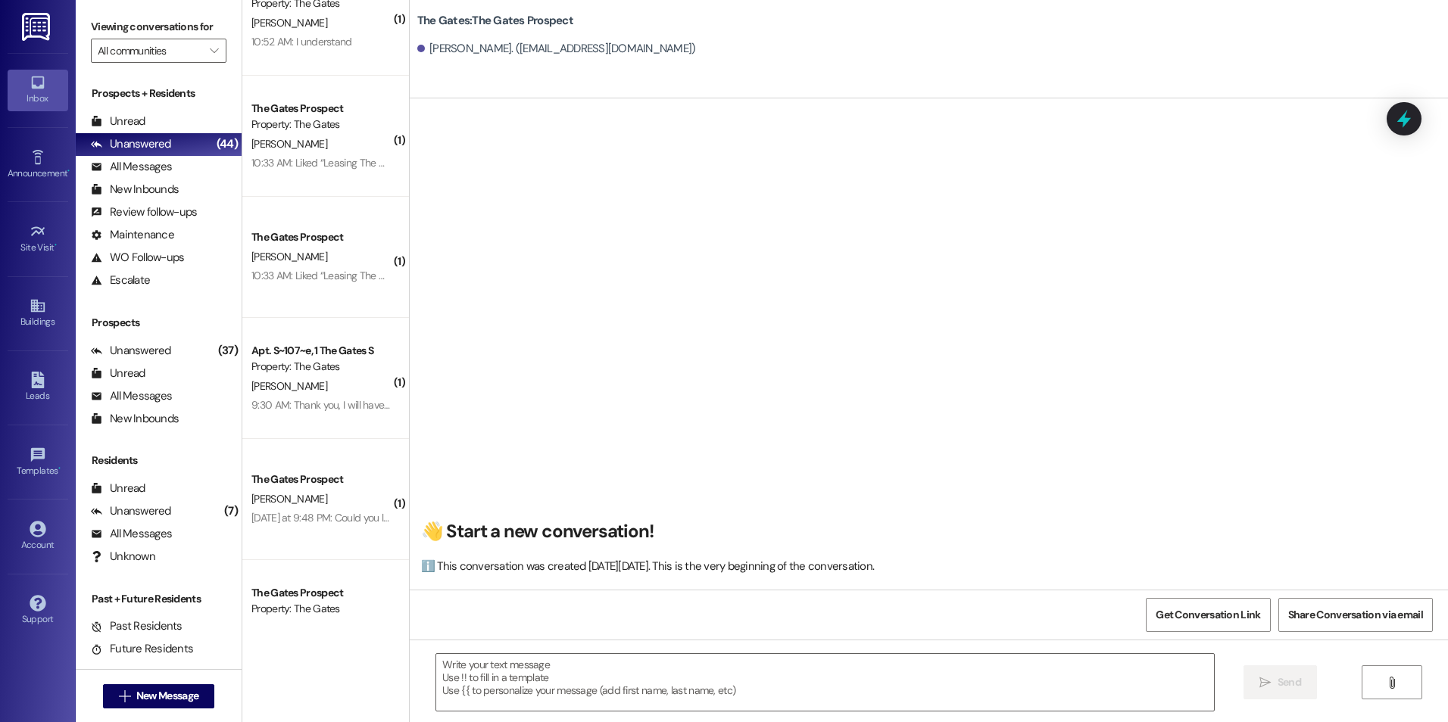
scroll to position [1, 0]
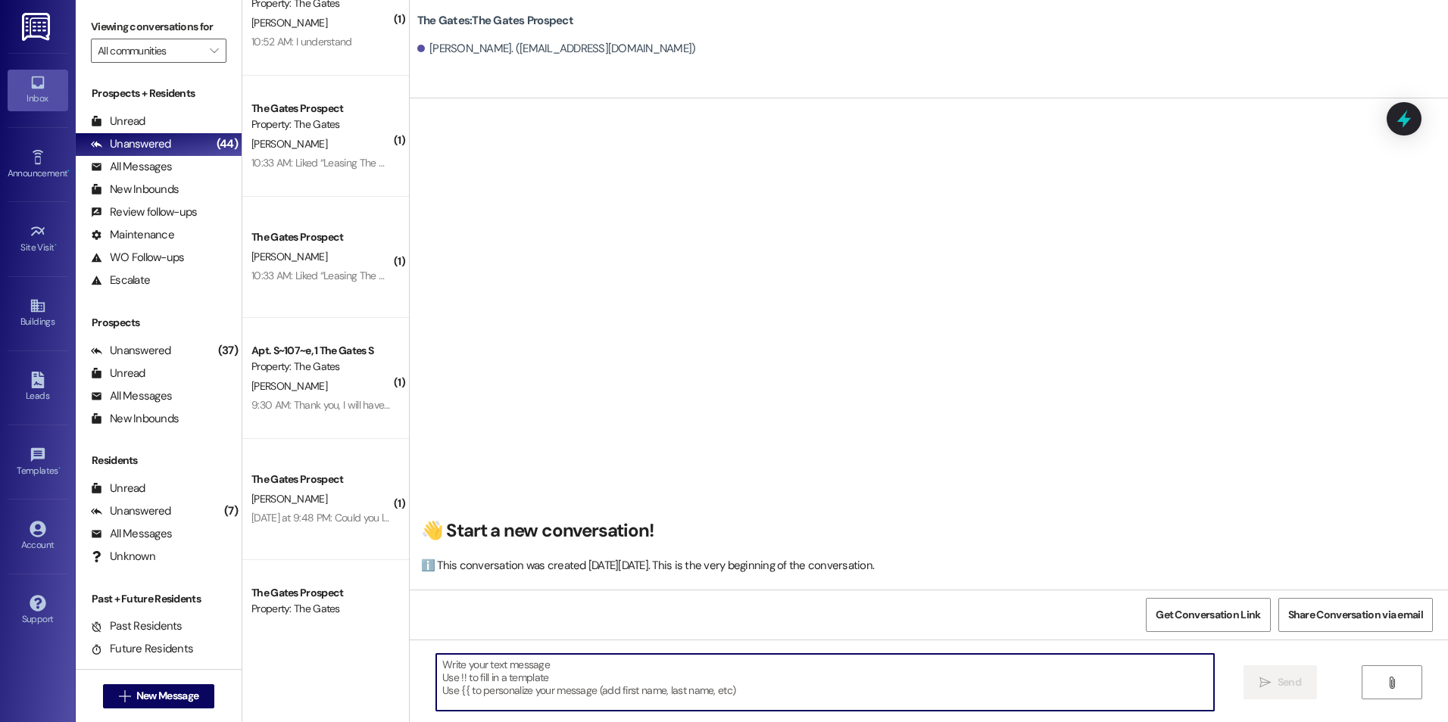
click at [603, 676] on textarea at bounding box center [824, 682] width 777 height 57
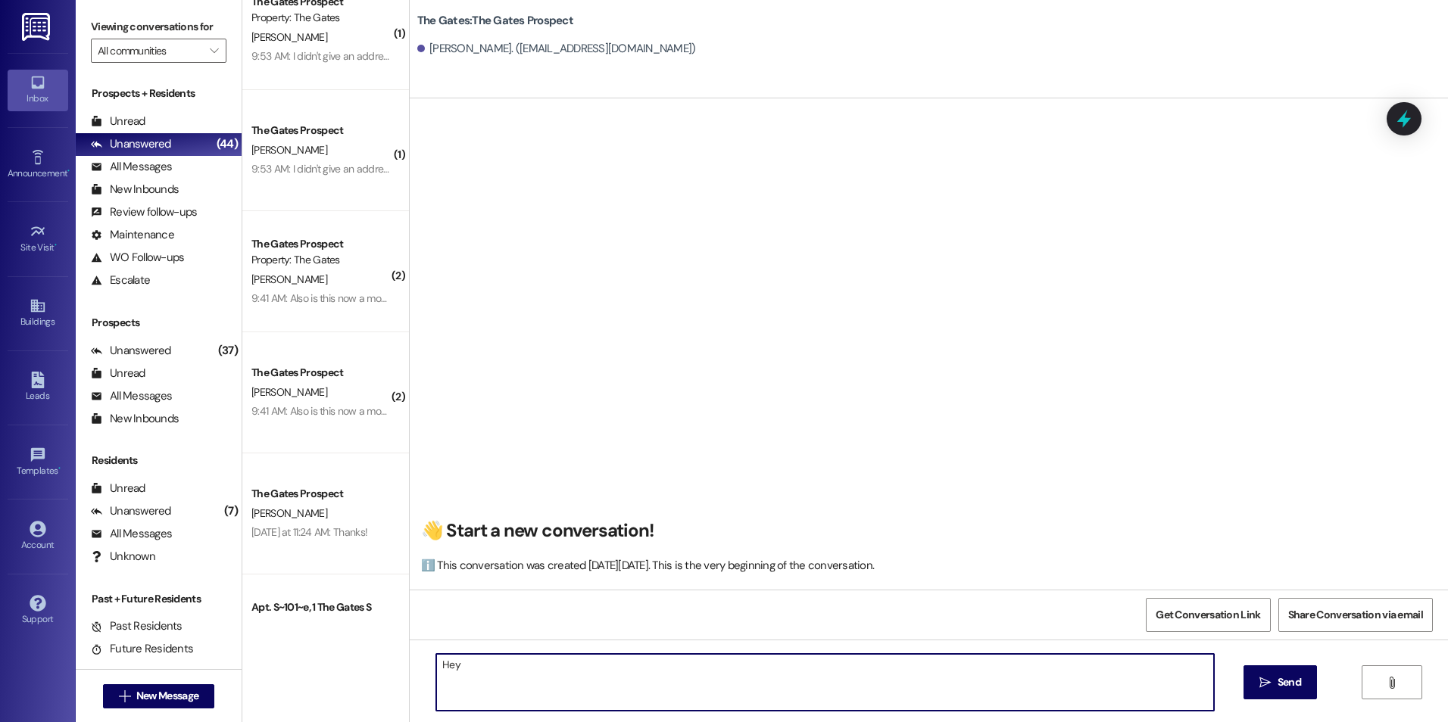
scroll to position [0, 0]
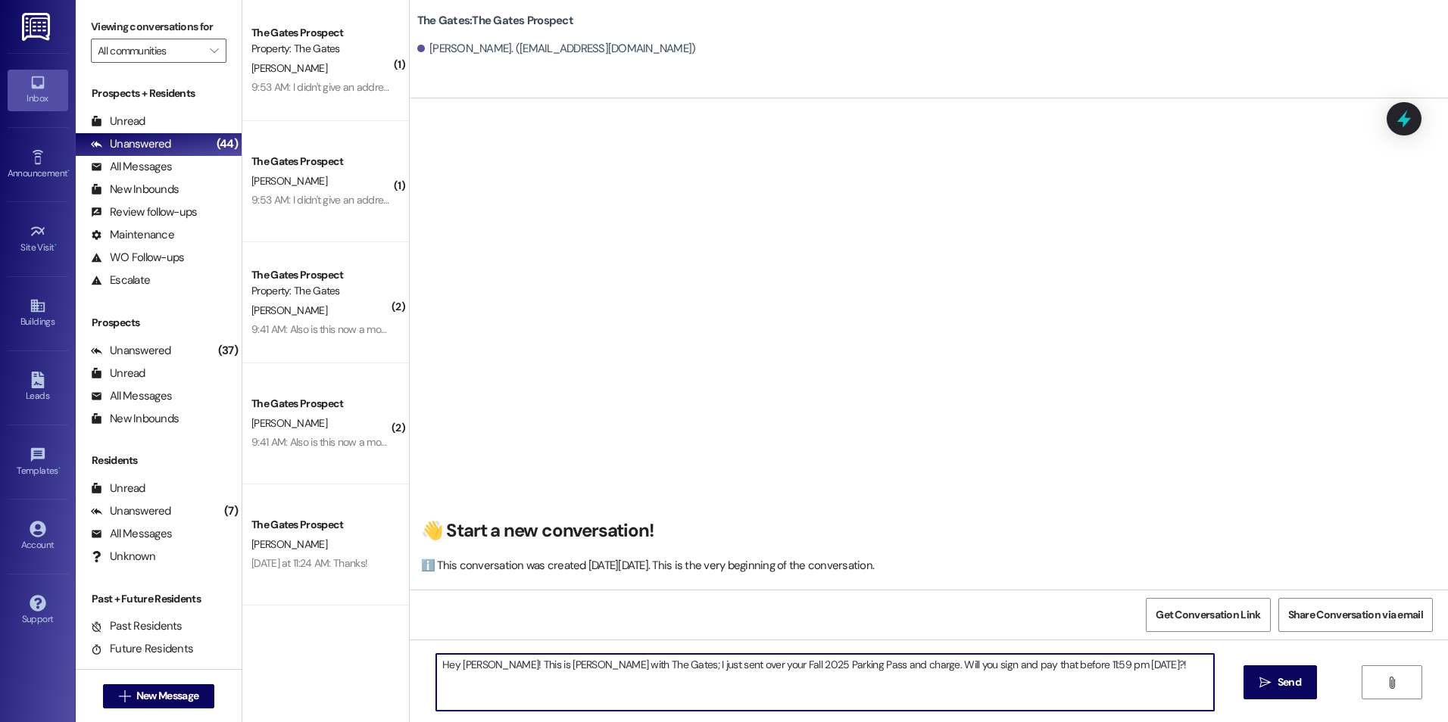
click at [1115, 673] on textarea "Hey [PERSON_NAME]! This is [PERSON_NAME] with The Gates; I just sent over your …" at bounding box center [824, 682] width 777 height 57
type textarea "Hey [PERSON_NAME]! This is [PERSON_NAME] with The Gates; I just sent over your …"
click at [1285, 674] on button " Send" at bounding box center [1279, 683] width 73 height 34
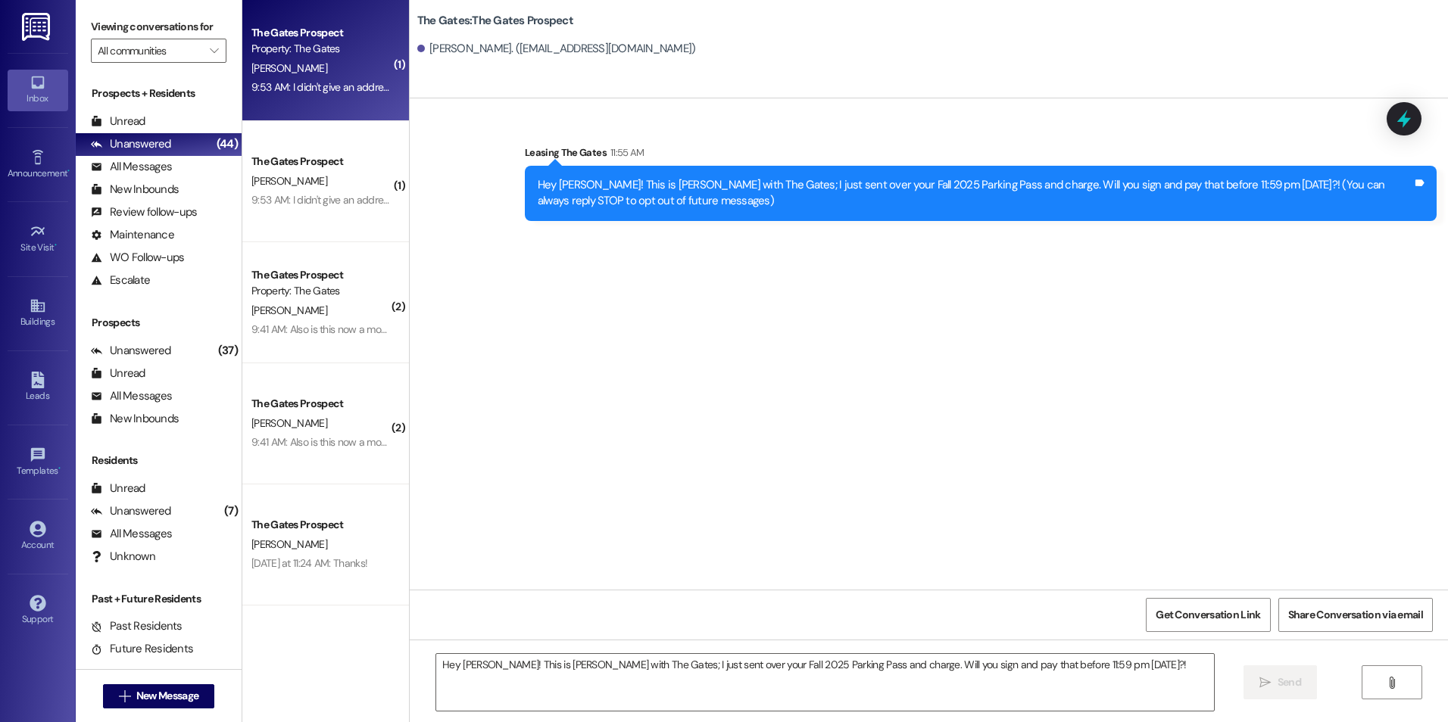
click at [316, 51] on div "Property: The Gates" at bounding box center [321, 49] width 140 height 16
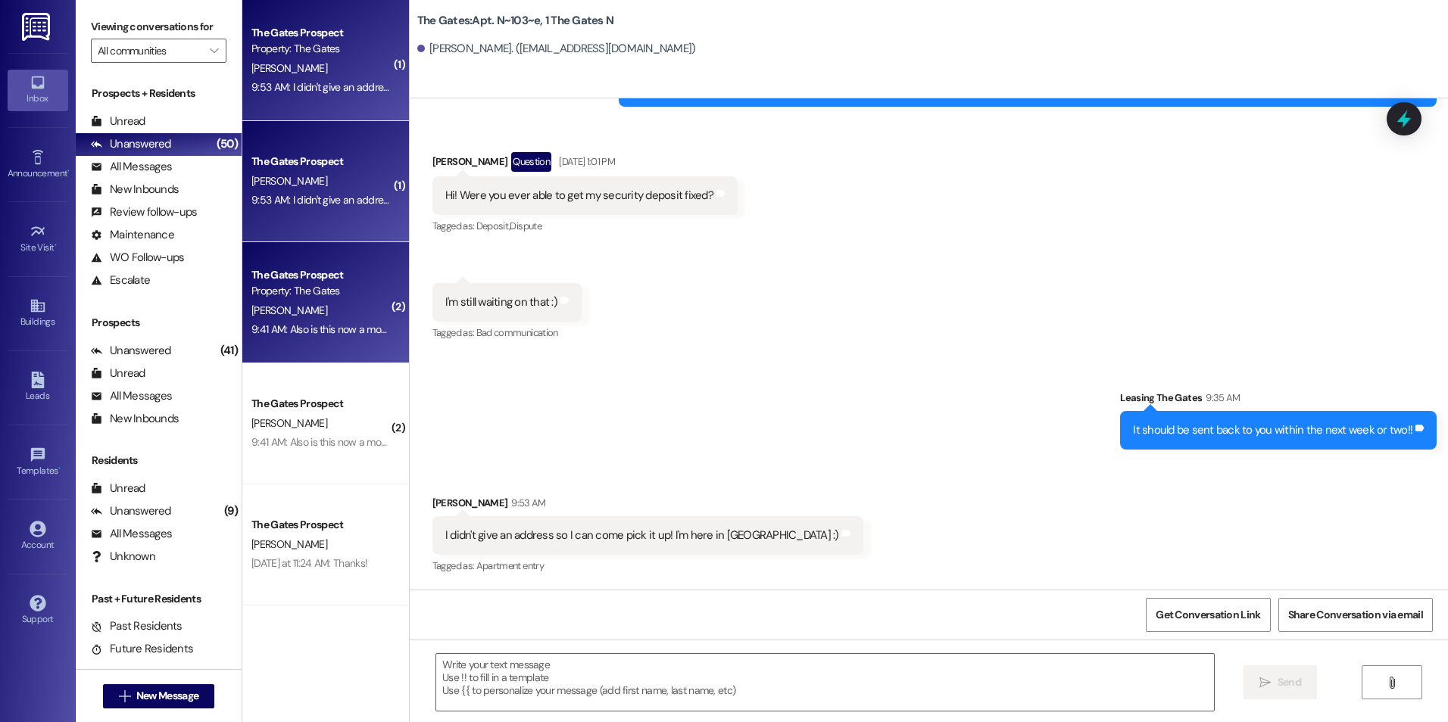
click at [345, 323] on div "9:41 AM: Also is this now a monthly fee because unthought we paid for the entir…" at bounding box center [452, 330] width 402 height 14
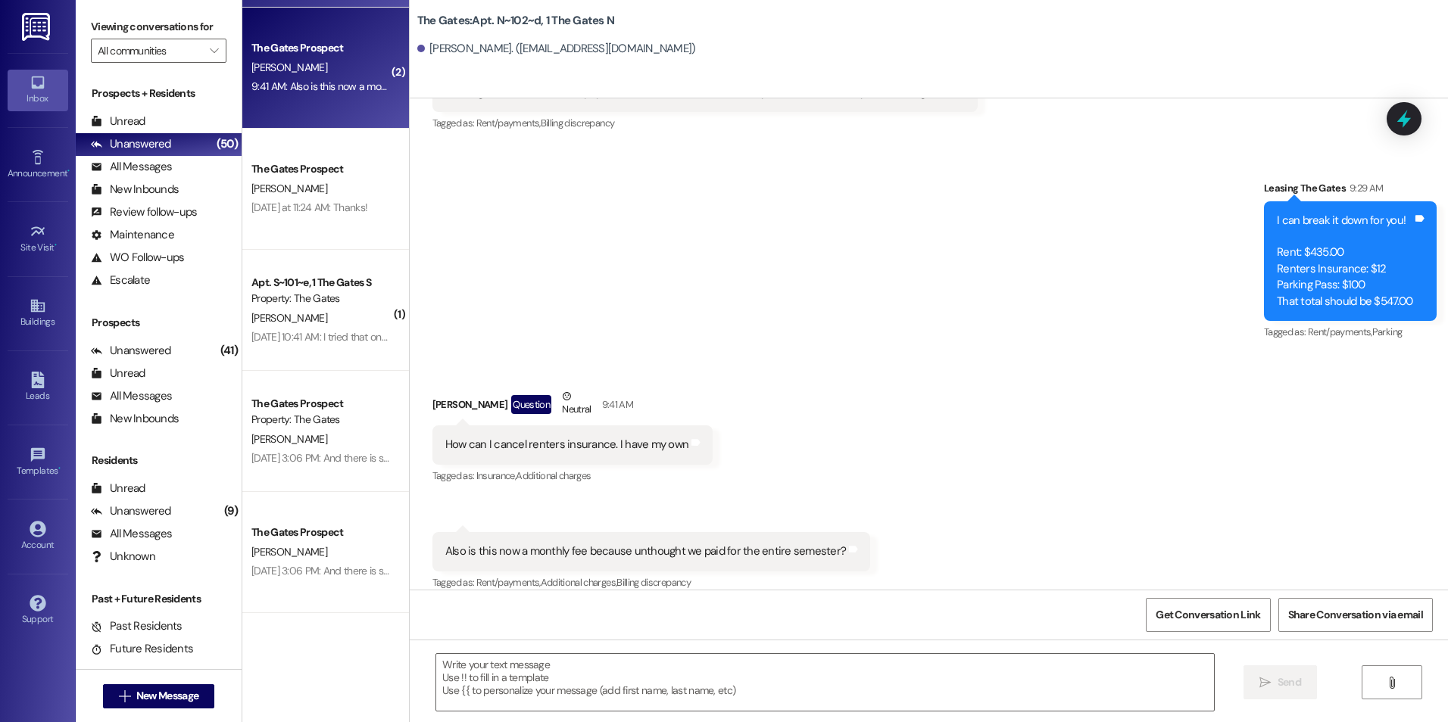
scroll to position [379, 0]
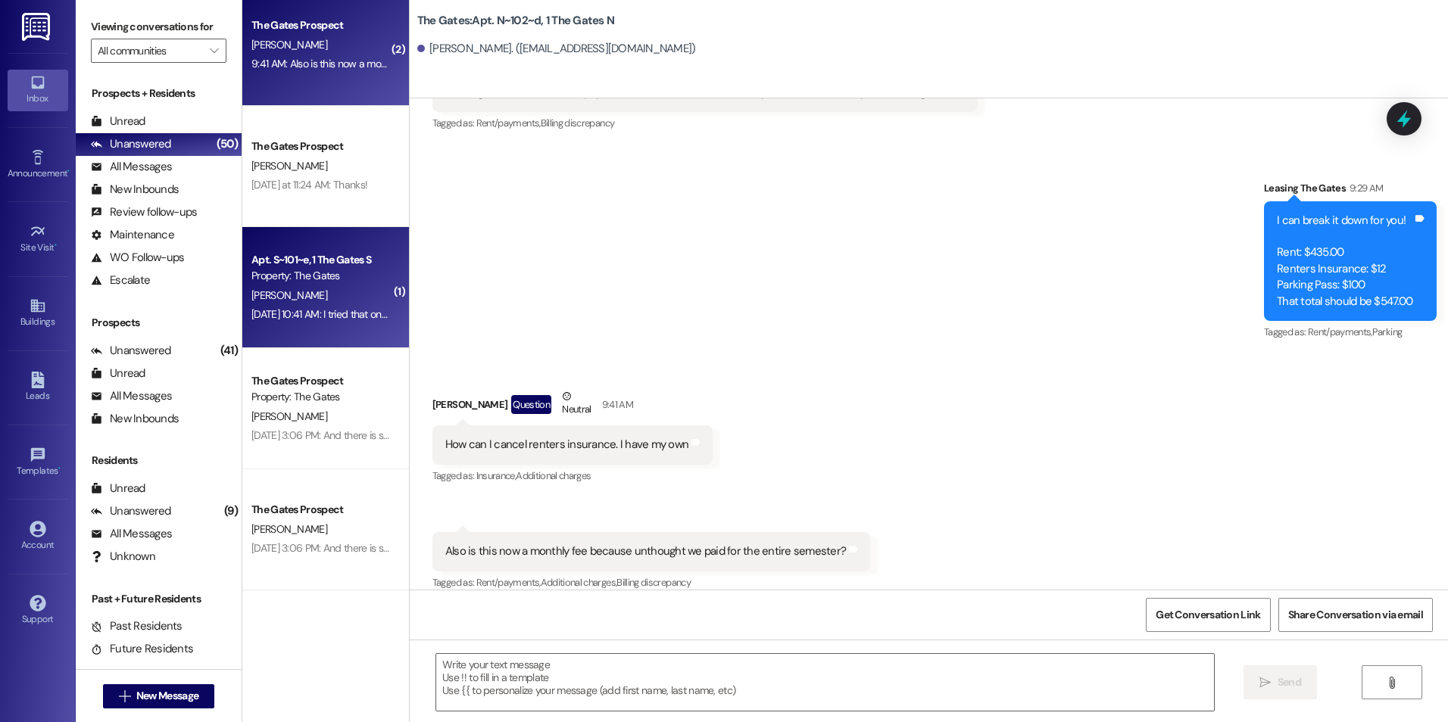
click at [338, 279] on div "Property: The Gates" at bounding box center [321, 276] width 140 height 16
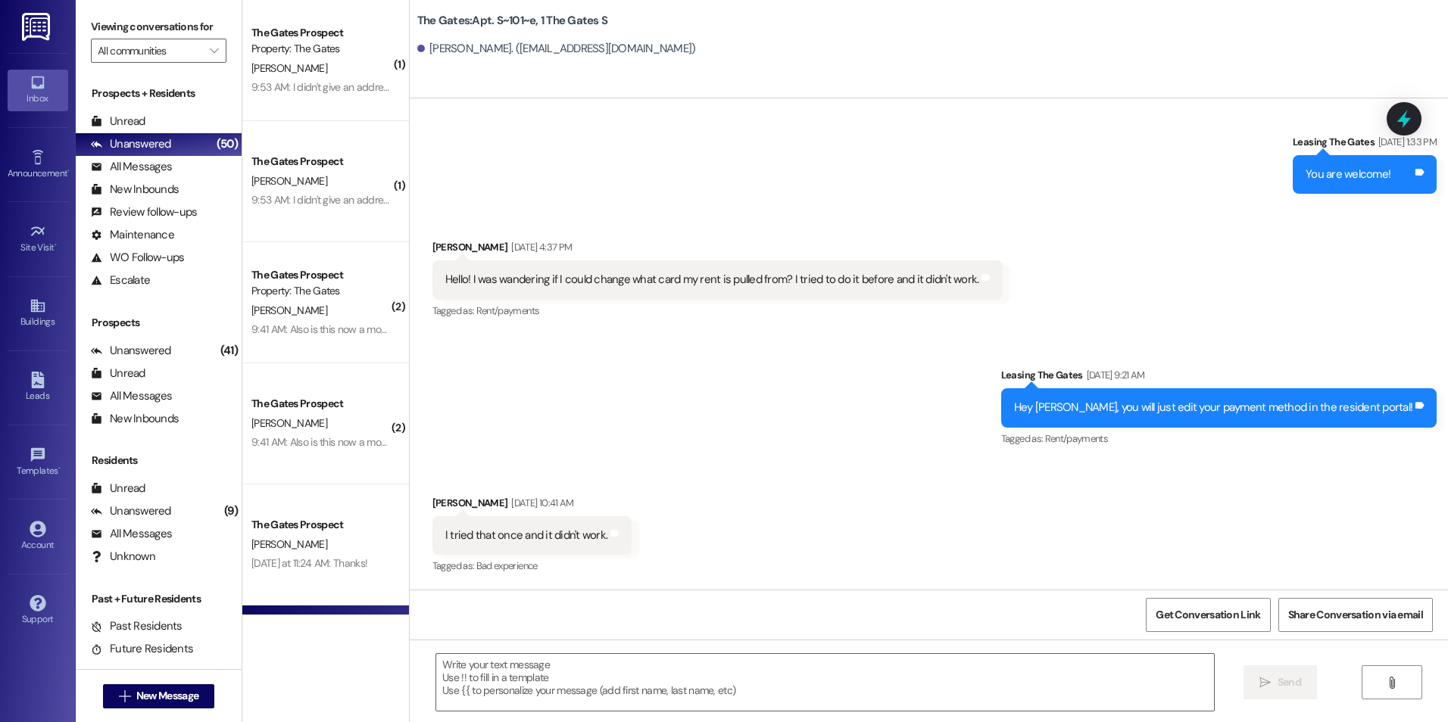
scroll to position [15537, 0]
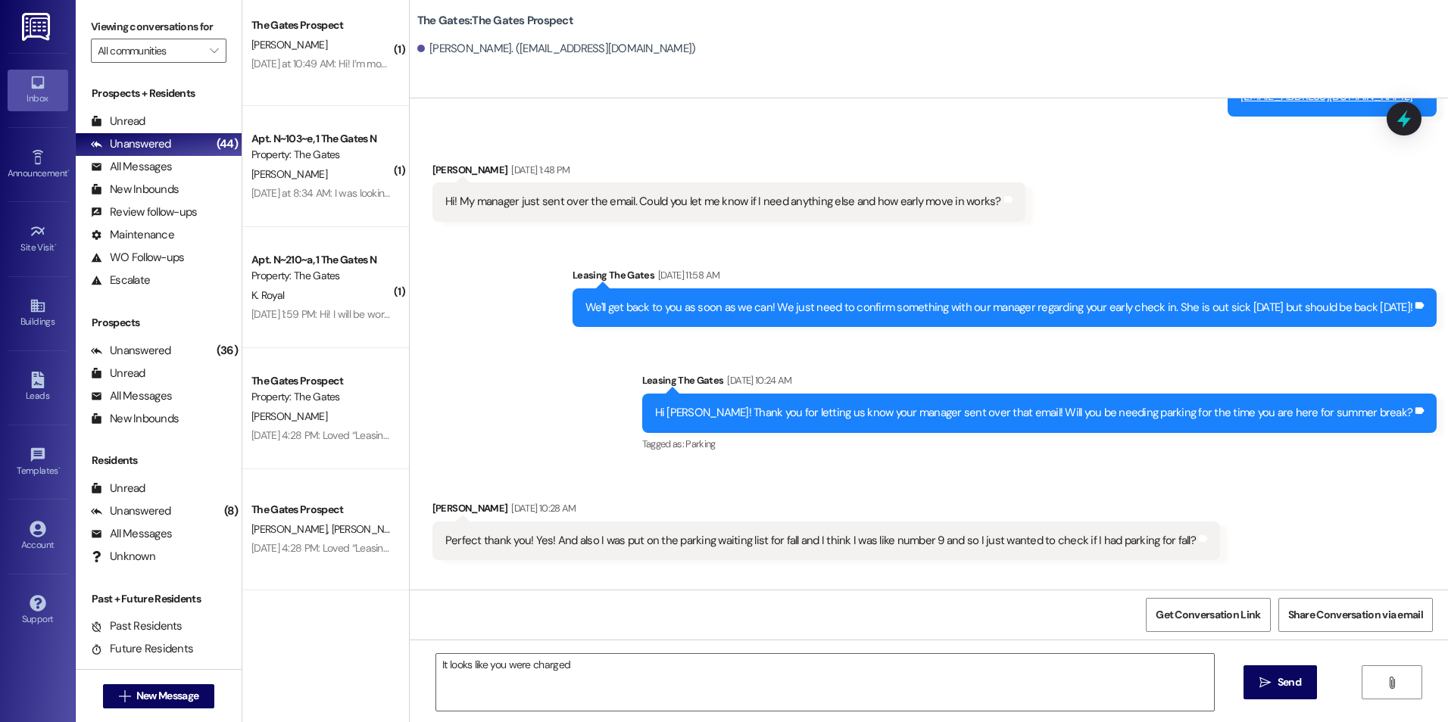
scroll to position [1993, 0]
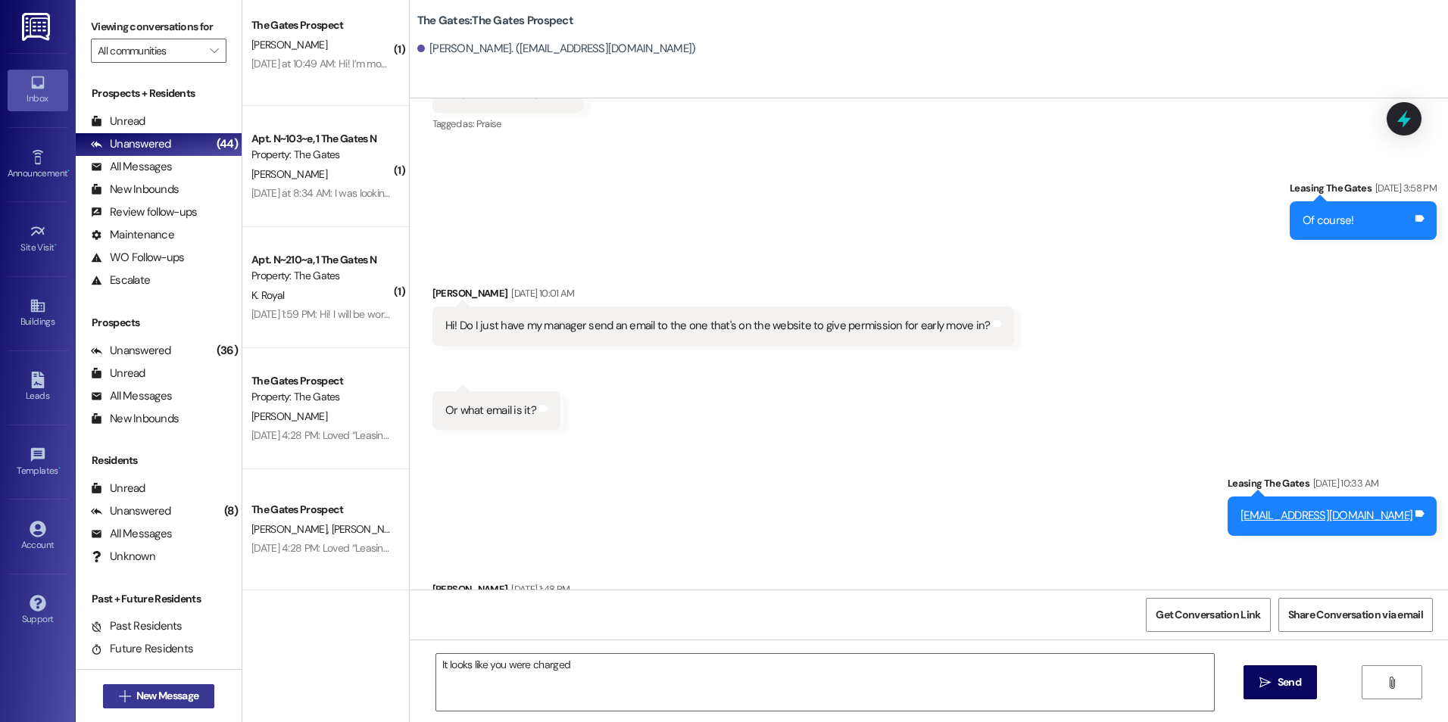
click at [172, 694] on span "New Message" at bounding box center [167, 696] width 62 height 16
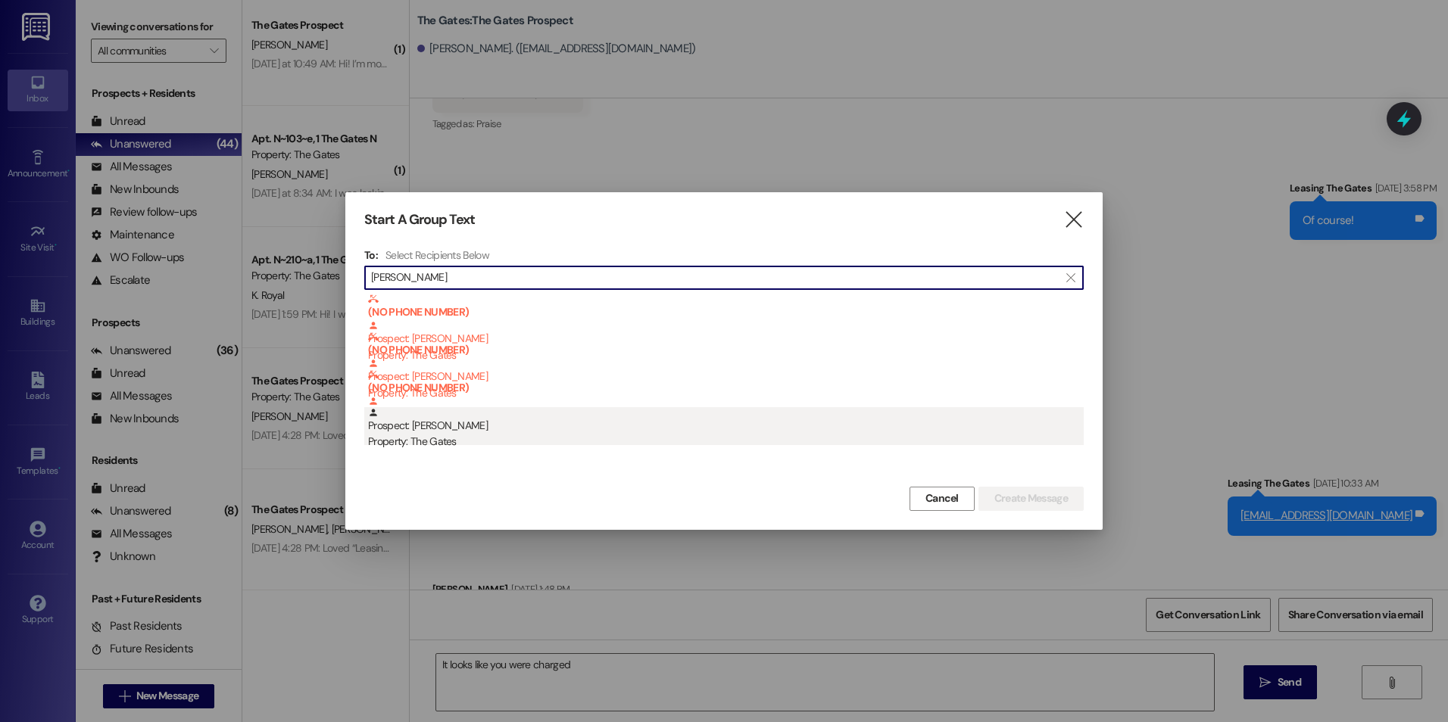
type input "Caleb Morgan"
click at [538, 434] on div "Prospect: Caleb Morgan Property: The Gates" at bounding box center [726, 428] width 716 height 43
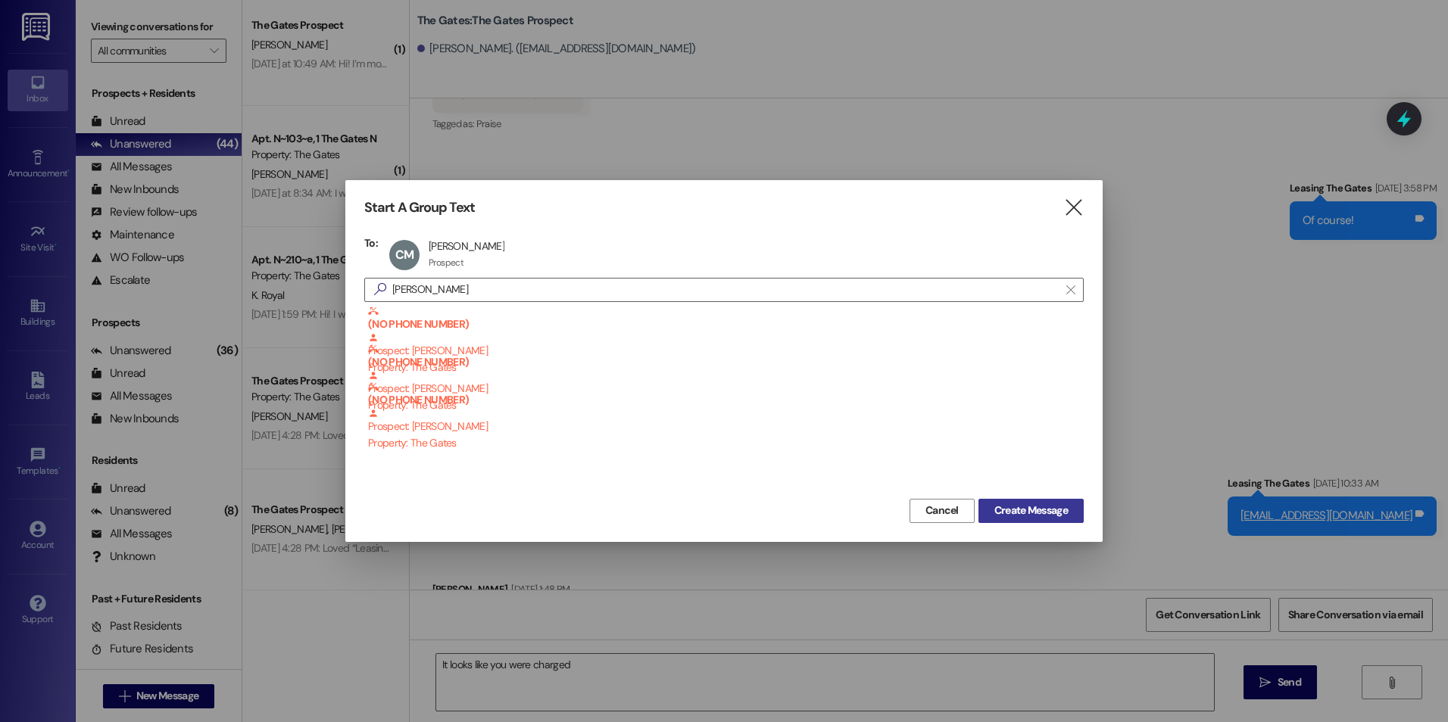
click at [1076, 514] on button "Create Message" at bounding box center [1030, 511] width 105 height 24
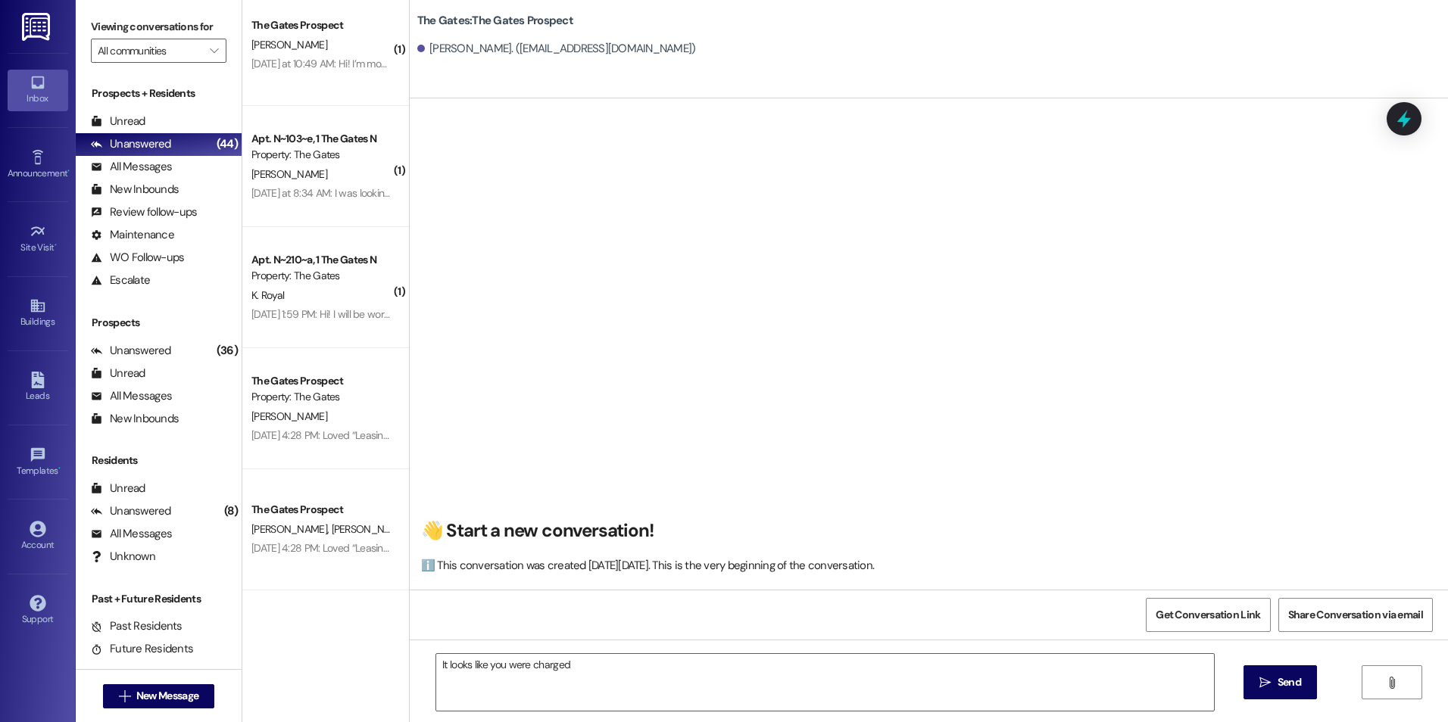
scroll to position [0, 0]
